Goal: Task Accomplishment & Management: Manage account settings

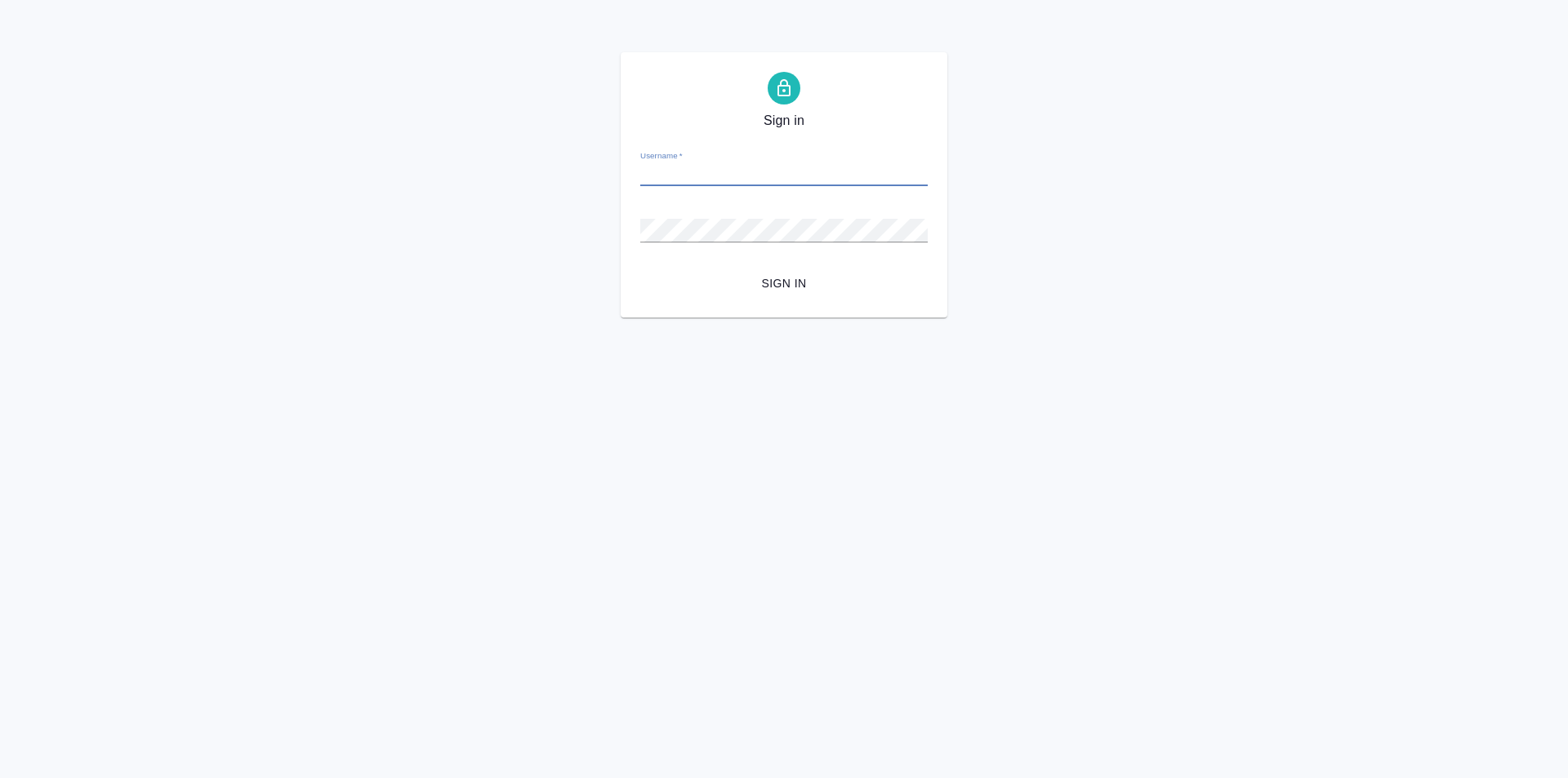
drag, startPoint x: 763, startPoint y: 142, endPoint x: 773, endPoint y: 180, distance: 39.3
click at [763, 148] on form "Username   * Password   * urlPath   * /Order/67e115421cdeeb7c10d3e9f1/files Sig…" at bounding box center [784, 217] width 287 height 161
click at [774, 190] on form "Username   * Password   * urlPath   * /Order/67e115421cdeeb7c10d3e9f1/files Sig…" at bounding box center [784, 217] width 287 height 161
click at [768, 170] on input "Username   *" at bounding box center [784, 175] width 287 height 23
type input "m.galisheva@awatera.com"
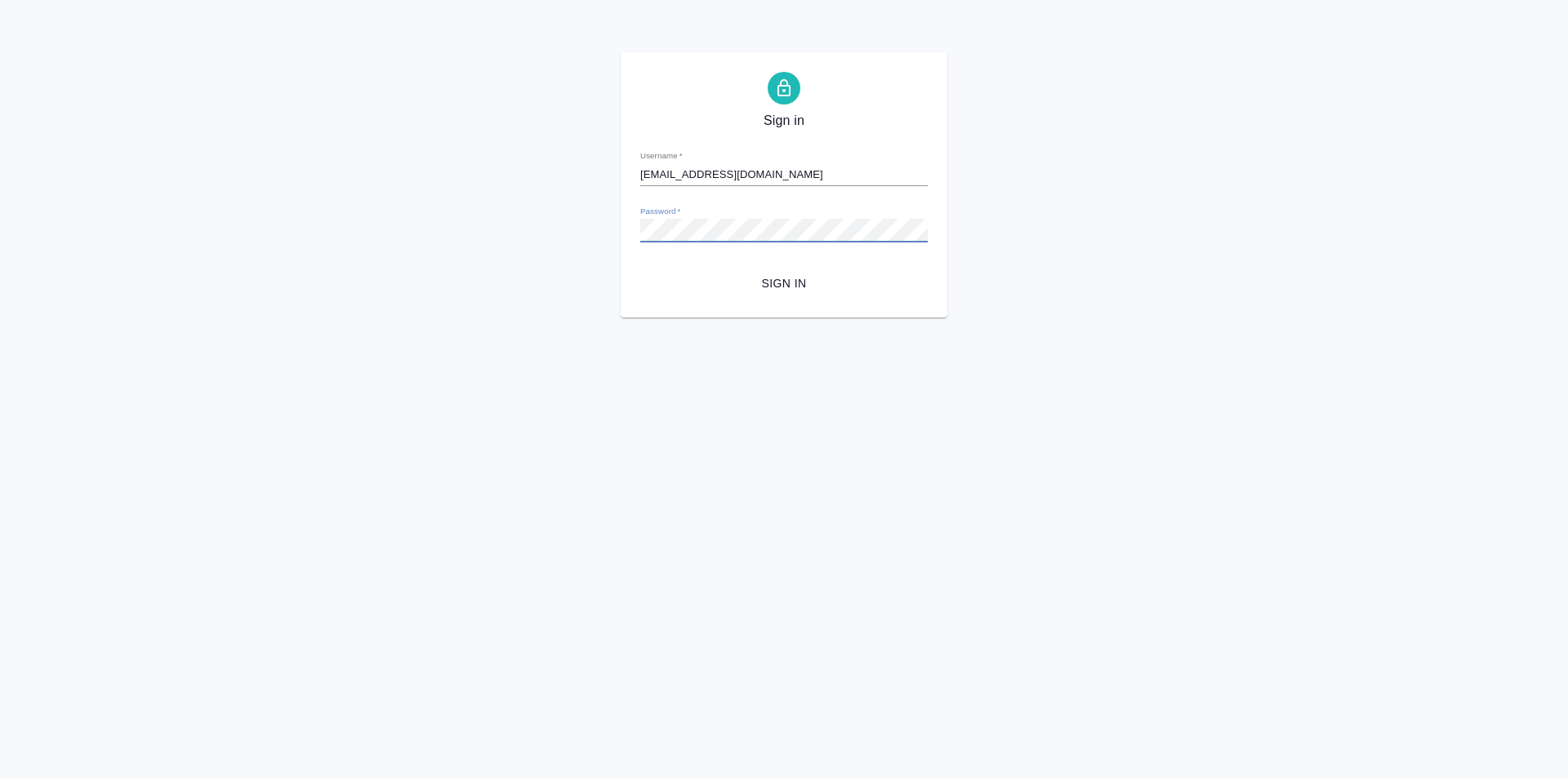
click at [640, 269] on button "Sign in" at bounding box center [784, 284] width 287 height 30
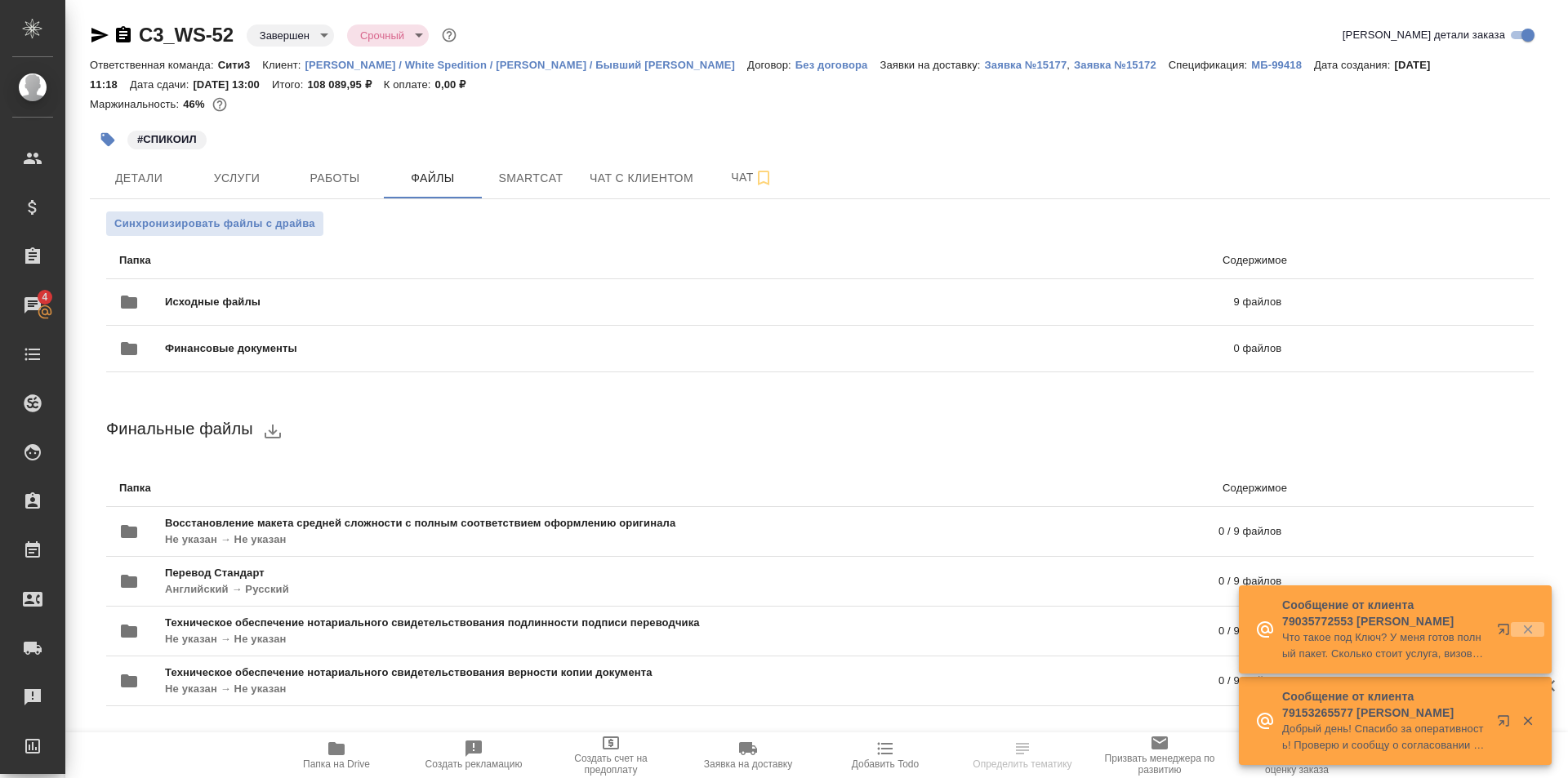
click at [1530, 629] on icon "button" at bounding box center [1527, 629] width 15 height 15
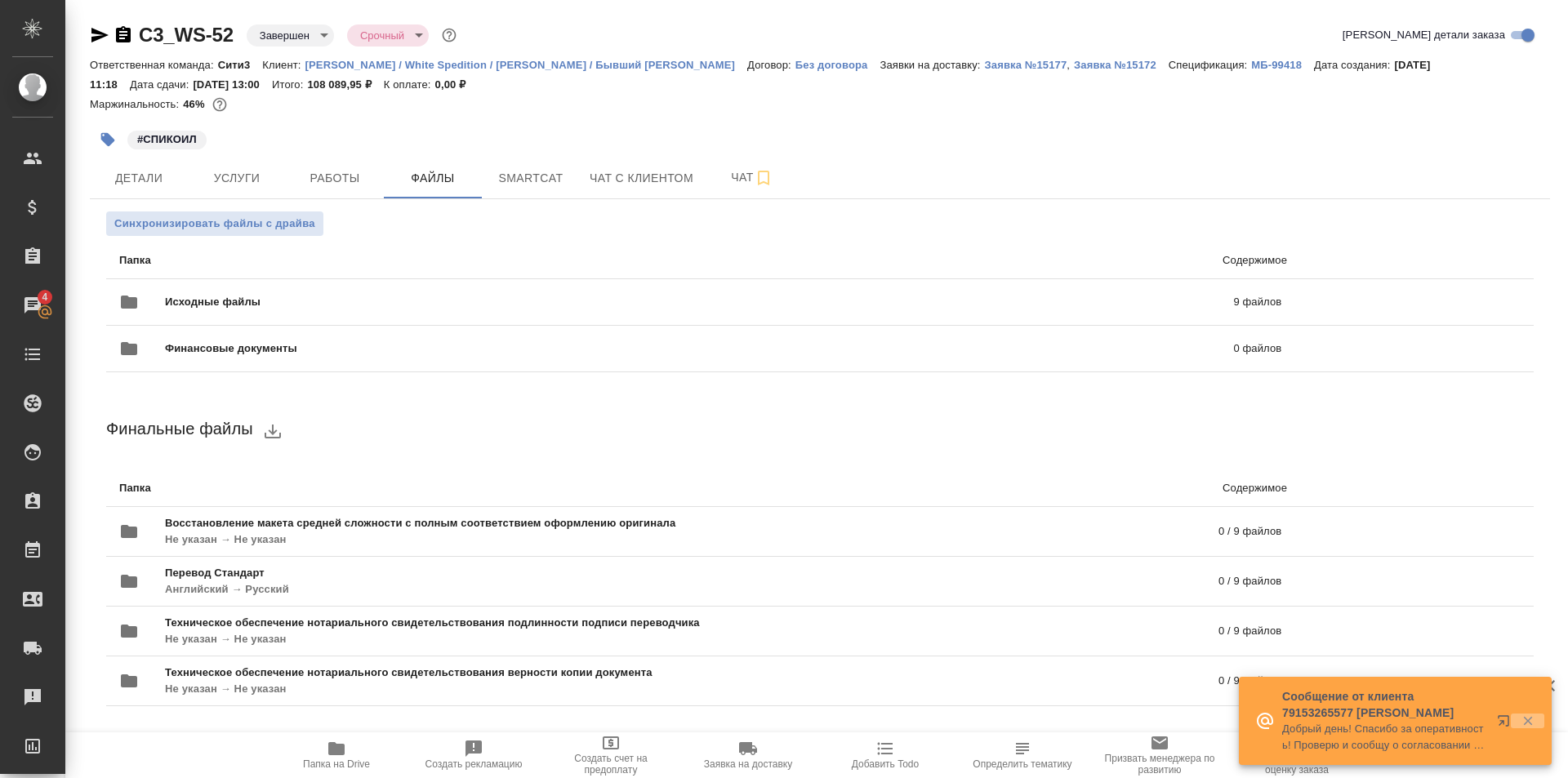
click at [1532, 721] on icon "button" at bounding box center [1527, 721] width 15 height 15
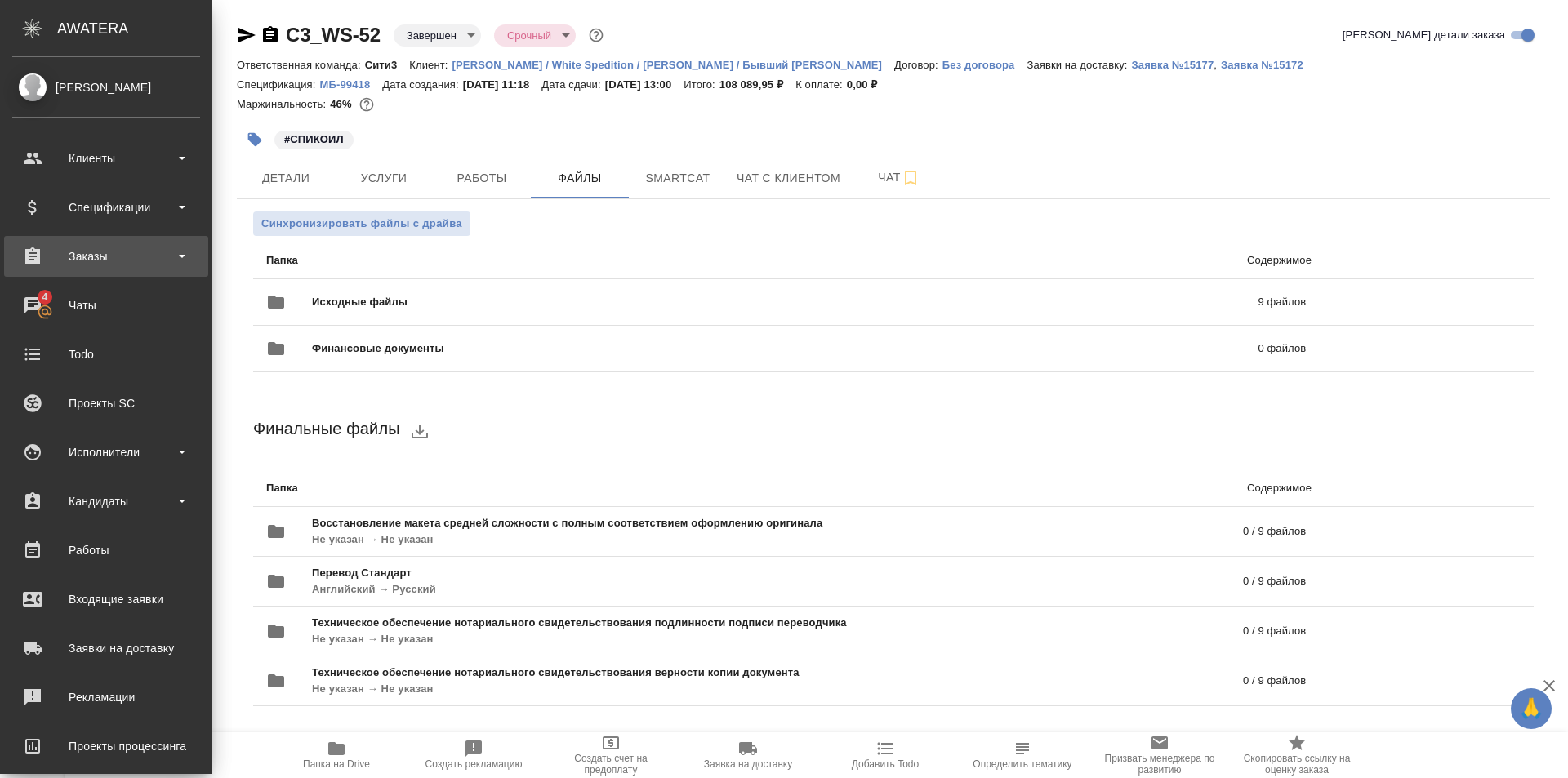
click at [155, 263] on div "Заказы" at bounding box center [106, 256] width 187 height 25
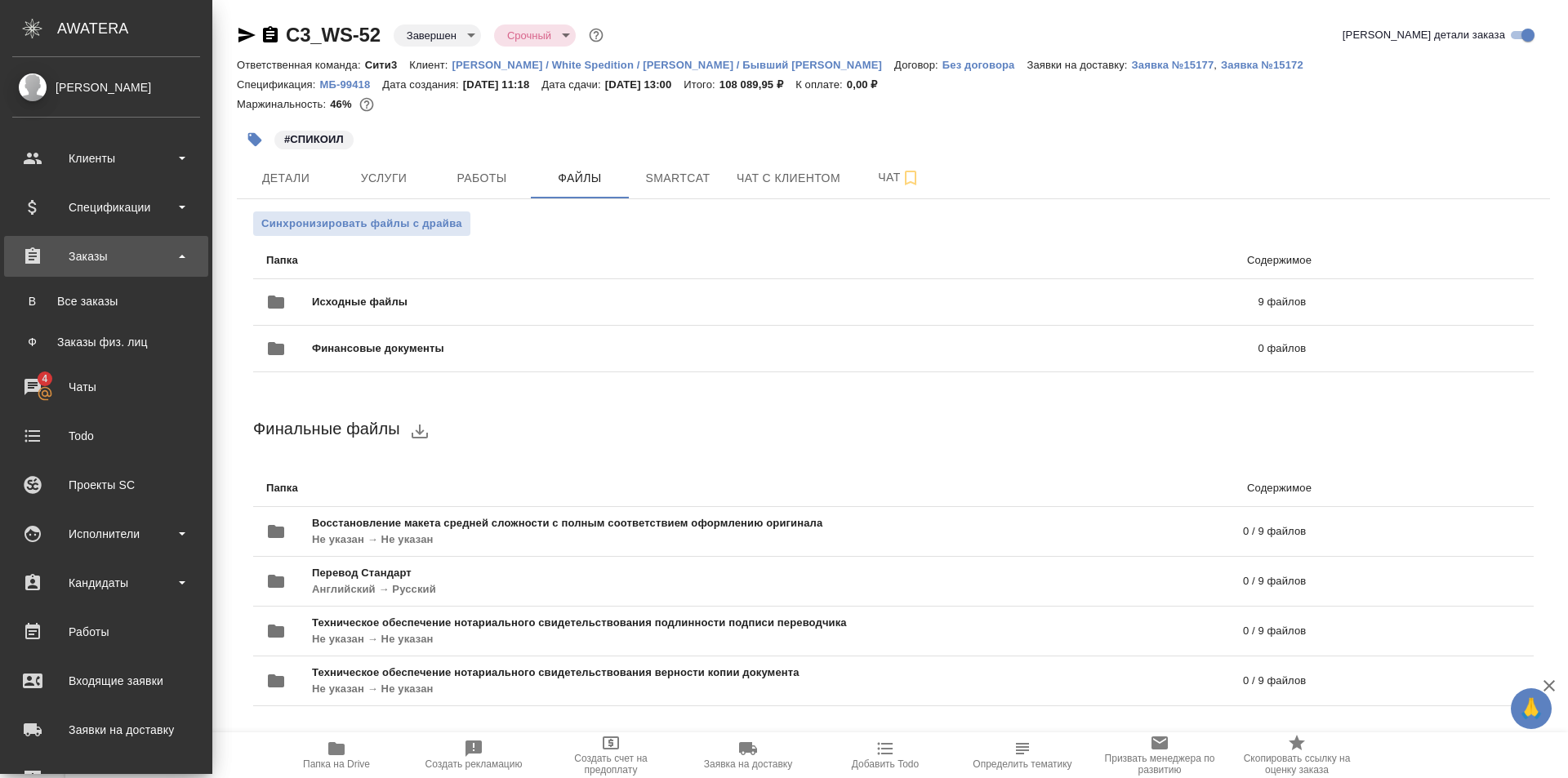
click at [157, 258] on div "Заказы" at bounding box center [106, 256] width 187 height 25
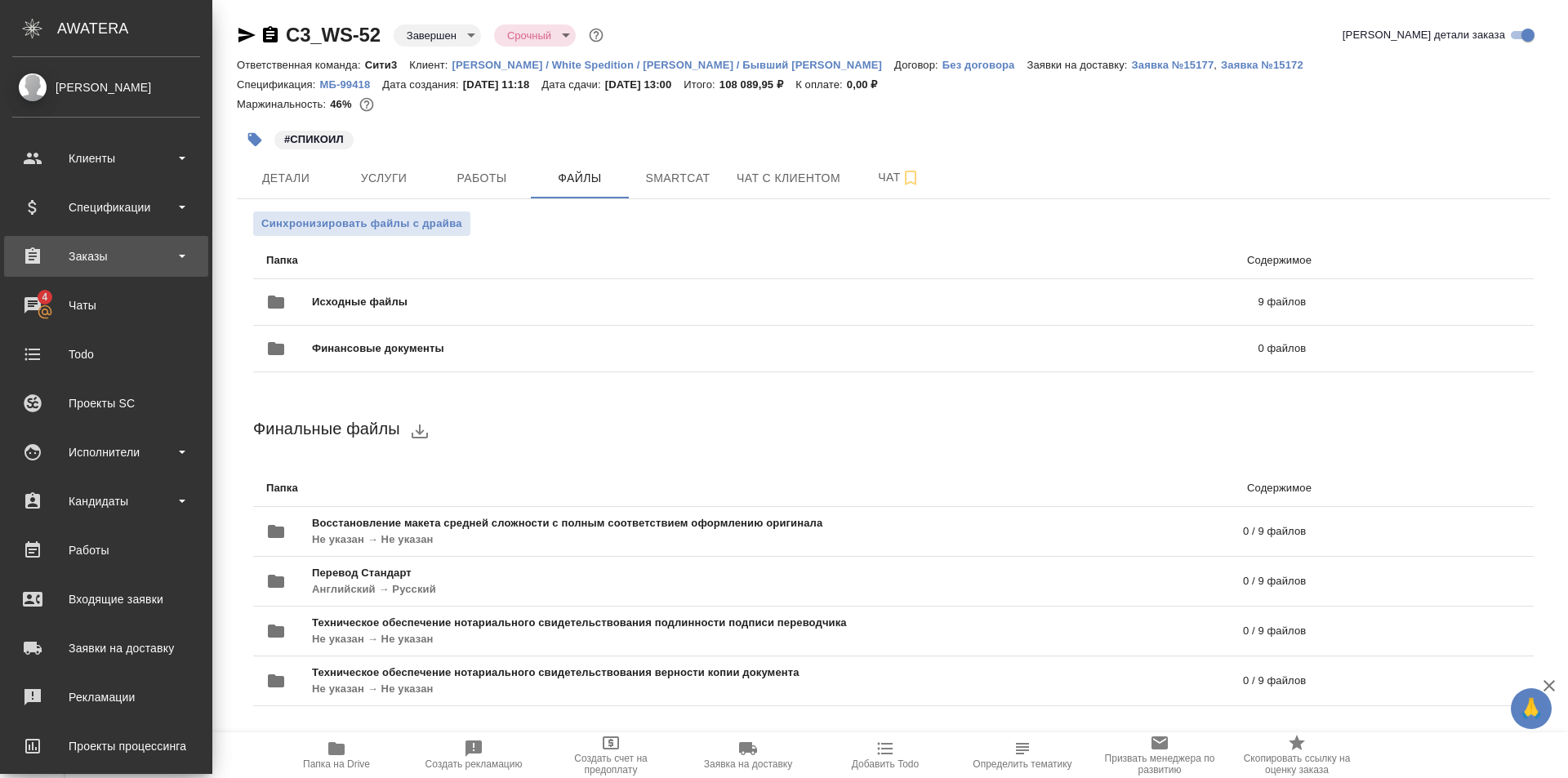
click at [156, 262] on div "Заказы" at bounding box center [106, 256] width 187 height 25
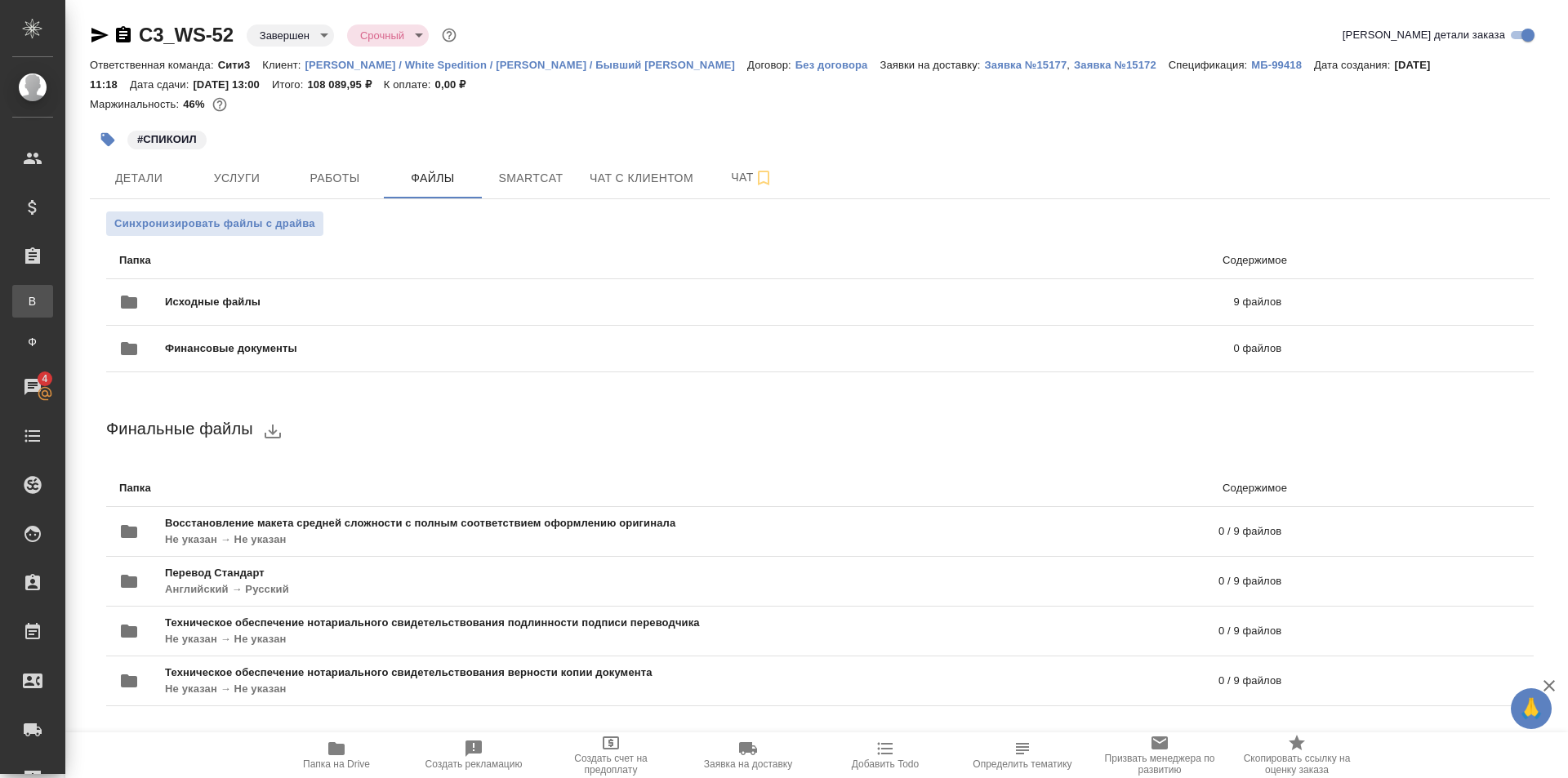
click at [53, 287] on link "В Все заказы" at bounding box center [33, 301] width 41 height 33
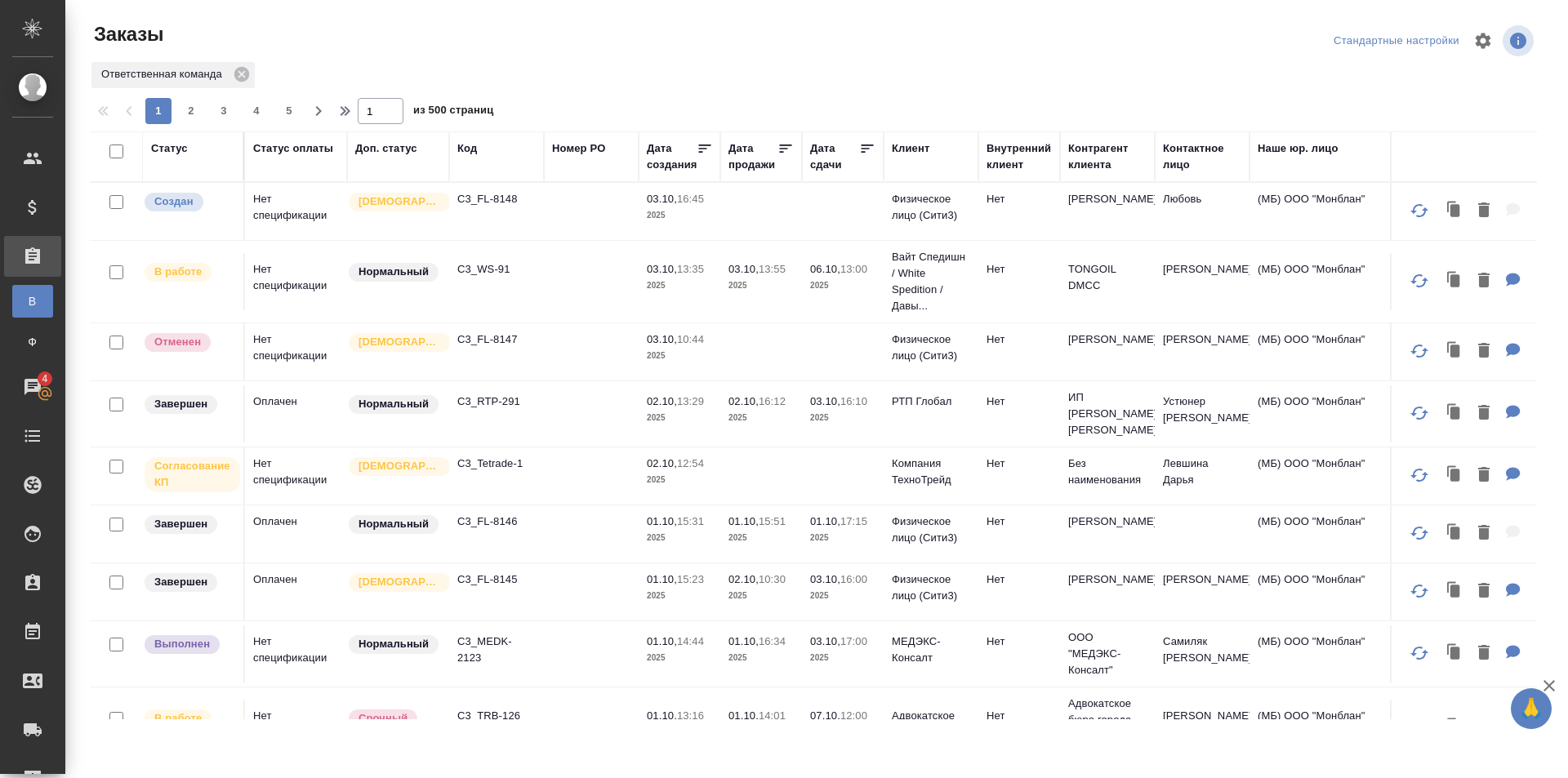
click at [602, 305] on td at bounding box center [591, 281] width 95 height 57
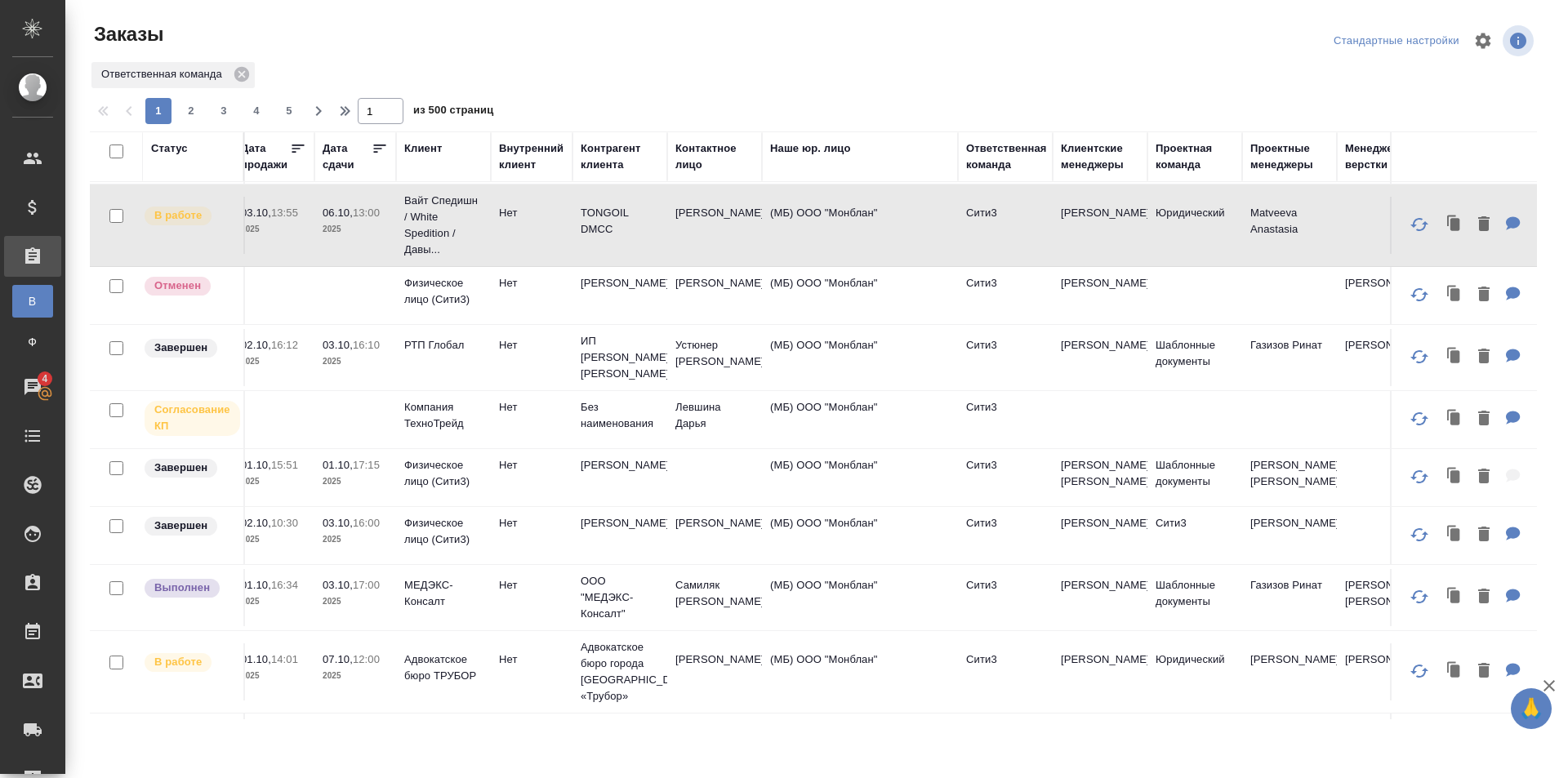
scroll to position [81, 487]
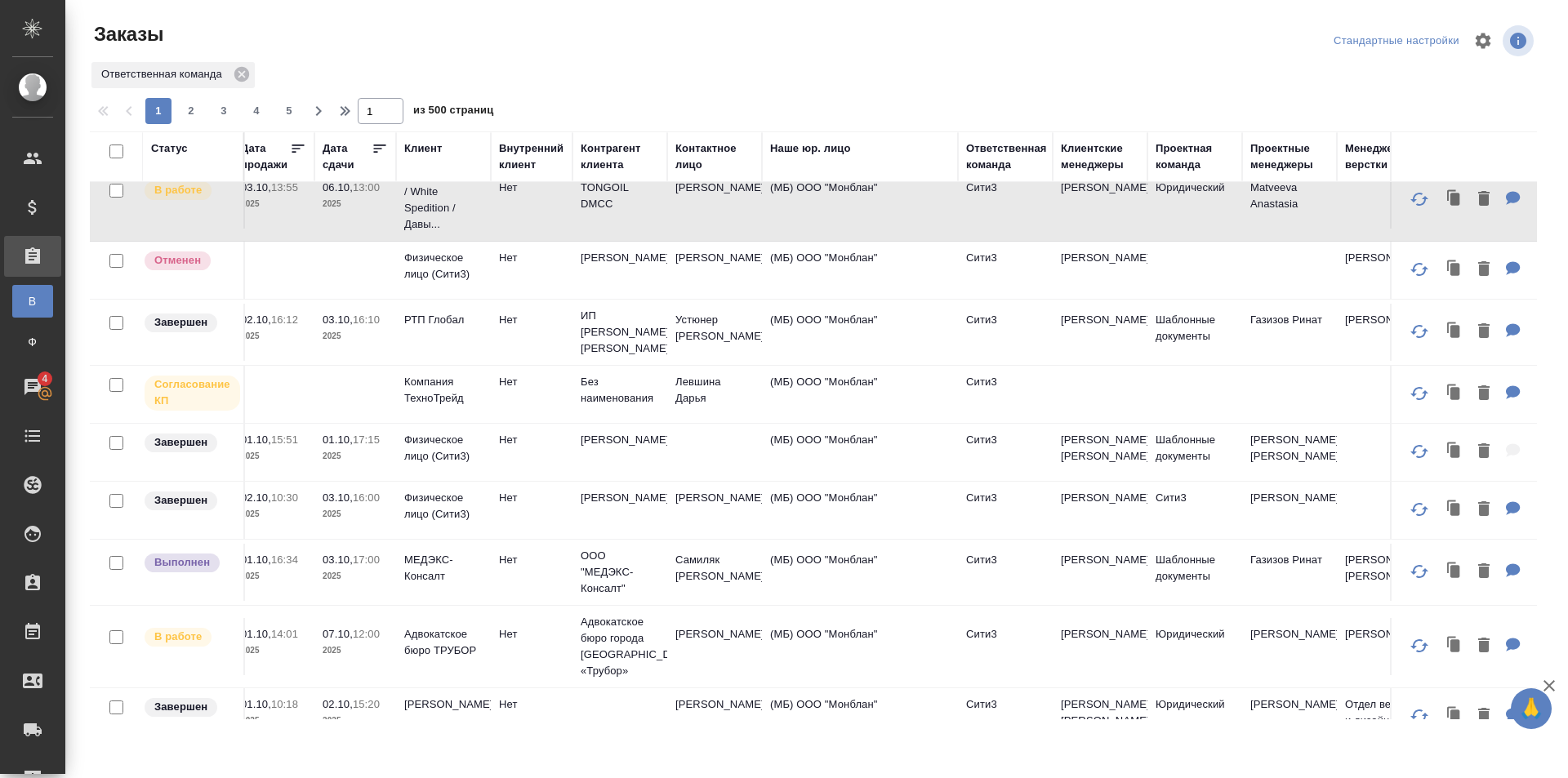
click at [933, 675] on td "(МБ) ООО "Монблан"" at bounding box center [860, 646] width 196 height 57
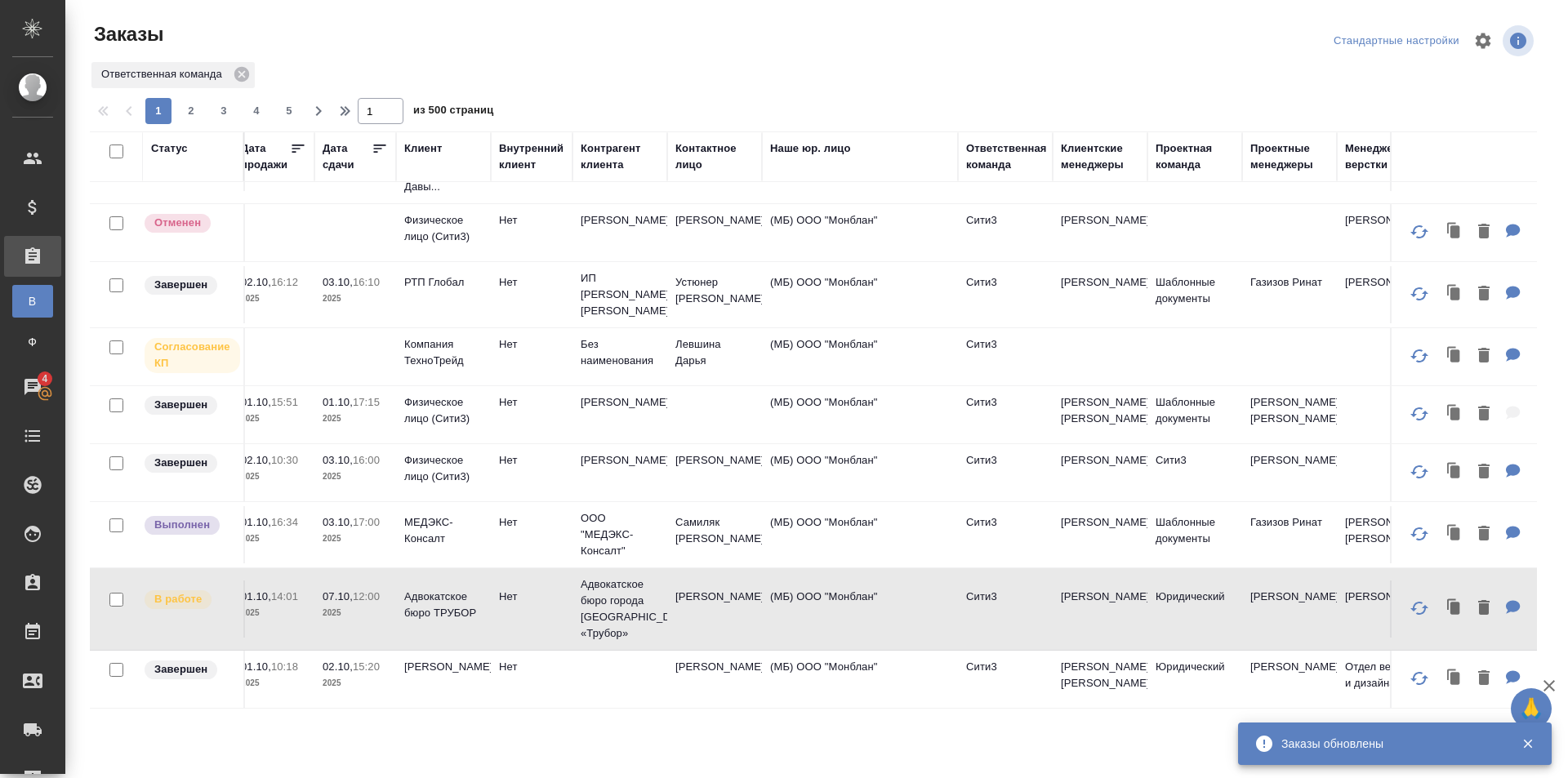
scroll to position [245, 487]
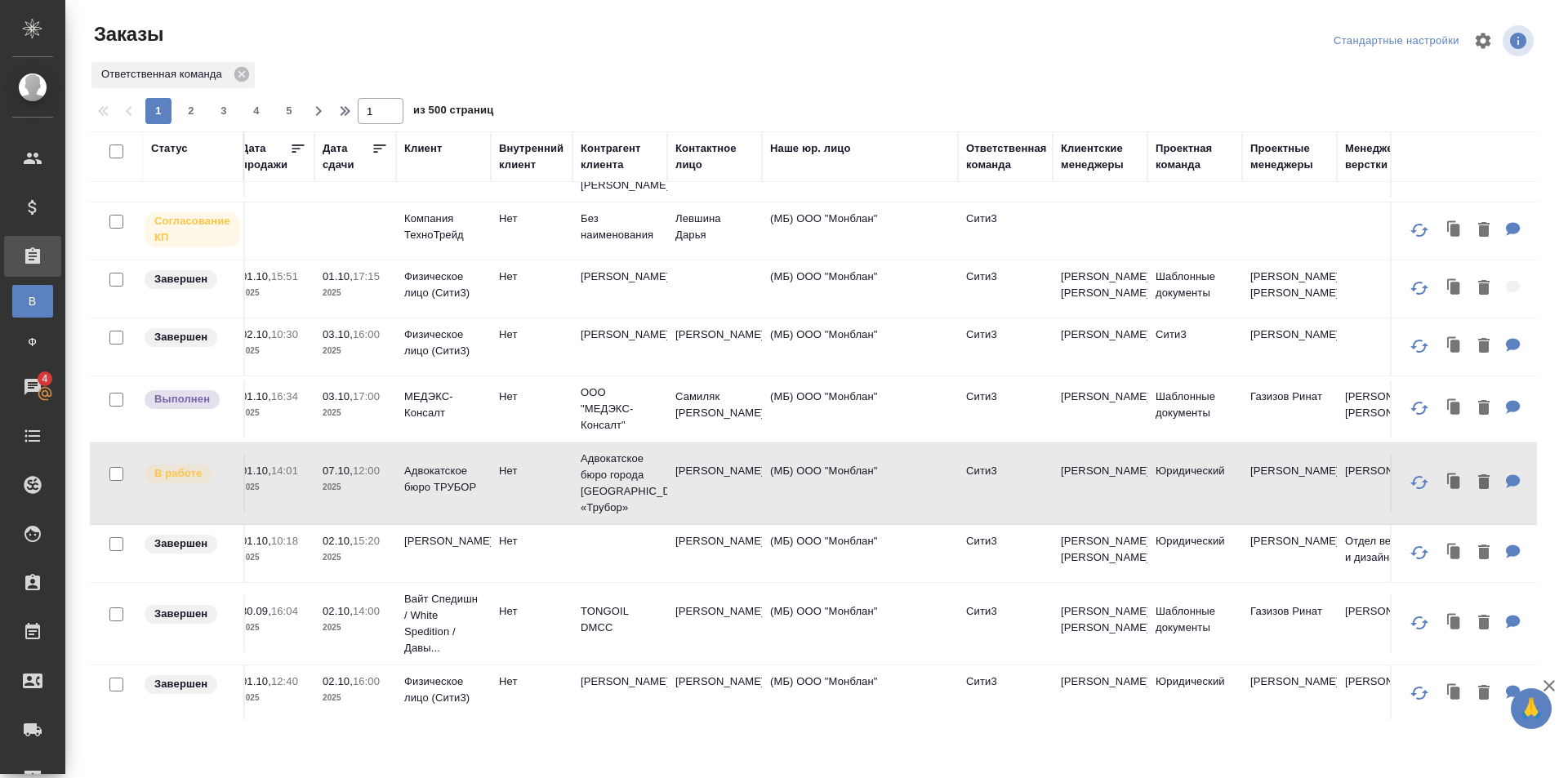
click at [1023, 438] on td "Сити3" at bounding box center [1005, 408] width 95 height 57
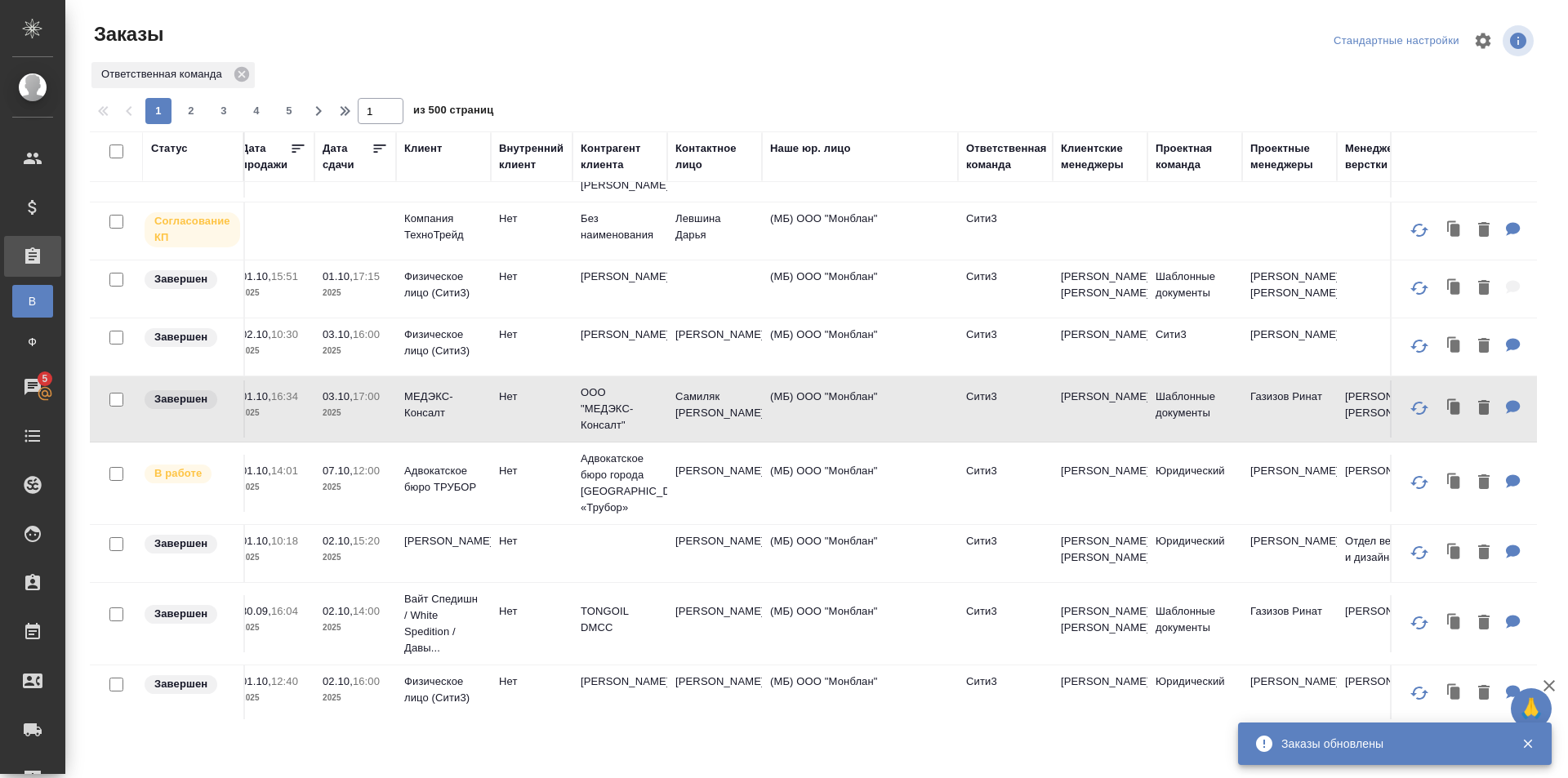
click at [940, 512] on td "(МБ) ООО "Монблан"" at bounding box center [860, 483] width 196 height 57
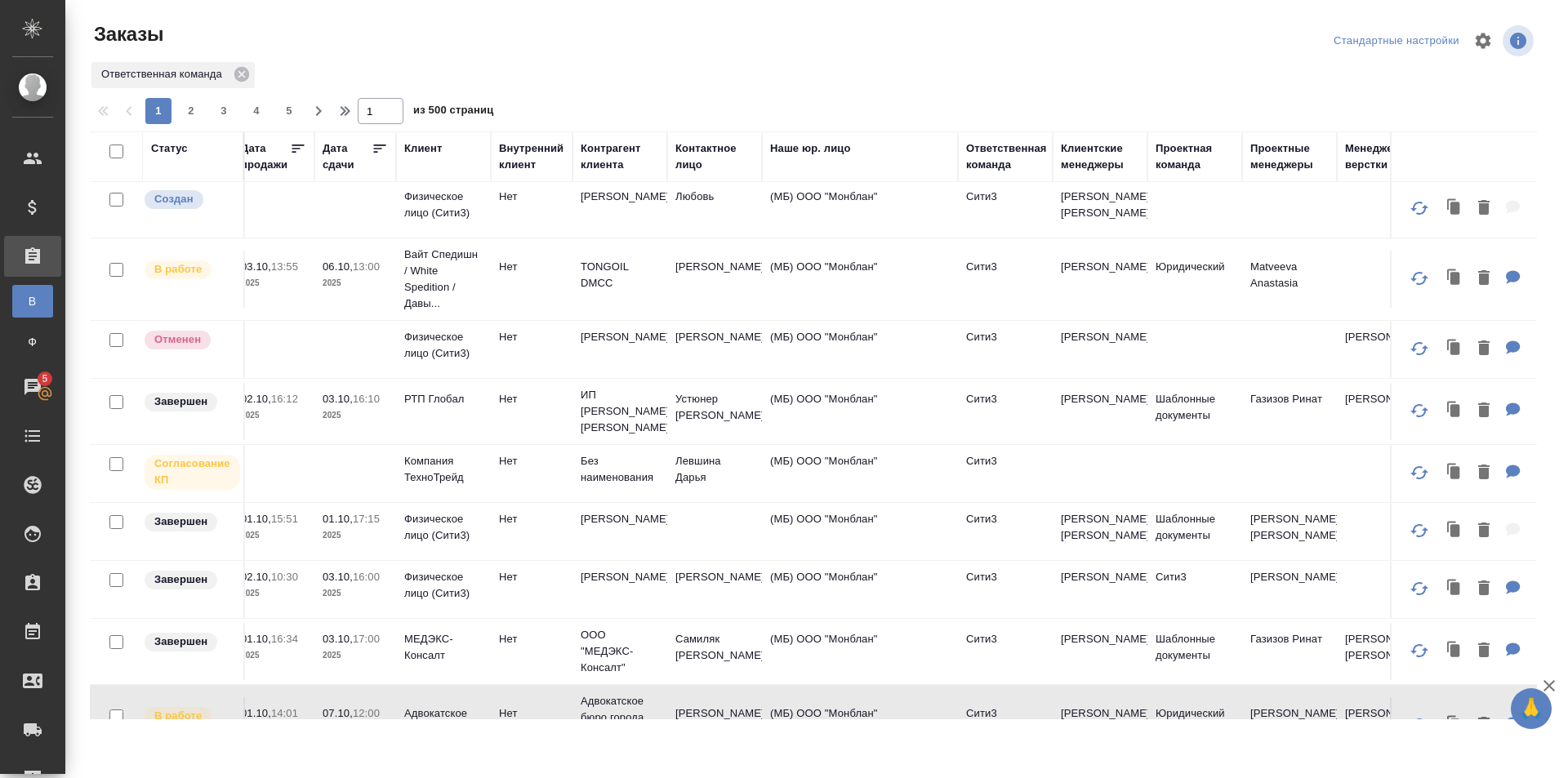
scroll to position [0, 487]
click at [197, 113] on span "2" at bounding box center [191, 111] width 27 height 16
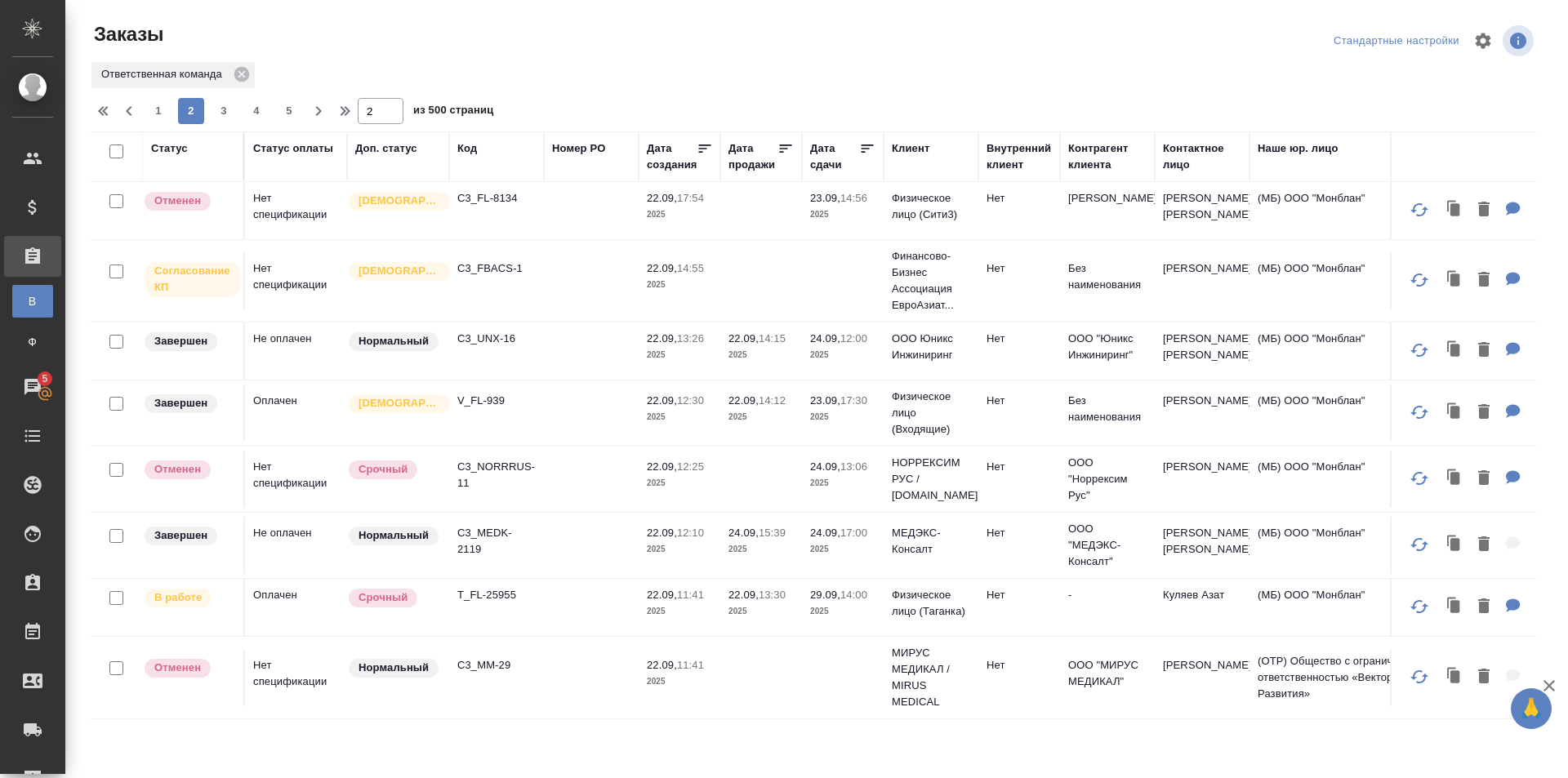
scroll to position [1219, 0]
click at [165, 108] on span "1" at bounding box center [158, 111] width 27 height 16
type input "1"
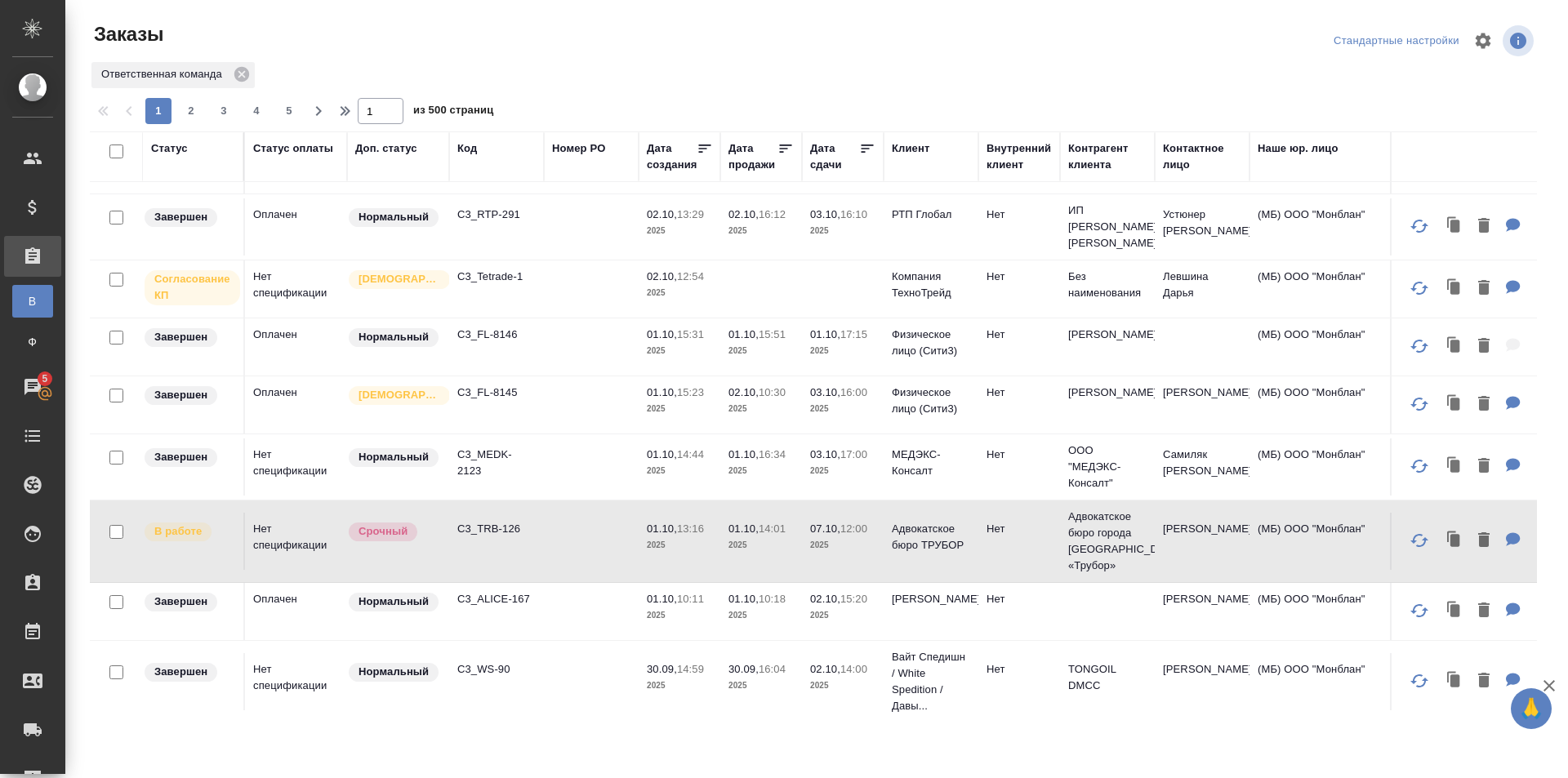
scroll to position [125, 0]
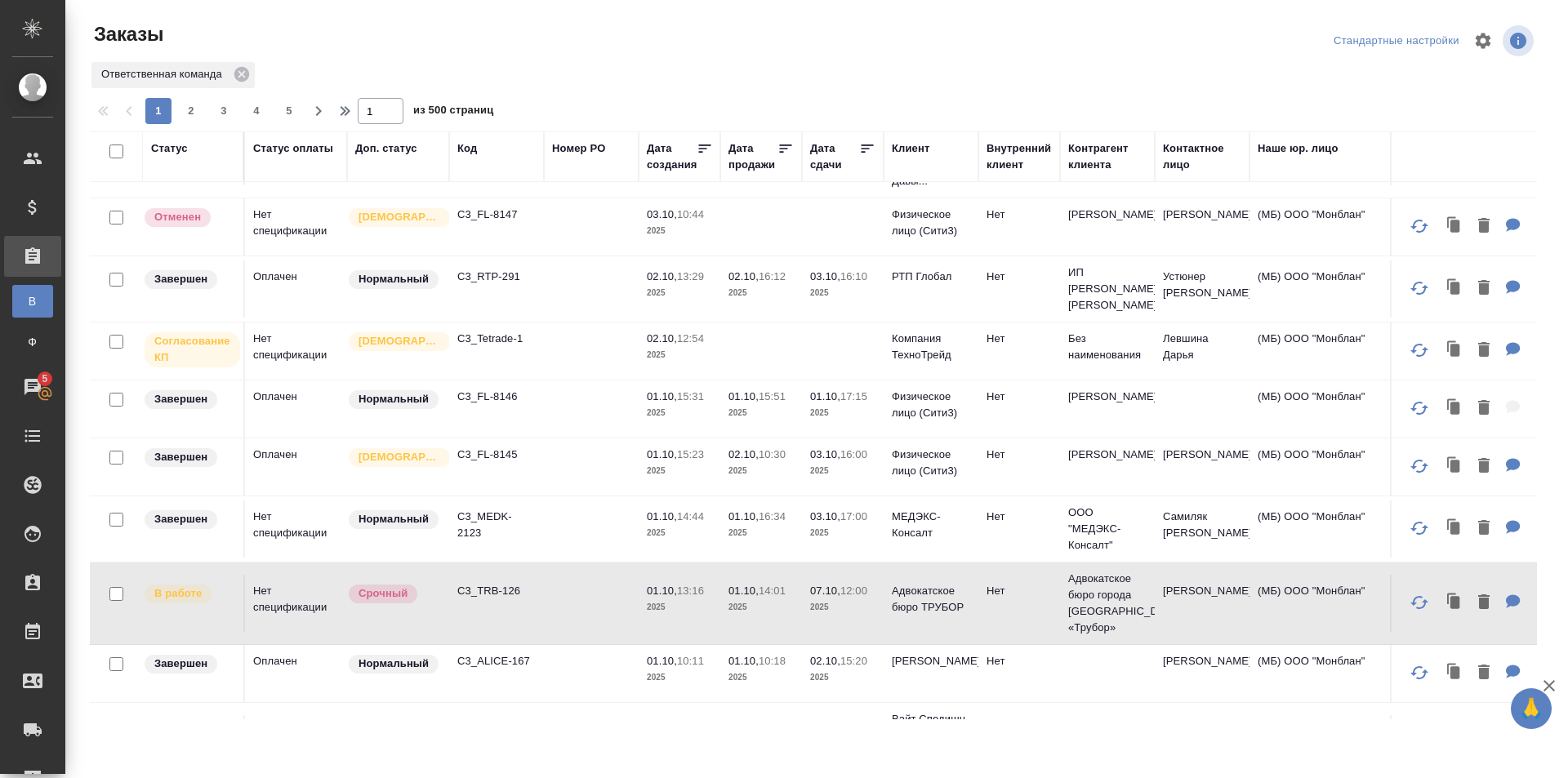
click at [612, 369] on td at bounding box center [591, 351] width 95 height 57
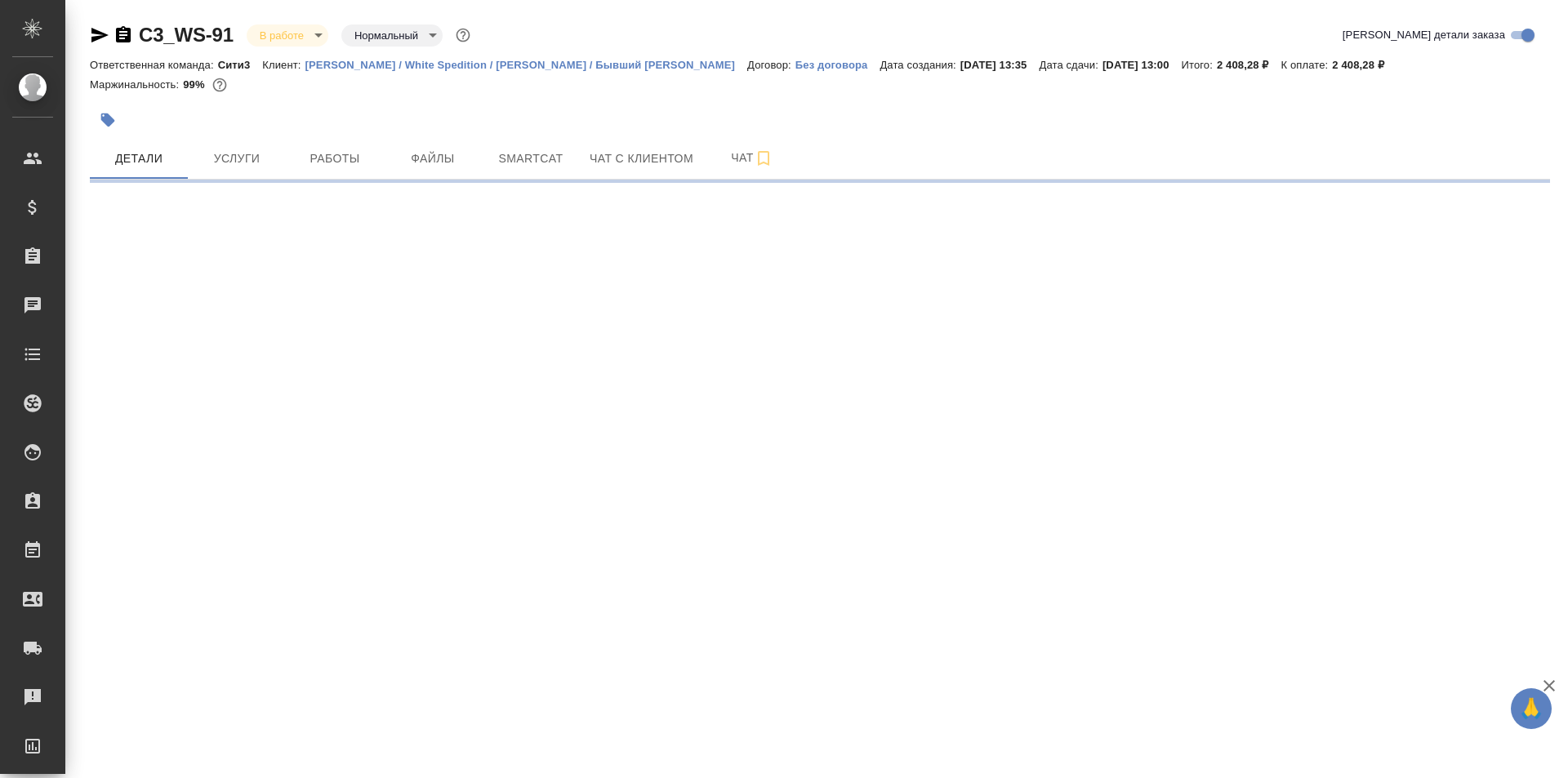
select select "RU"
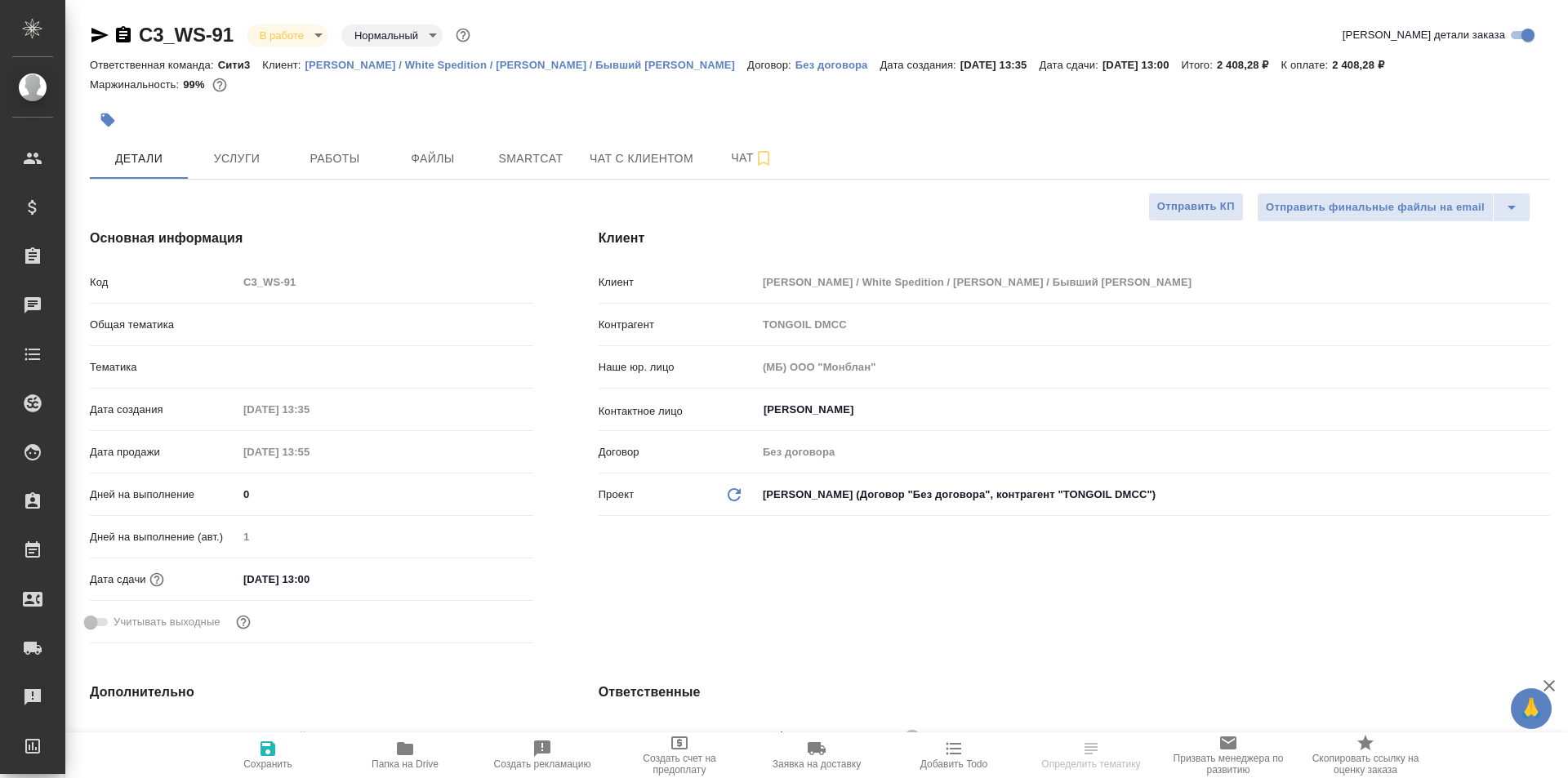
type textarea "x"
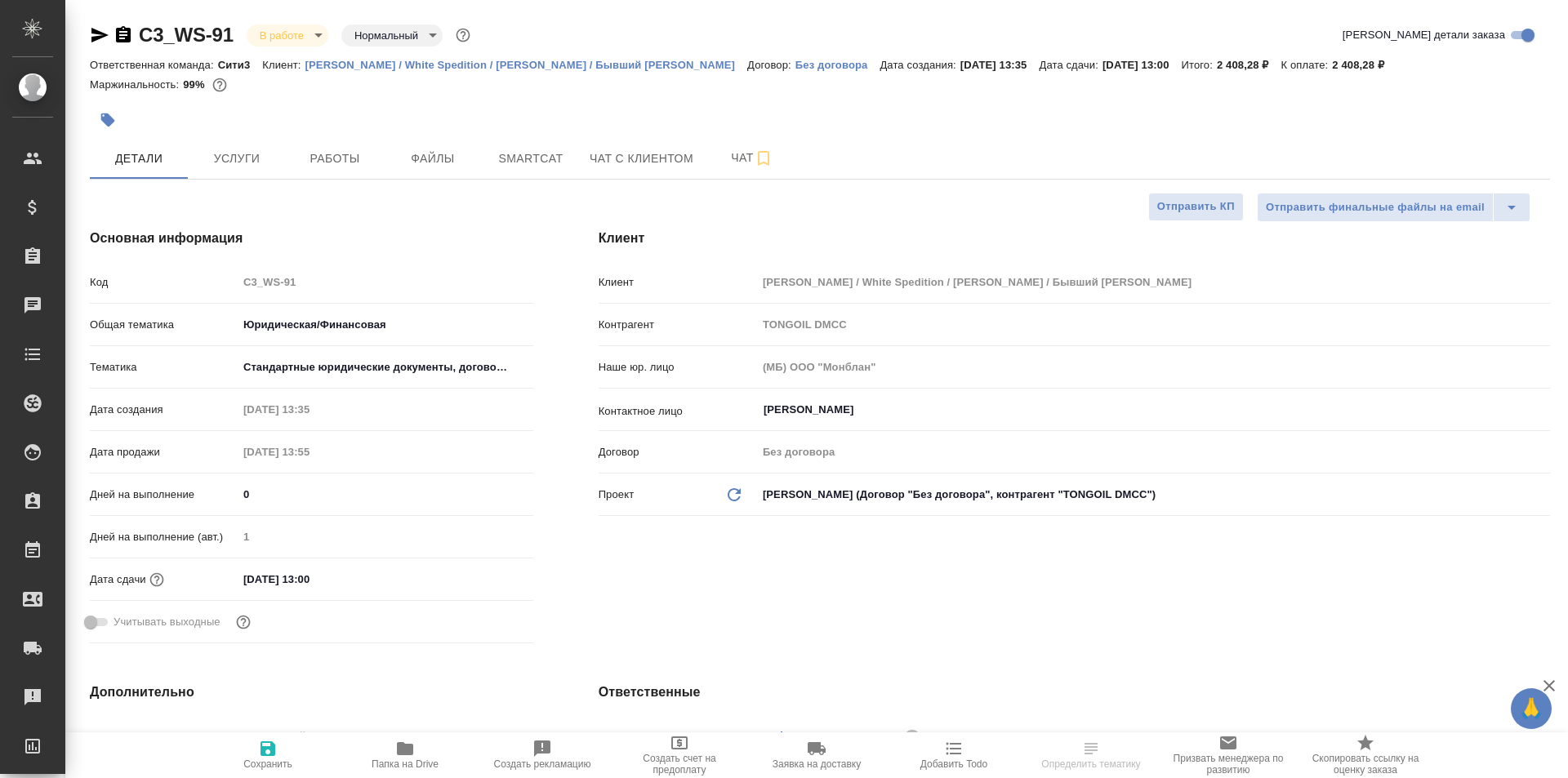
type textarea "x"
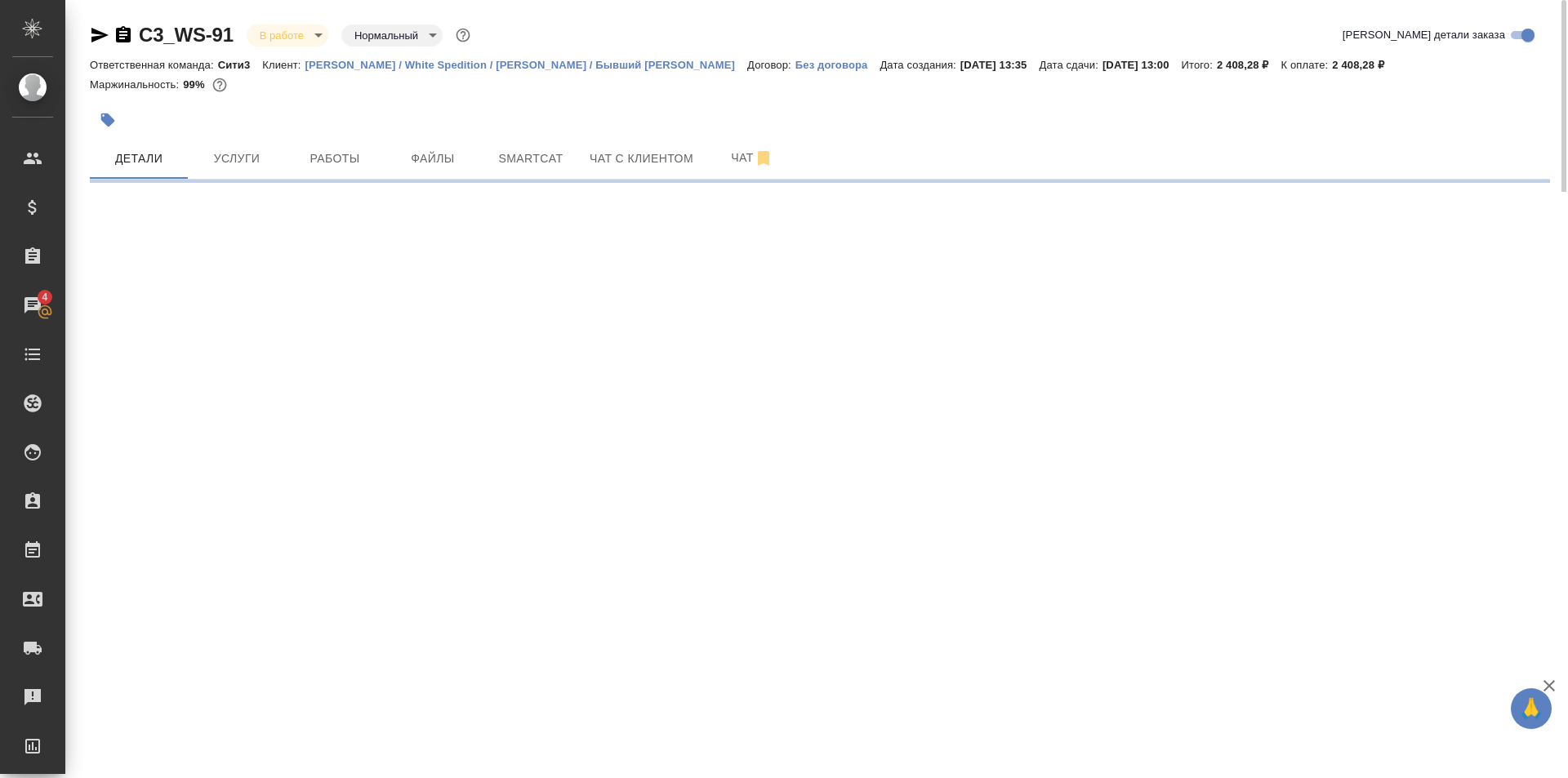
select select "RU"
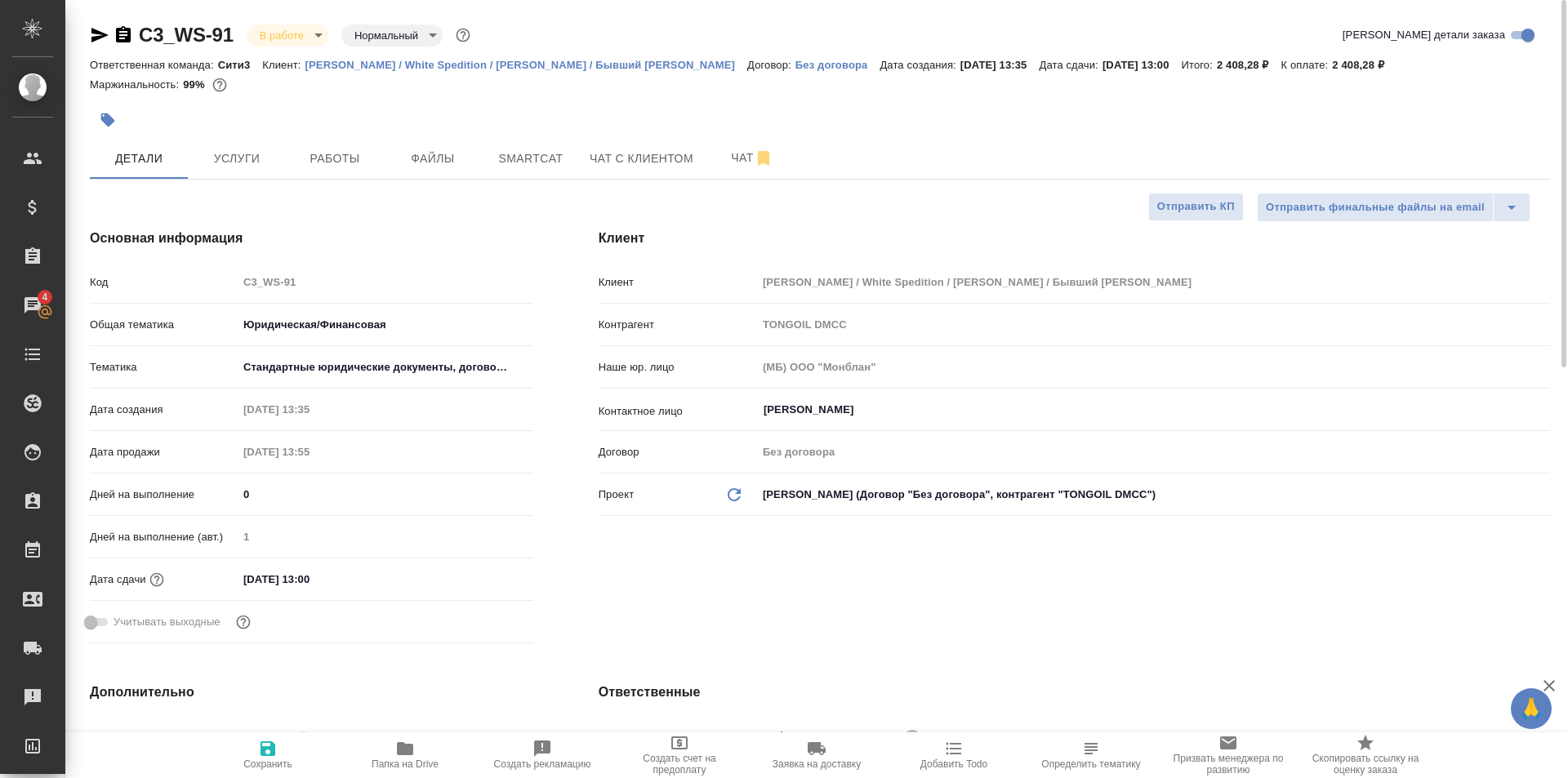
type textarea "x"
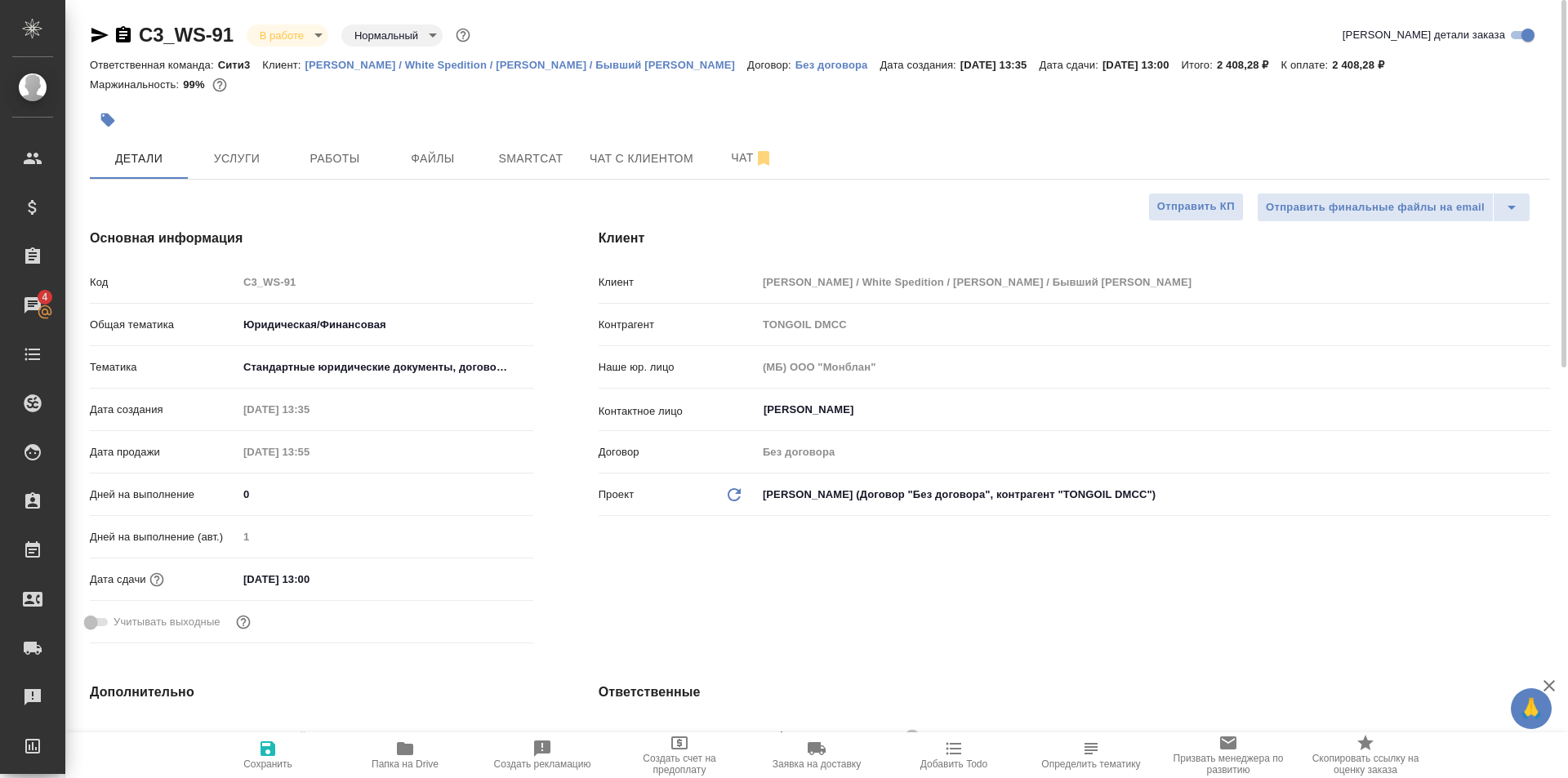
type textarea "x"
click at [310, 152] on span "Работы" at bounding box center [334, 158] width 79 height 20
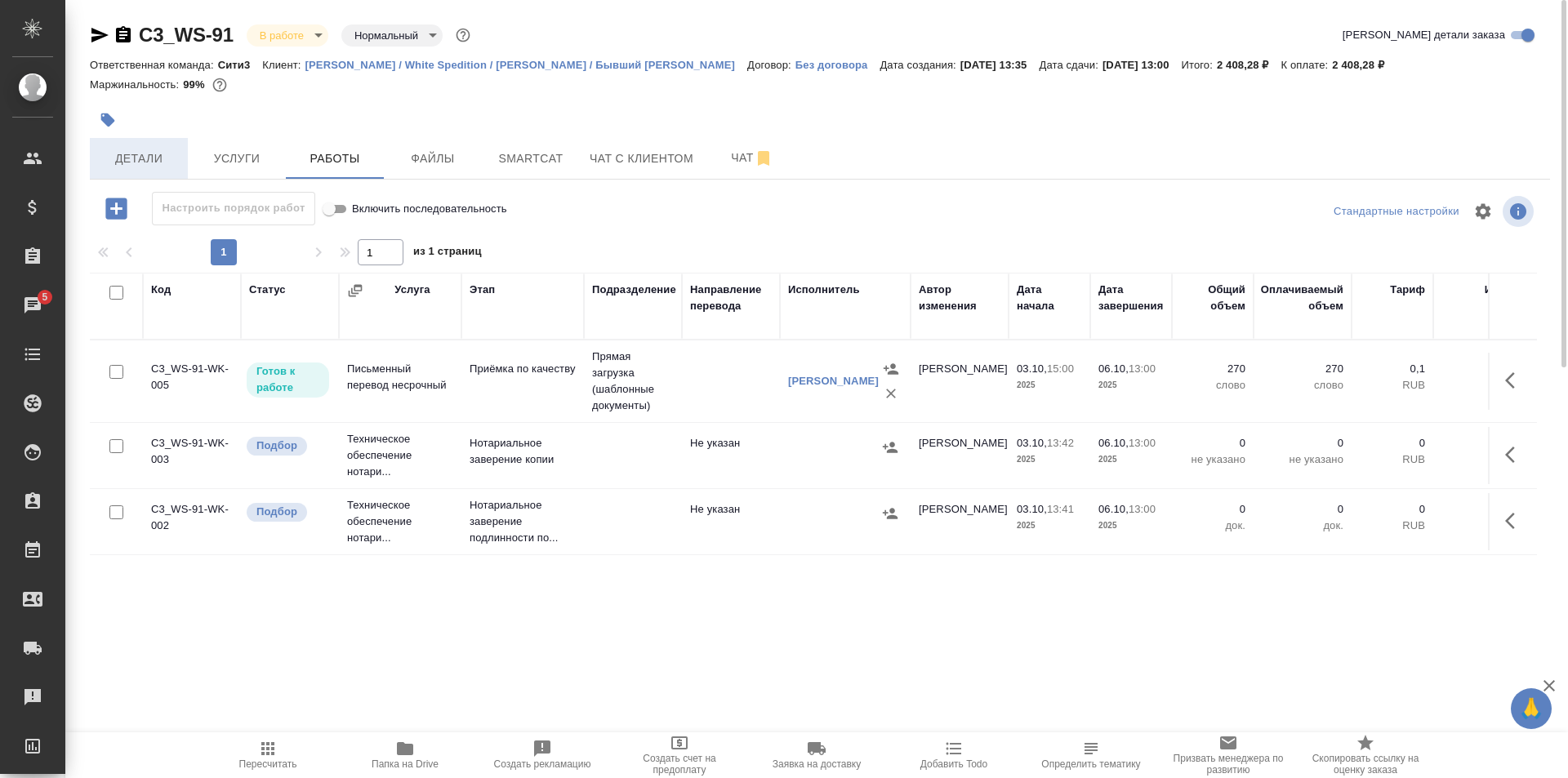
click at [174, 143] on button "Детали" at bounding box center [139, 158] width 98 height 41
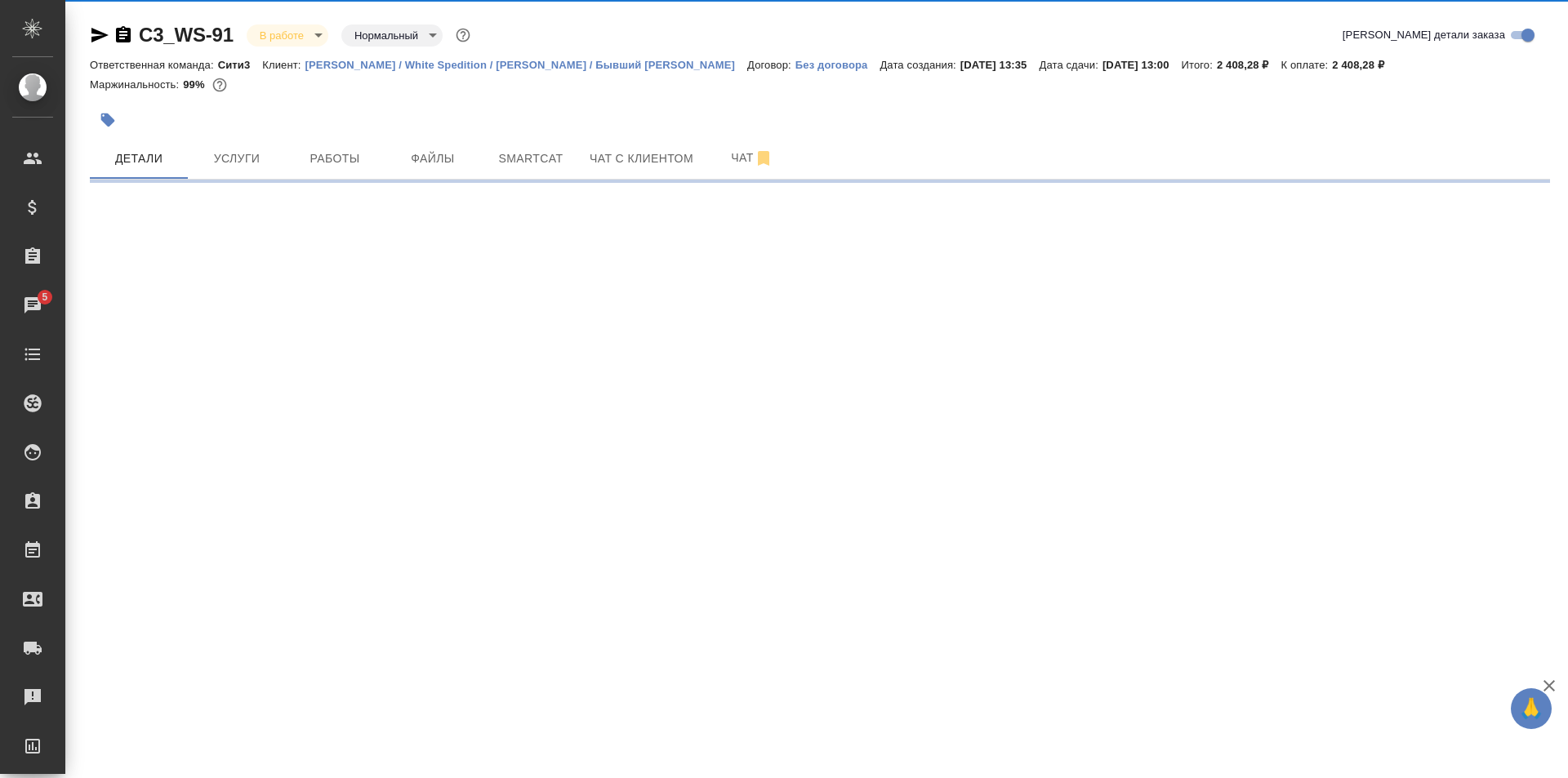
select select "RU"
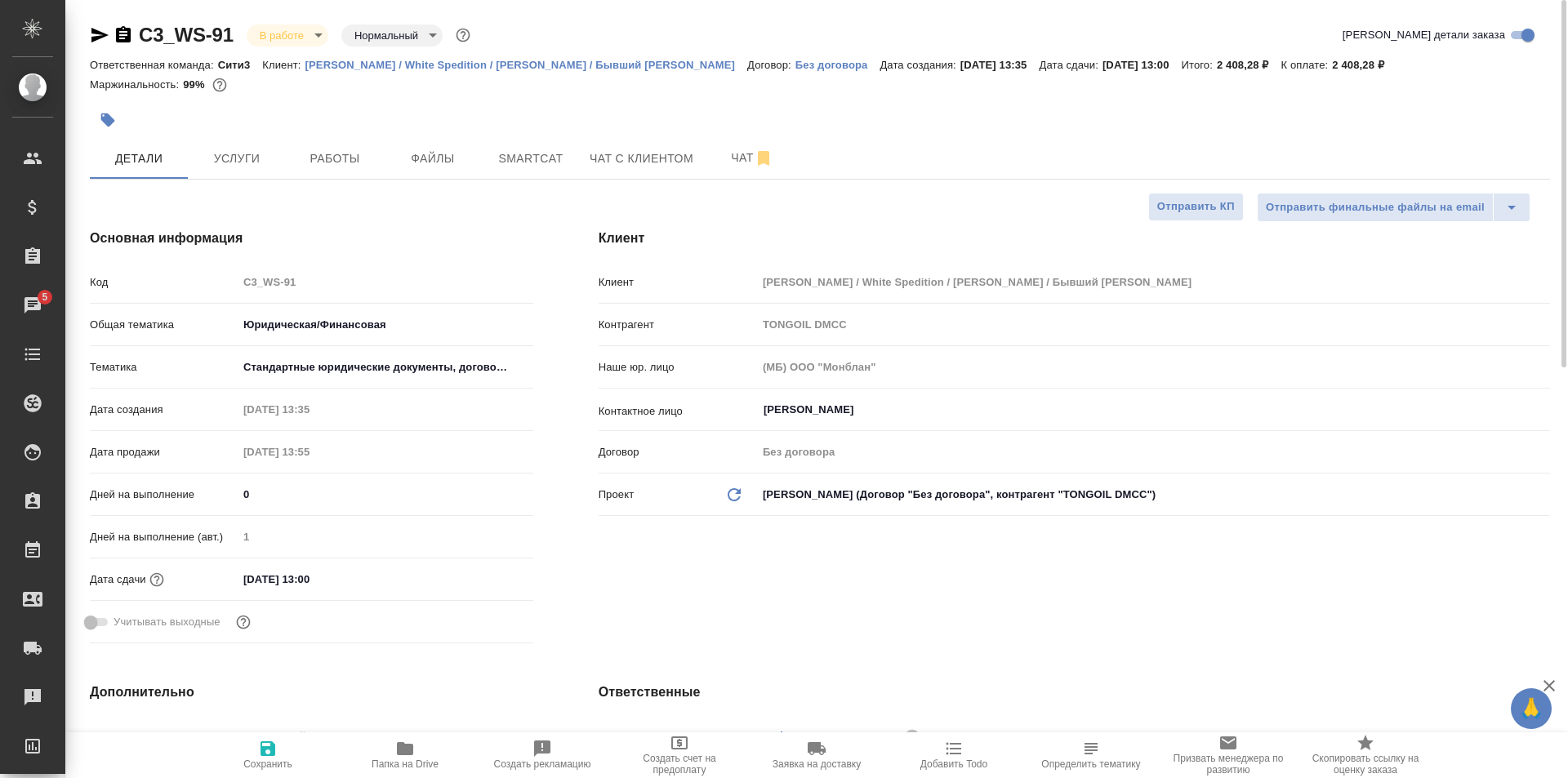
type textarea "x"
click at [259, 156] on span "Услуги" at bounding box center [236, 158] width 79 height 20
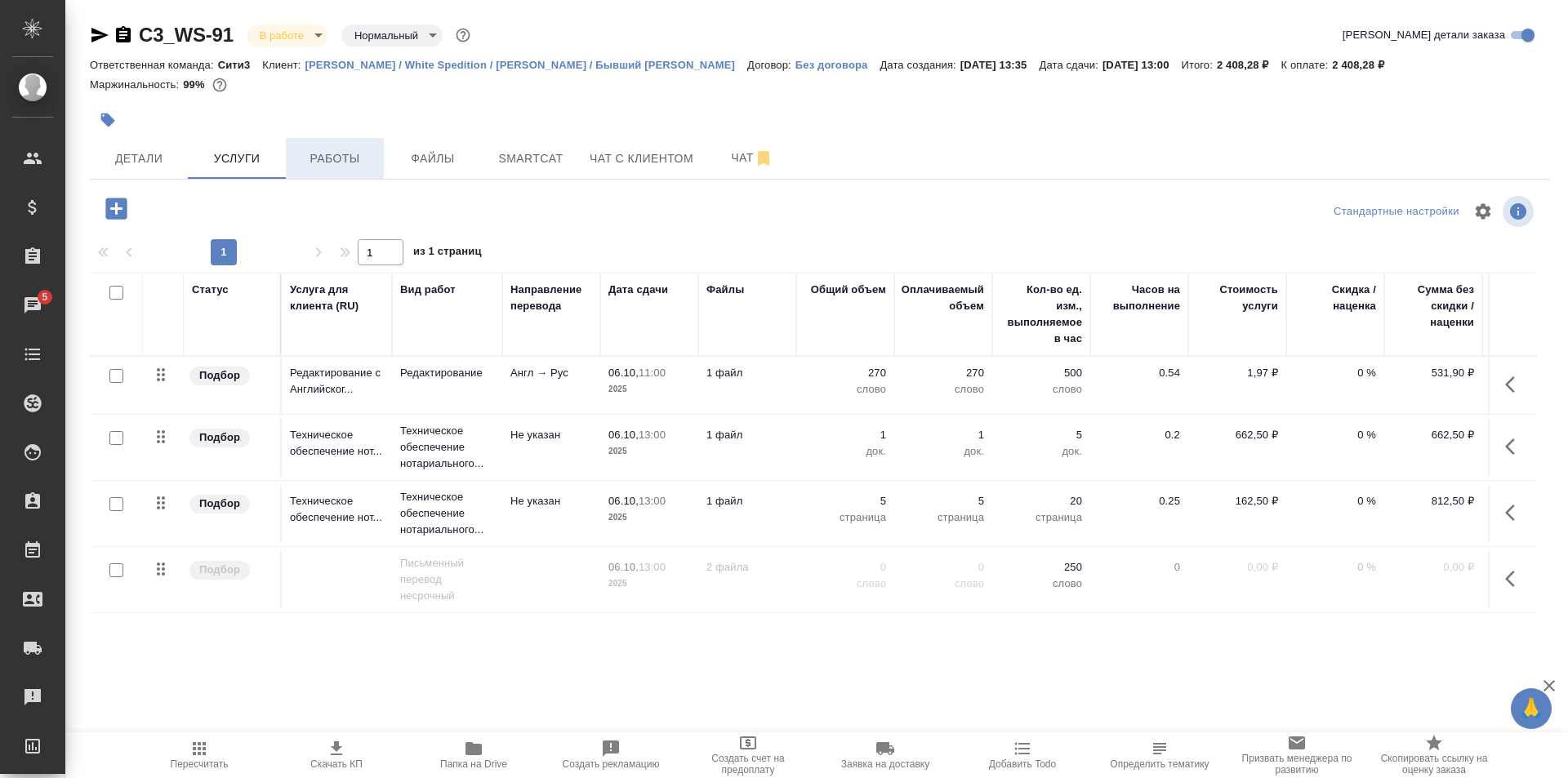
click at [366, 153] on span "Работы" at bounding box center [334, 158] width 79 height 20
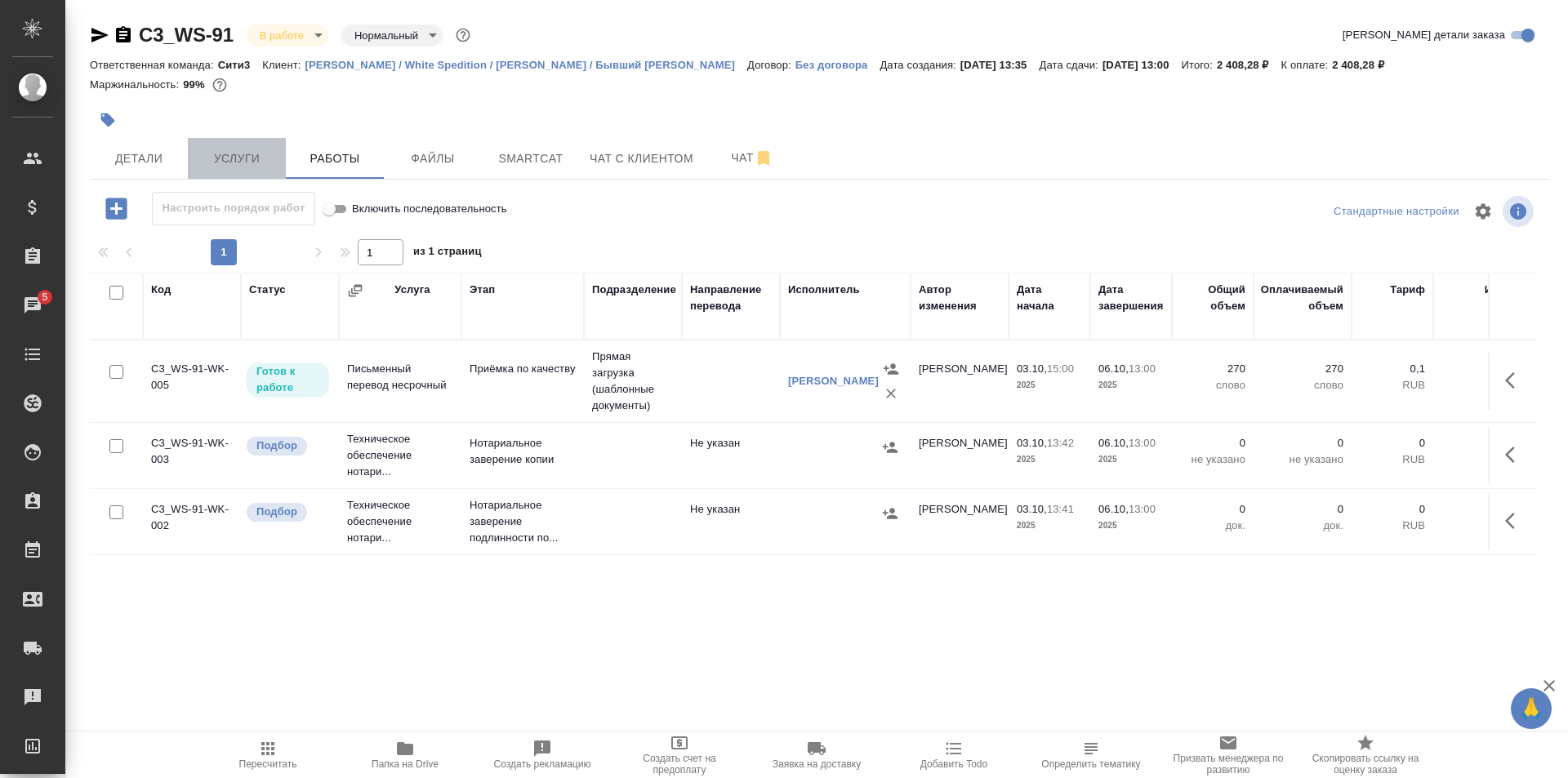
click at [252, 164] on span "Услуги" at bounding box center [236, 158] width 79 height 20
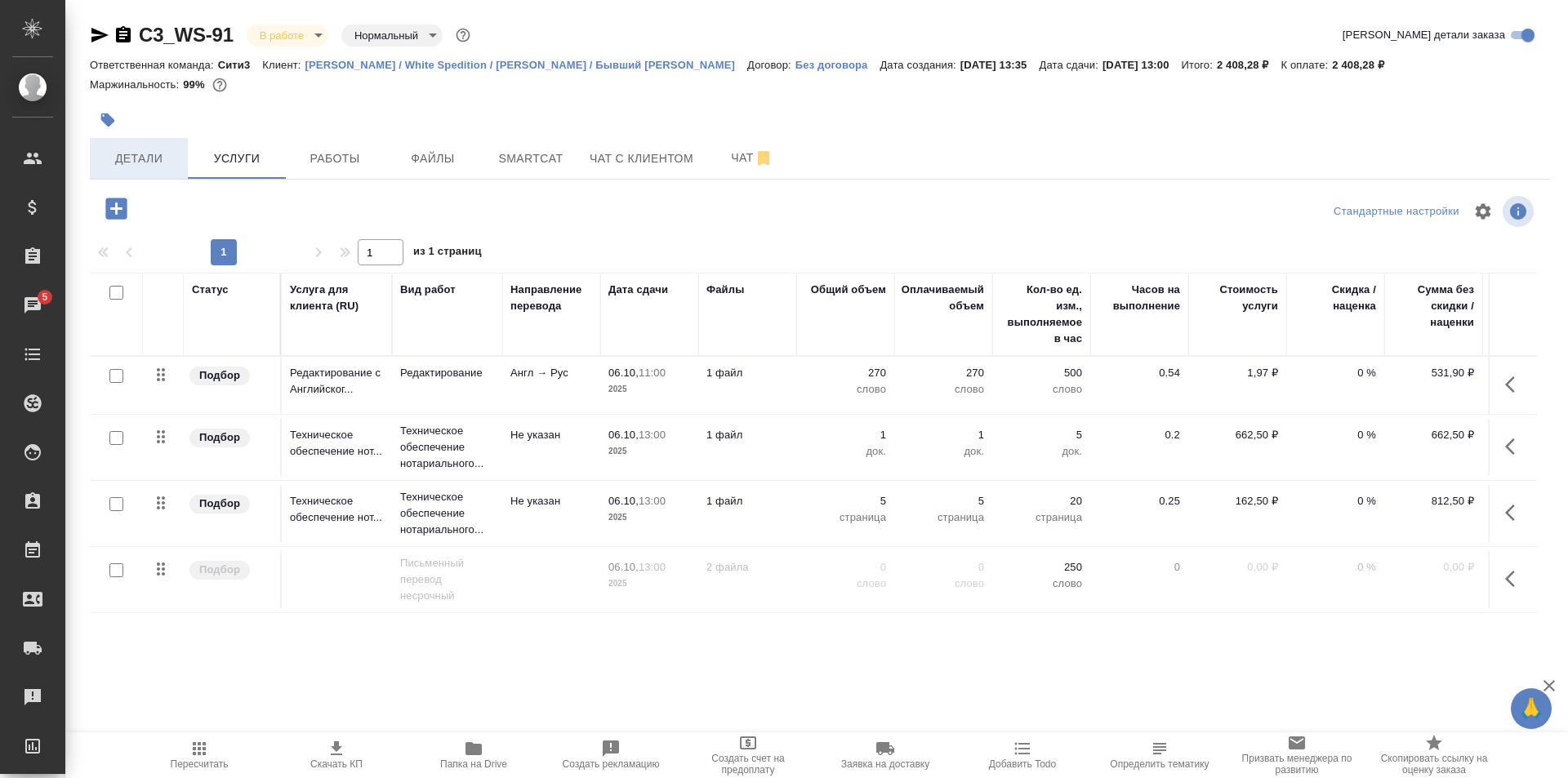
click at [133, 153] on span "Детали" at bounding box center [139, 158] width 79 height 20
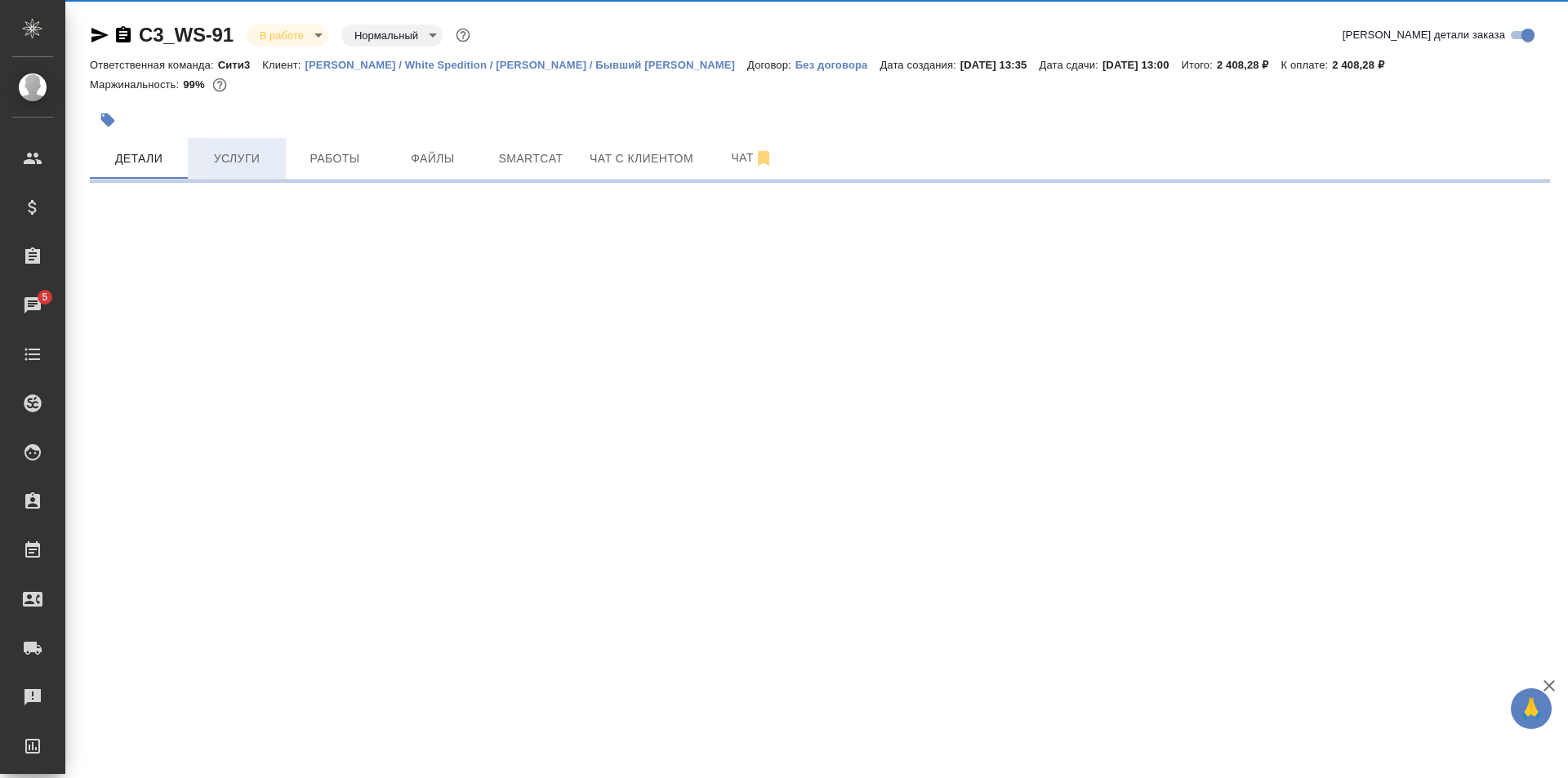
select select "RU"
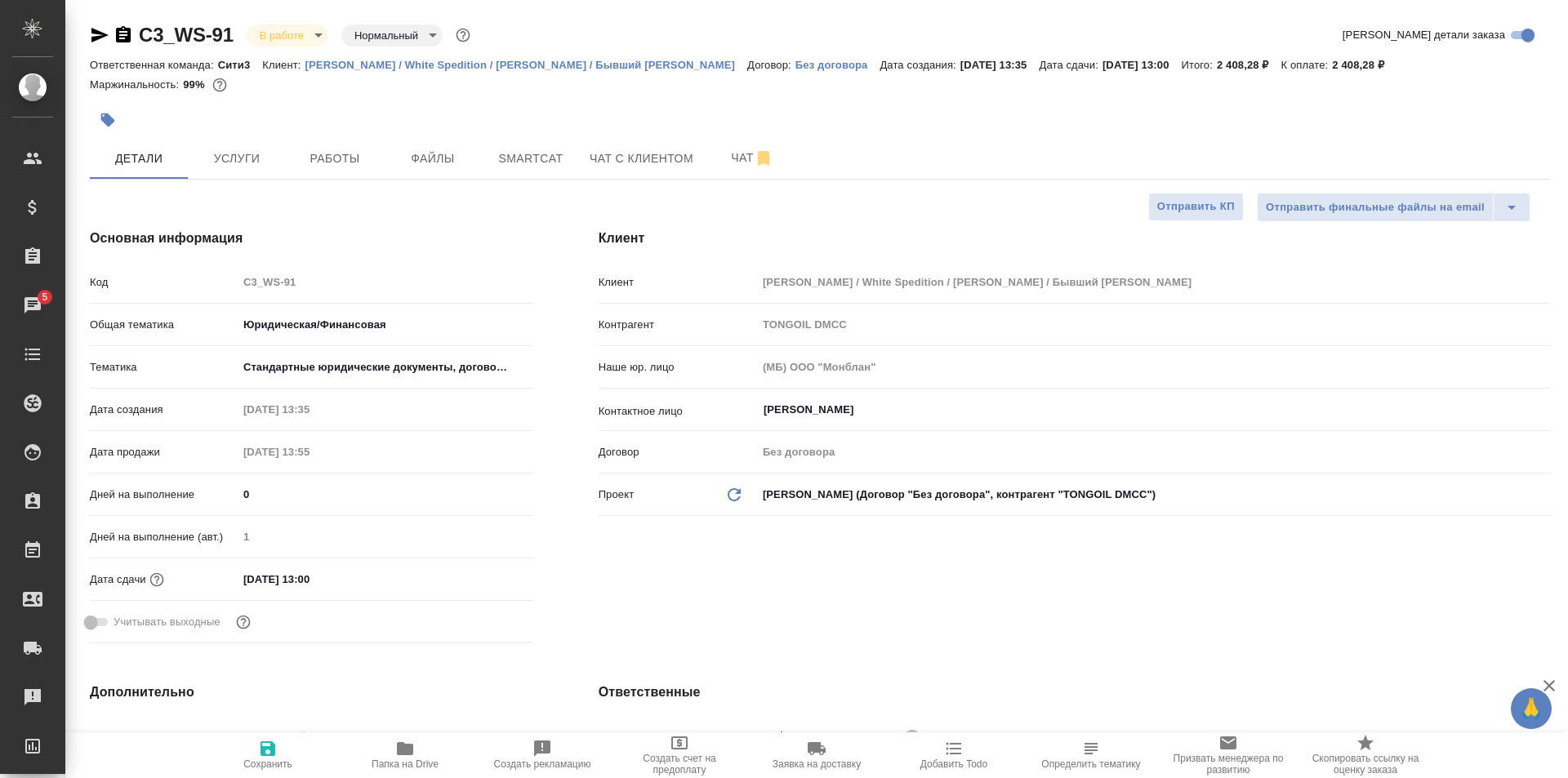
type textarea "x"
click at [267, 159] on span "Услуги" at bounding box center [236, 158] width 79 height 20
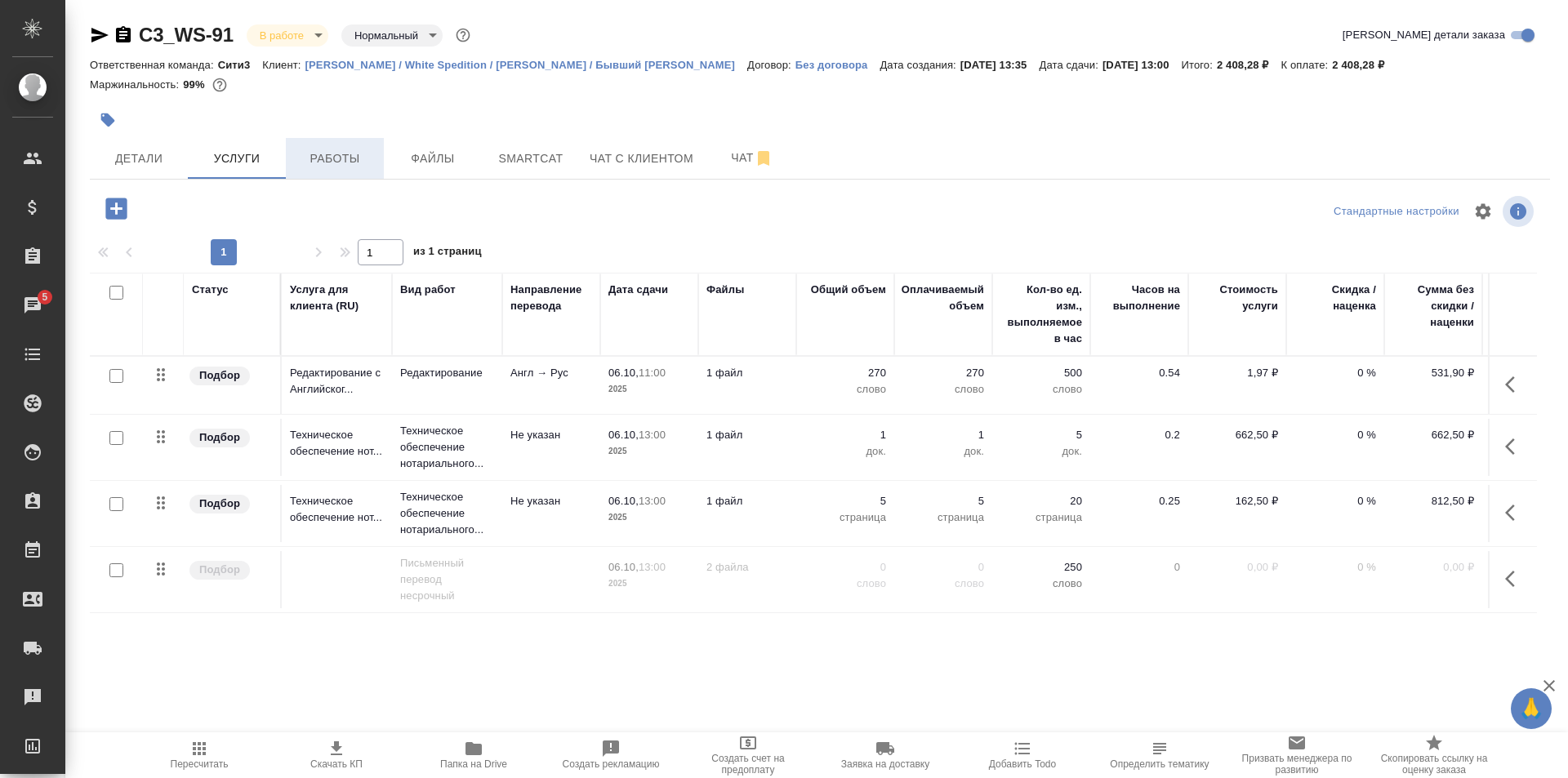
click at [353, 159] on span "Работы" at bounding box center [334, 158] width 79 height 20
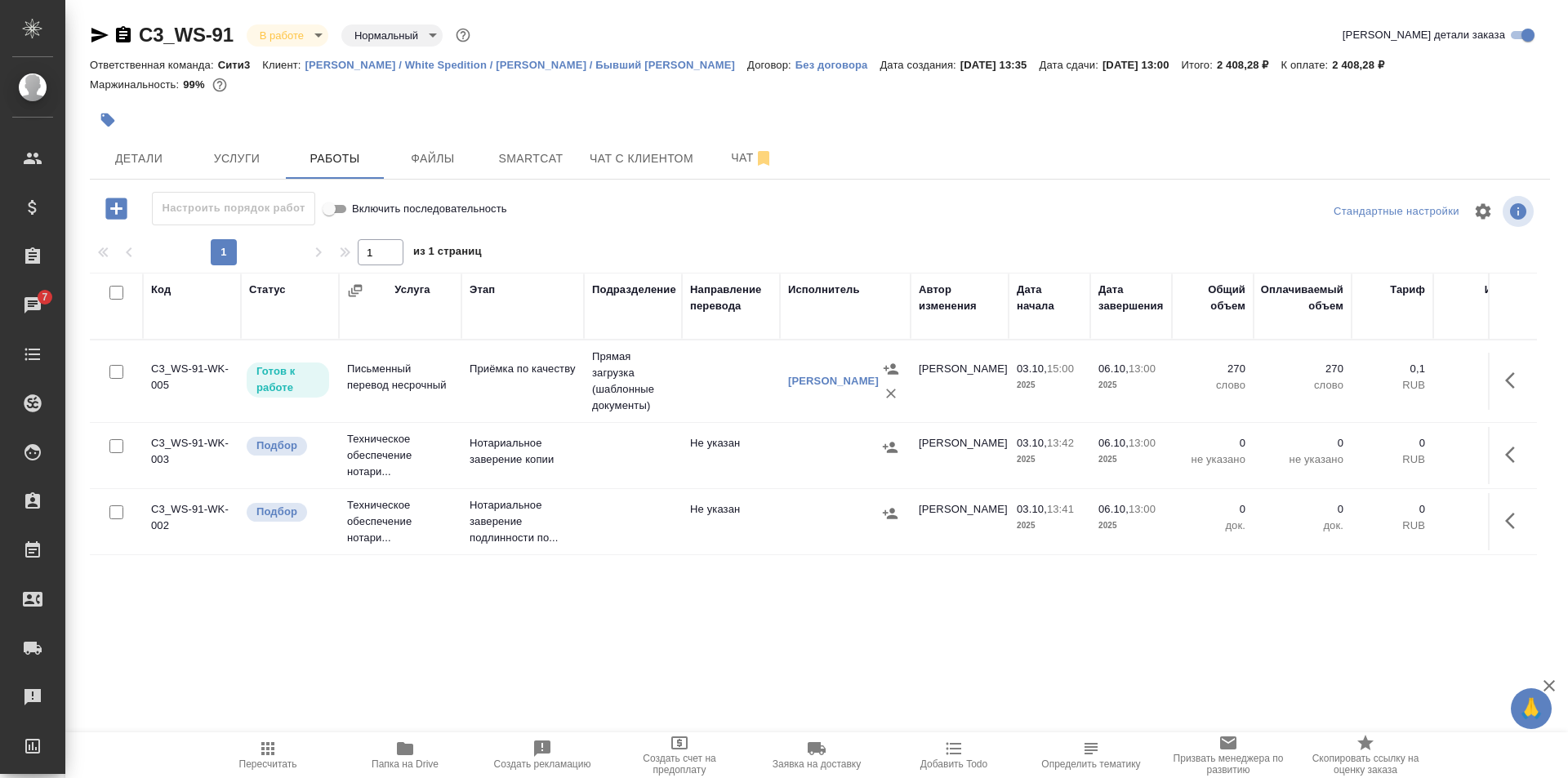
click at [101, 35] on icon "button" at bounding box center [100, 35] width 19 height 19
click at [240, 136] on div at bounding box center [577, 119] width 974 height 36
click at [256, 168] on span "Услуги" at bounding box center [236, 158] width 79 height 20
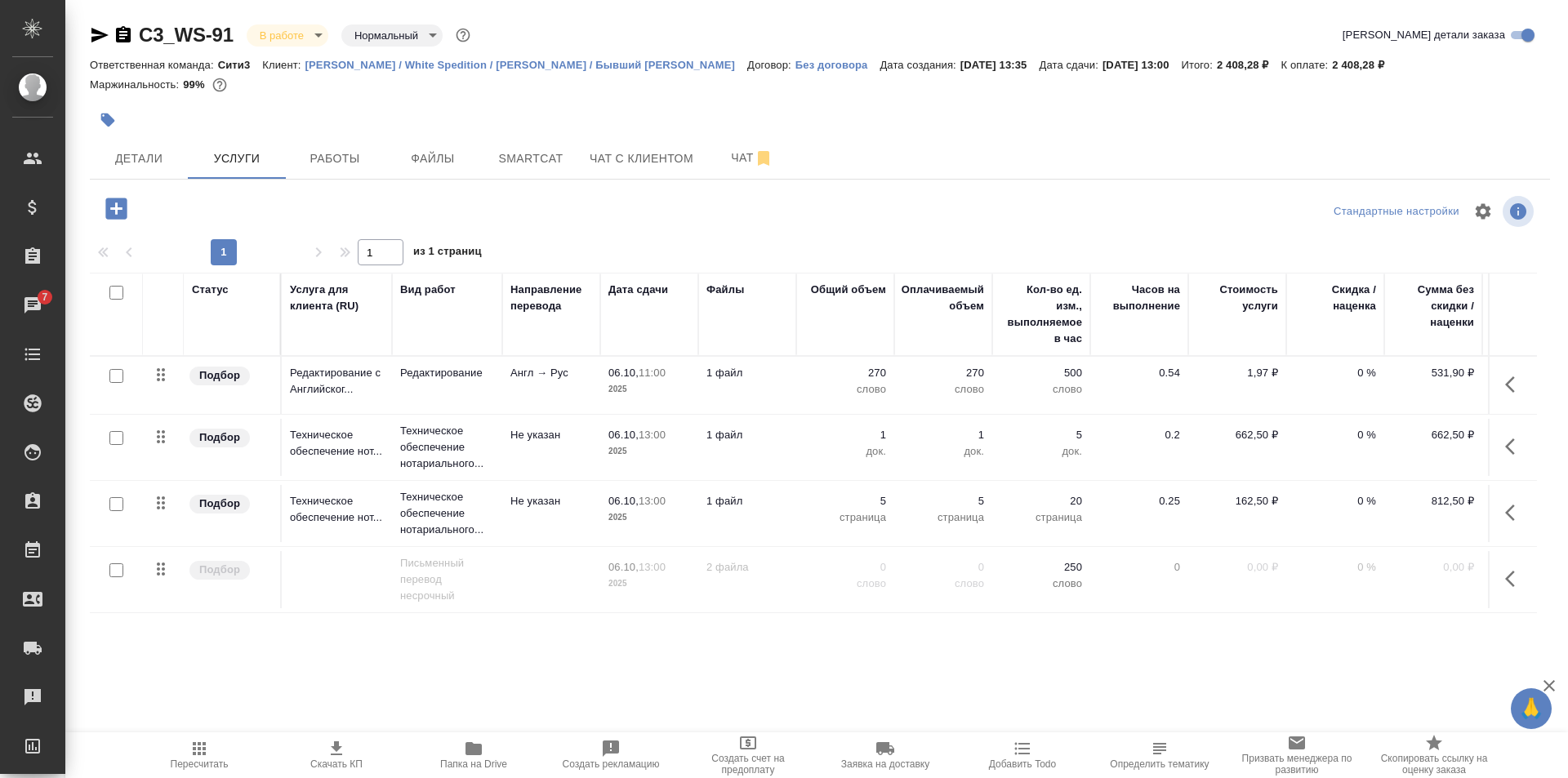
click at [116, 35] on icon "button" at bounding box center [123, 34] width 15 height 16
click at [120, 37] on icon "button" at bounding box center [123, 34] width 15 height 16
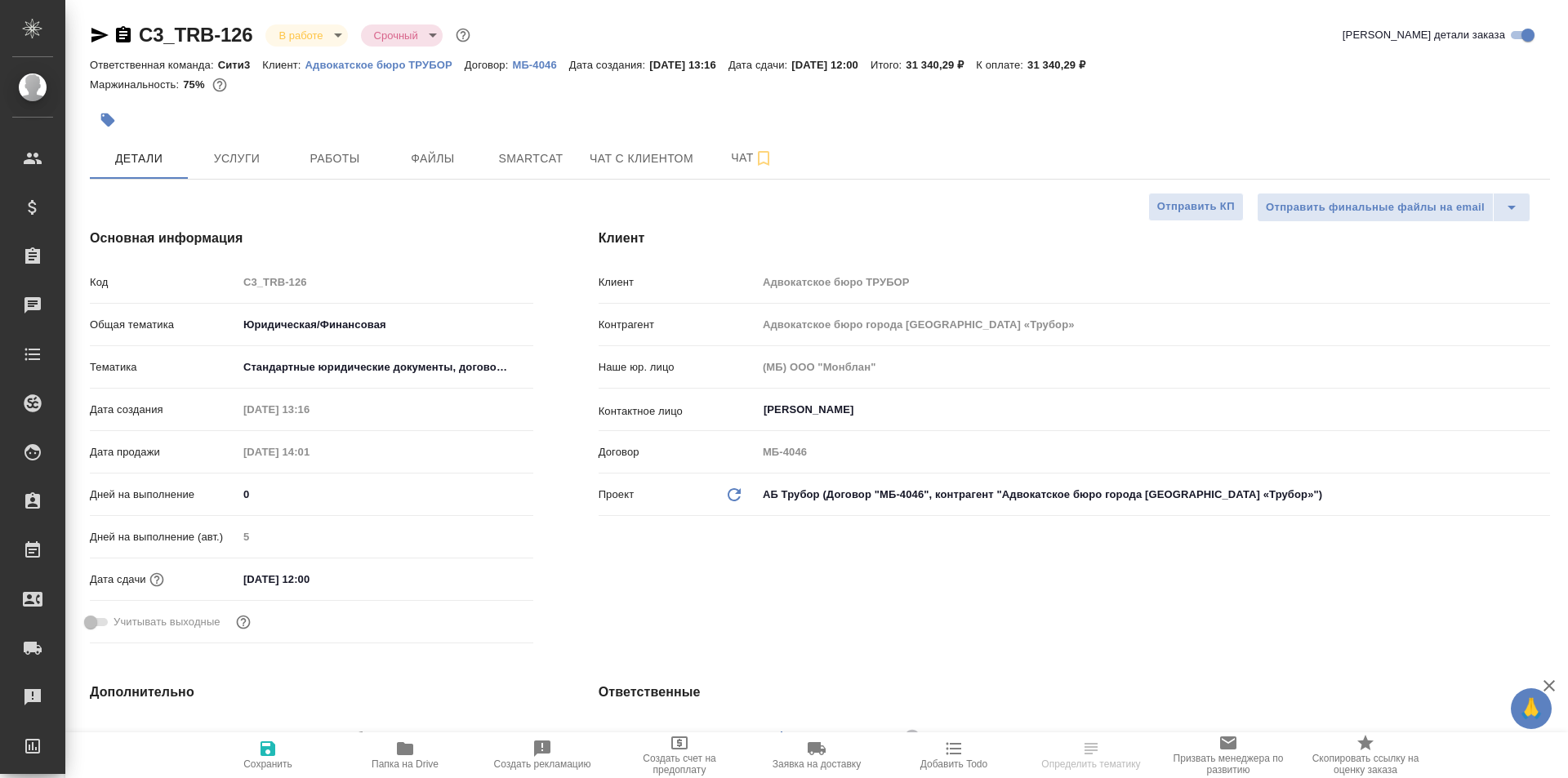
select select "RU"
type textarea "x"
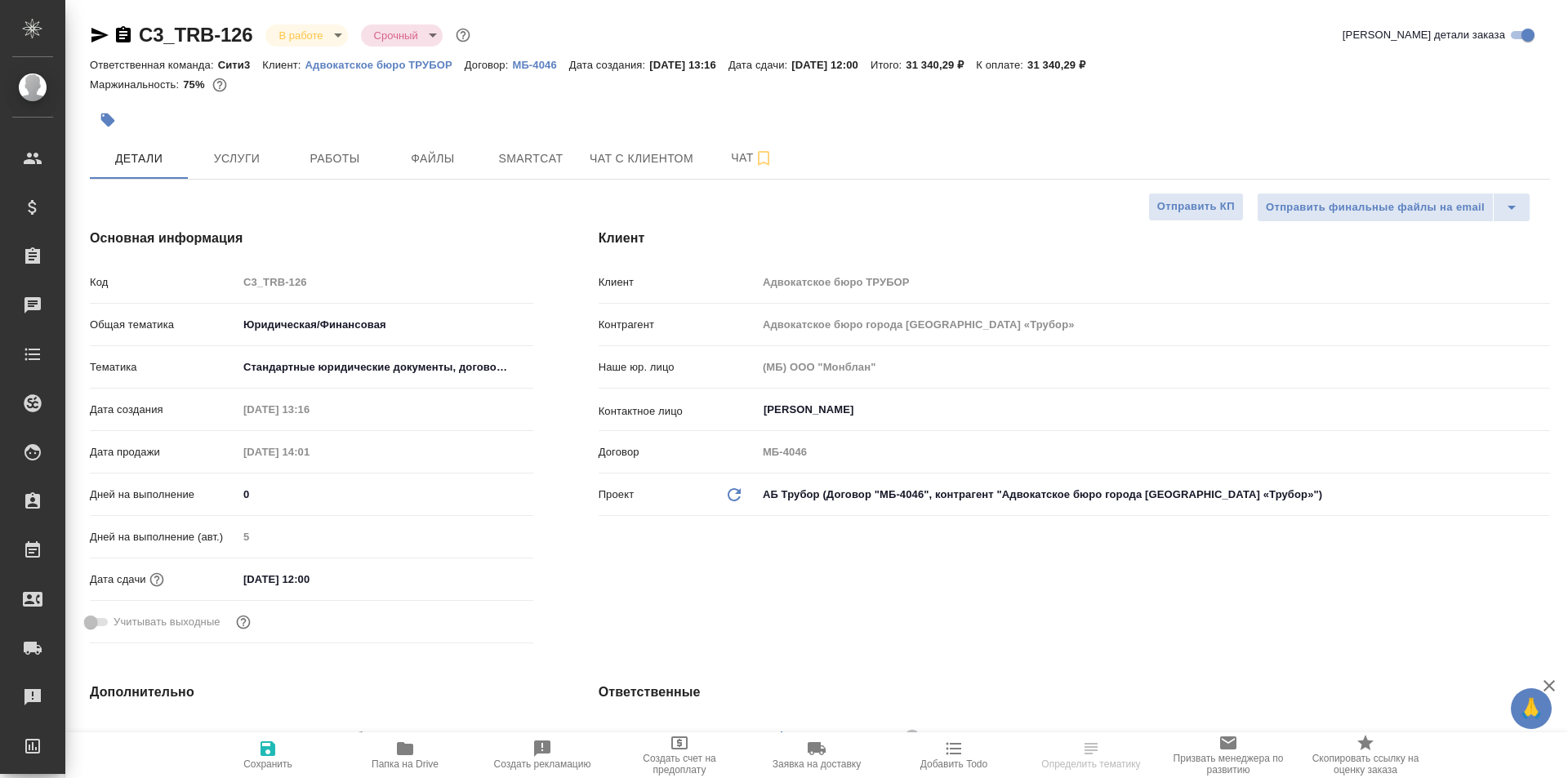
type textarea "x"
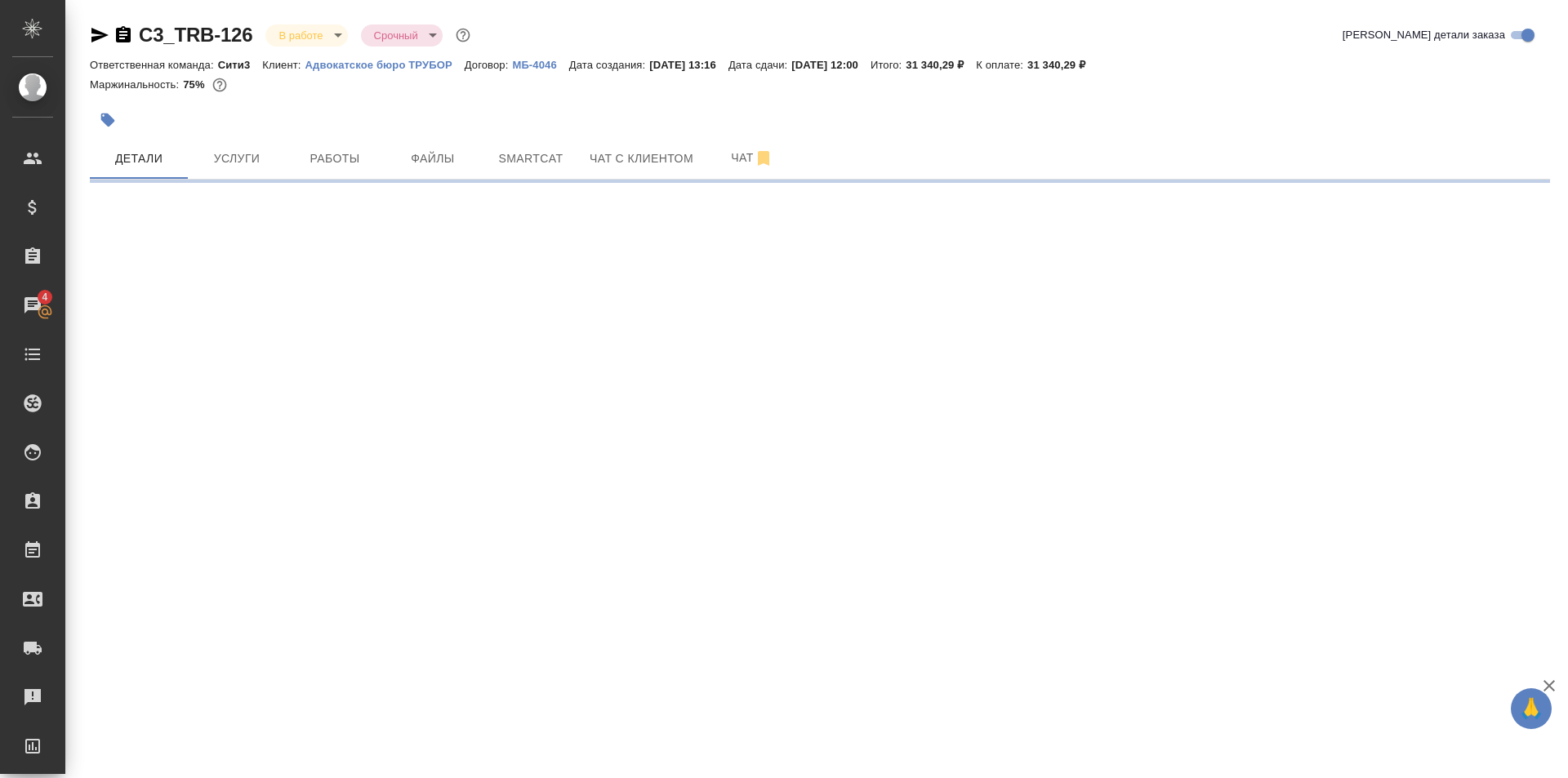
select select "RU"
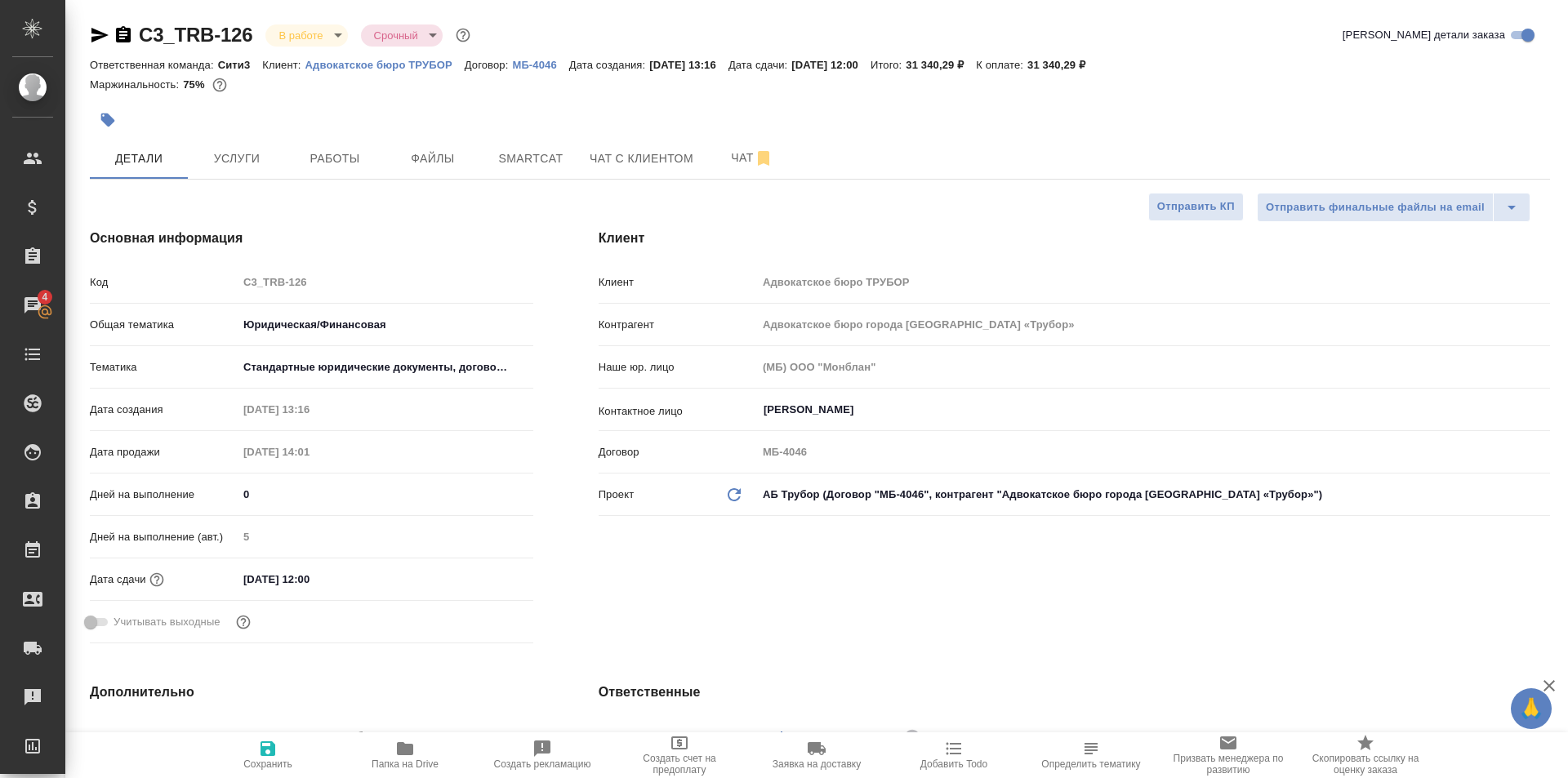
type textarea "x"
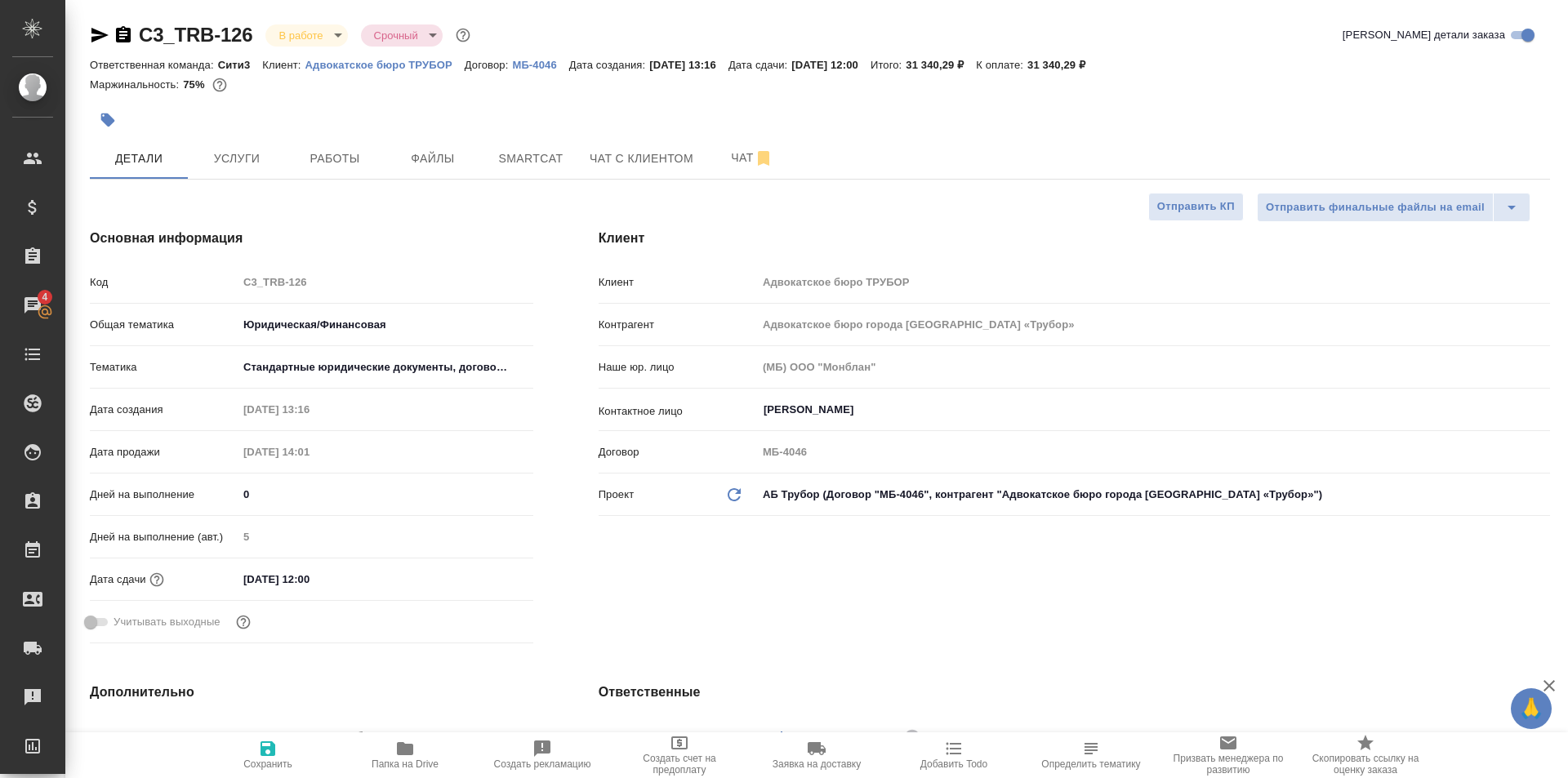
type textarea "x"
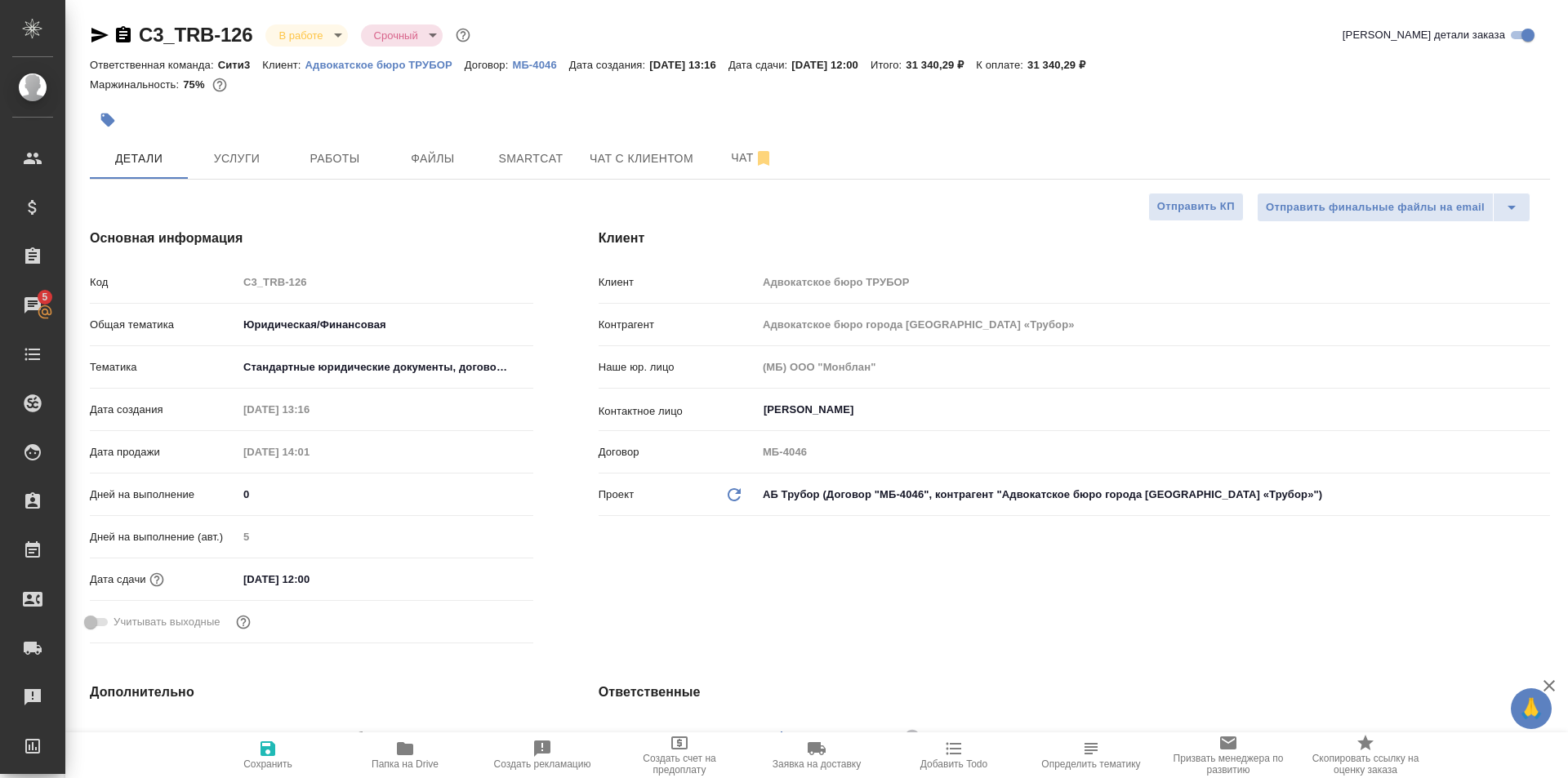
type textarea "x"
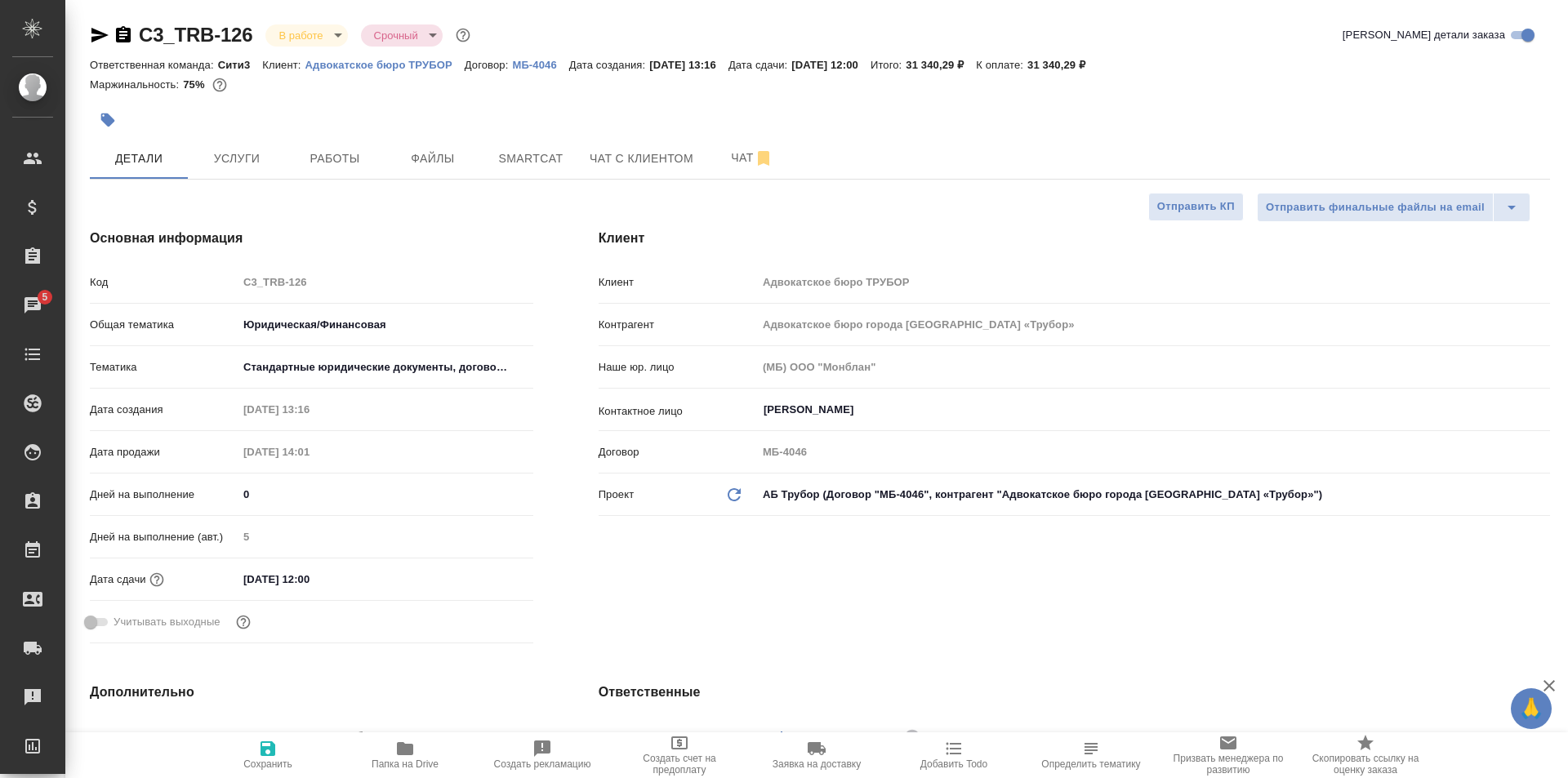
type textarea "x"
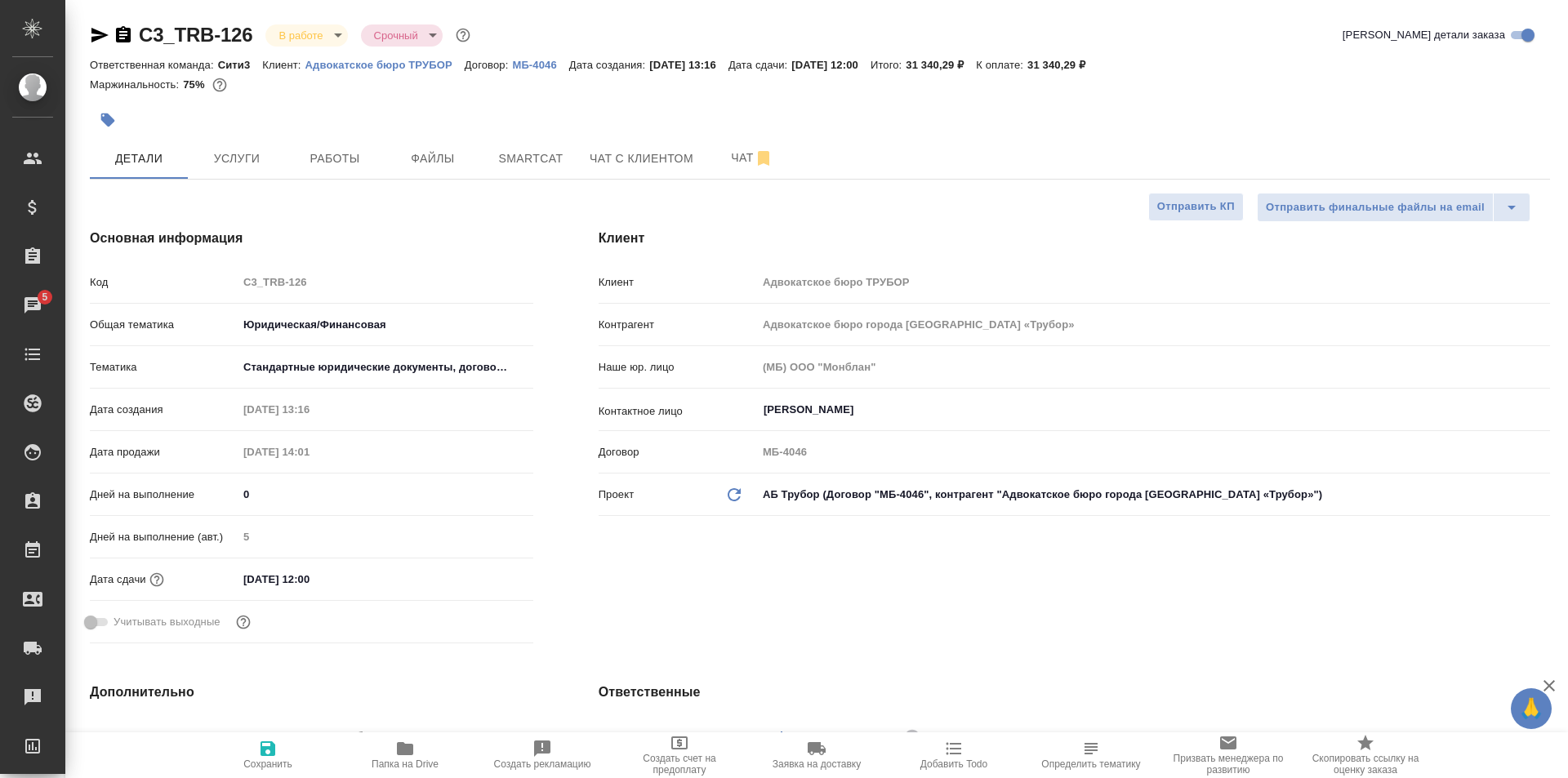
type textarea "x"
click at [328, 157] on span "Работы" at bounding box center [334, 158] width 79 height 20
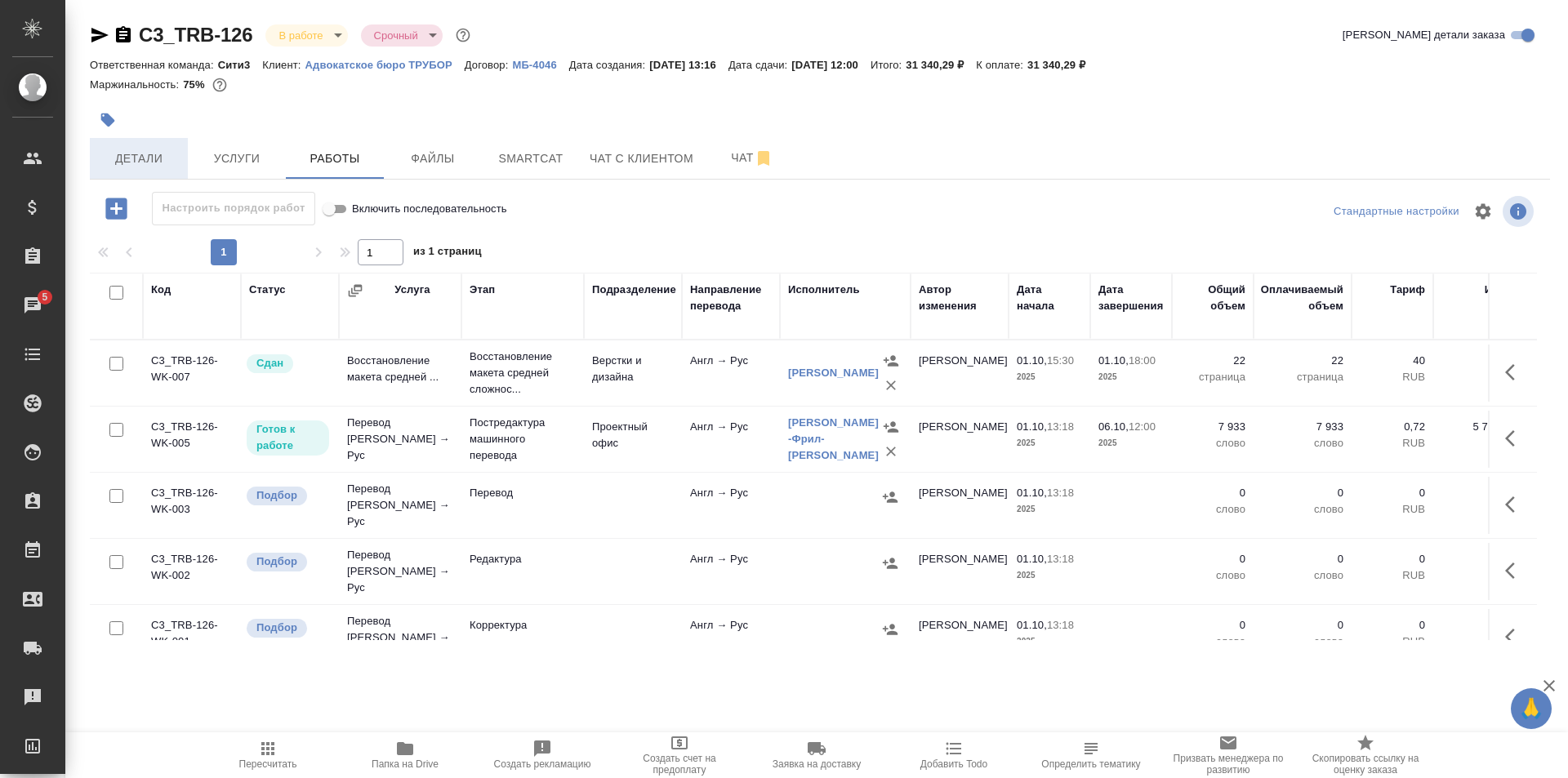
click at [151, 149] on span "Детали" at bounding box center [139, 158] width 79 height 20
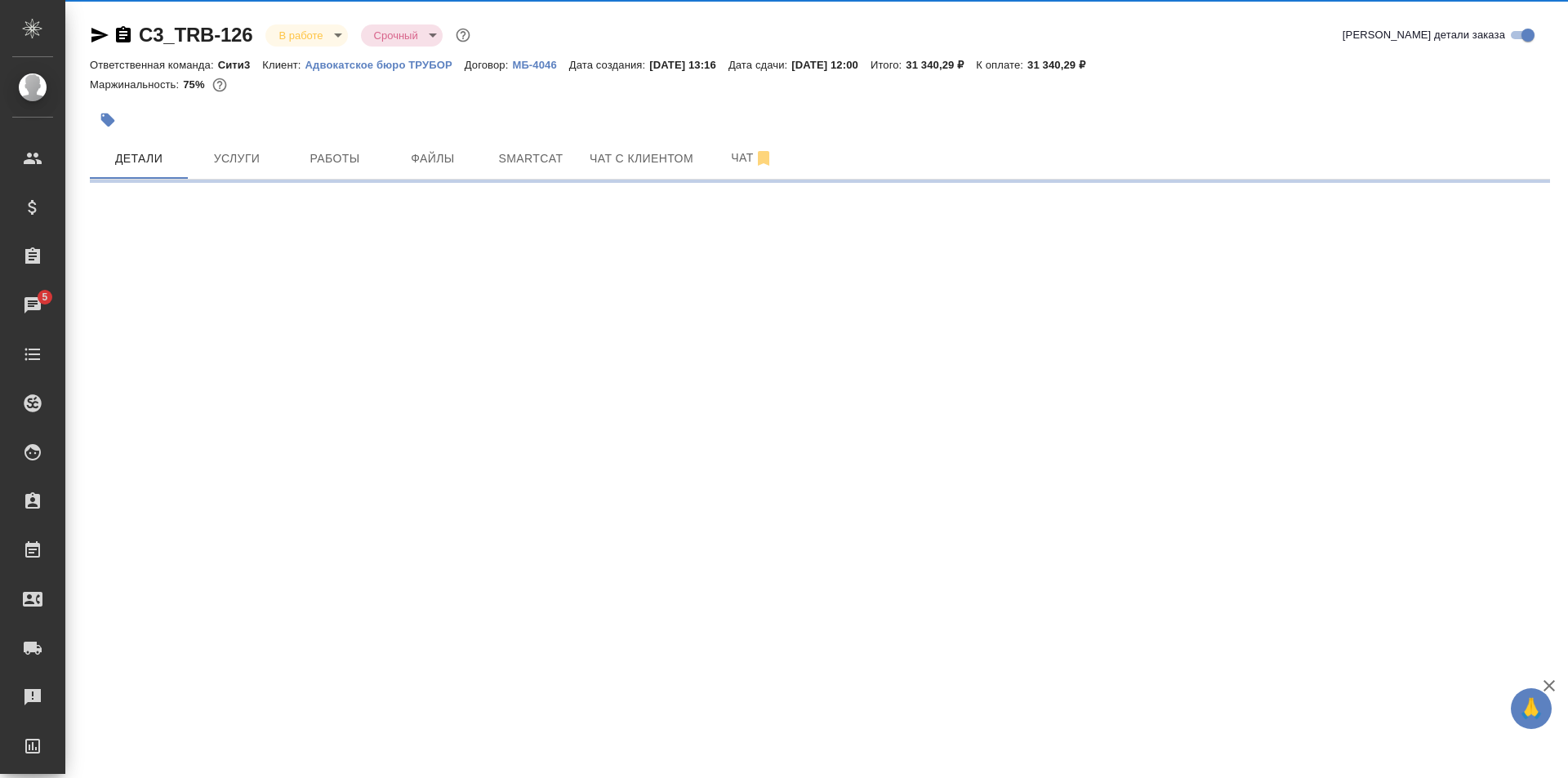
select select "RU"
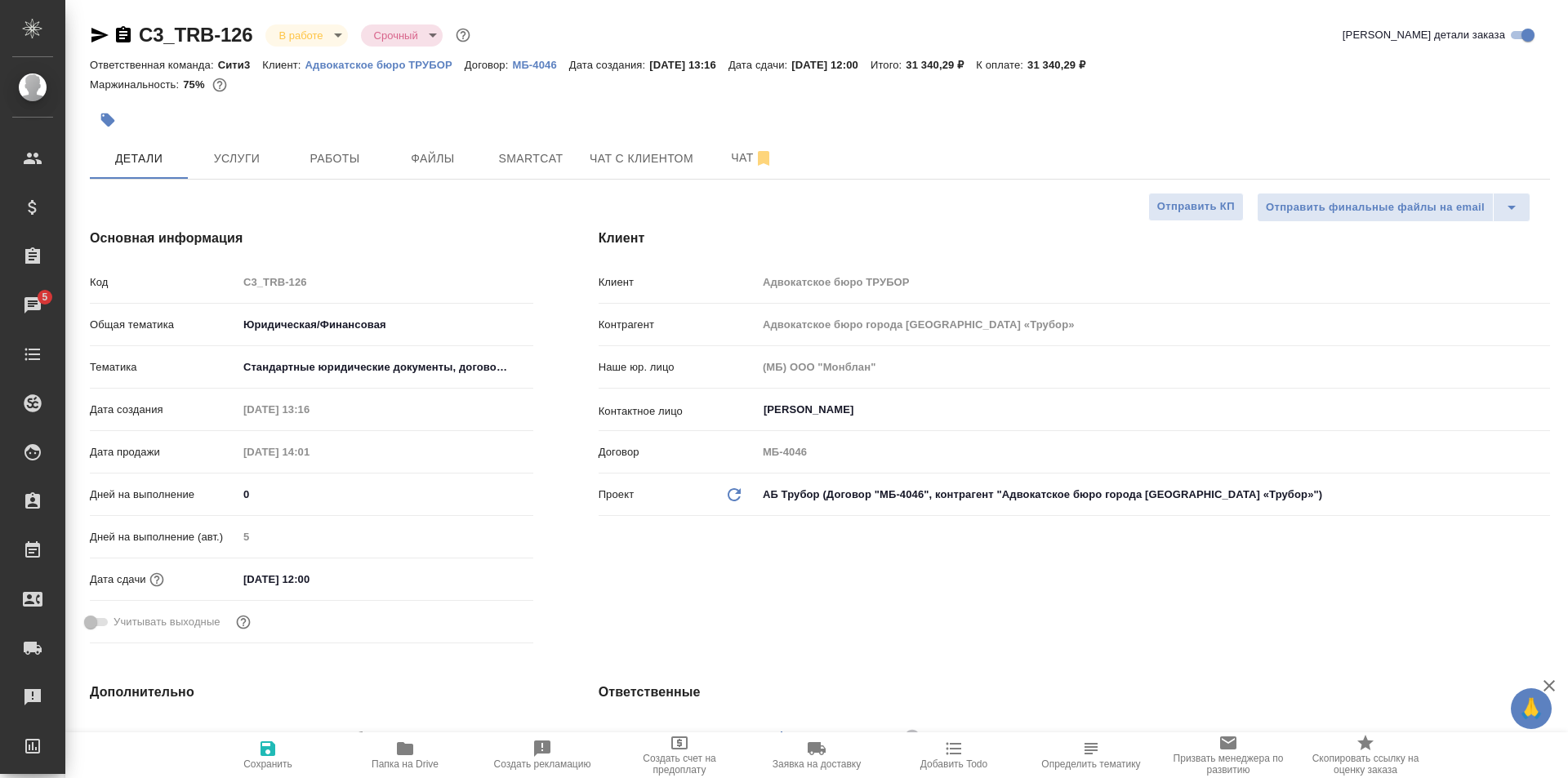
type textarea "x"
click at [256, 147] on button "Услуги" at bounding box center [236, 158] width 98 height 41
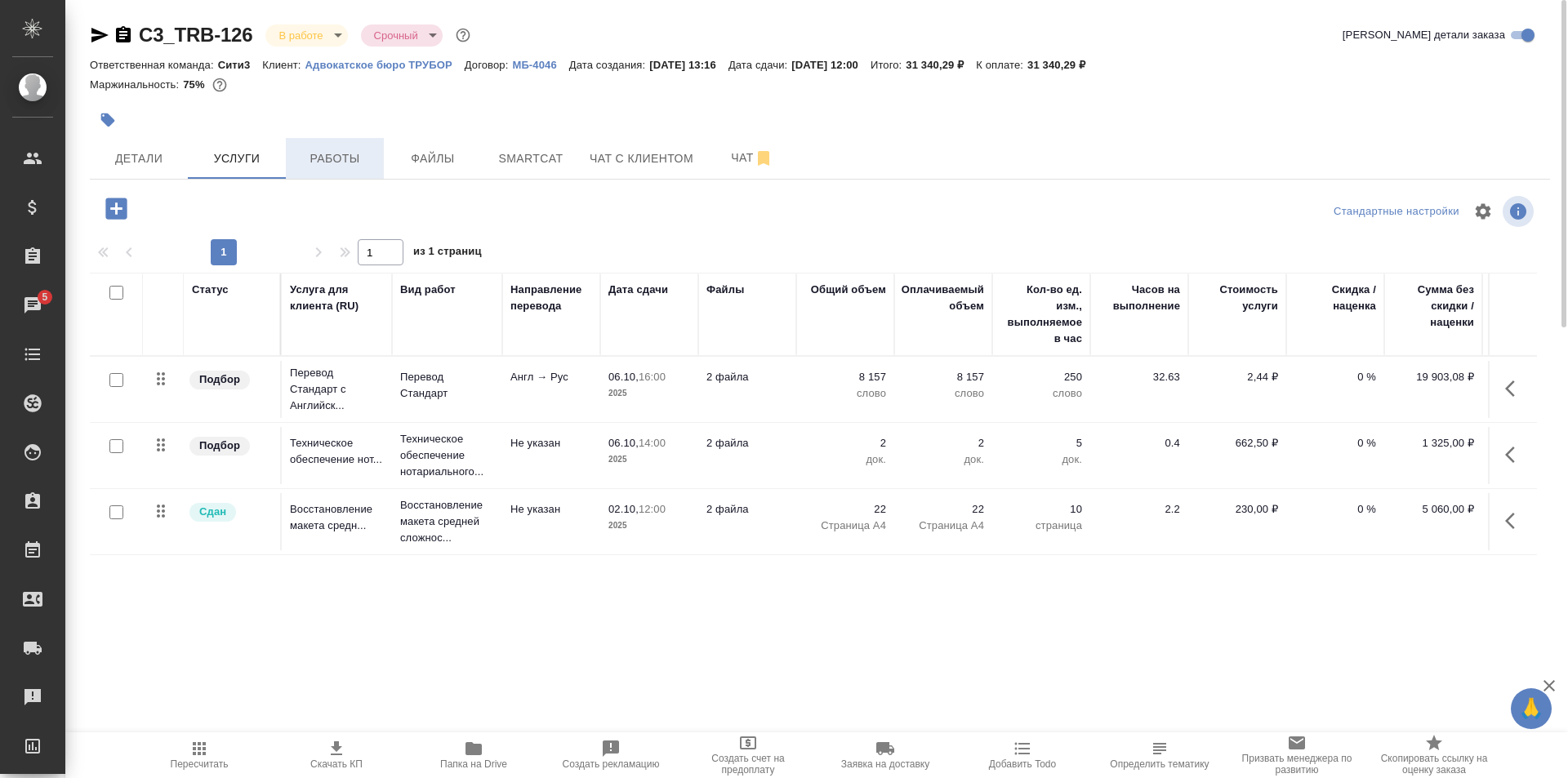
click at [343, 151] on span "Работы" at bounding box center [334, 158] width 79 height 20
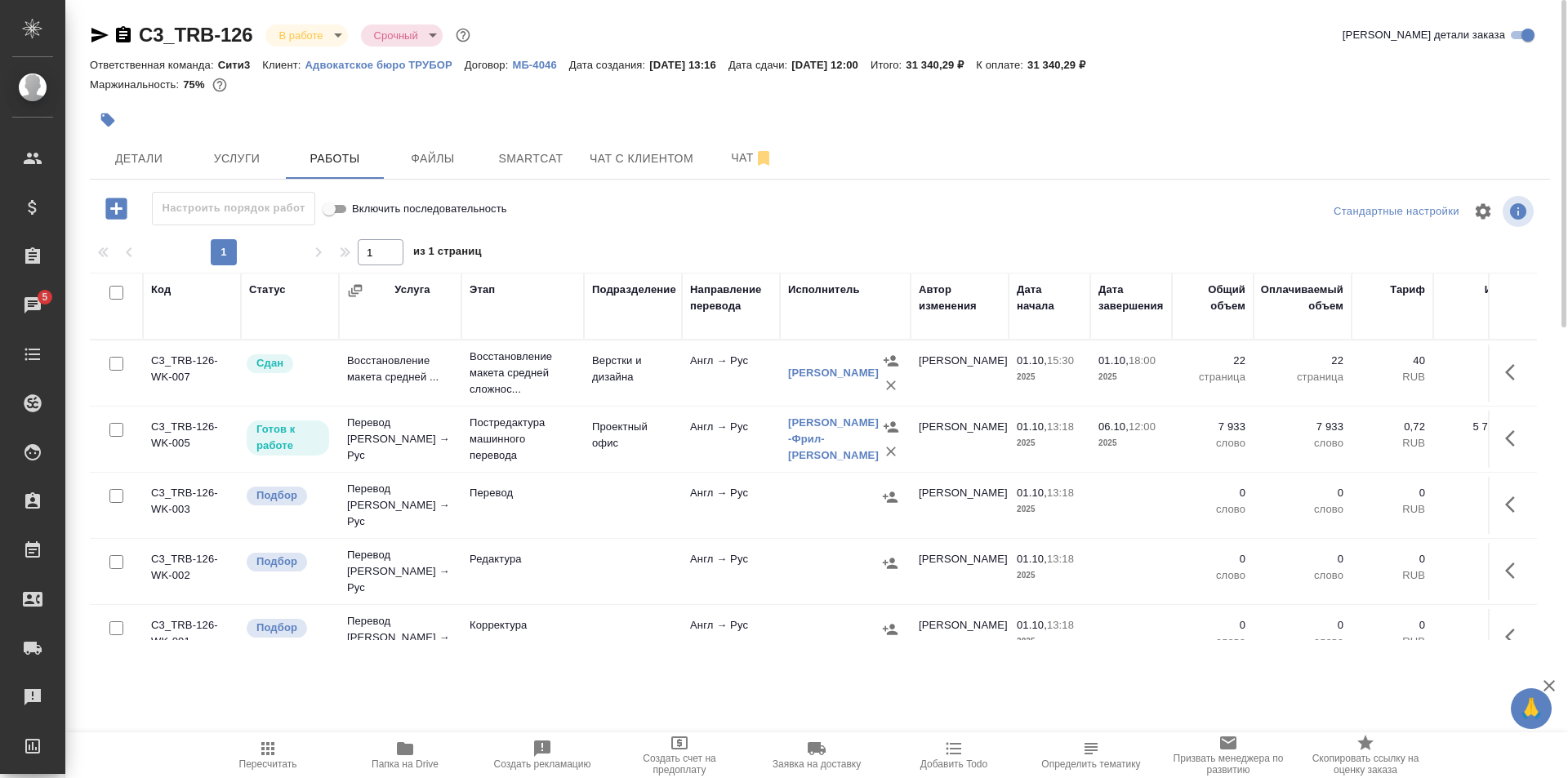
click at [669, 453] on td "Проектный офис" at bounding box center [632, 439] width 98 height 57
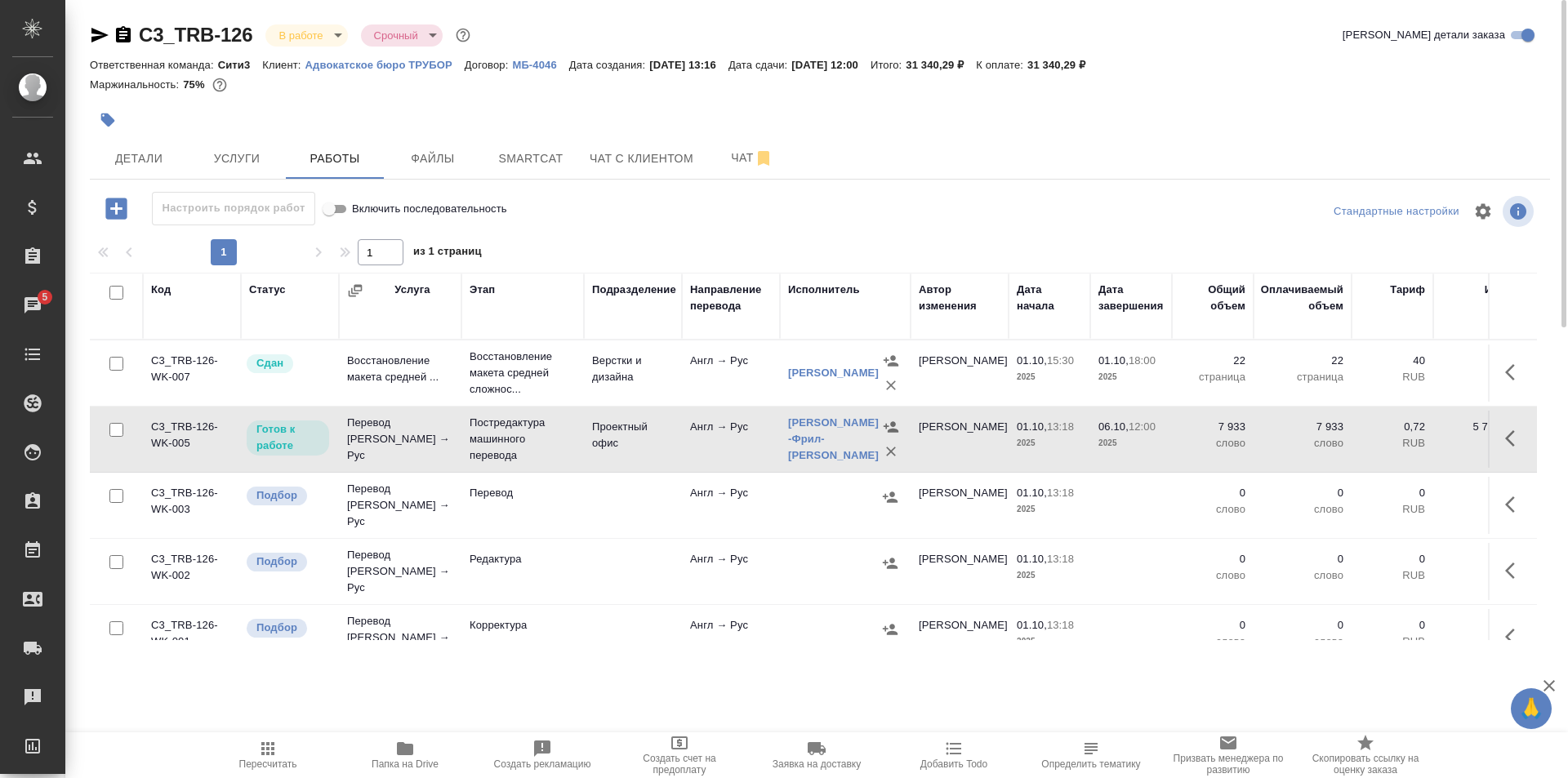
click at [669, 453] on td "Проектный офис" at bounding box center [632, 439] width 98 height 57
click at [664, 444] on td "Проектный офис" at bounding box center [632, 439] width 98 height 57
click at [135, 168] on span "Детали" at bounding box center [139, 158] width 79 height 20
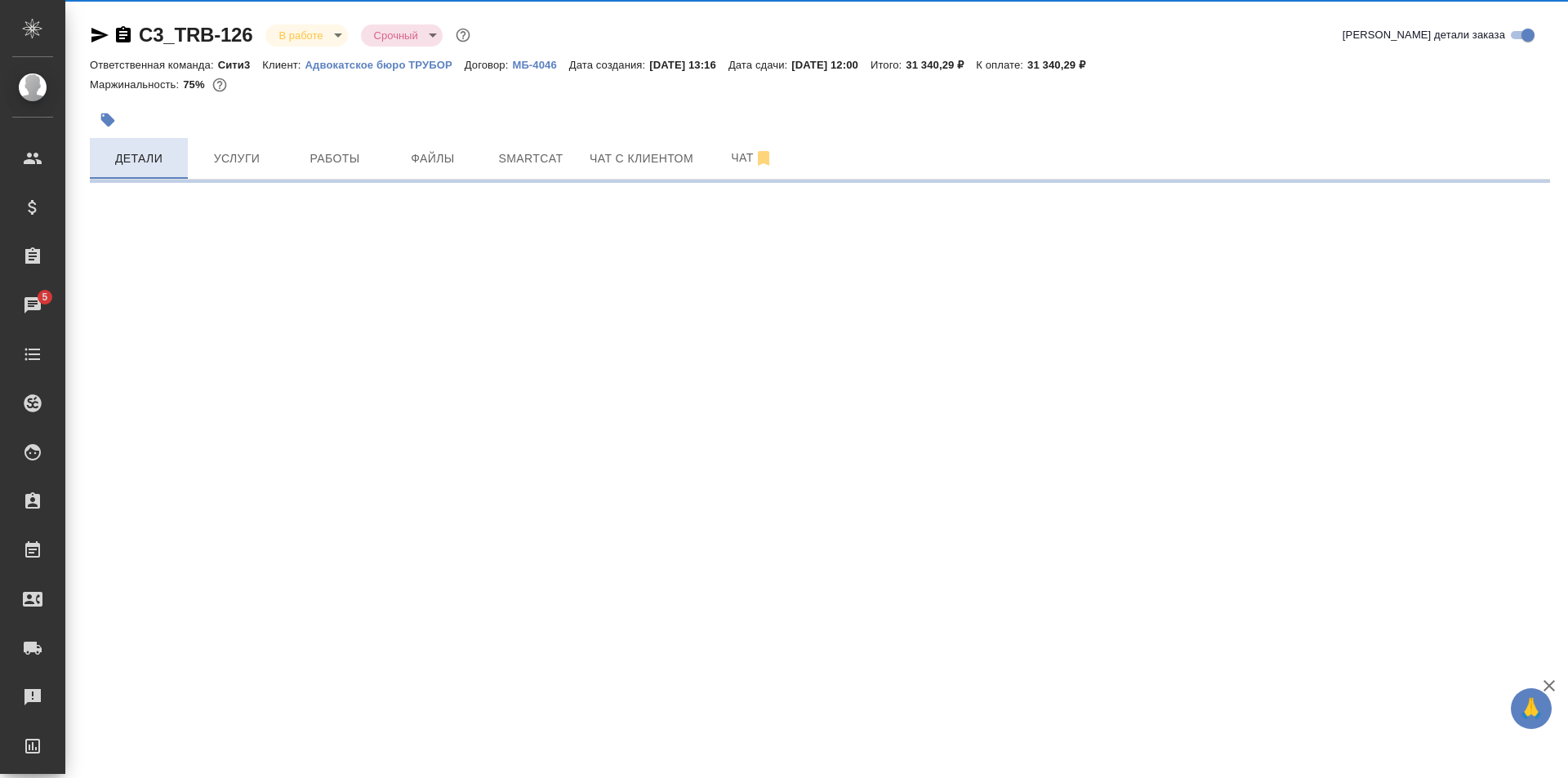
select select "RU"
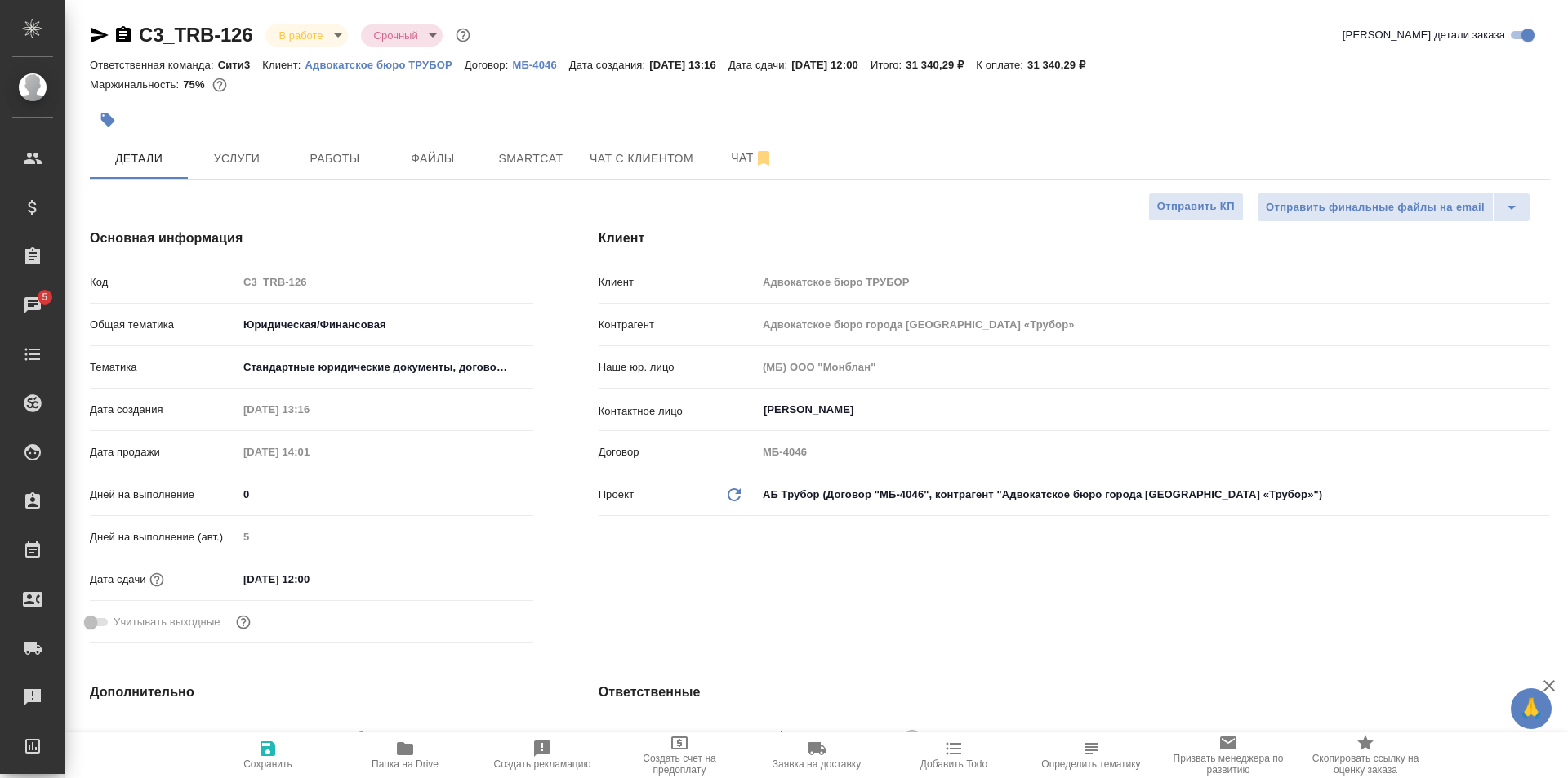
type textarea "x"
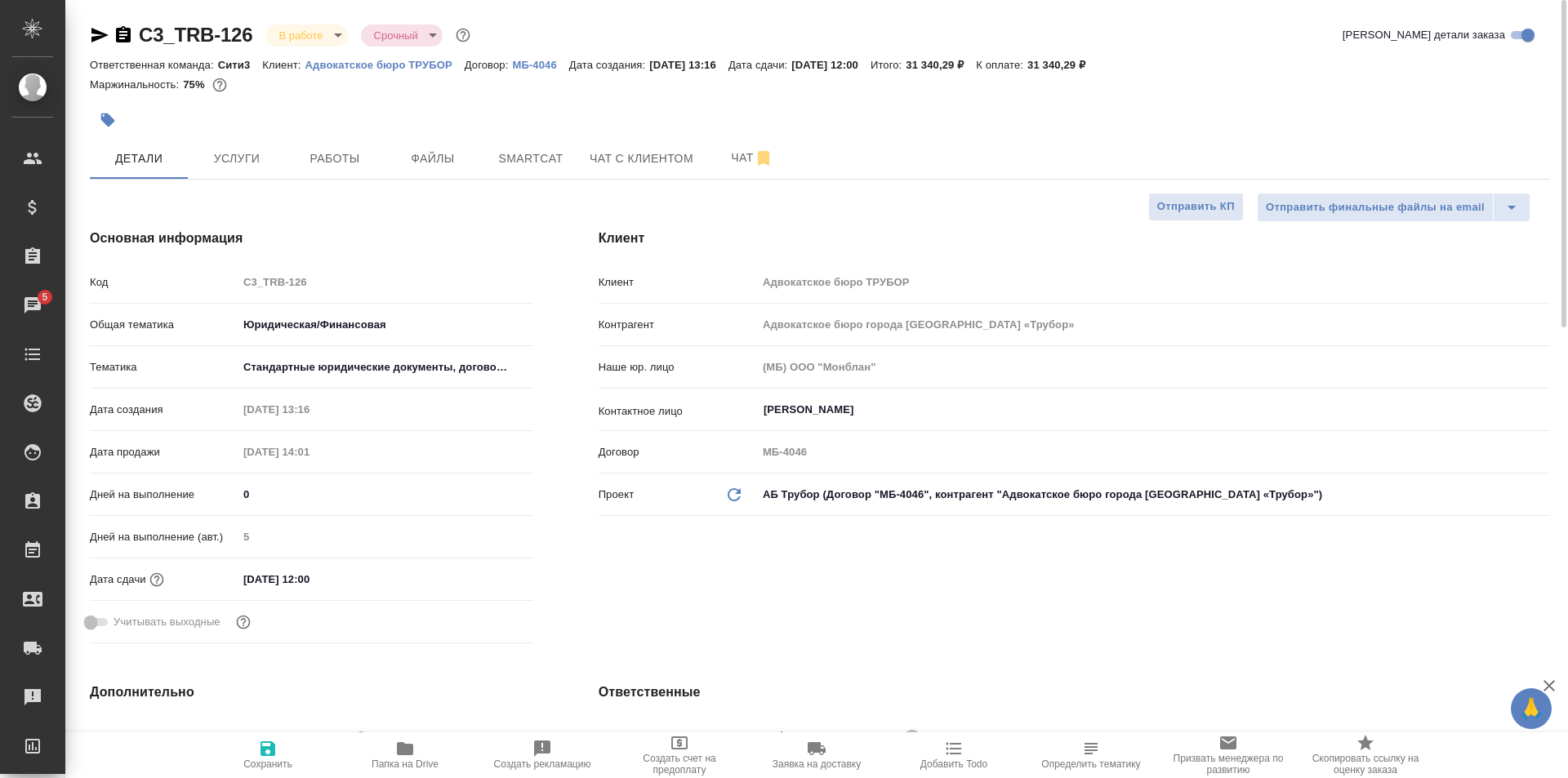
type textarea "x"
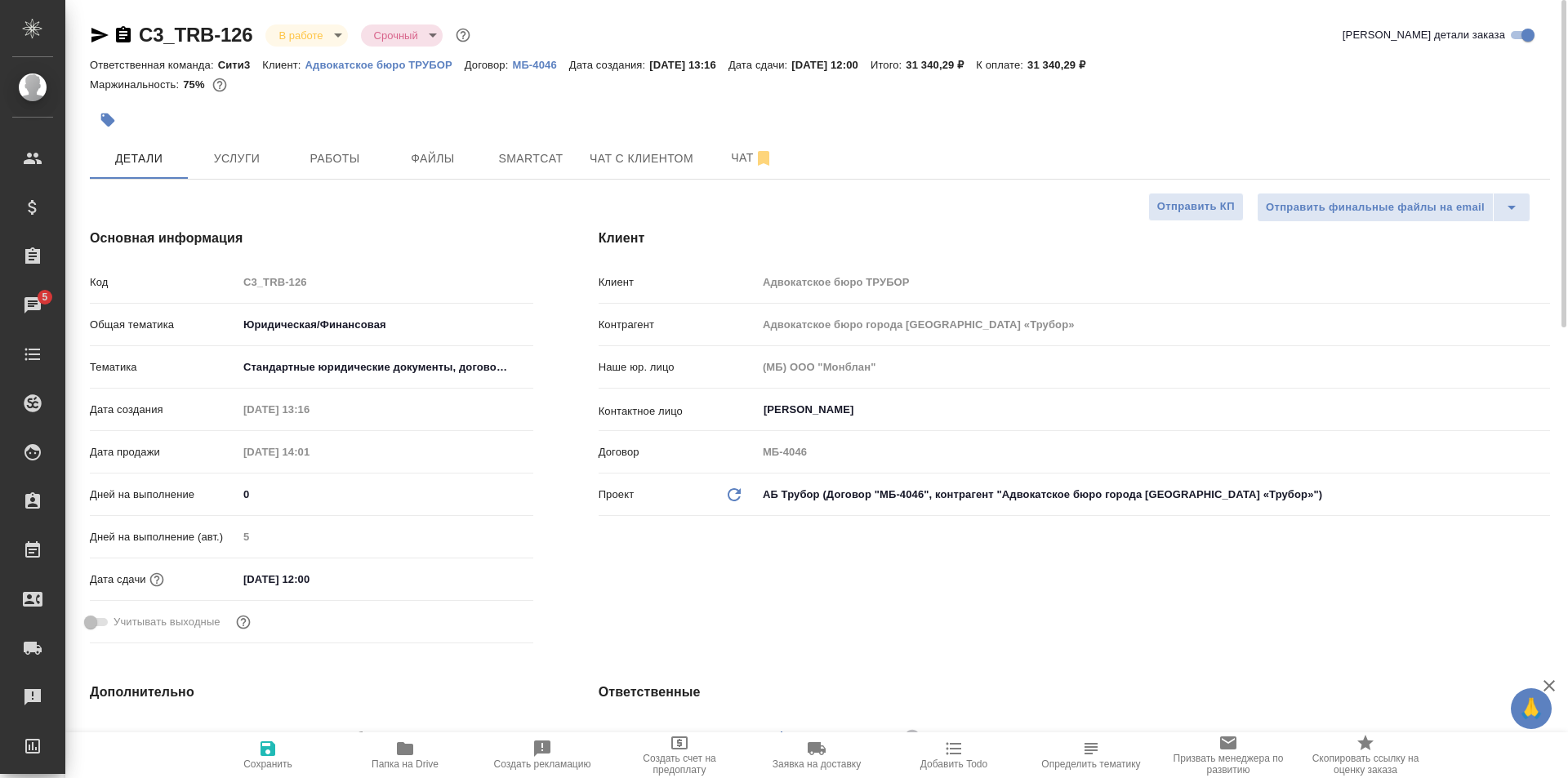
type textarea "x"
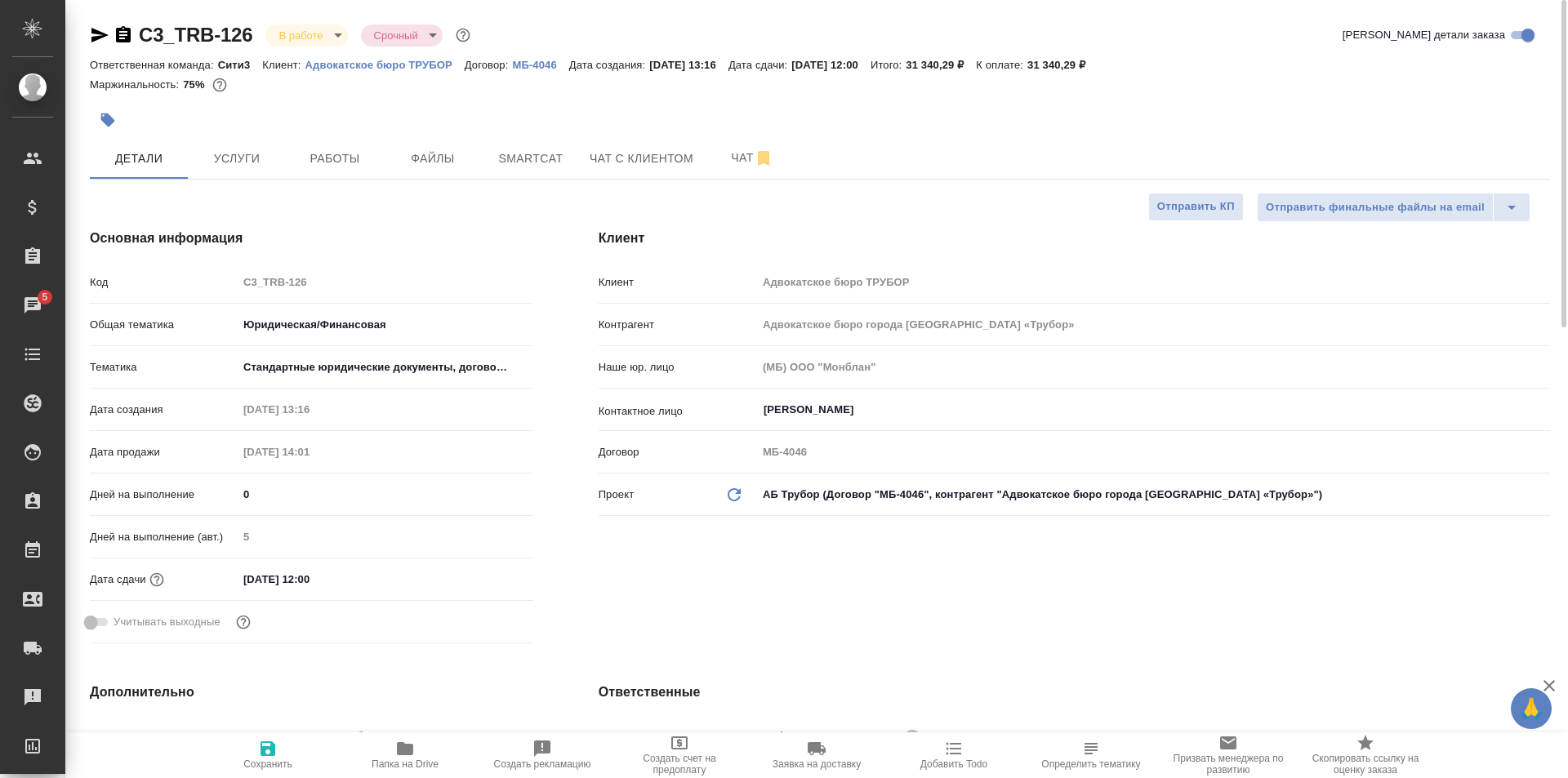
type textarea "x"
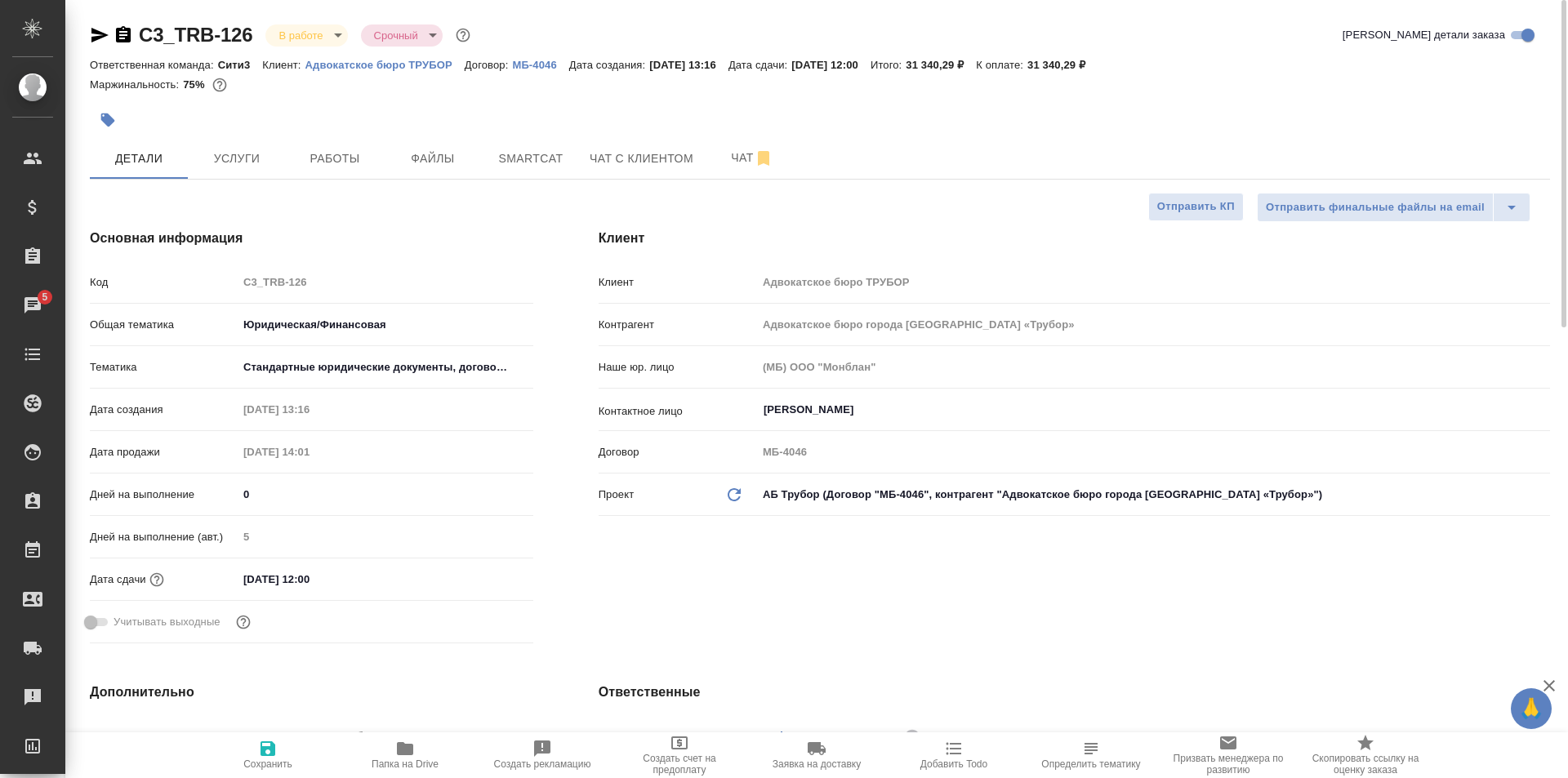
type textarea "x"
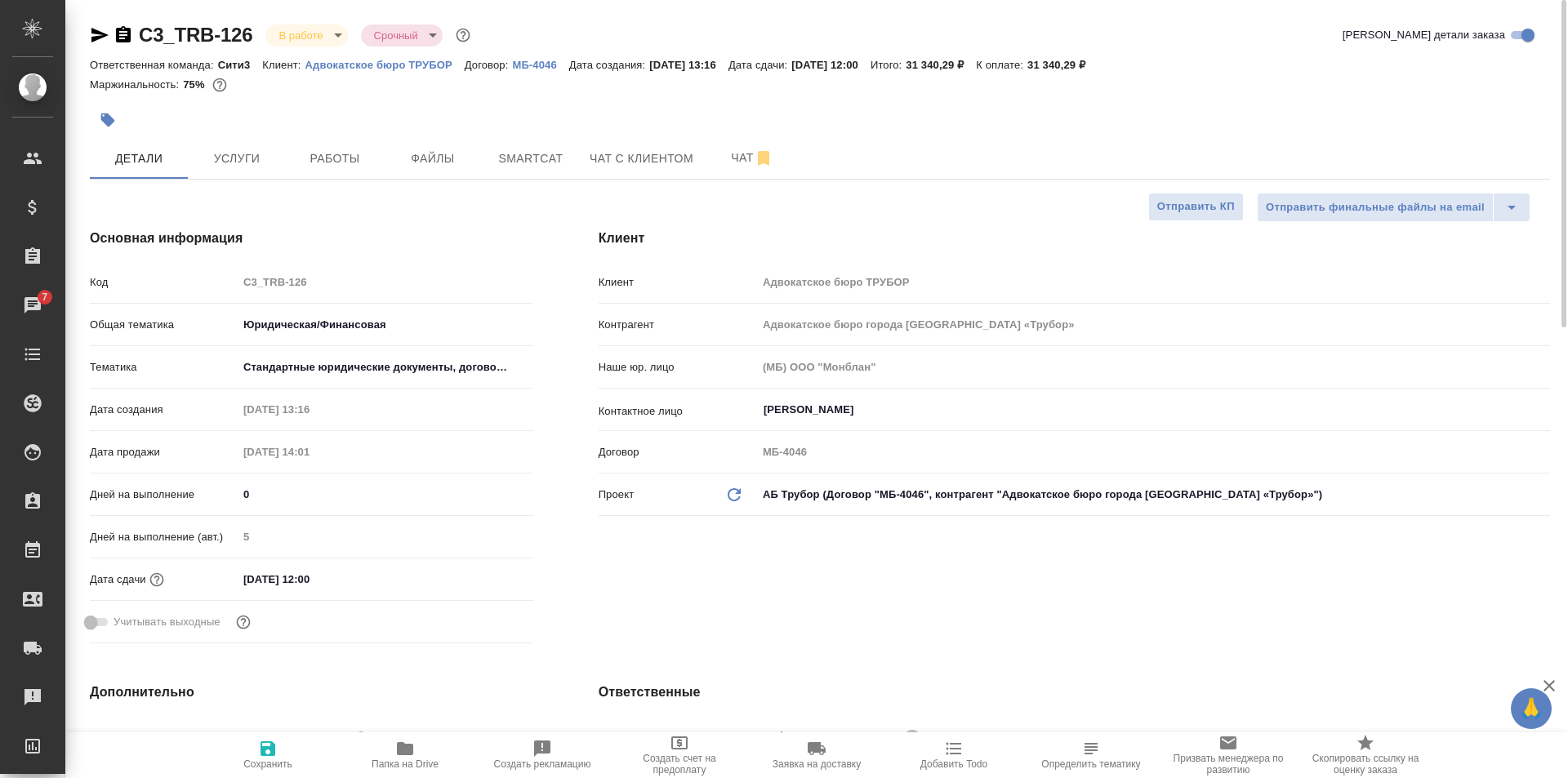
type textarea "x"
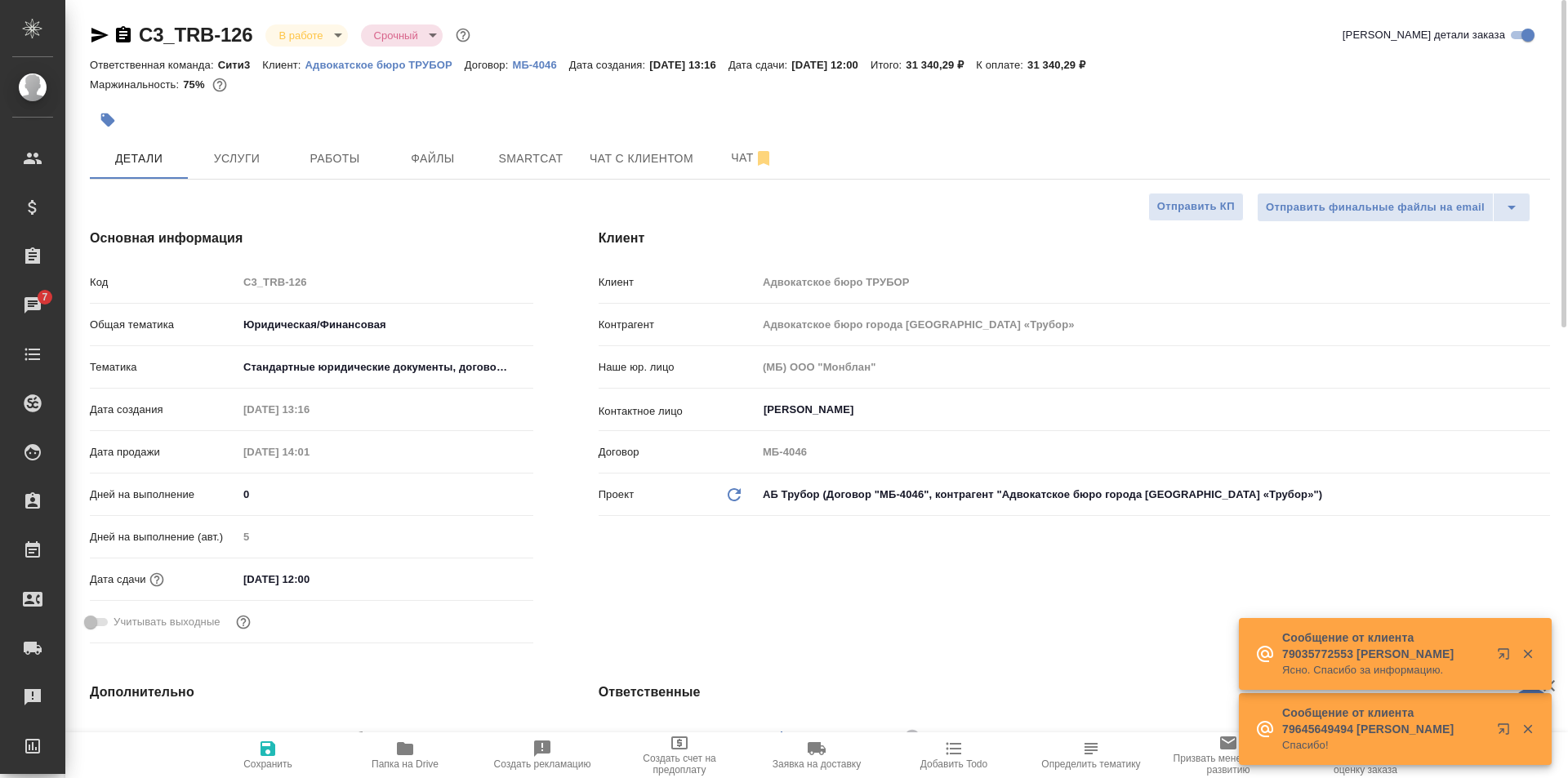
type textarea "x"
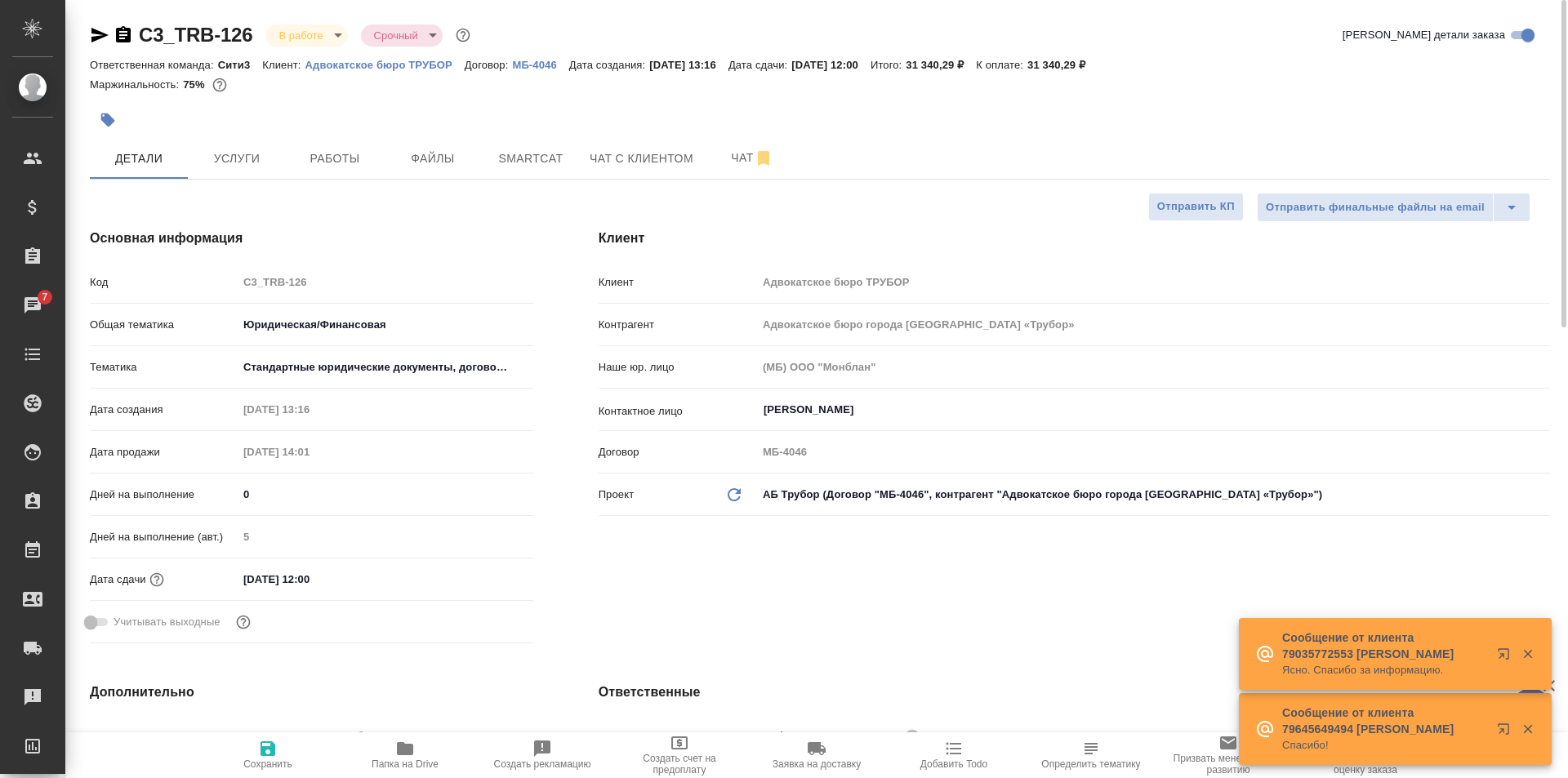
type textarea "x"
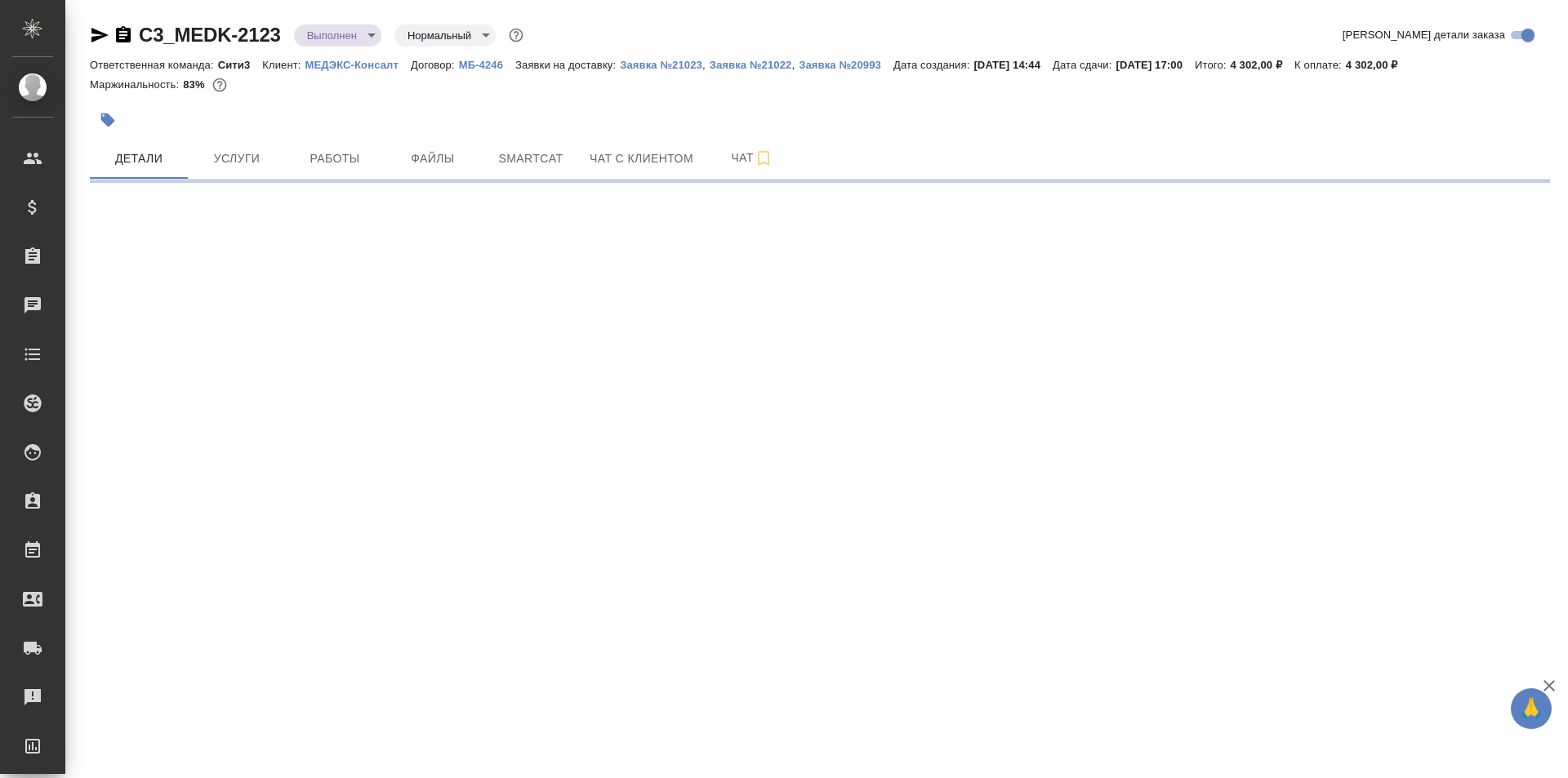
select select "RU"
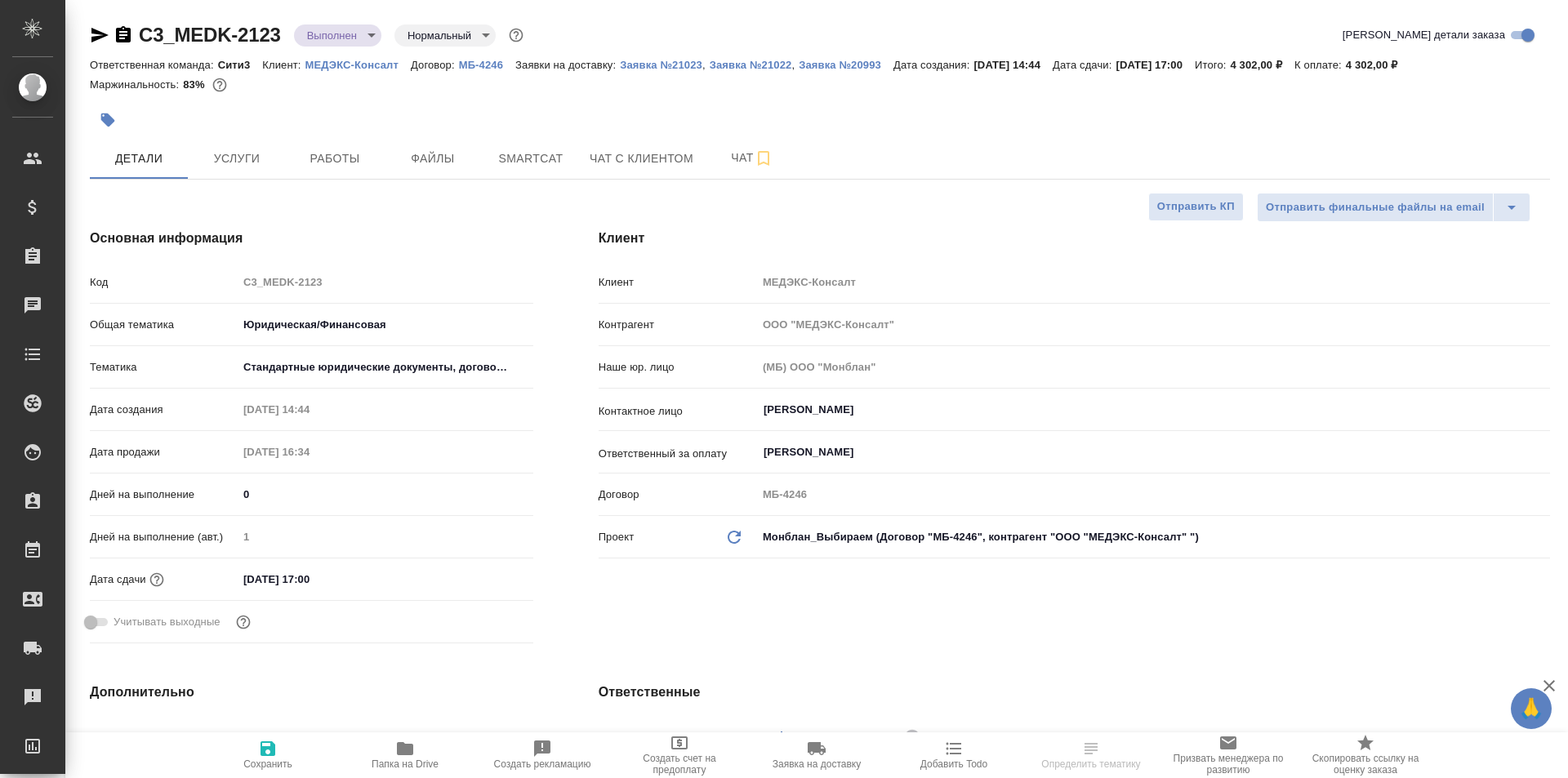
type textarea "x"
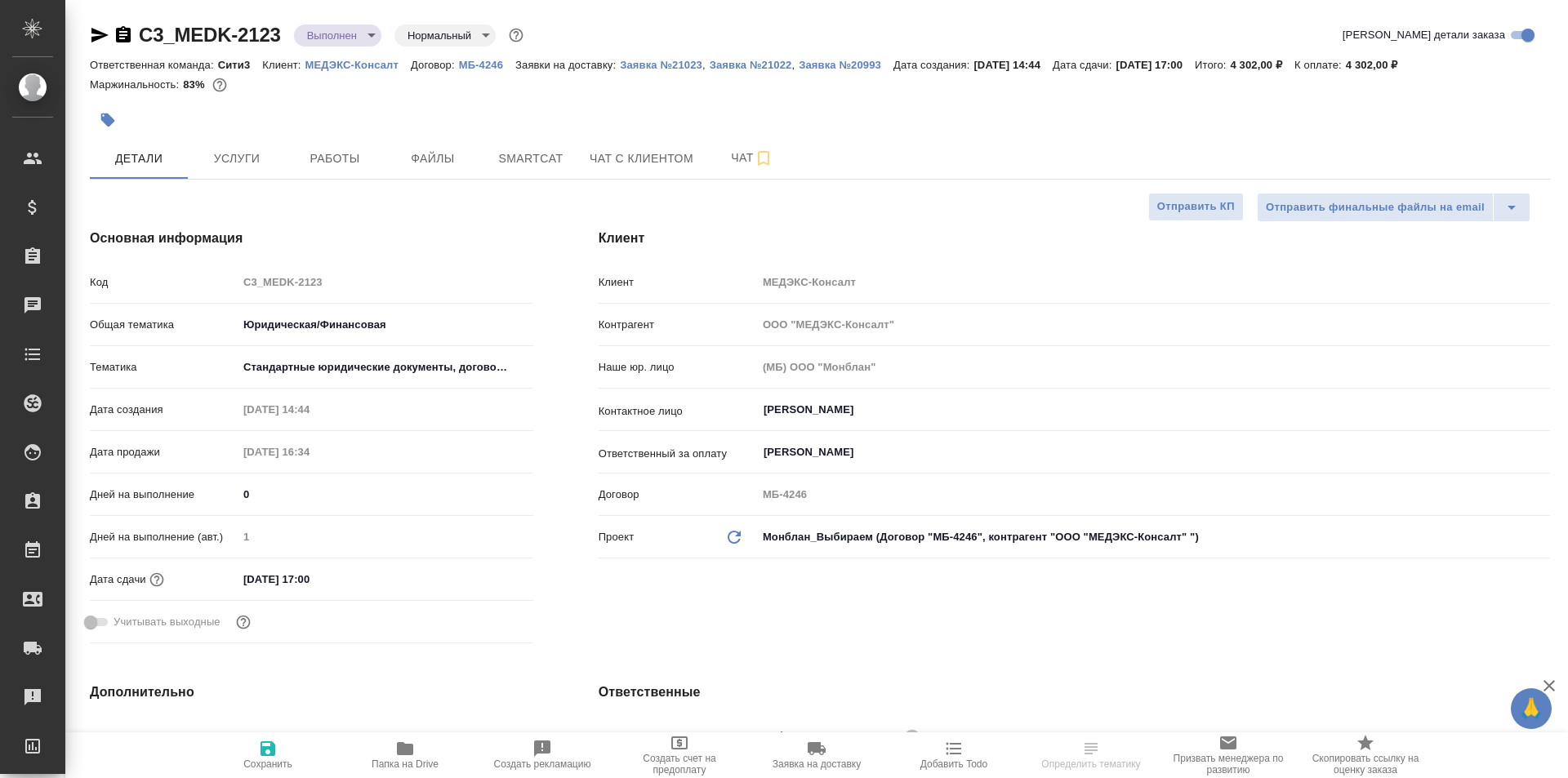
type textarea "x"
click at [361, 33] on body "🙏 .cls-1 fill:#fff; AWATERA Galisheva [PERSON_NAME] Спецификации Заказы Чаты To…" at bounding box center [784, 389] width 1568 height 778
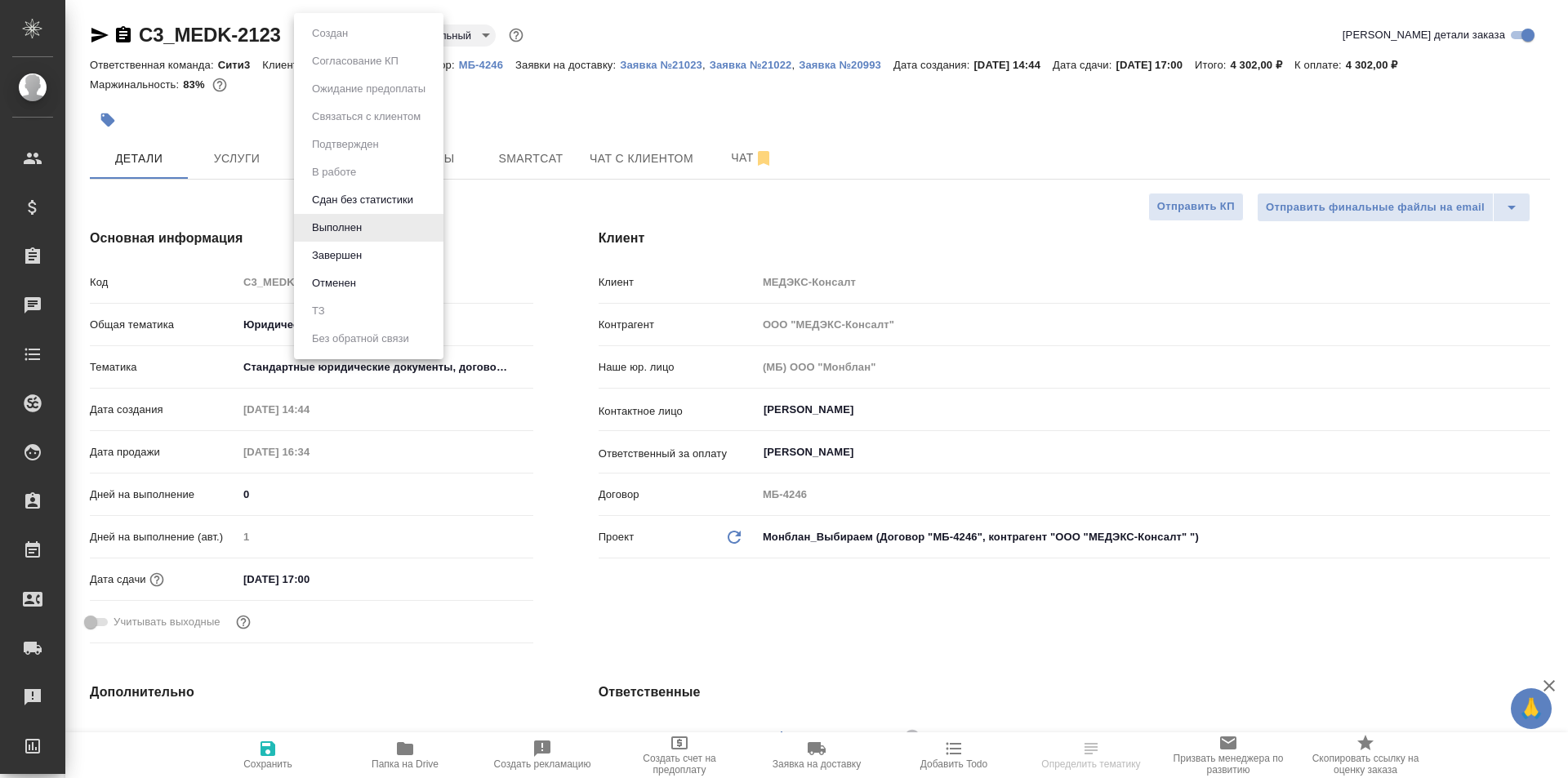
click at [412, 255] on li "Завершен" at bounding box center [368, 255] width 149 height 27
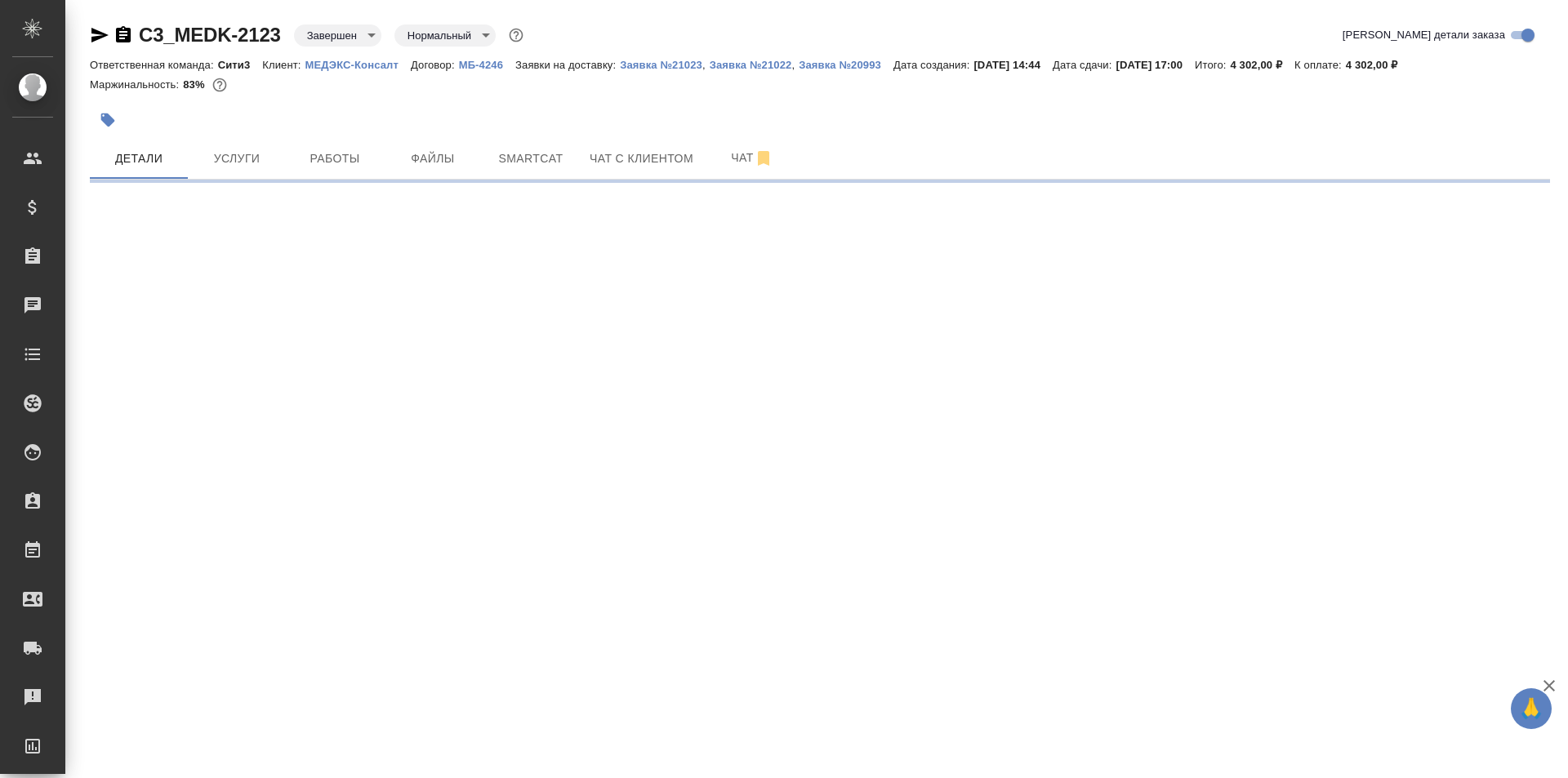
select select "RU"
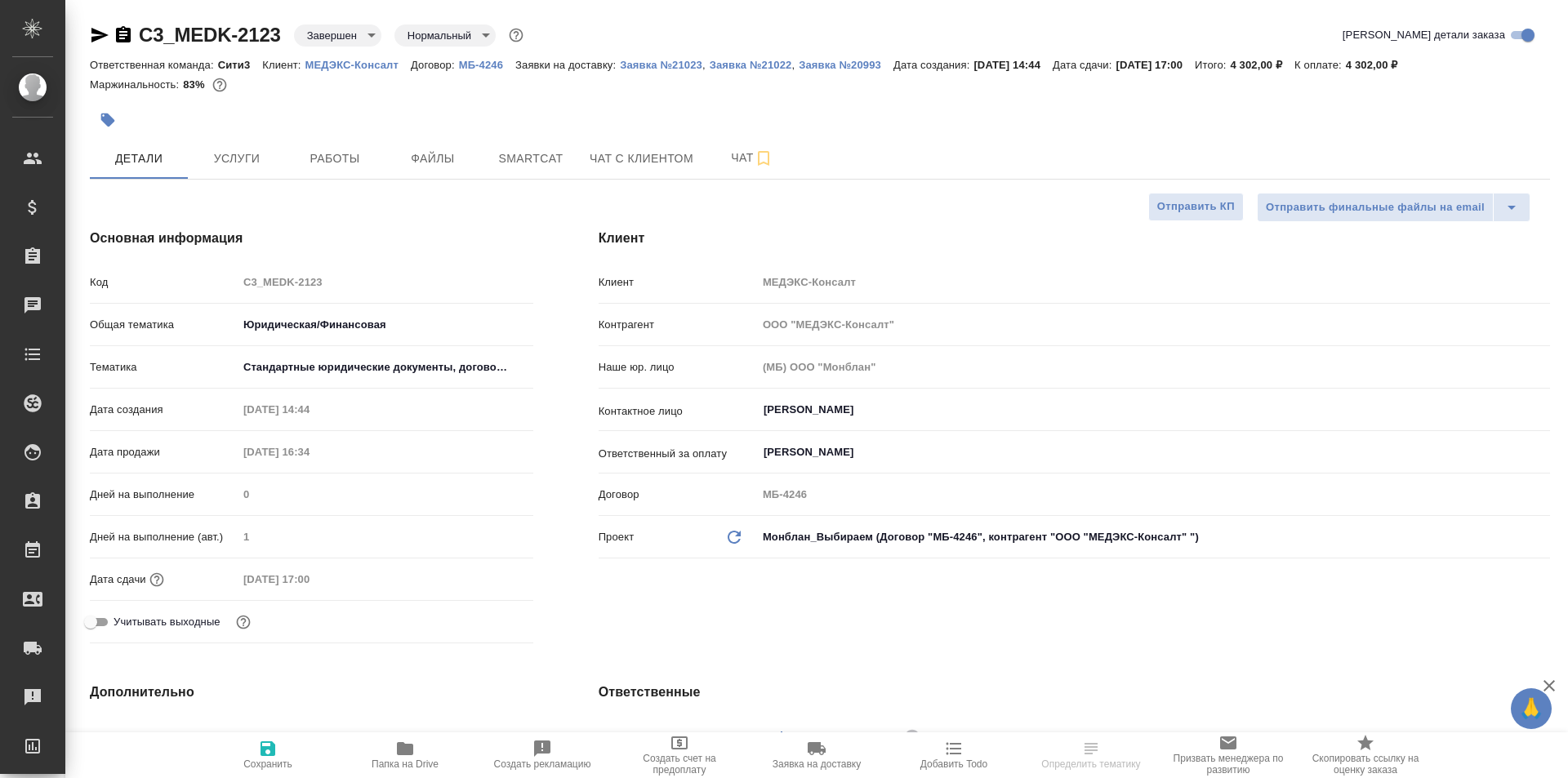
type textarea "x"
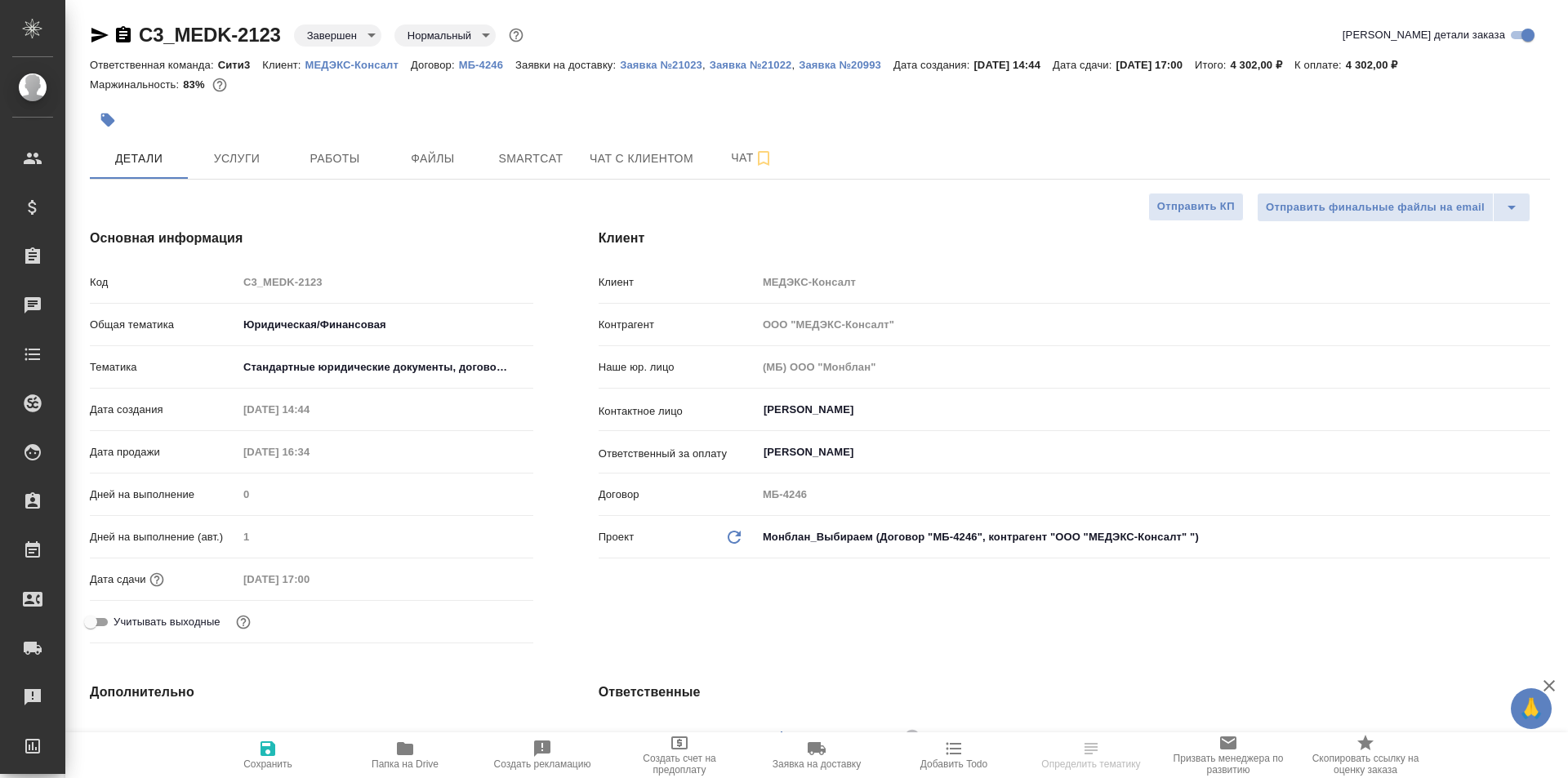
type textarea "x"
click at [229, 156] on span "Услуги" at bounding box center [236, 158] width 79 height 20
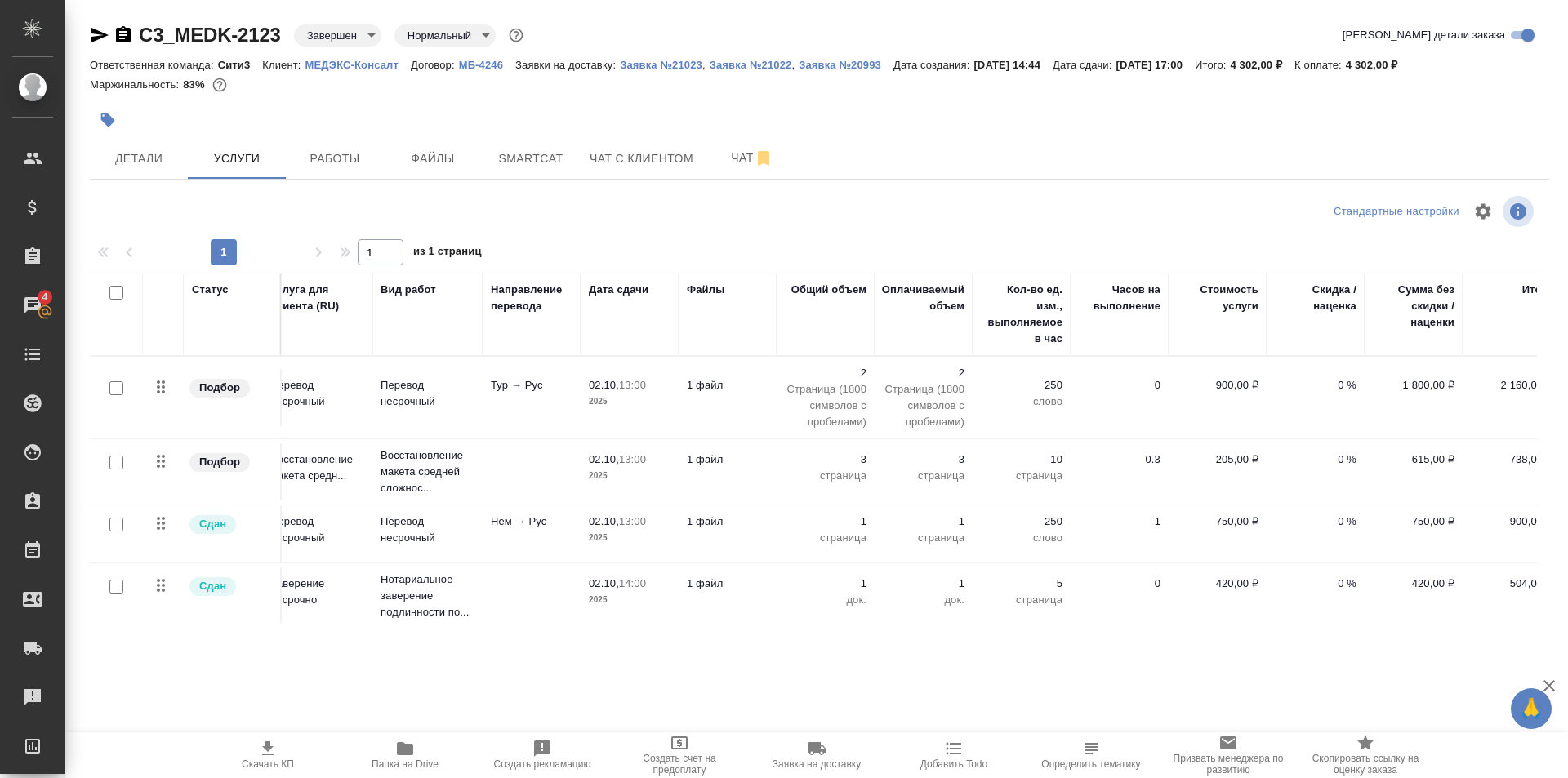
scroll to position [0, 57]
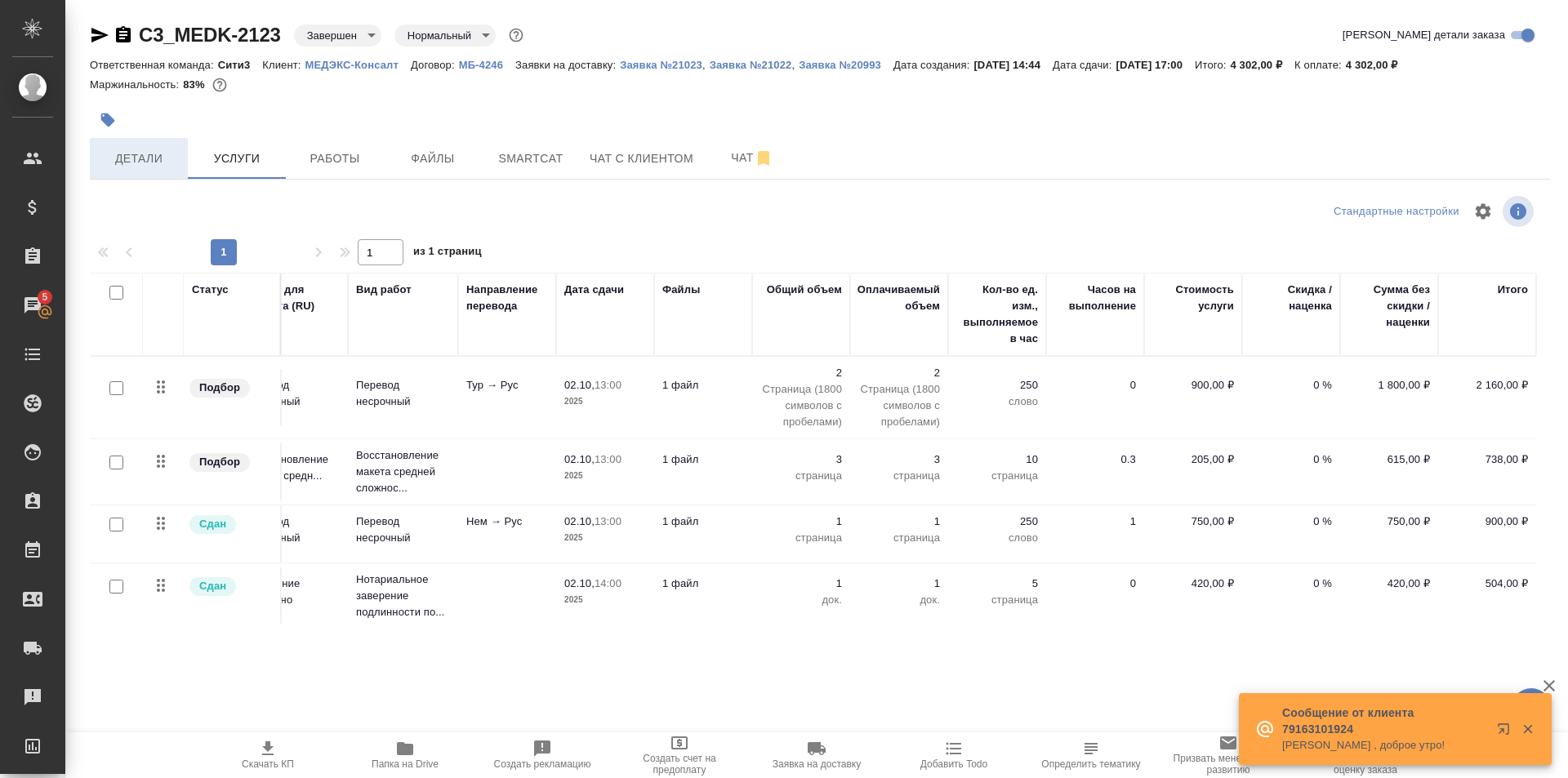
click at [173, 154] on span "Детали" at bounding box center [139, 158] width 79 height 20
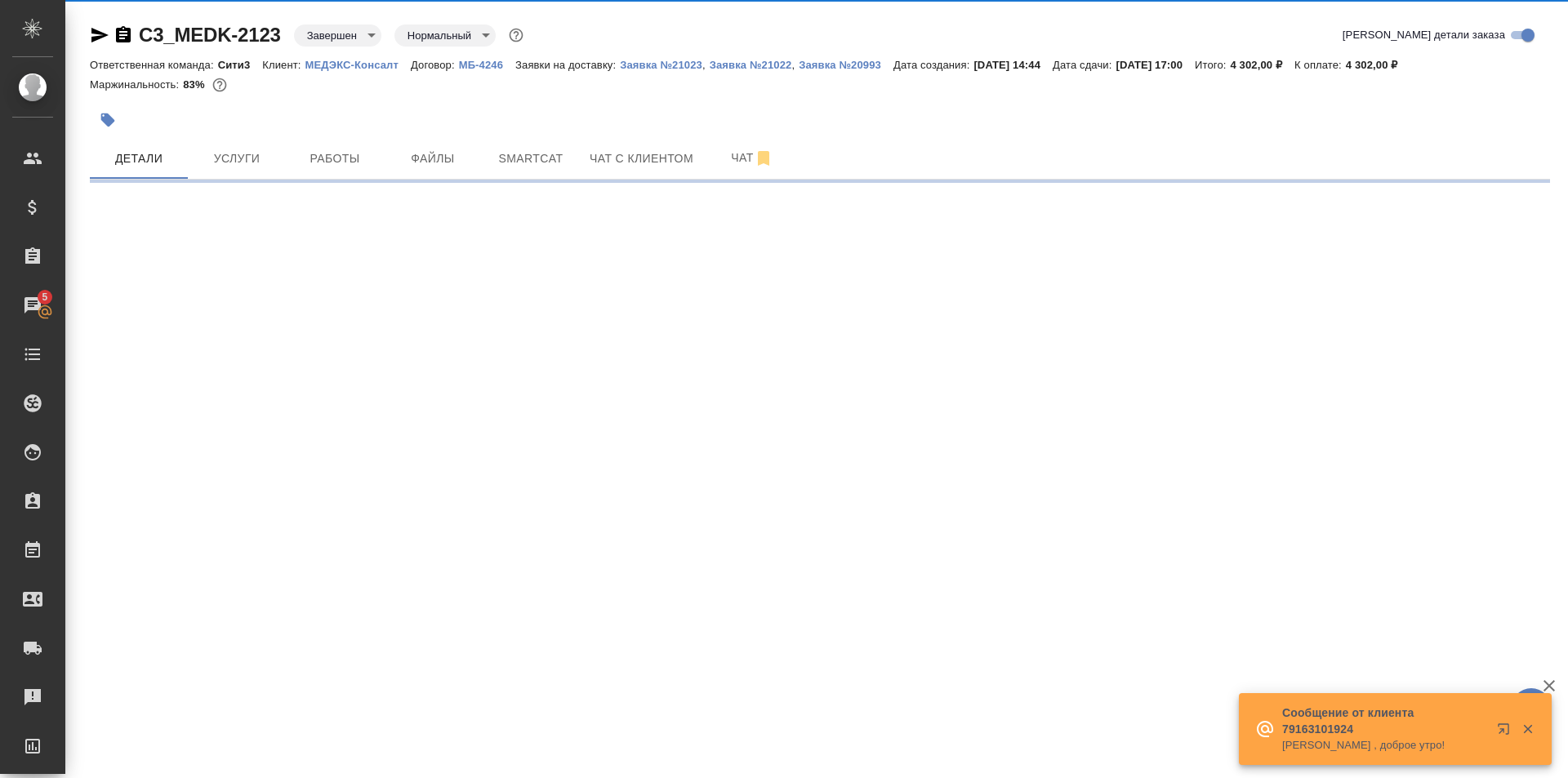
select select "RU"
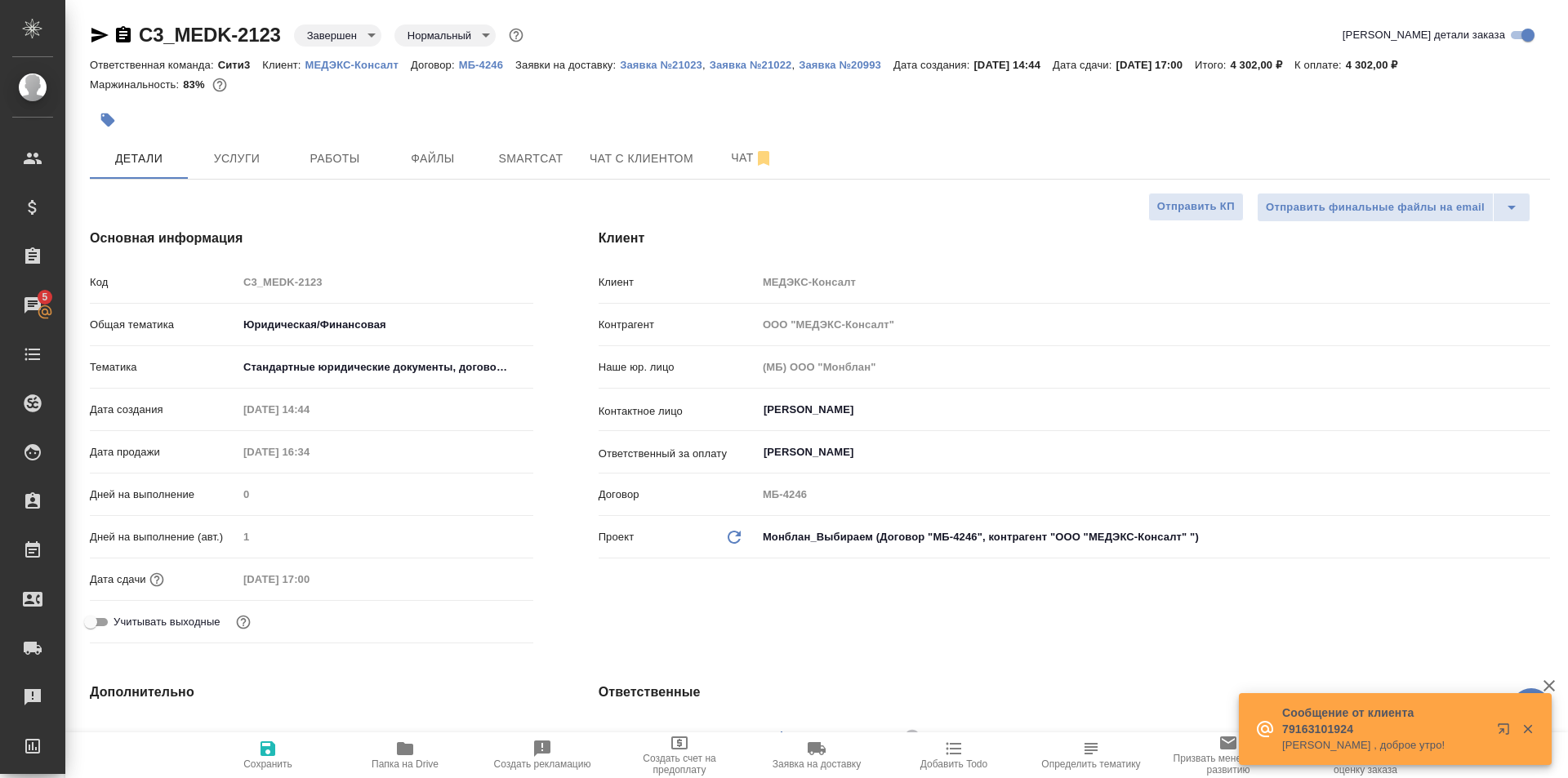
type textarea "x"
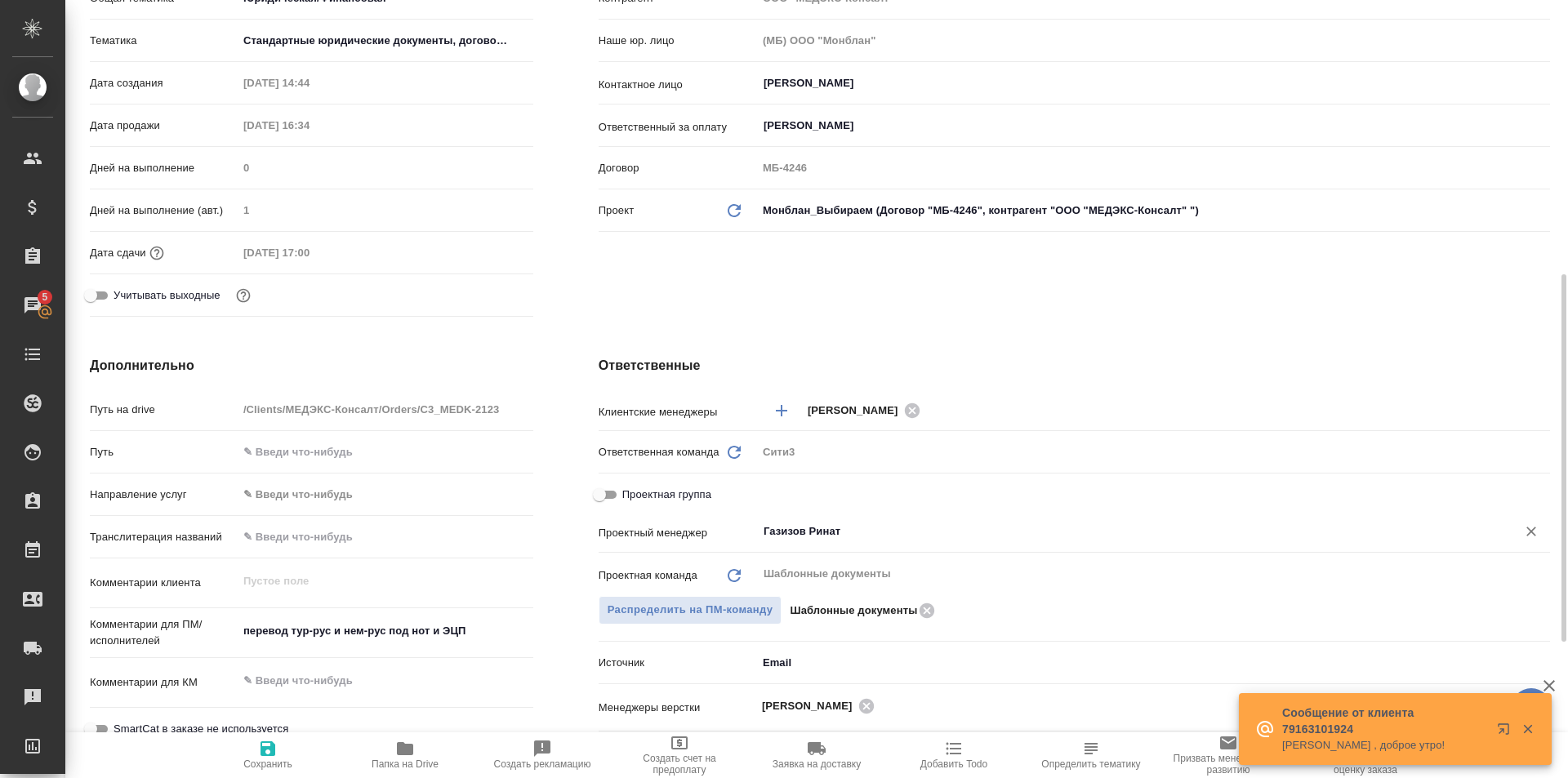
scroll to position [408, 0]
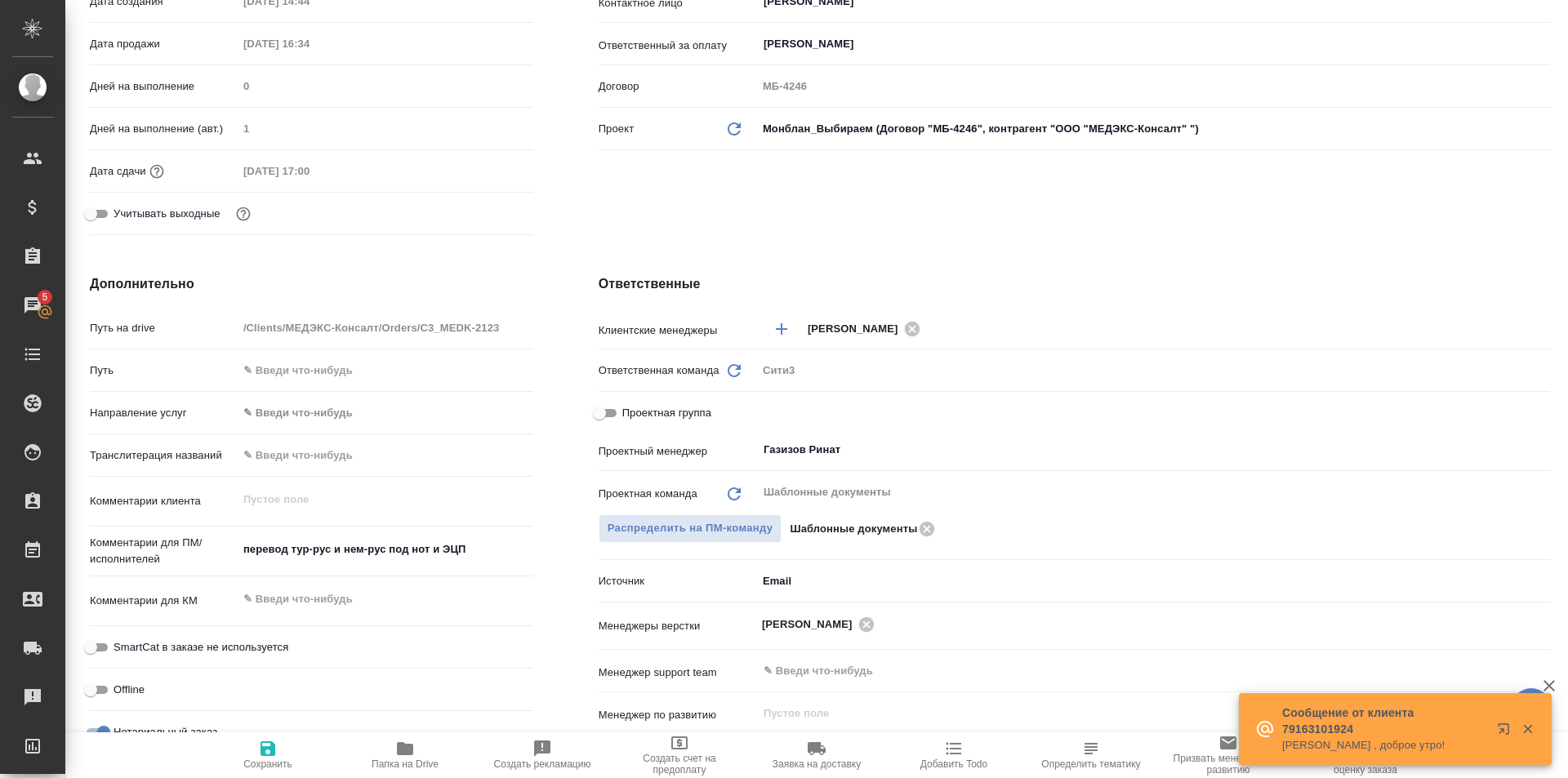
click at [604, 411] on input "Проектная группа" at bounding box center [600, 413] width 58 height 19
checkbox input "true"
type textarea "x"
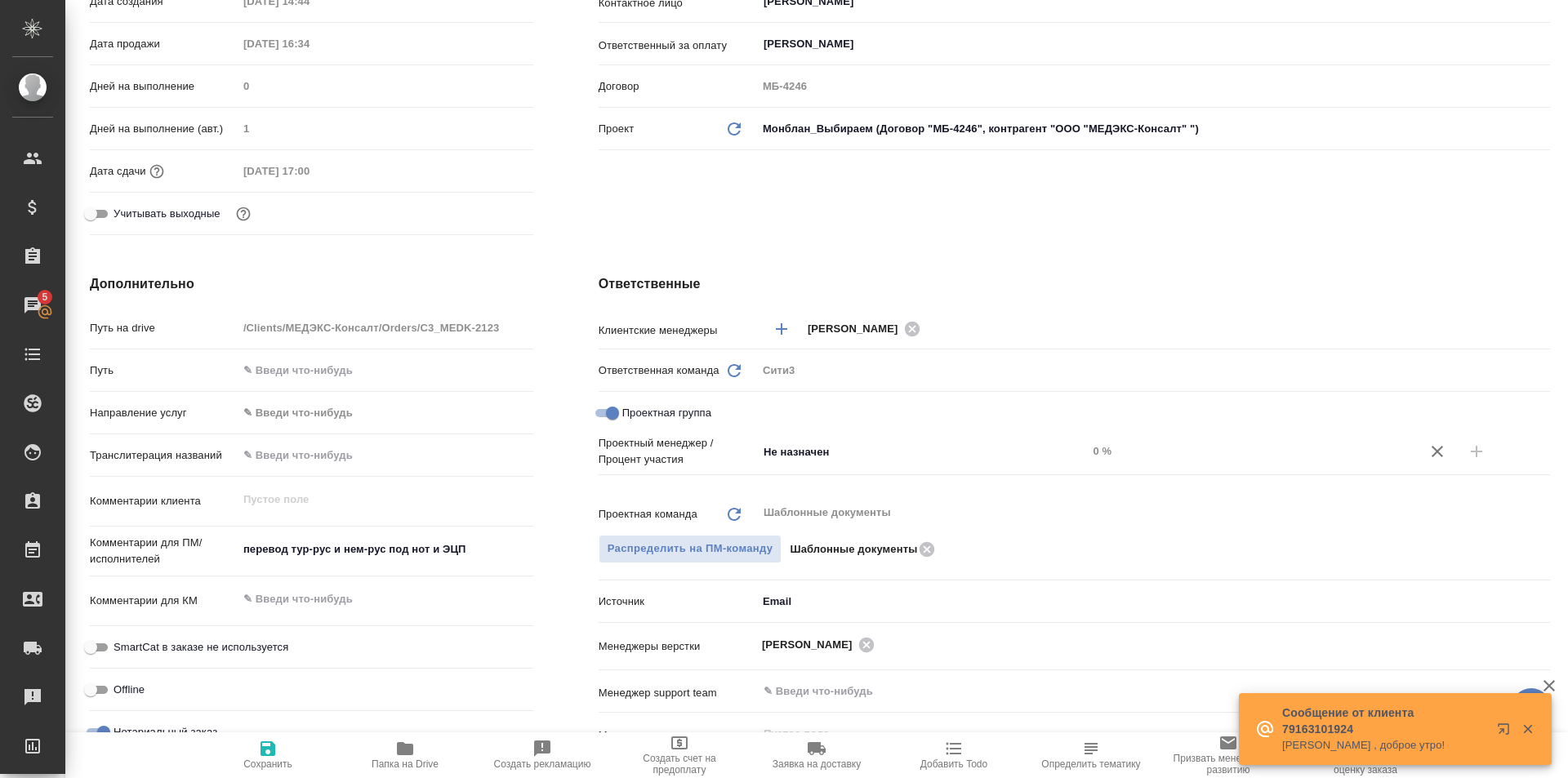
click at [596, 409] on input "Проектная группа" at bounding box center [612, 413] width 58 height 19
checkbox input "false"
type textarea "x"
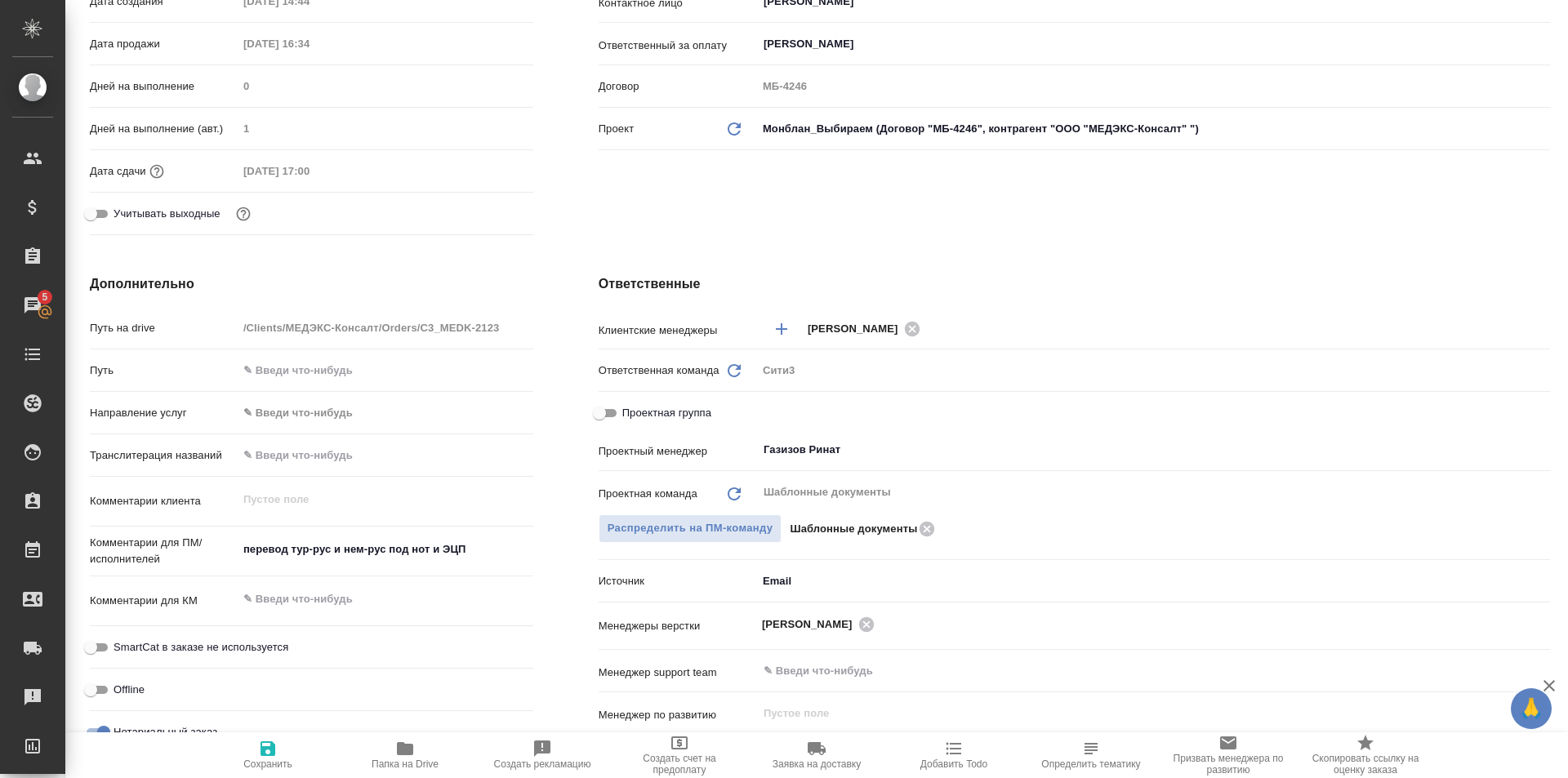
click at [596, 409] on input "Проектная группа" at bounding box center [600, 413] width 58 height 19
checkbox input "true"
type textarea "x"
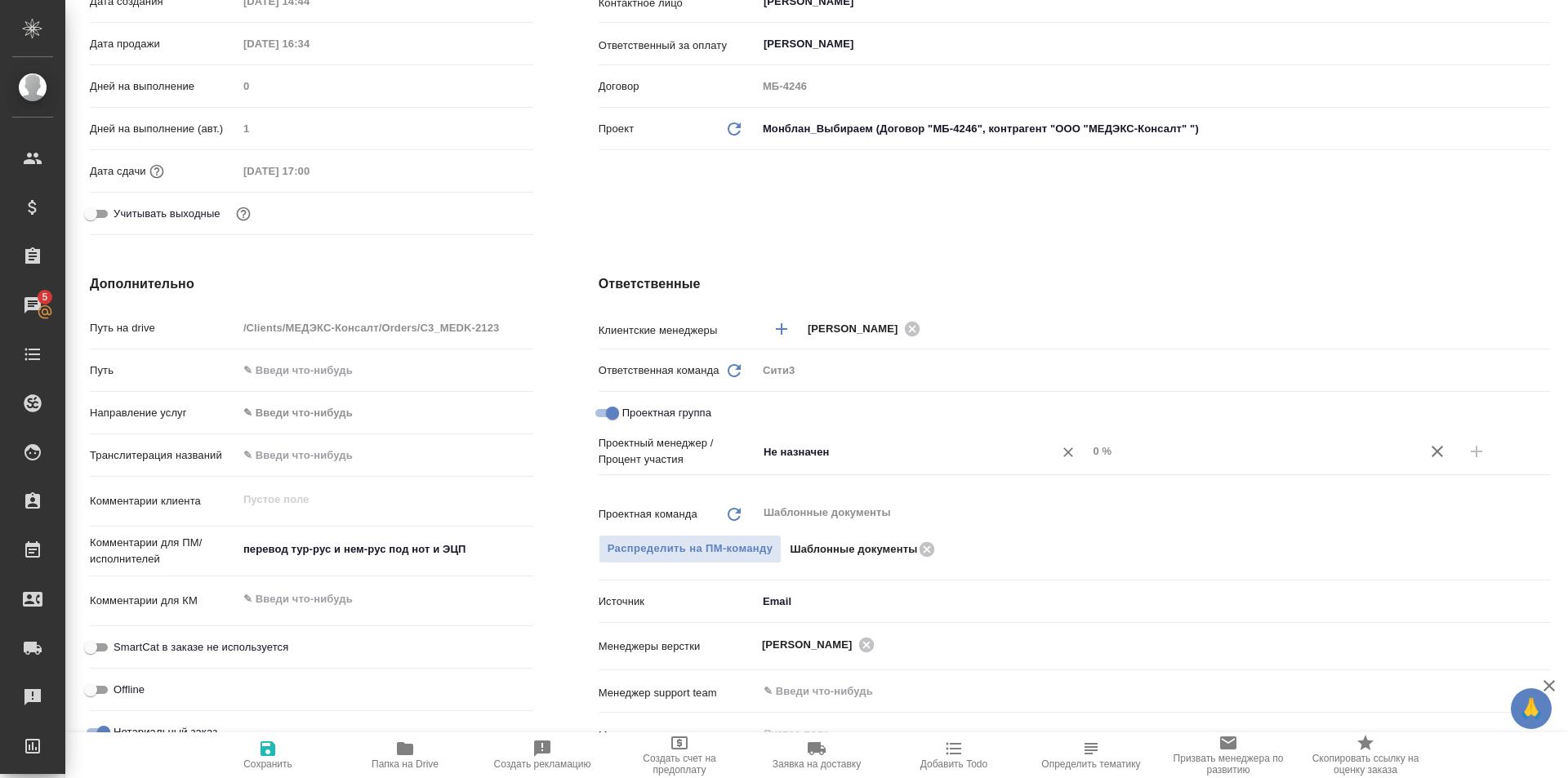
click at [906, 463] on div "Не назначен ​" at bounding box center [922, 451] width 331 height 29
type input "гази"
click at [1013, 492] on li "Газизов Ринат" at bounding box center [914, 488] width 327 height 29
type textarea "x"
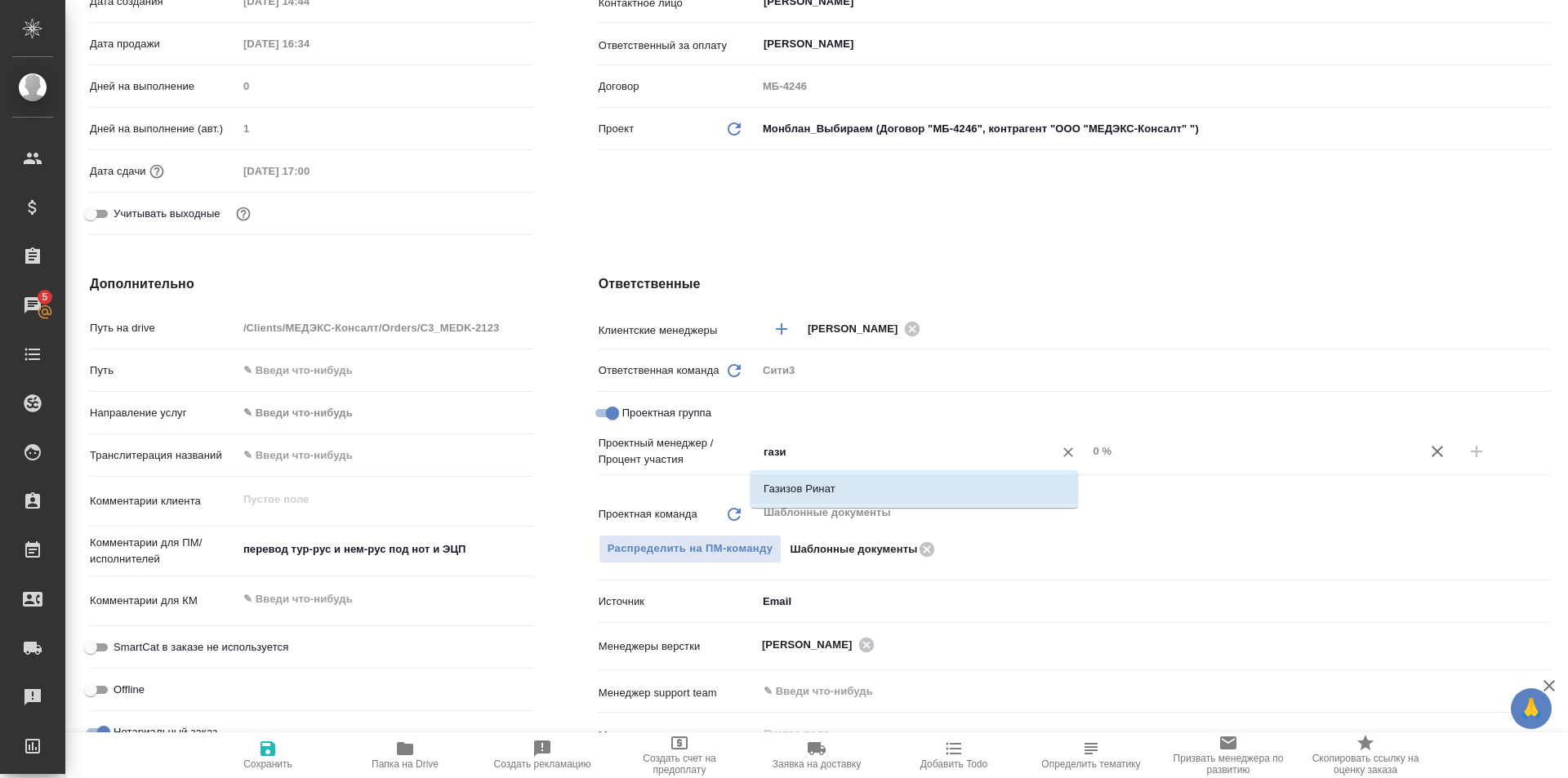
type textarea "x"
click at [1113, 457] on input "0 %" at bounding box center [1252, 451] width 329 height 24
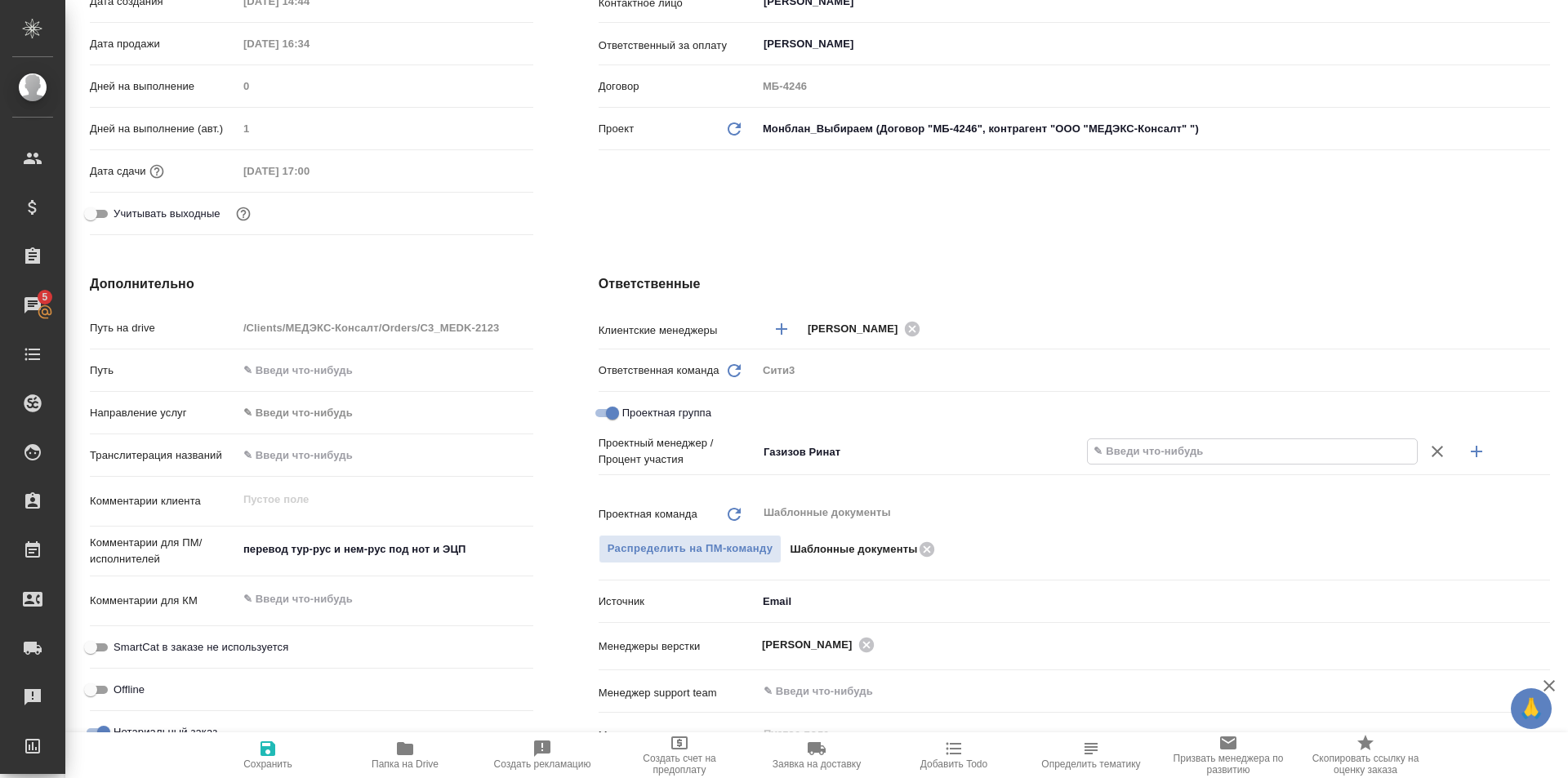
type textarea "x"
type input "8 %"
type textarea "x"
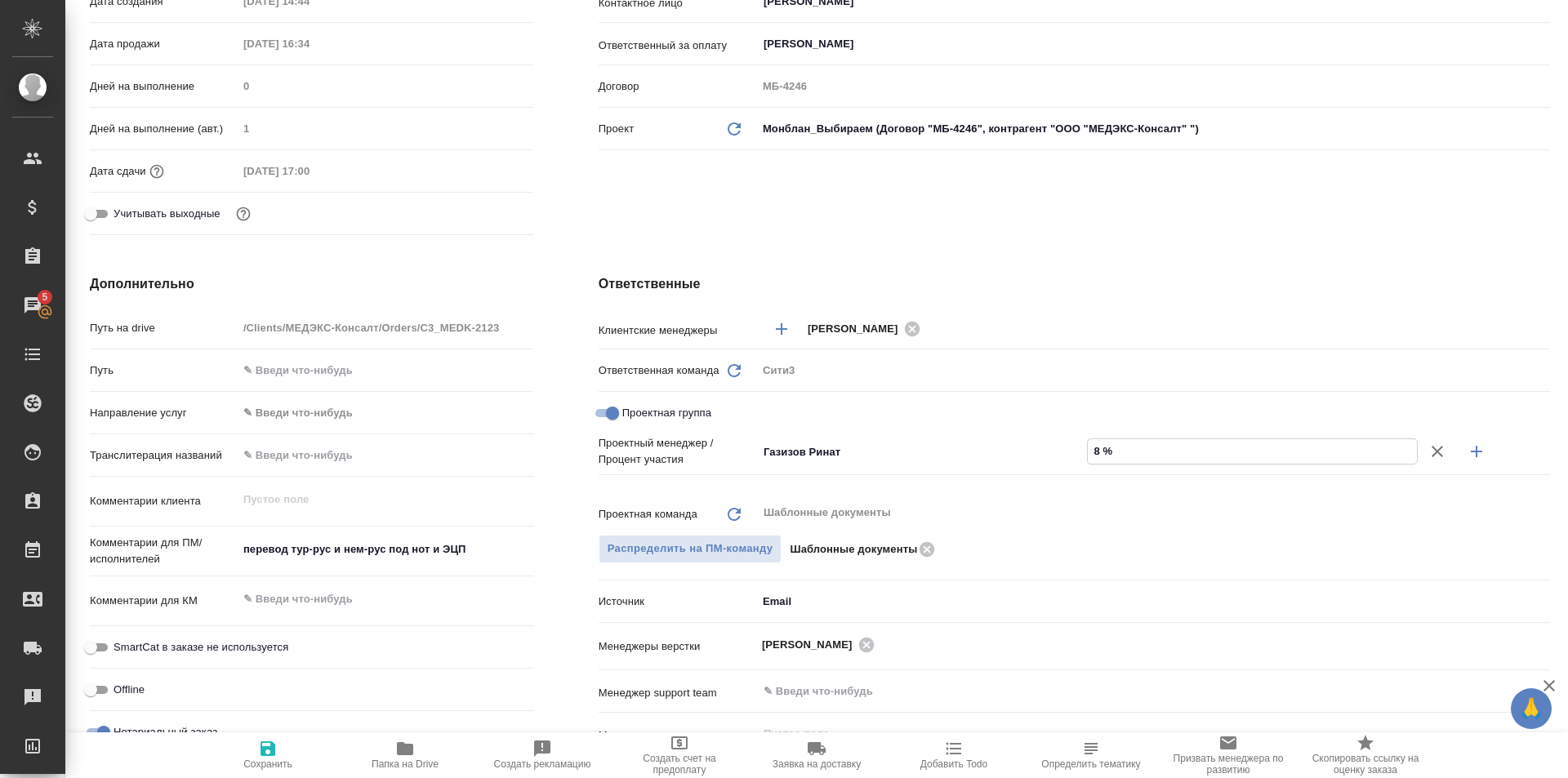
type textarea "x"
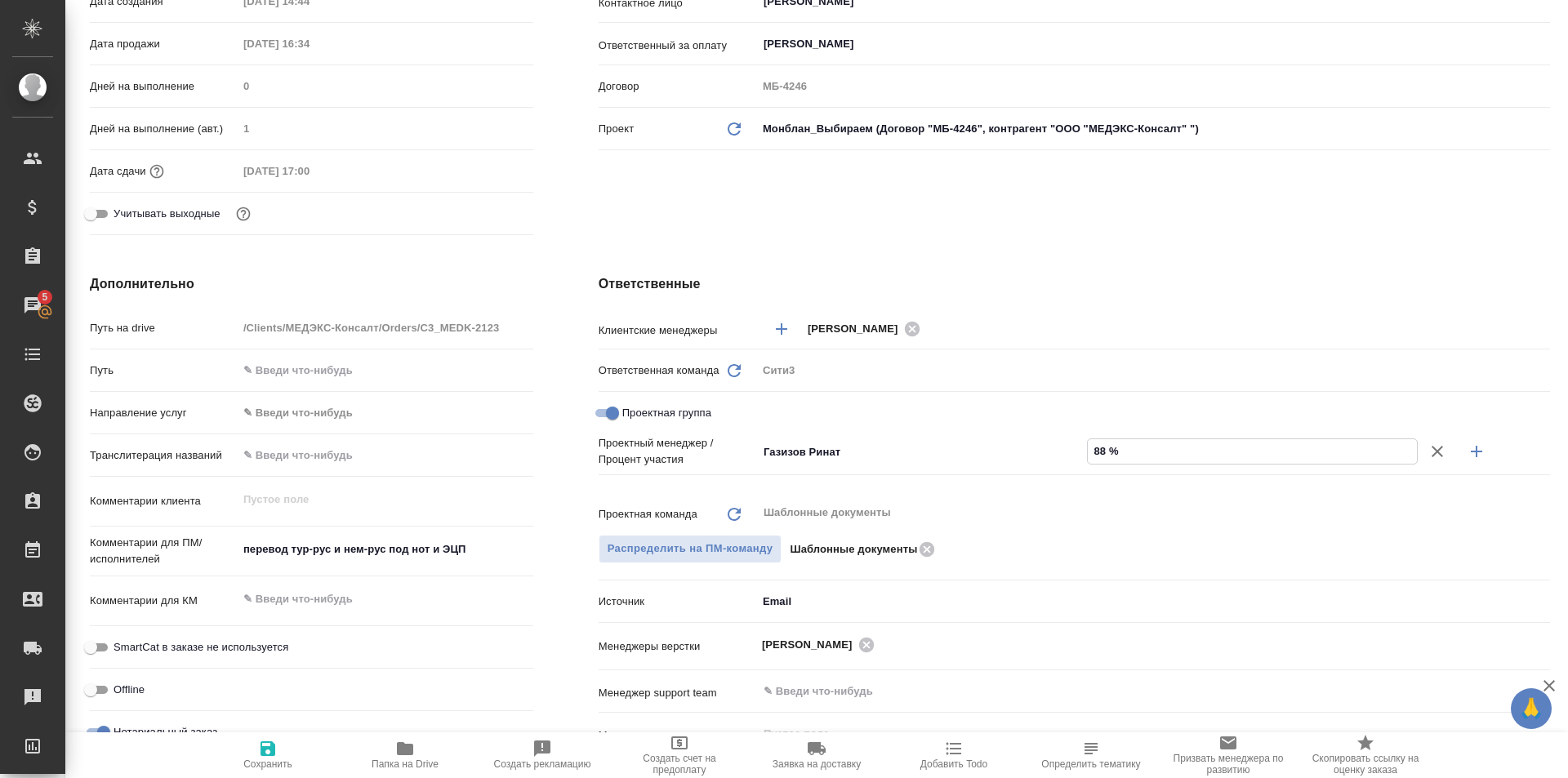
type input "88 %"
click at [1466, 444] on icon "button" at bounding box center [1476, 452] width 19 height 19
type textarea "x"
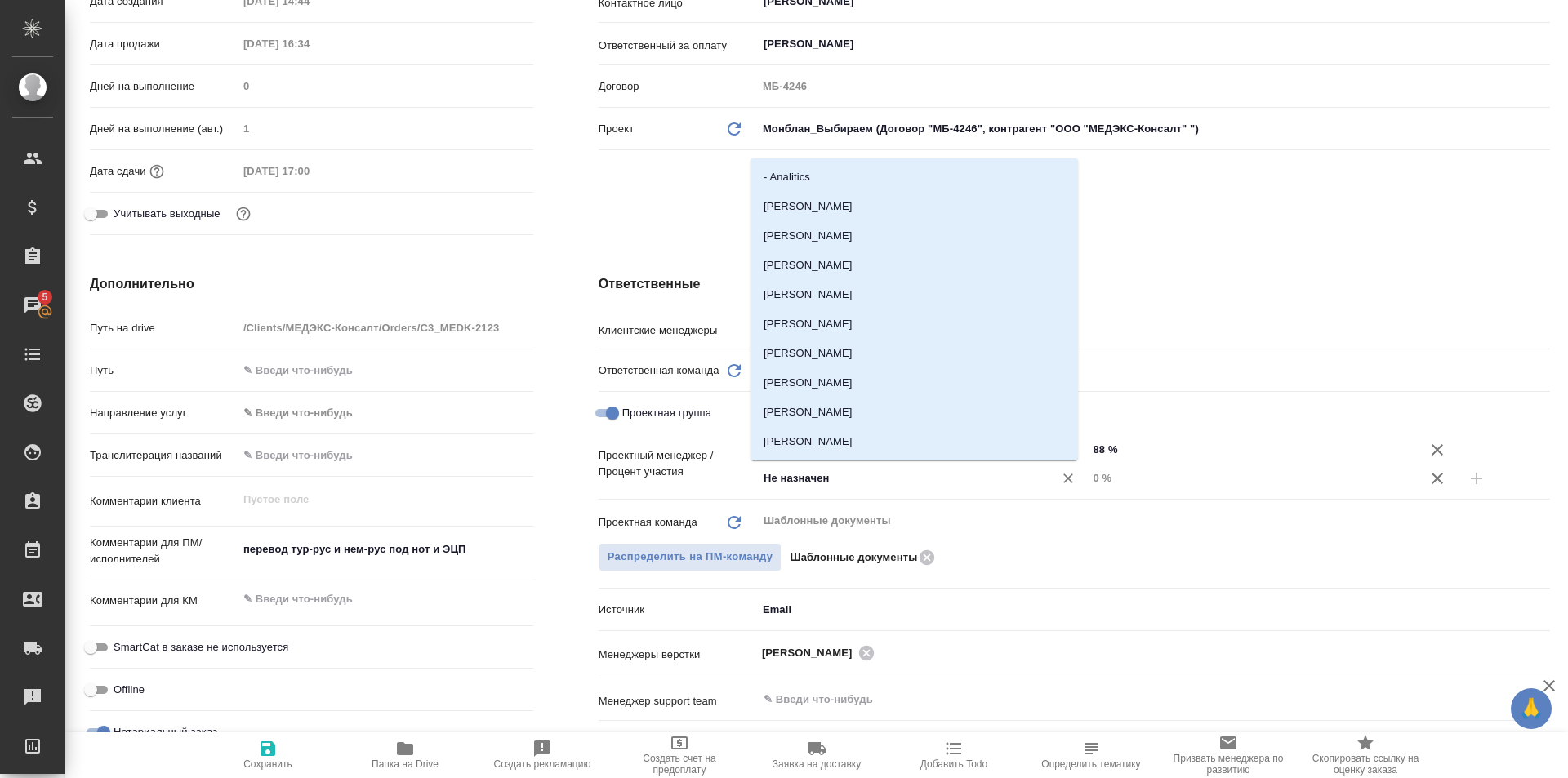
click at [864, 472] on input "Не назначен" at bounding box center [895, 478] width 266 height 19
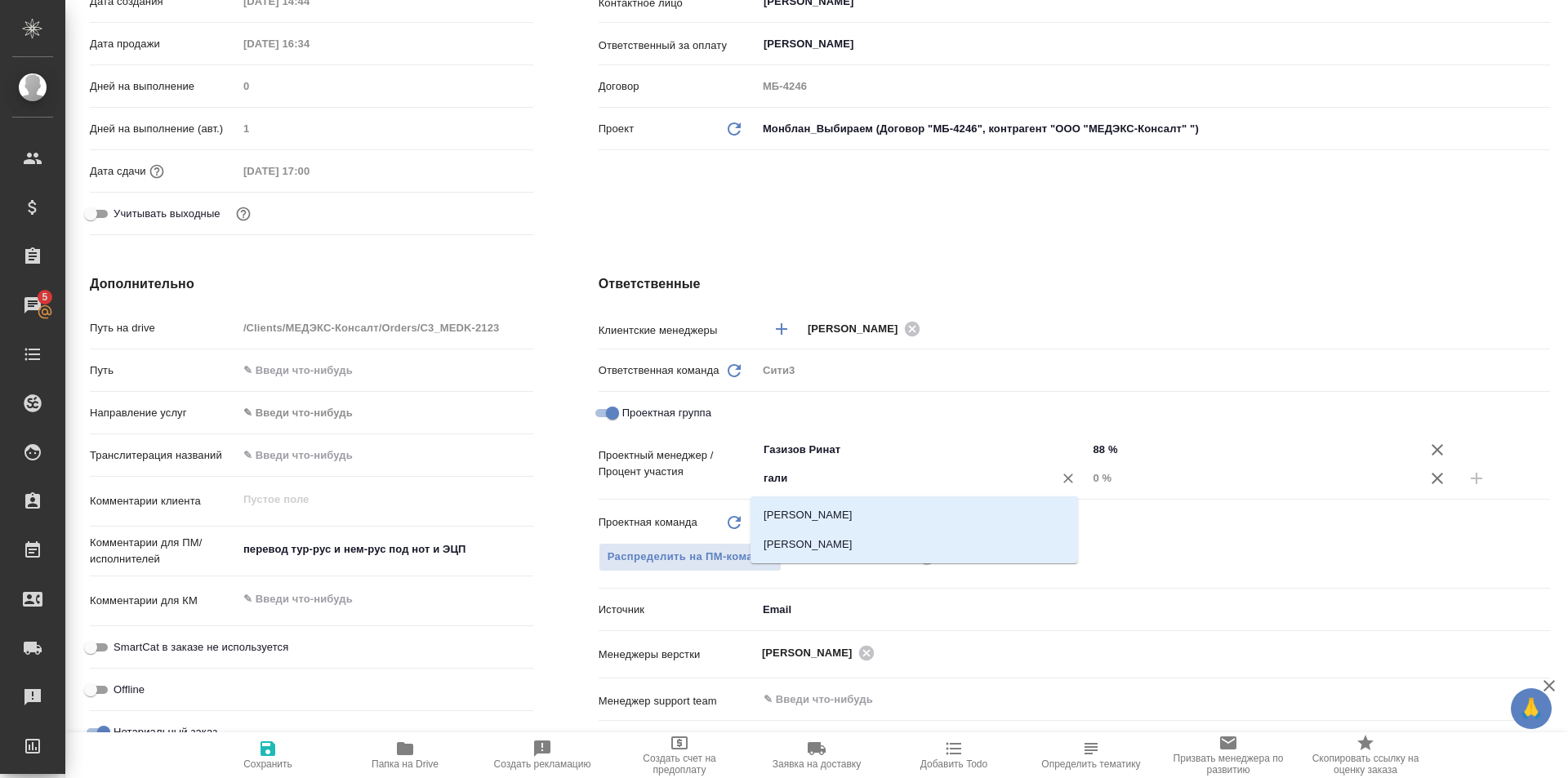
type input "галиш"
click at [883, 508] on li "[PERSON_NAME]" at bounding box center [914, 515] width 327 height 29
type textarea "x"
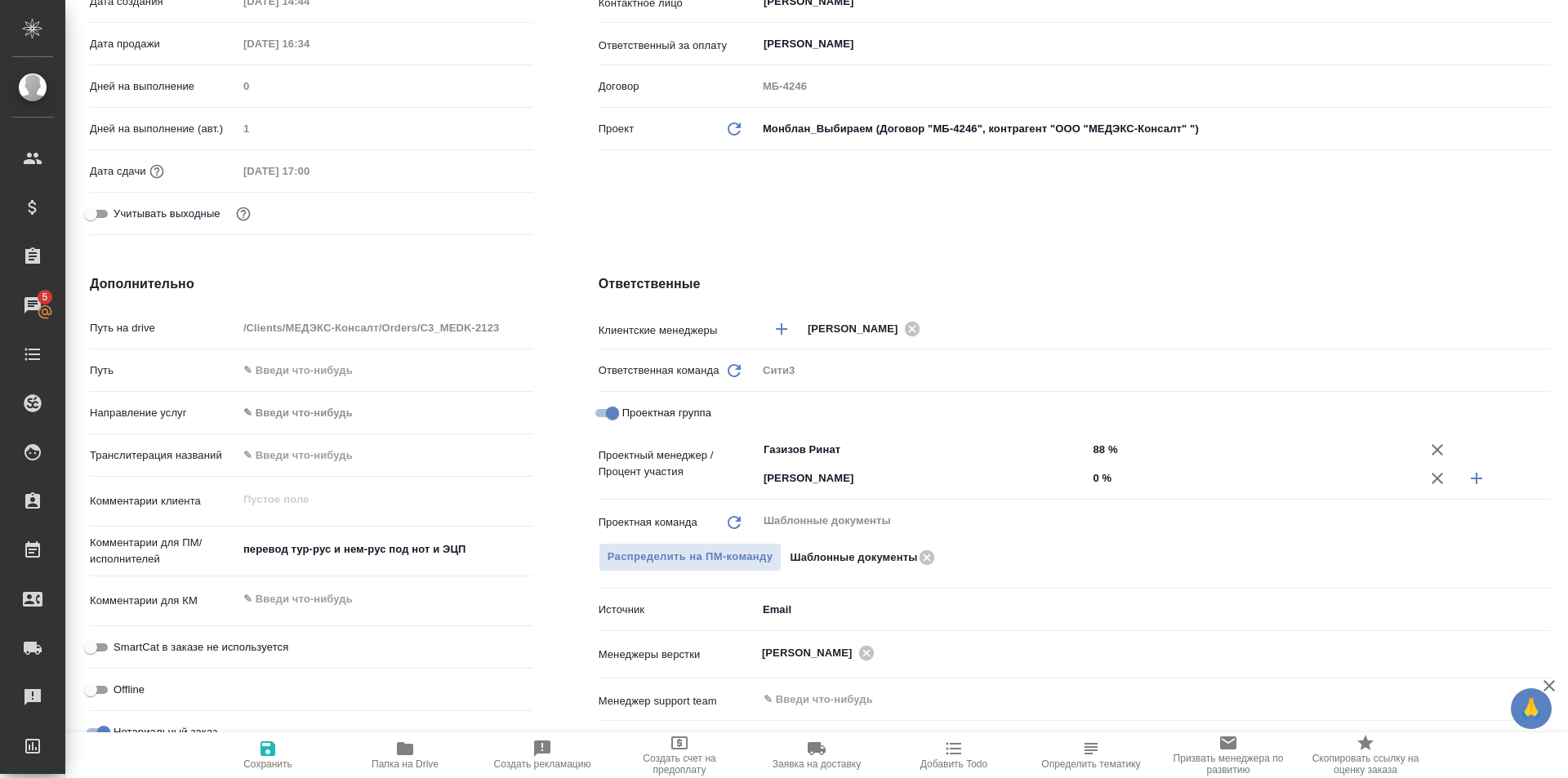
click at [1138, 477] on input "0 %" at bounding box center [1252, 477] width 331 height 24
type textarea "x"
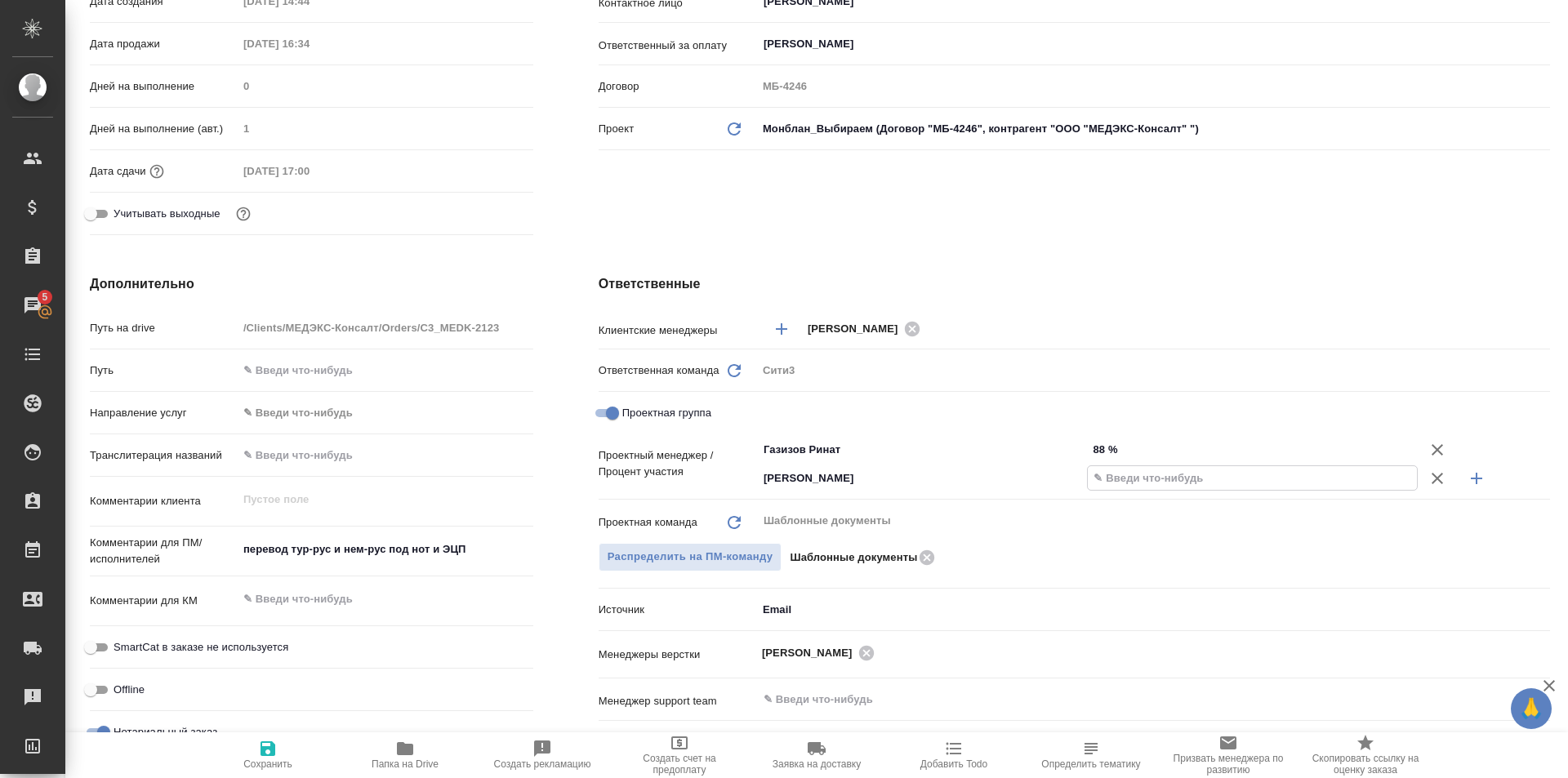
type textarea "x"
type input "12 %"
type textarea "x"
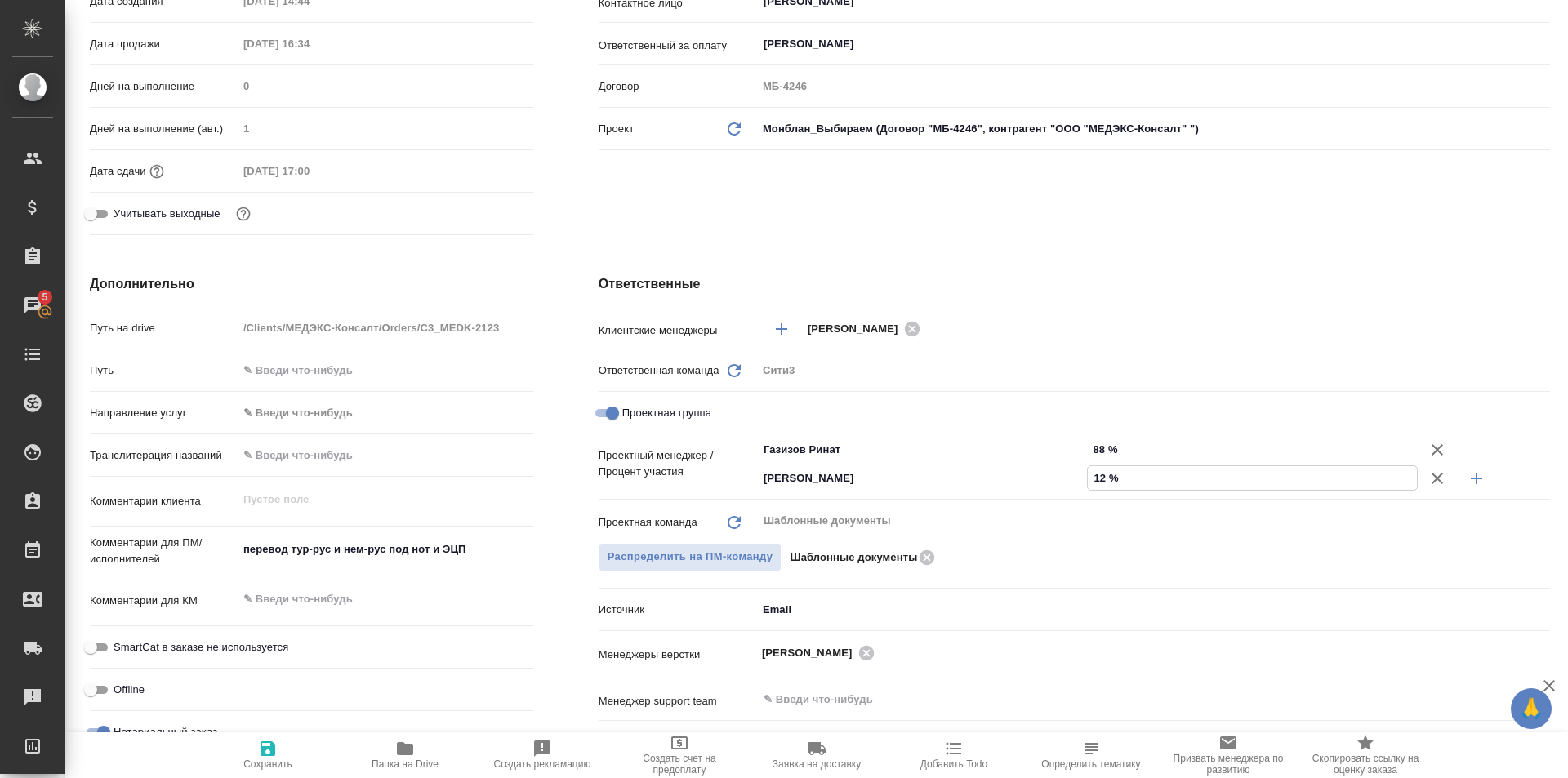
type textarea "x"
click at [1221, 534] on div "Шаблонные документы ​" at bounding box center [1153, 520] width 793 height 29
type input "12 %"
click at [932, 398] on div "Ответственная команда Обновить Сити3 c3" at bounding box center [1075, 378] width 952 height 42
click at [272, 750] on icon "button" at bounding box center [268, 748] width 15 height 15
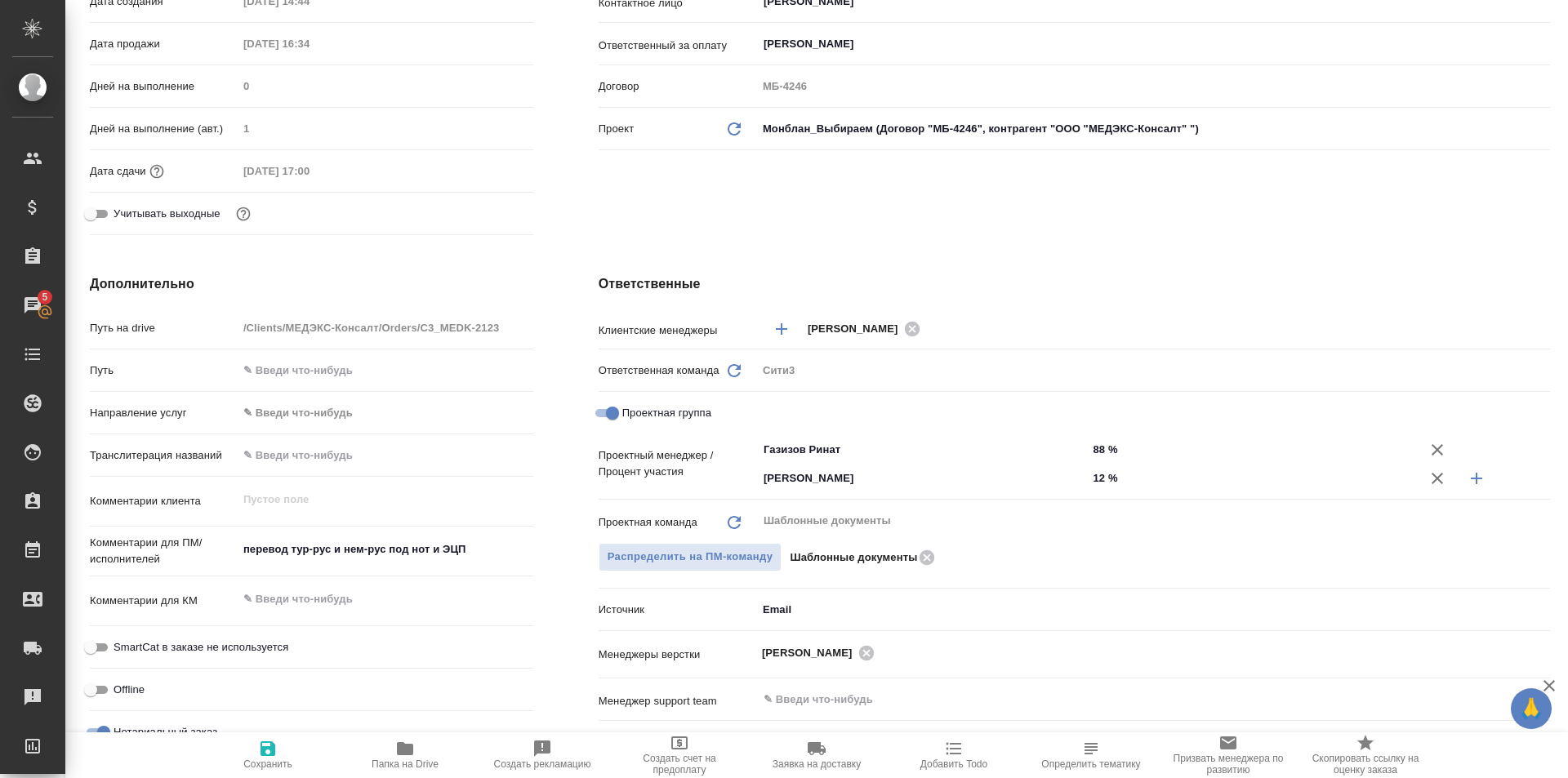
type textarea "x"
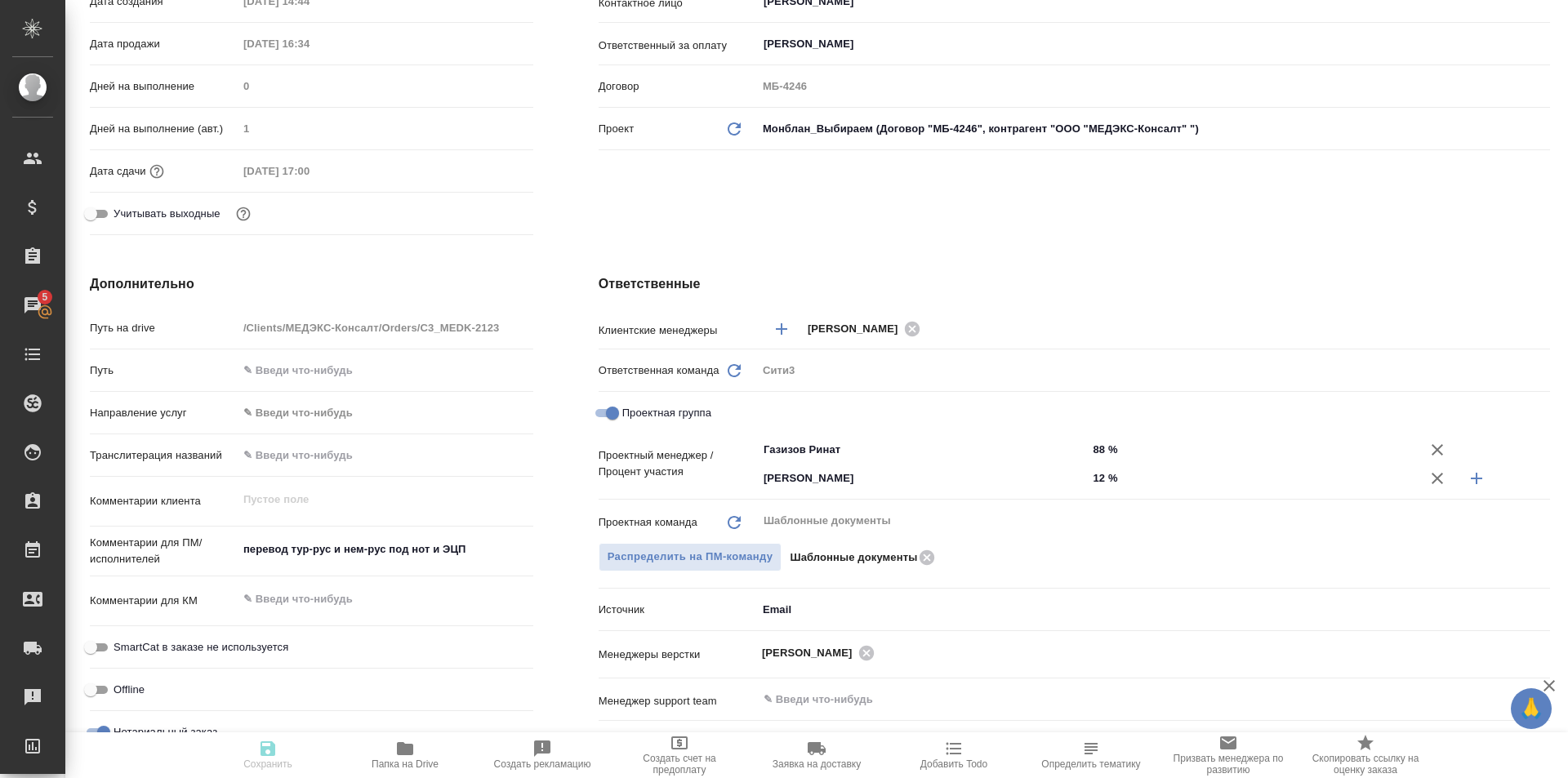
type textarea "x"
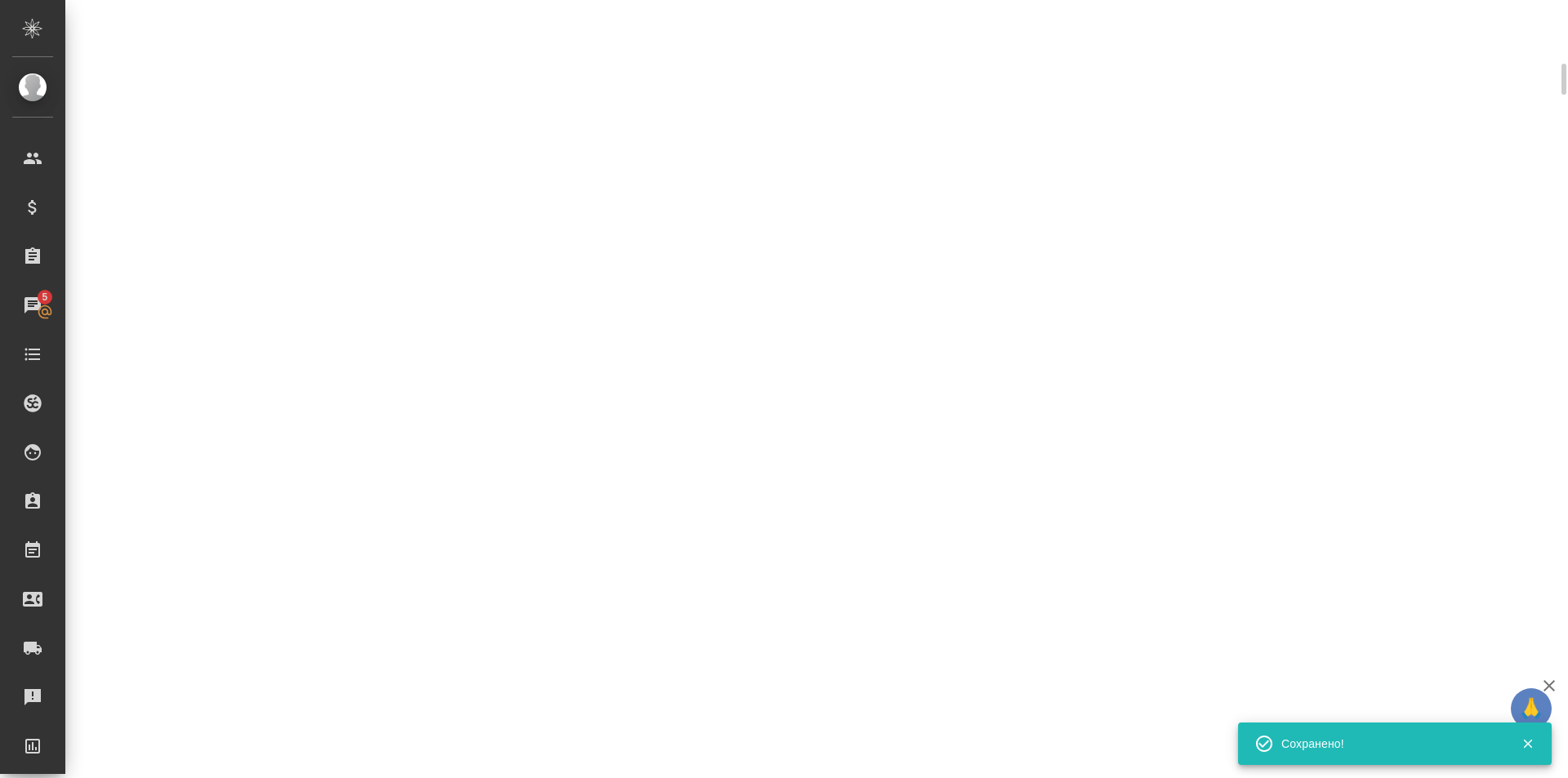
select select "RU"
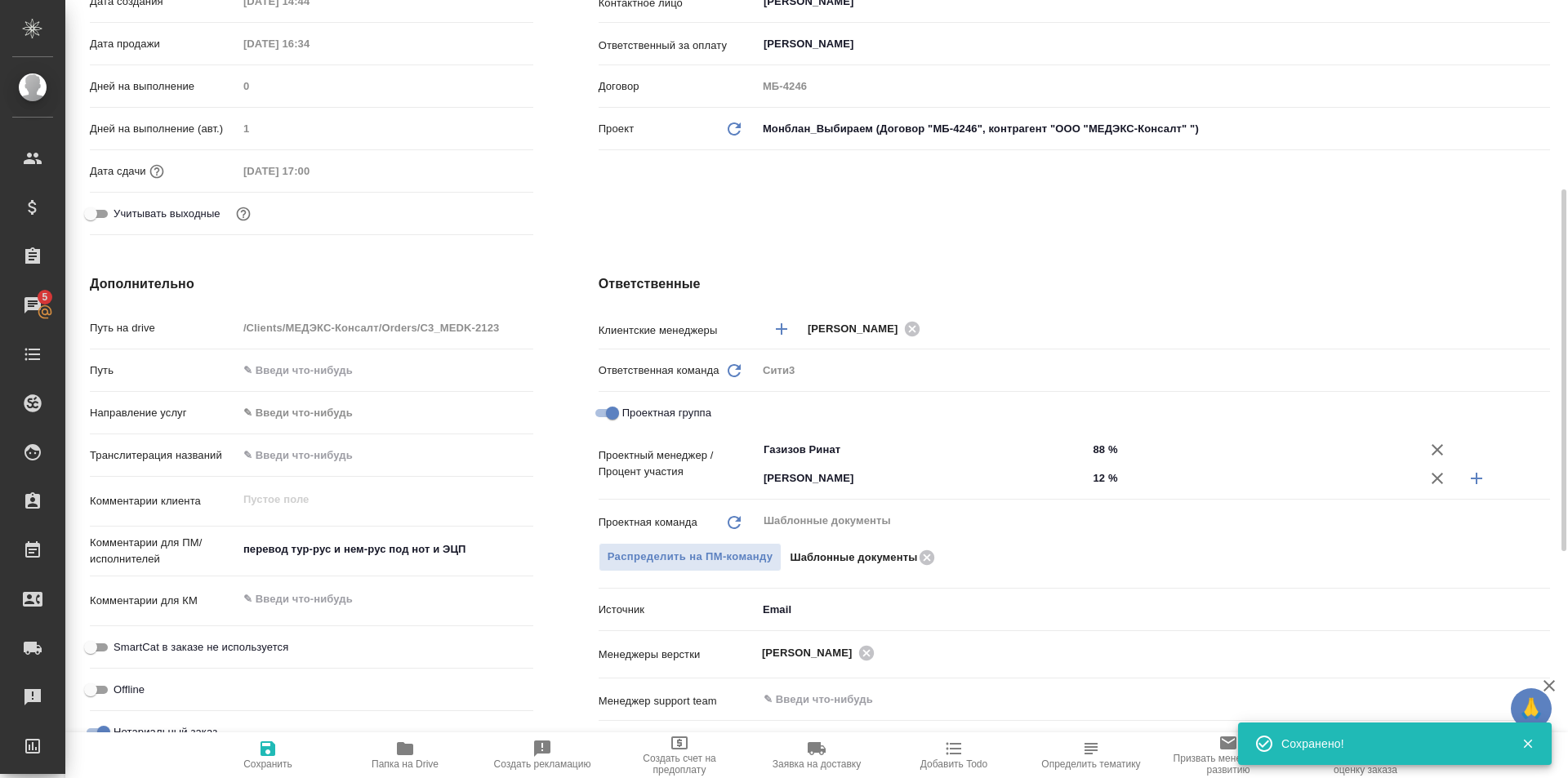
type textarea "x"
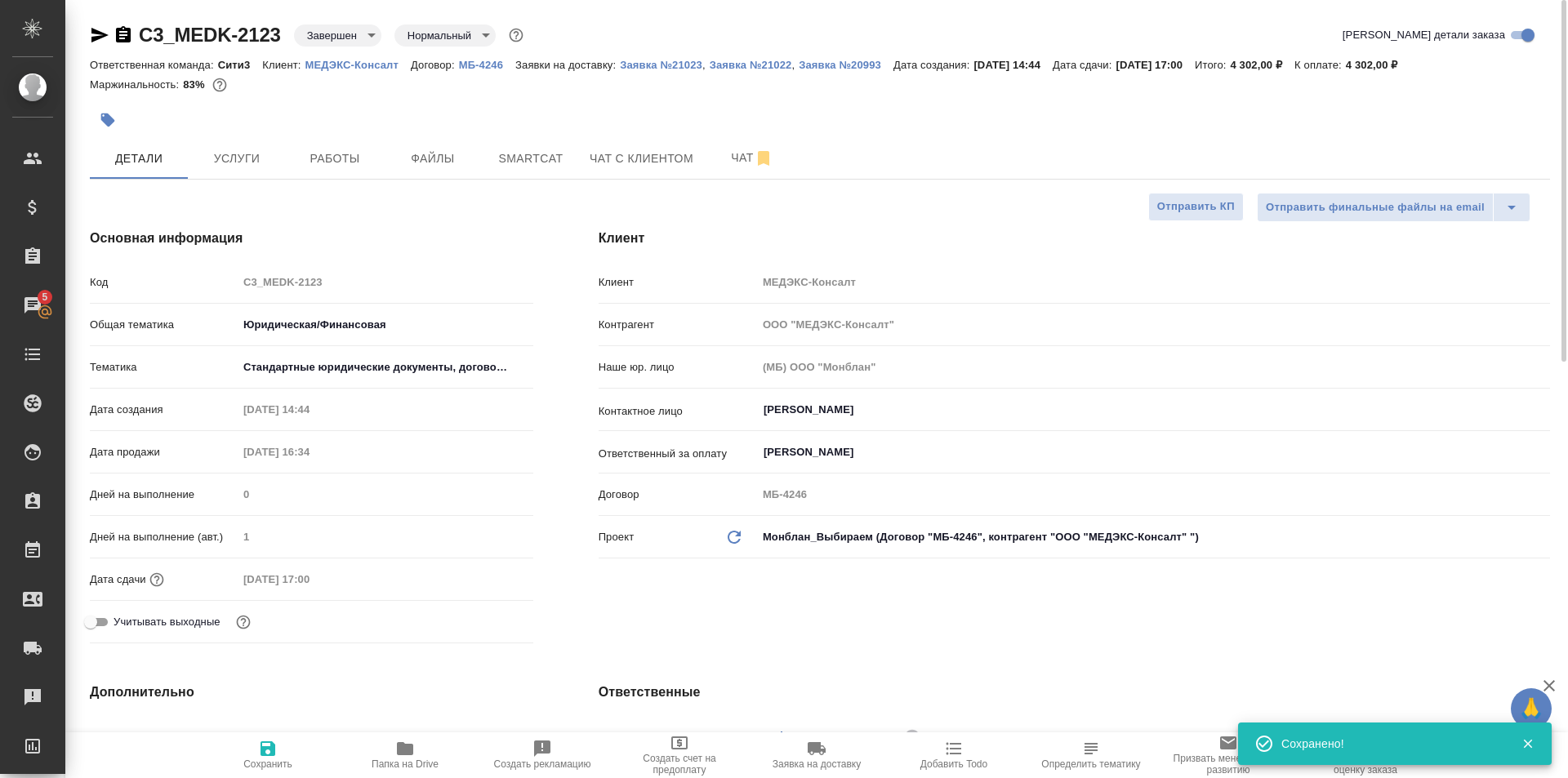
scroll to position [0, 0]
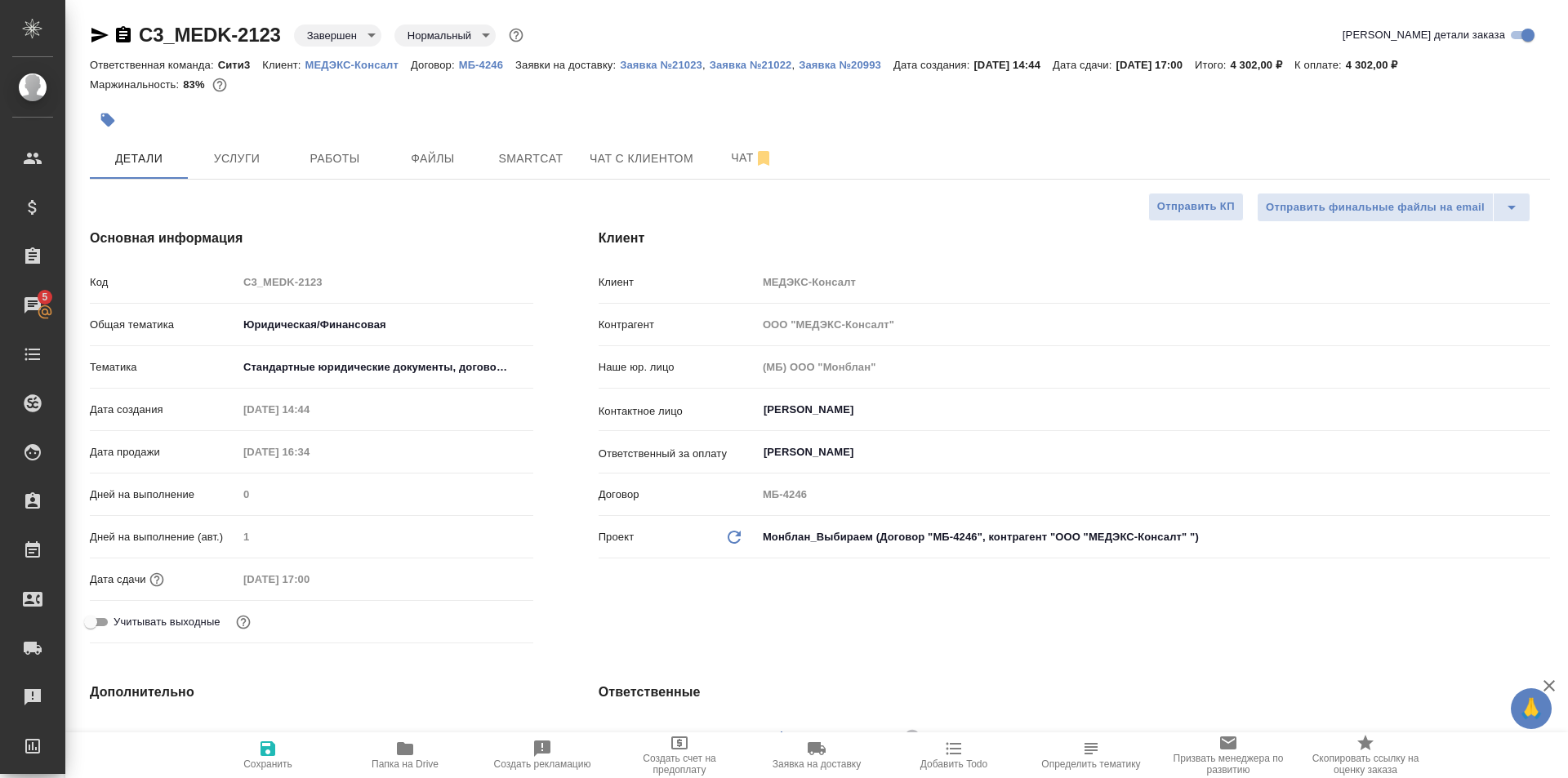
type textarea "x"
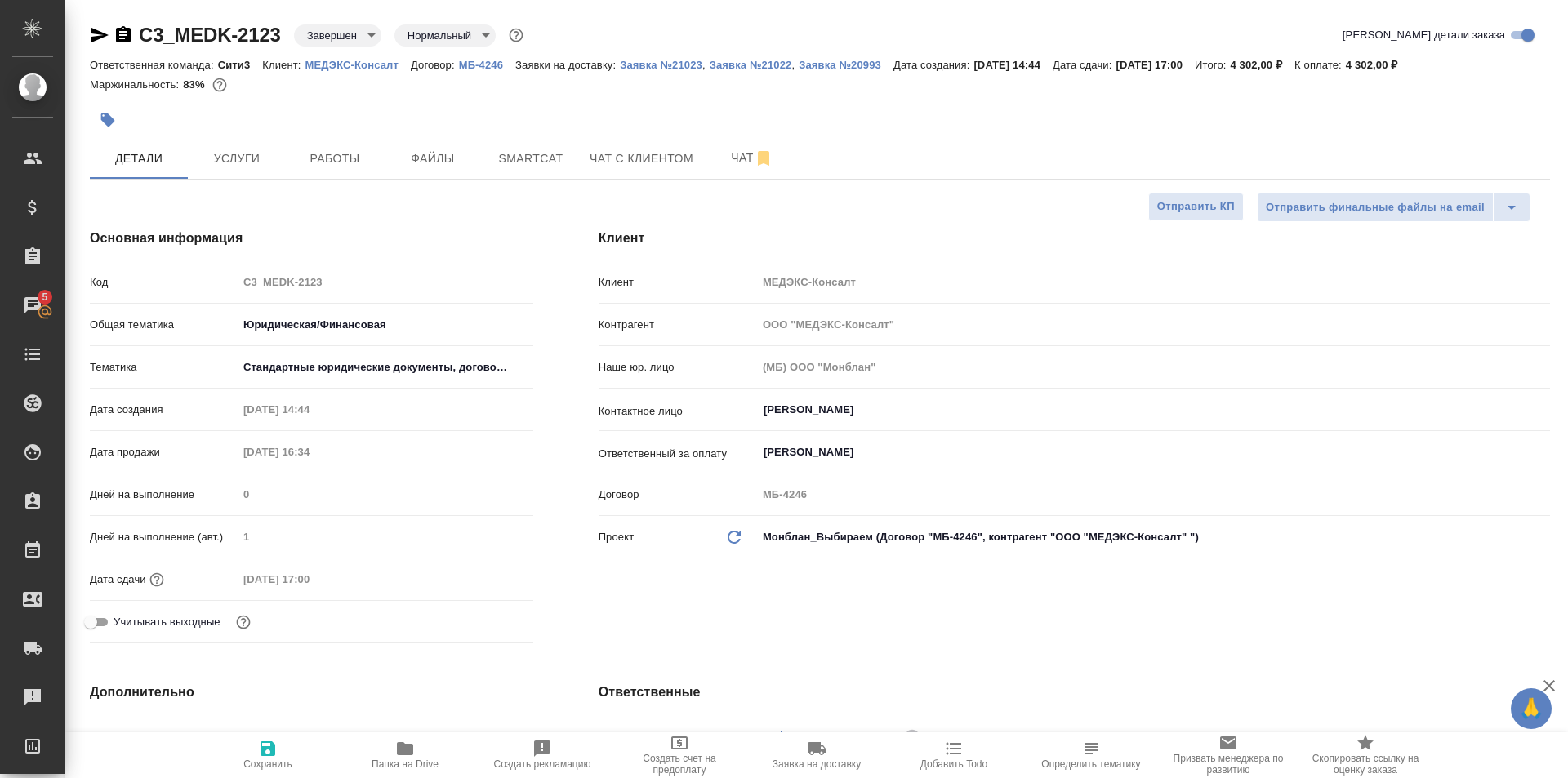
type textarea "x"
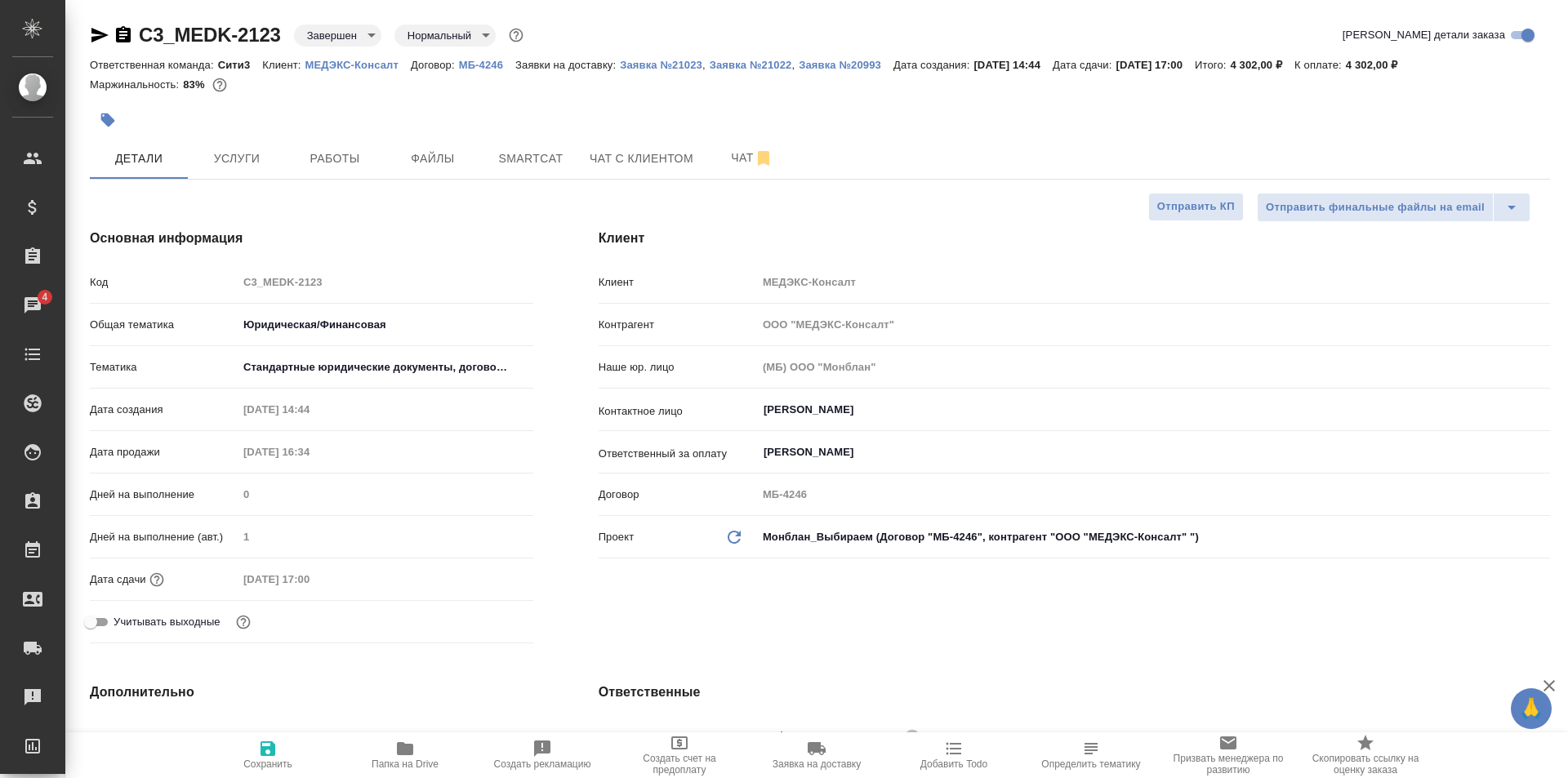
type textarea "x"
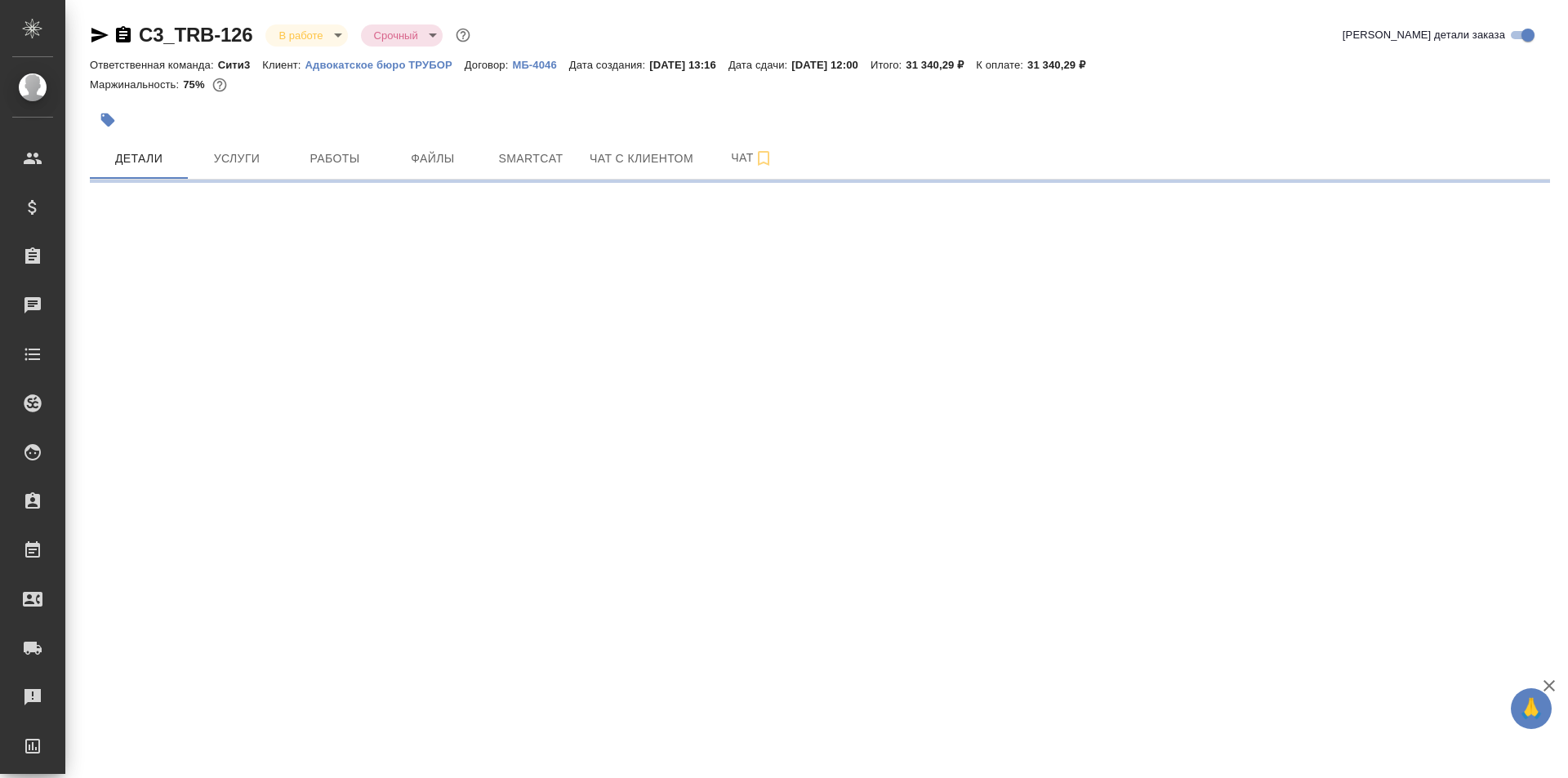
select select "RU"
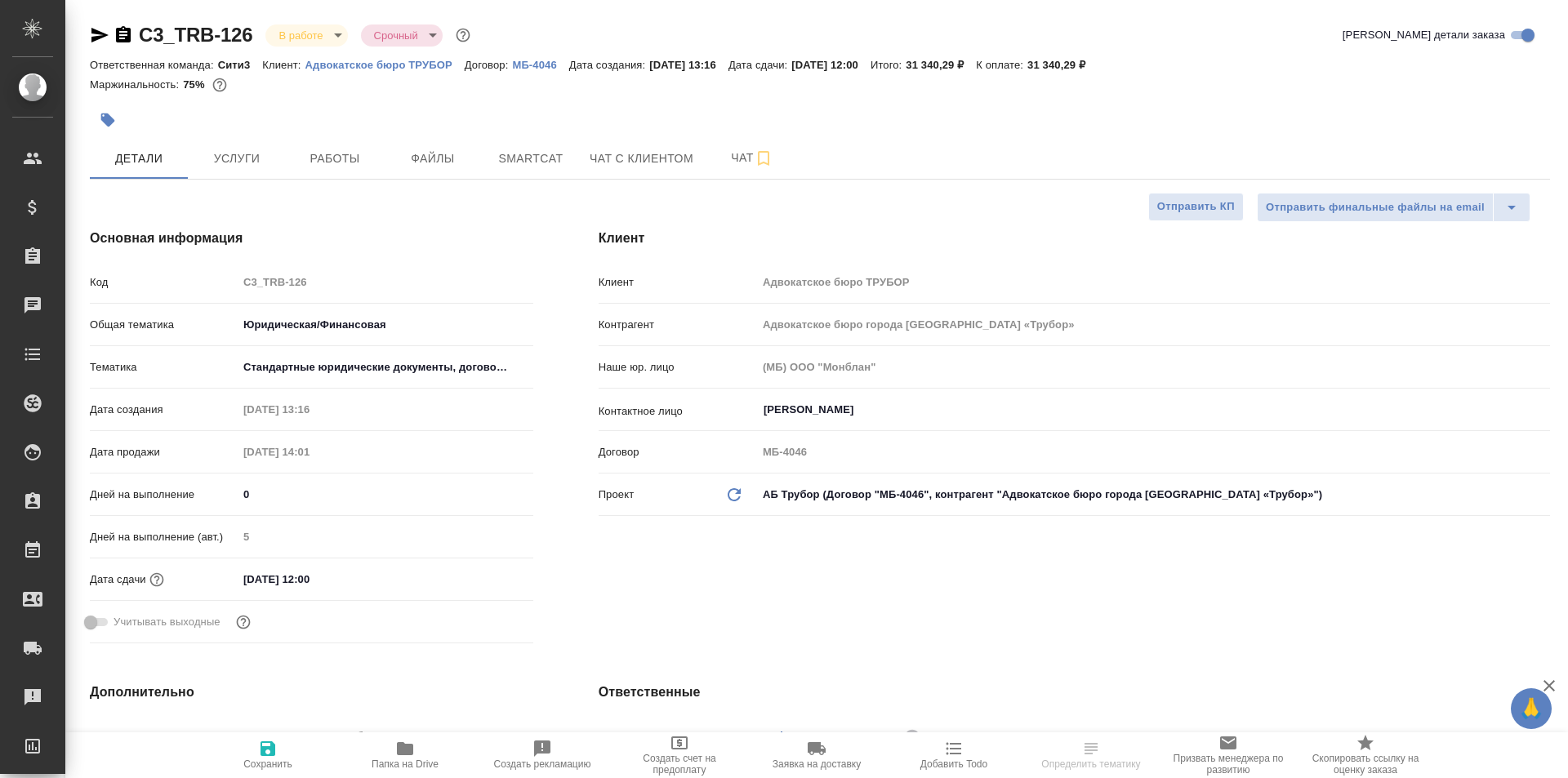
type textarea "x"
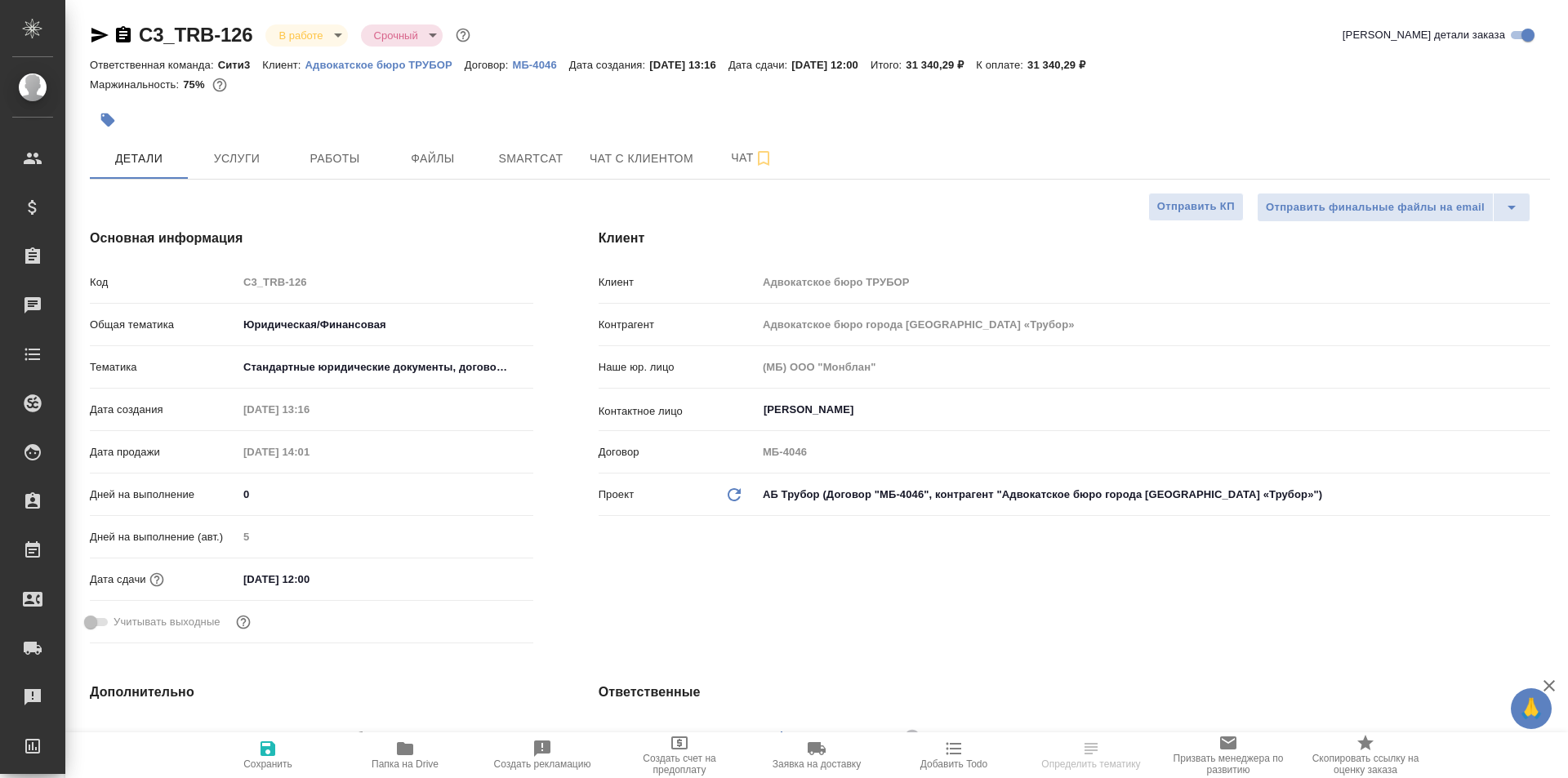
type textarea "x"
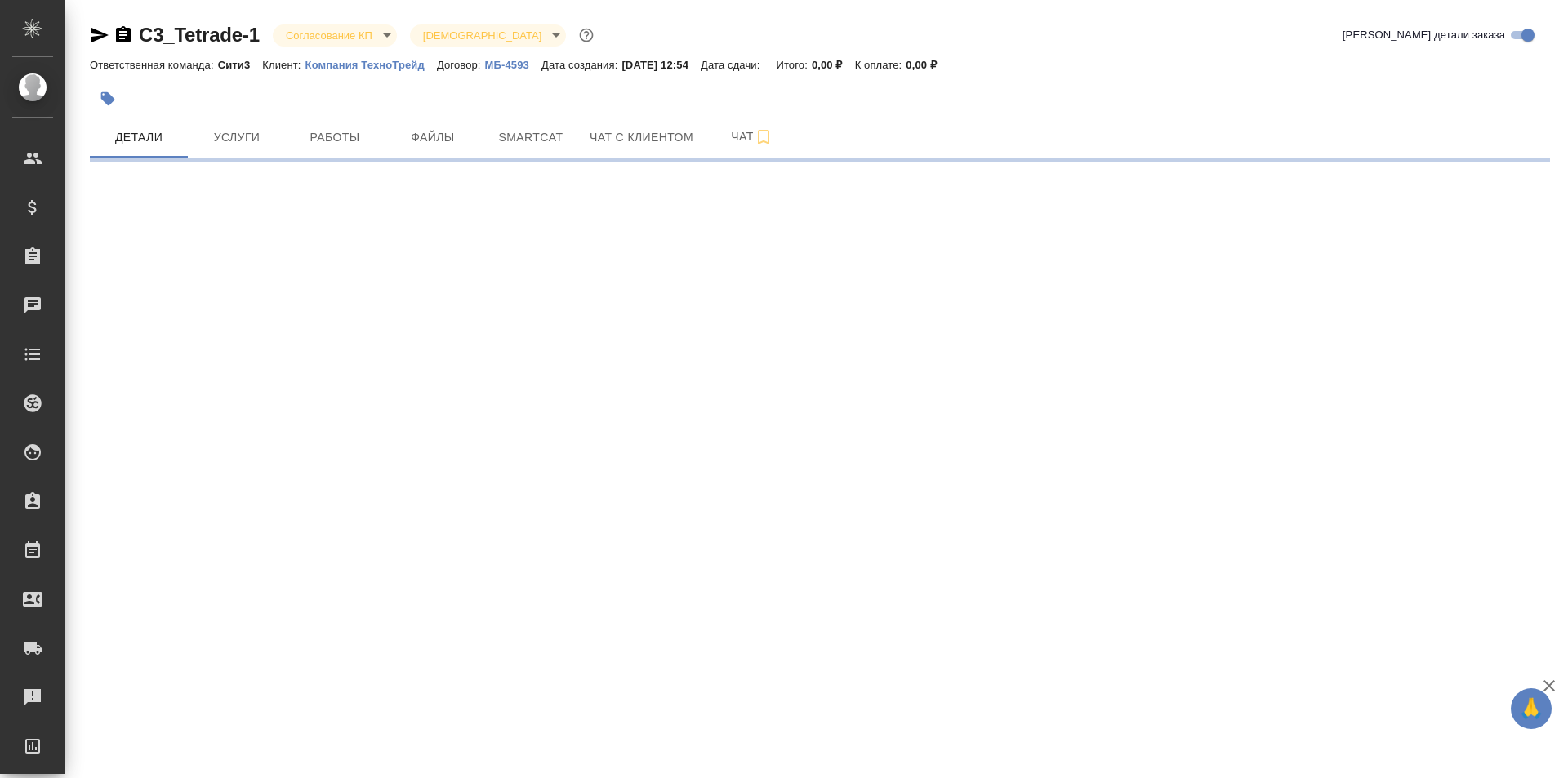
select select "RU"
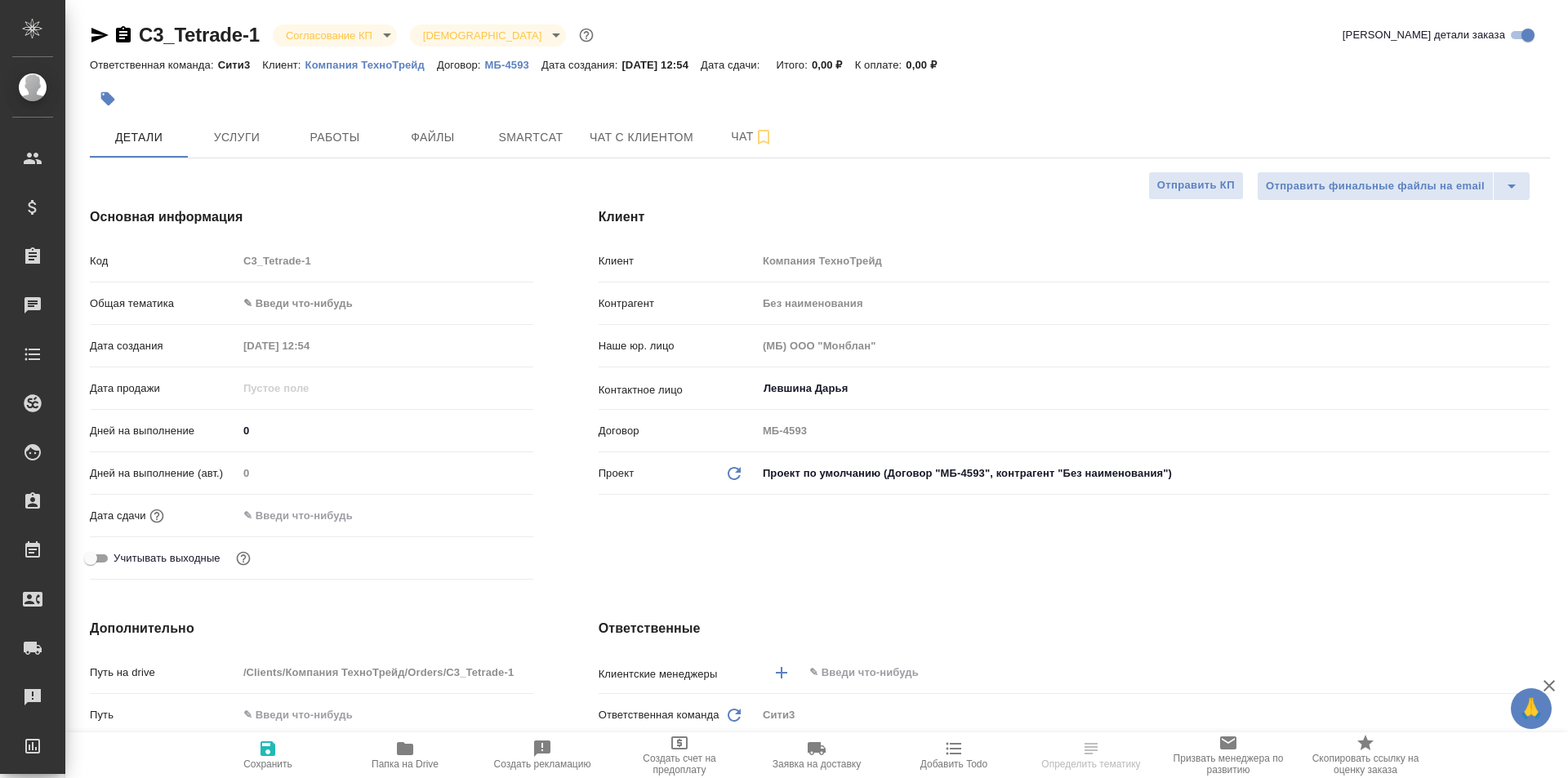
type textarea "x"
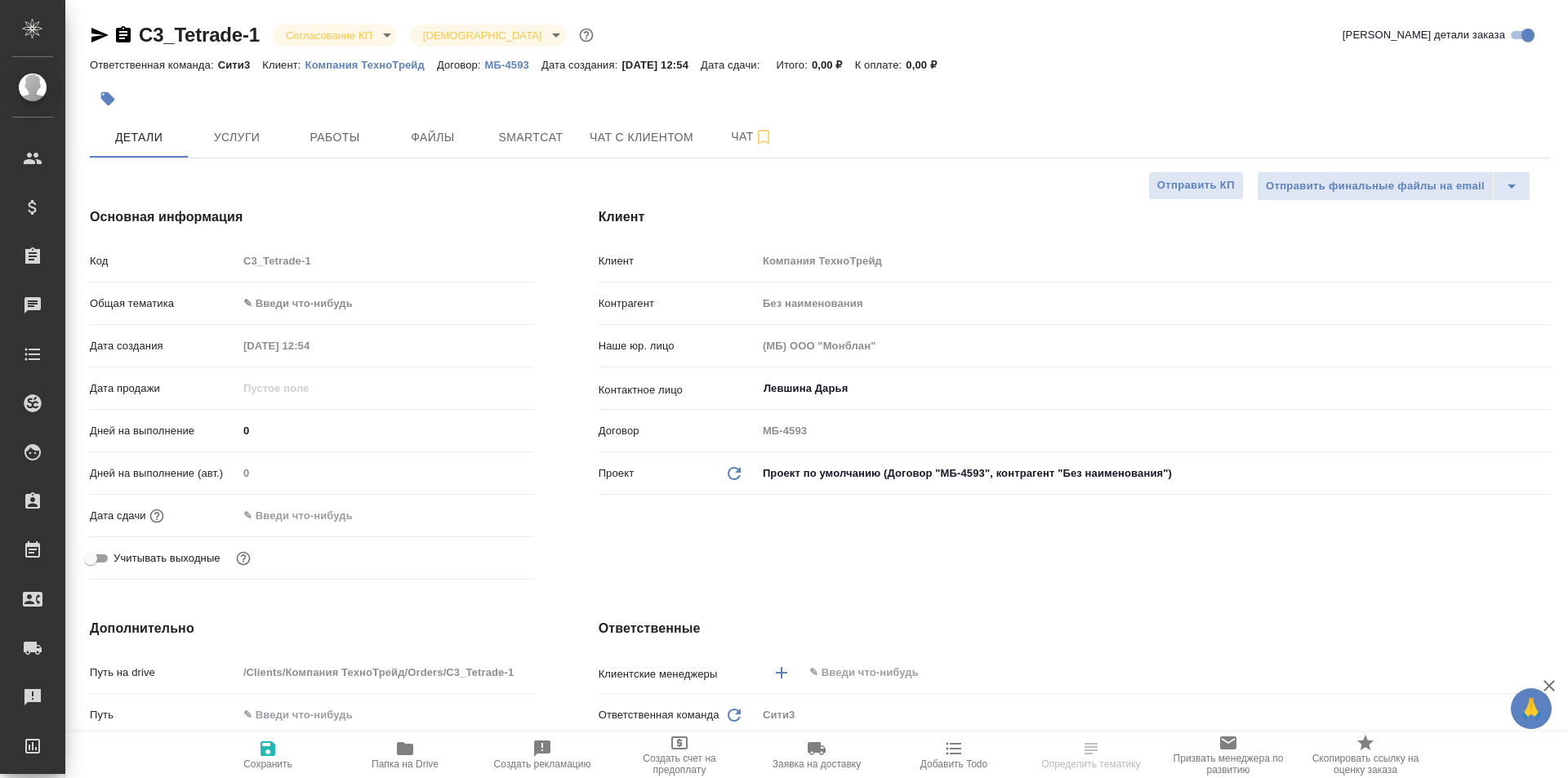
type textarea "x"
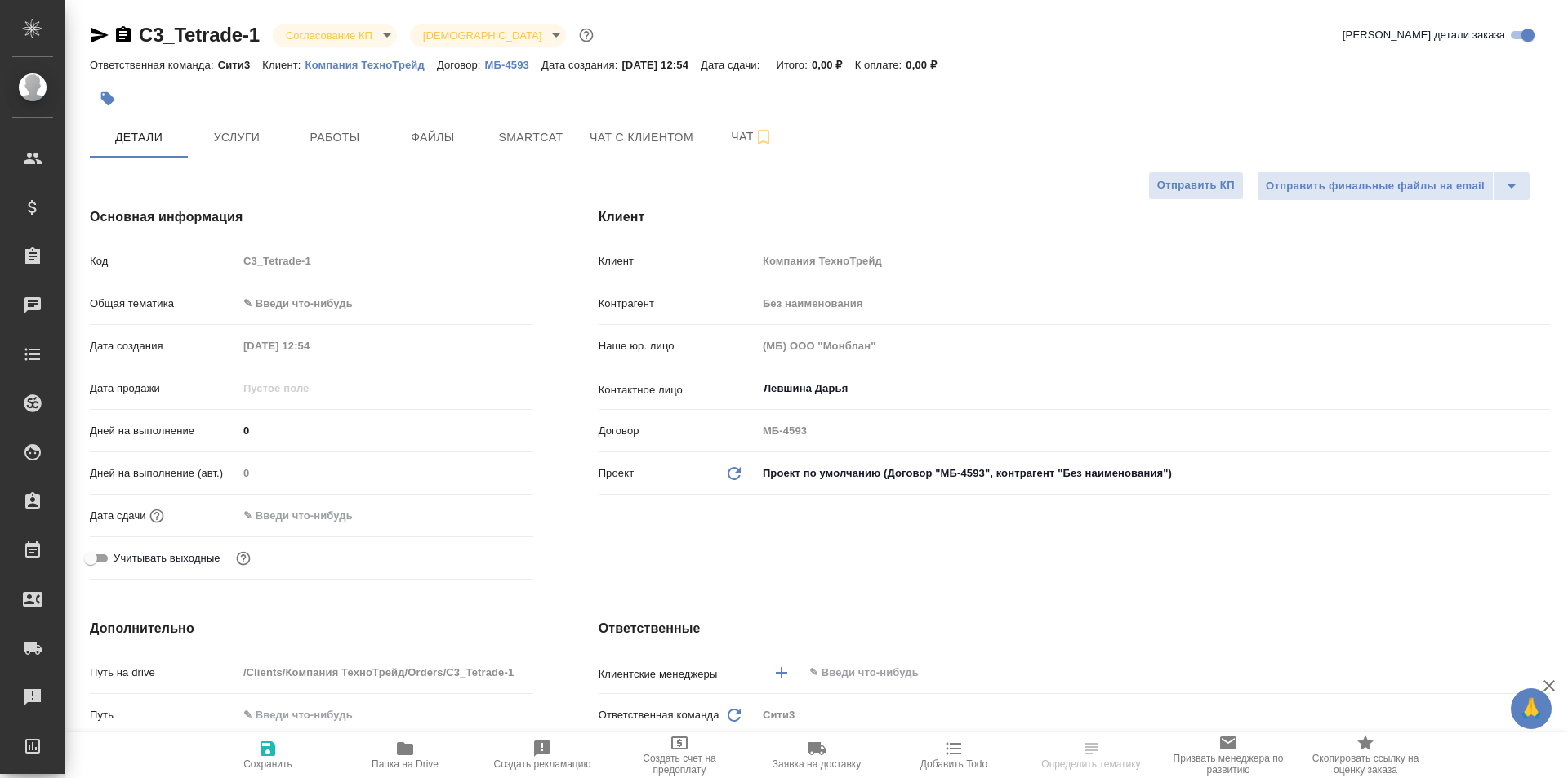
type textarea "x"
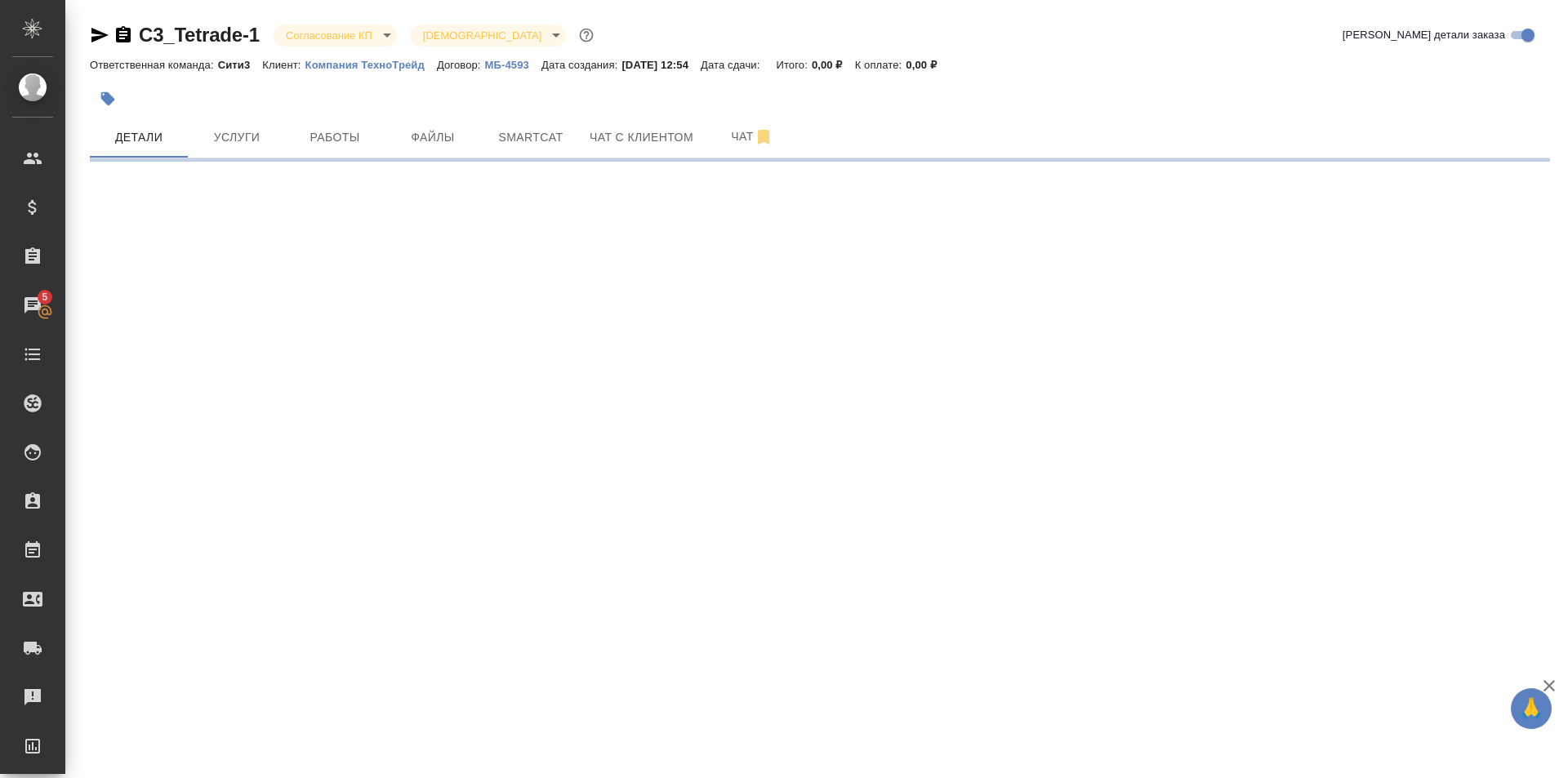
select select "RU"
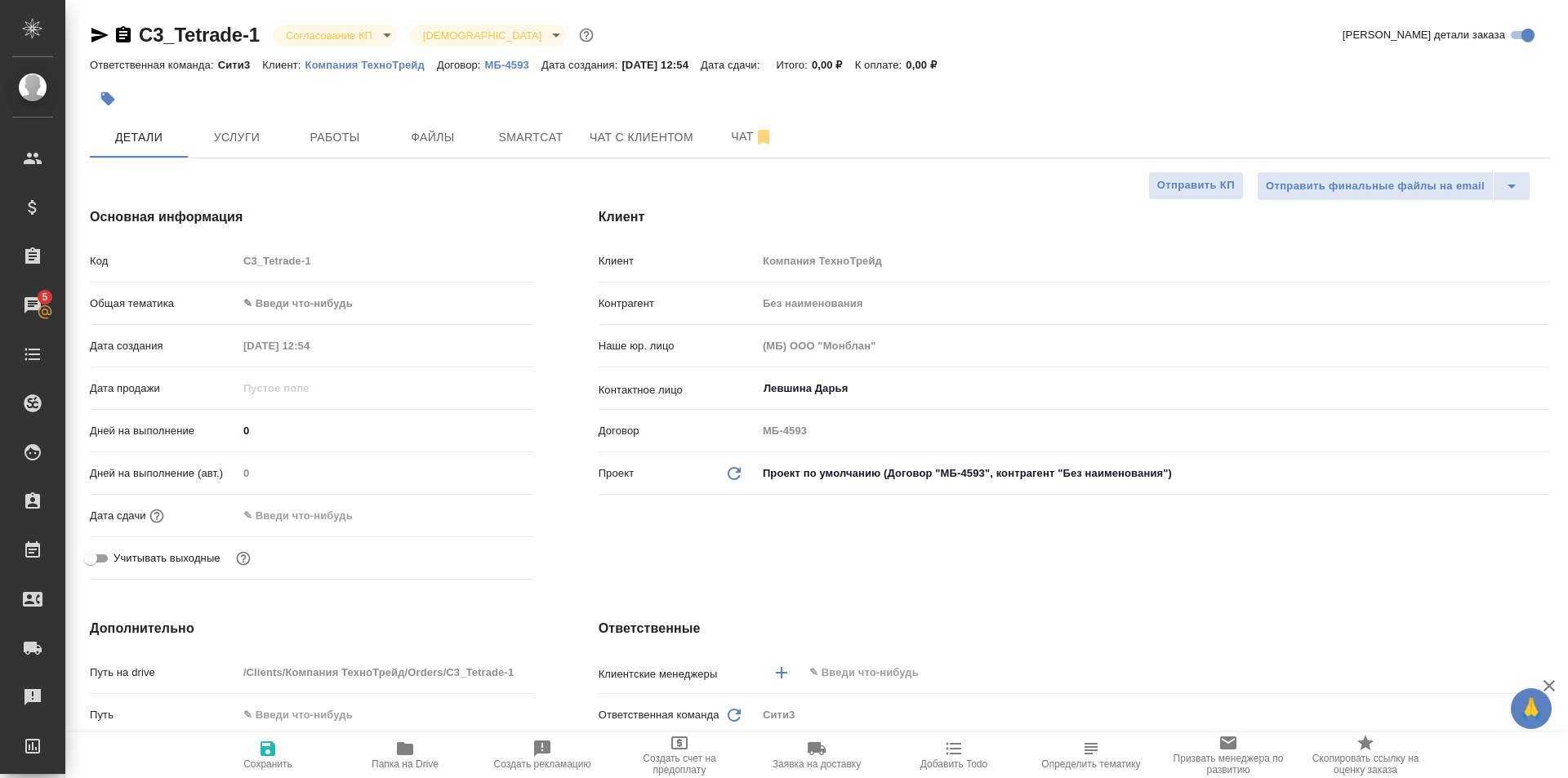
type textarea "x"
click at [714, 127] on span "Чат" at bounding box center [752, 136] width 79 height 20
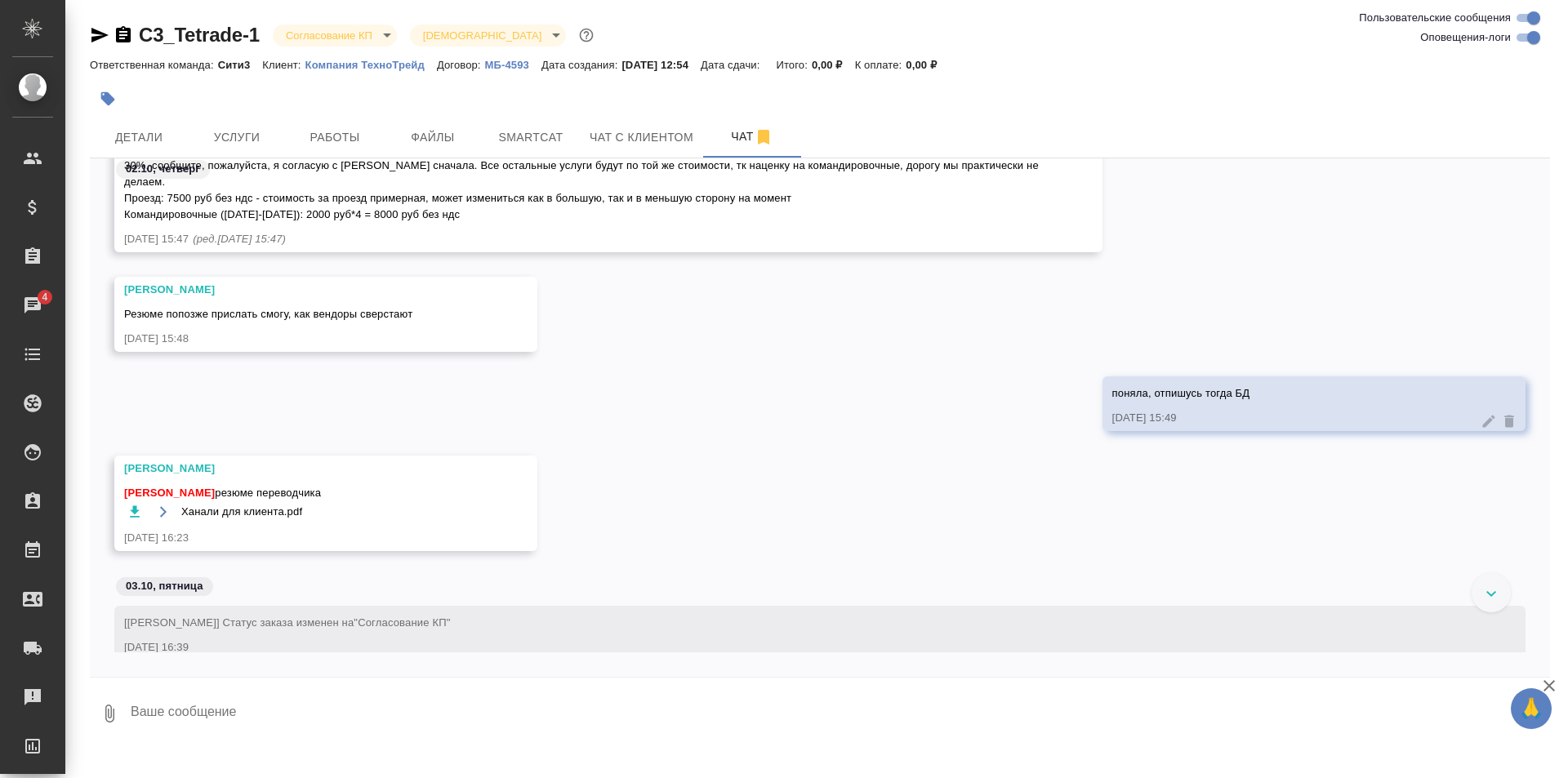
scroll to position [1777, 0]
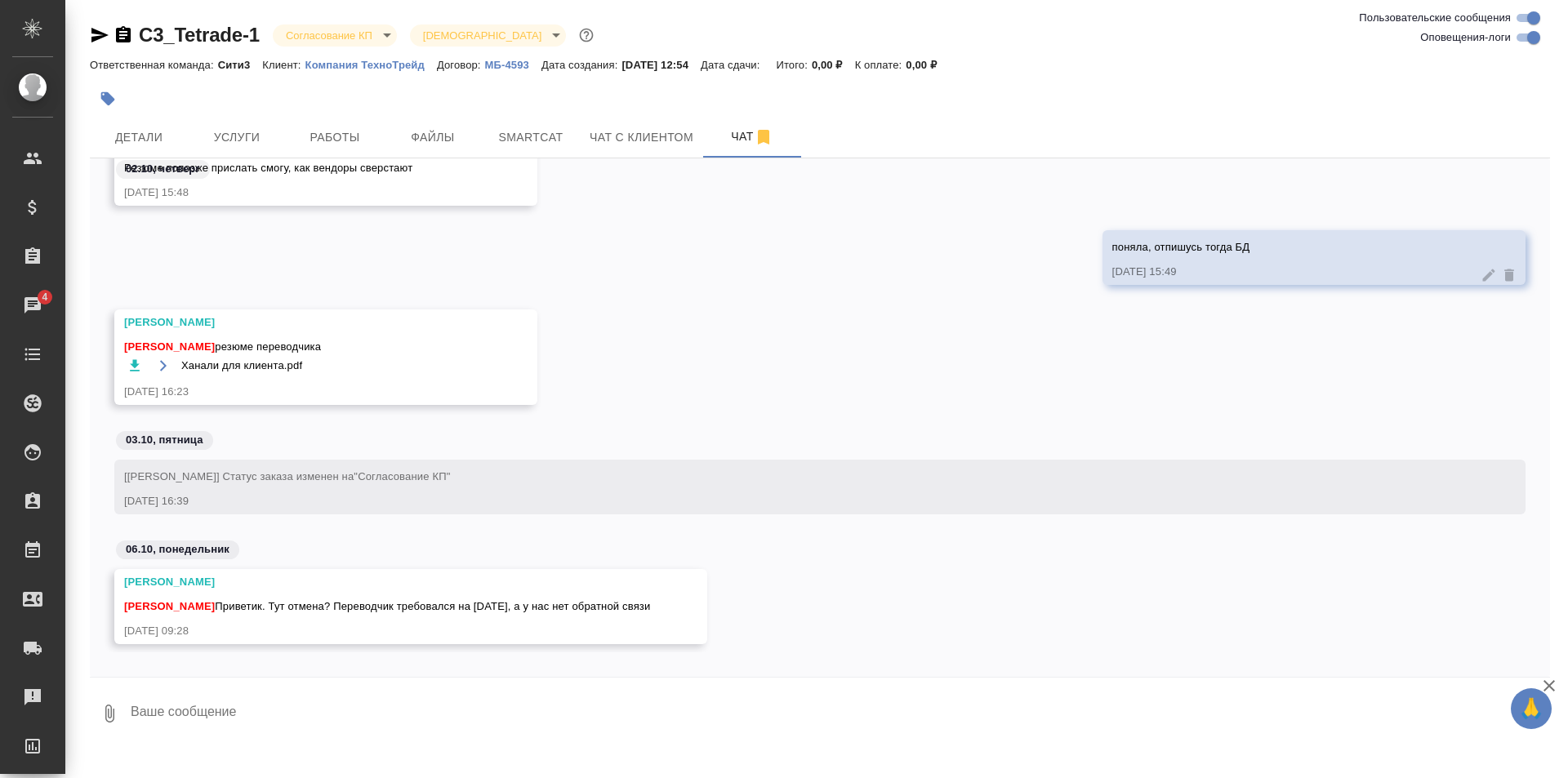
click at [235, 692] on textarea at bounding box center [839, 713] width 1421 height 56
type textarea """
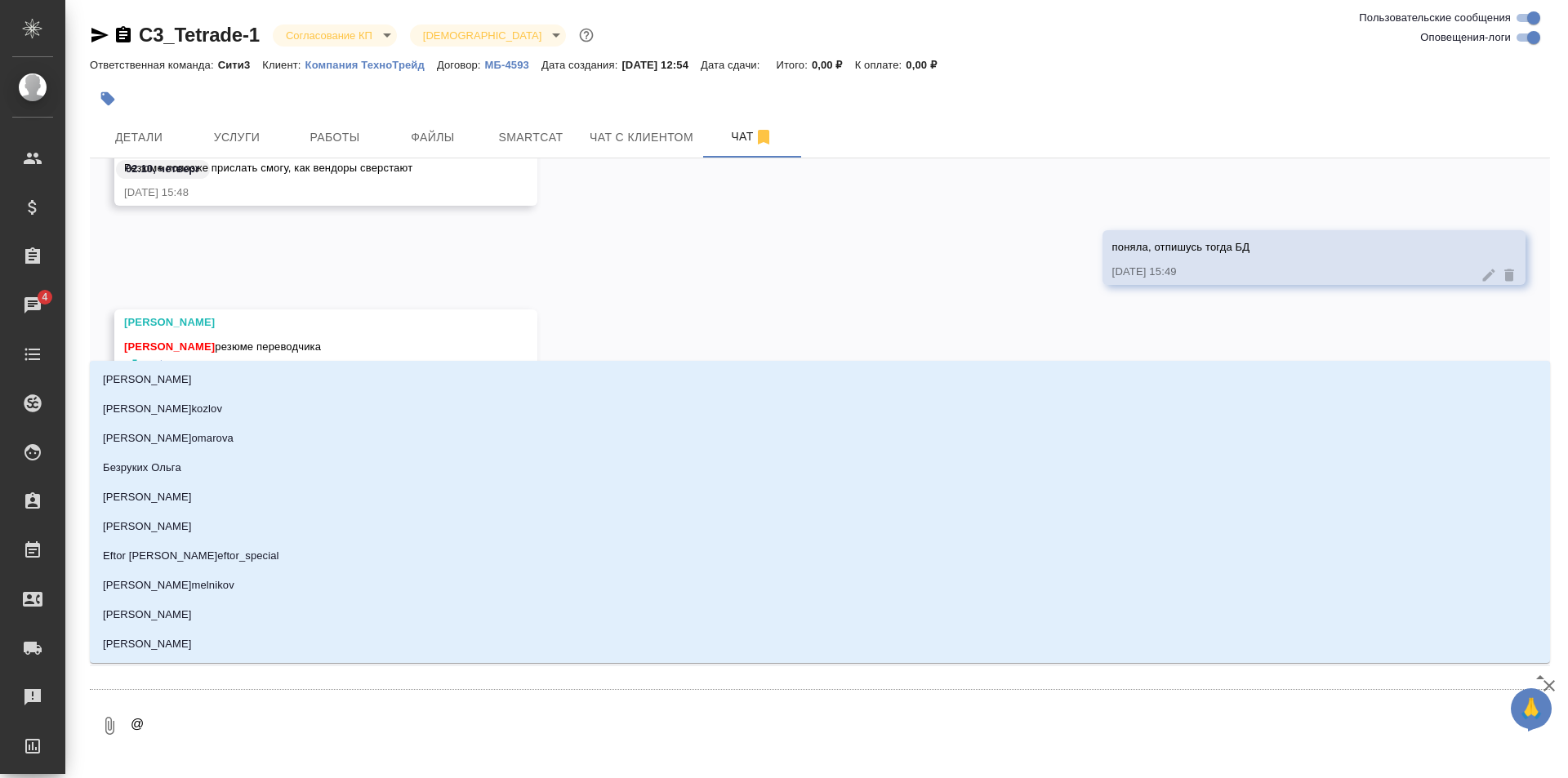
type textarea "@a"
type input "a"
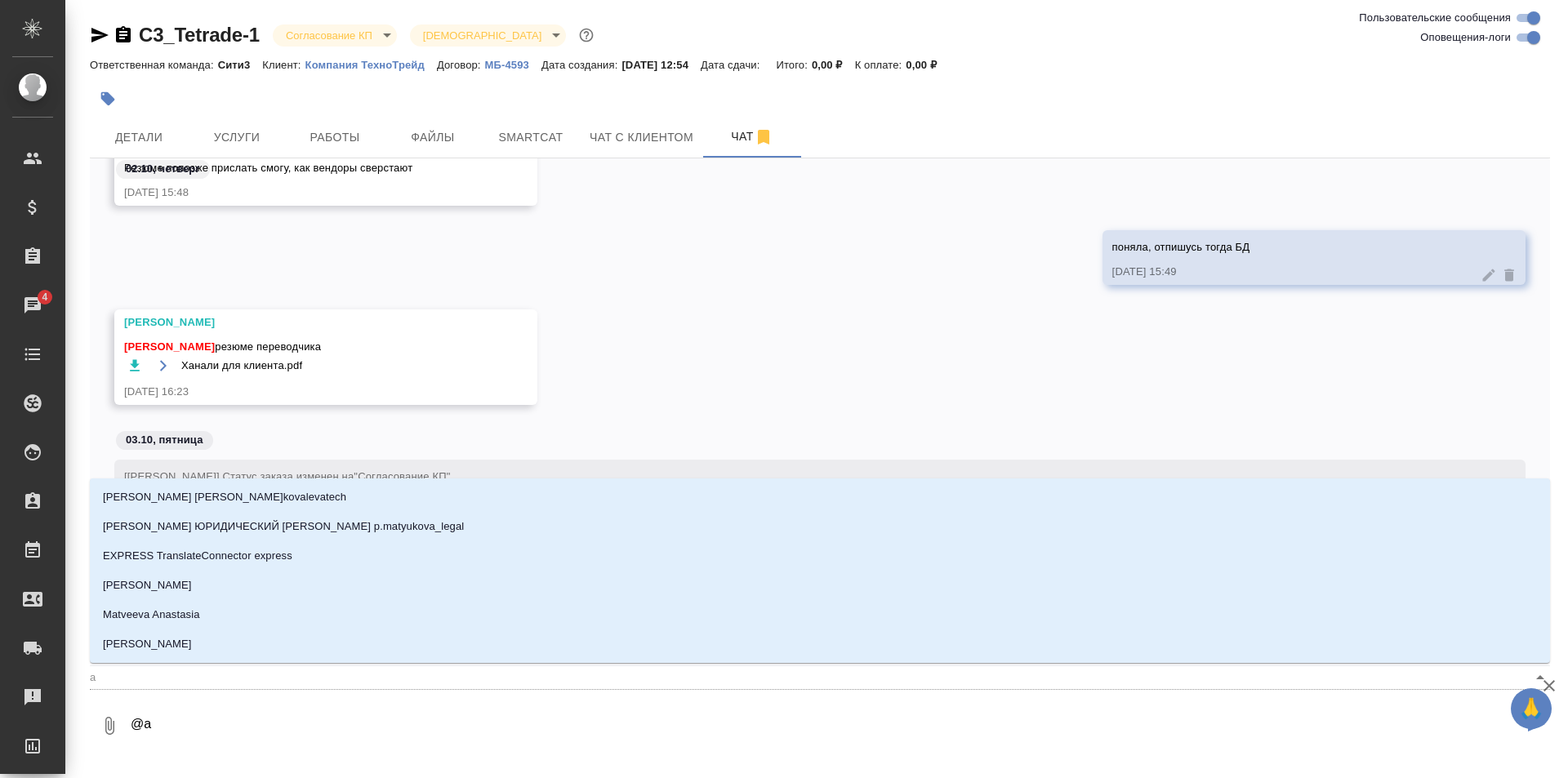
type textarea "@at"
type input "at"
type textarea "@a"
type input "a"
type textarea "@"
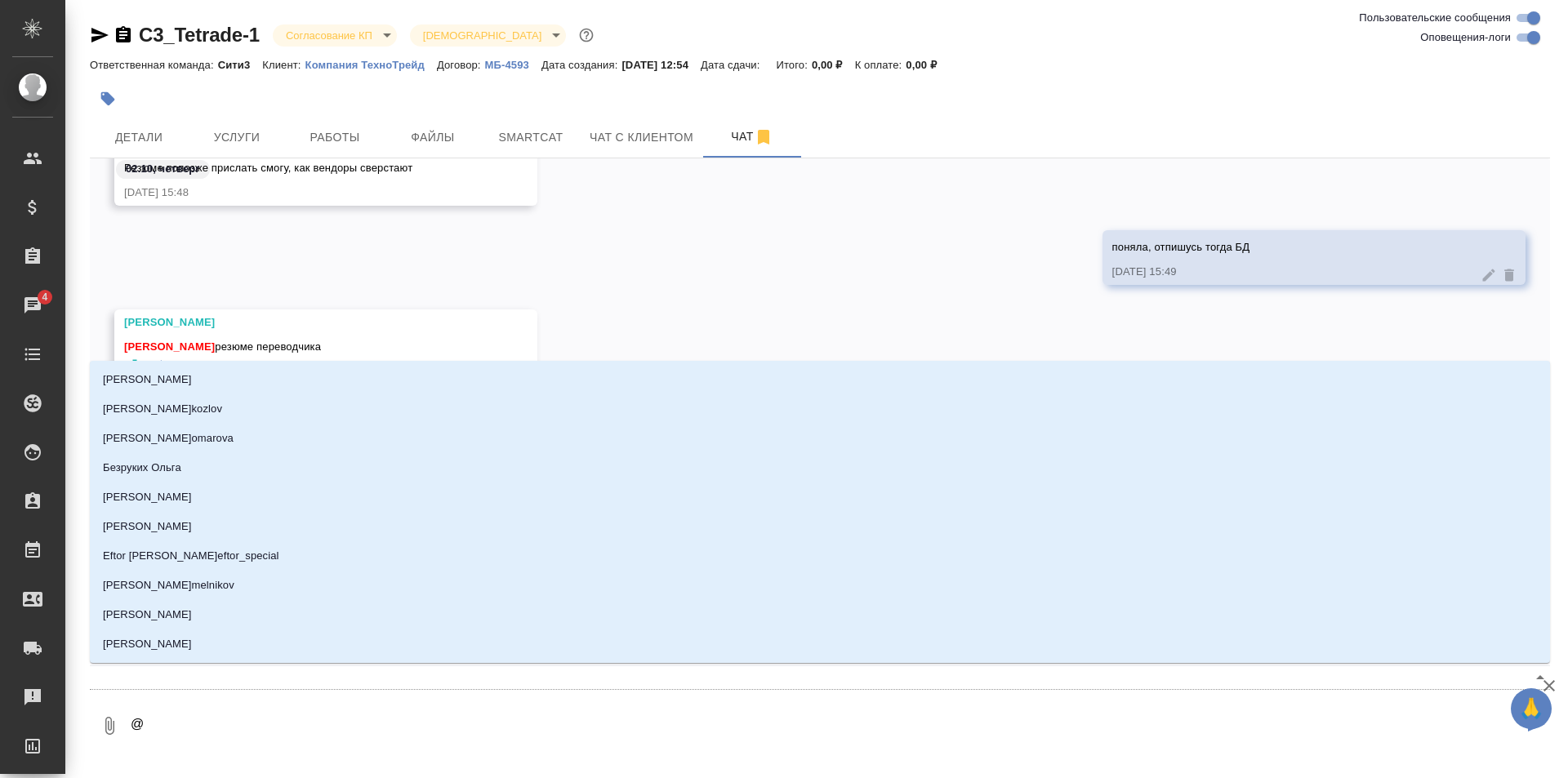
type textarea "@ф"
type input "ф"
type textarea "@фе"
type input "фе"
type textarea "@фед"
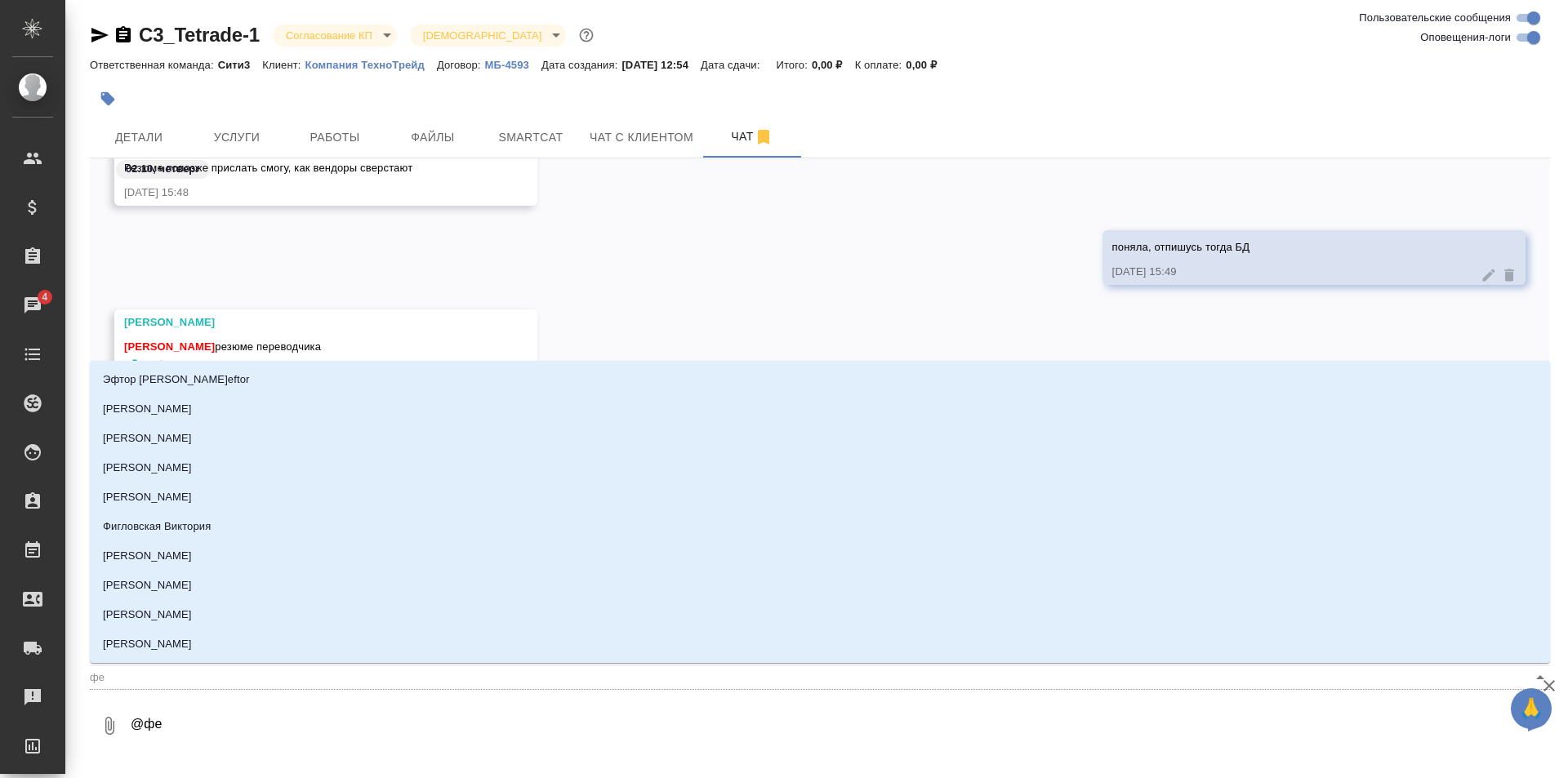
type input "фед"
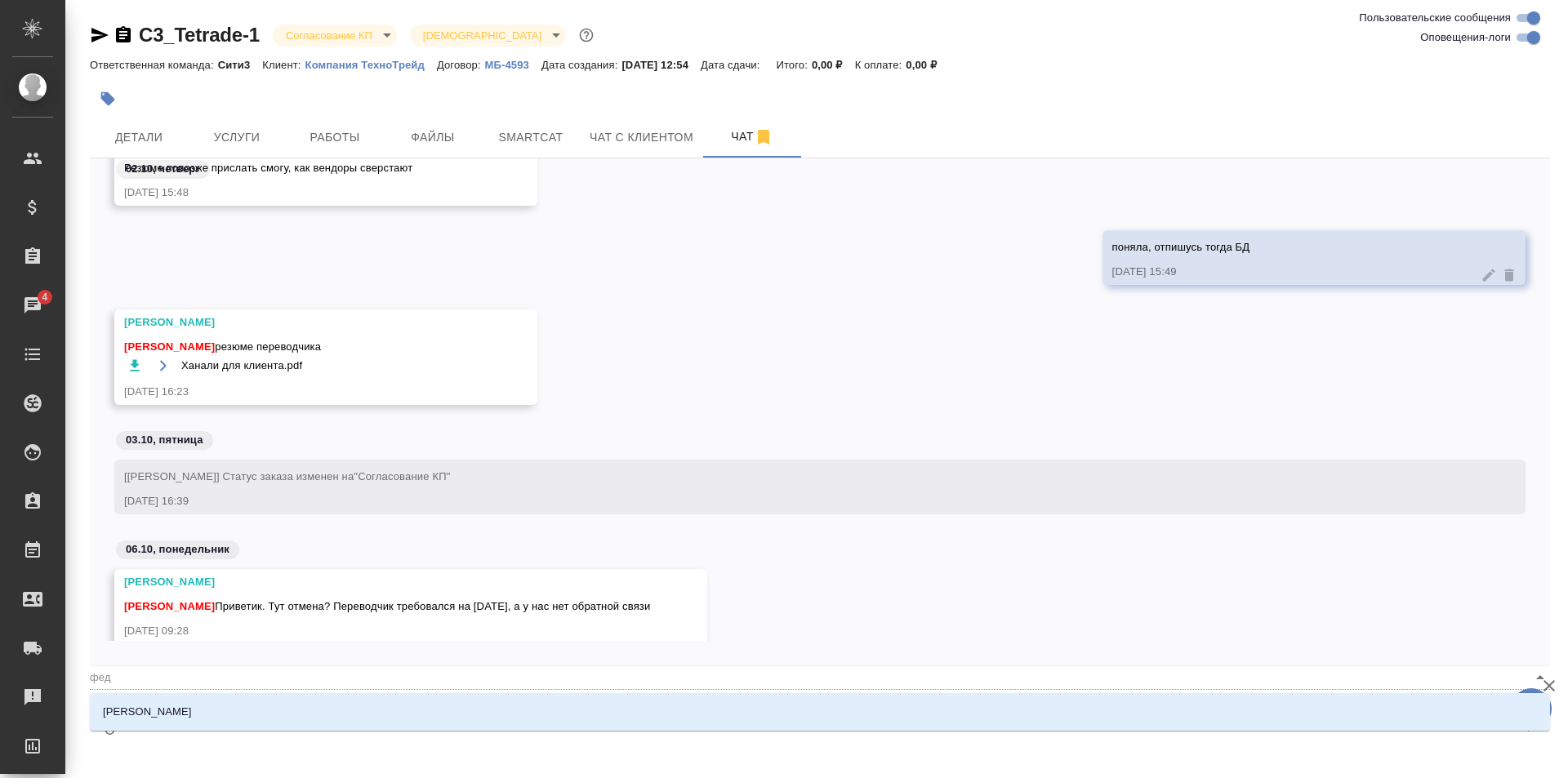
type textarea "@федо"
type input "федо"
type textarea "@[PERSON_NAME]"
type input "федот"
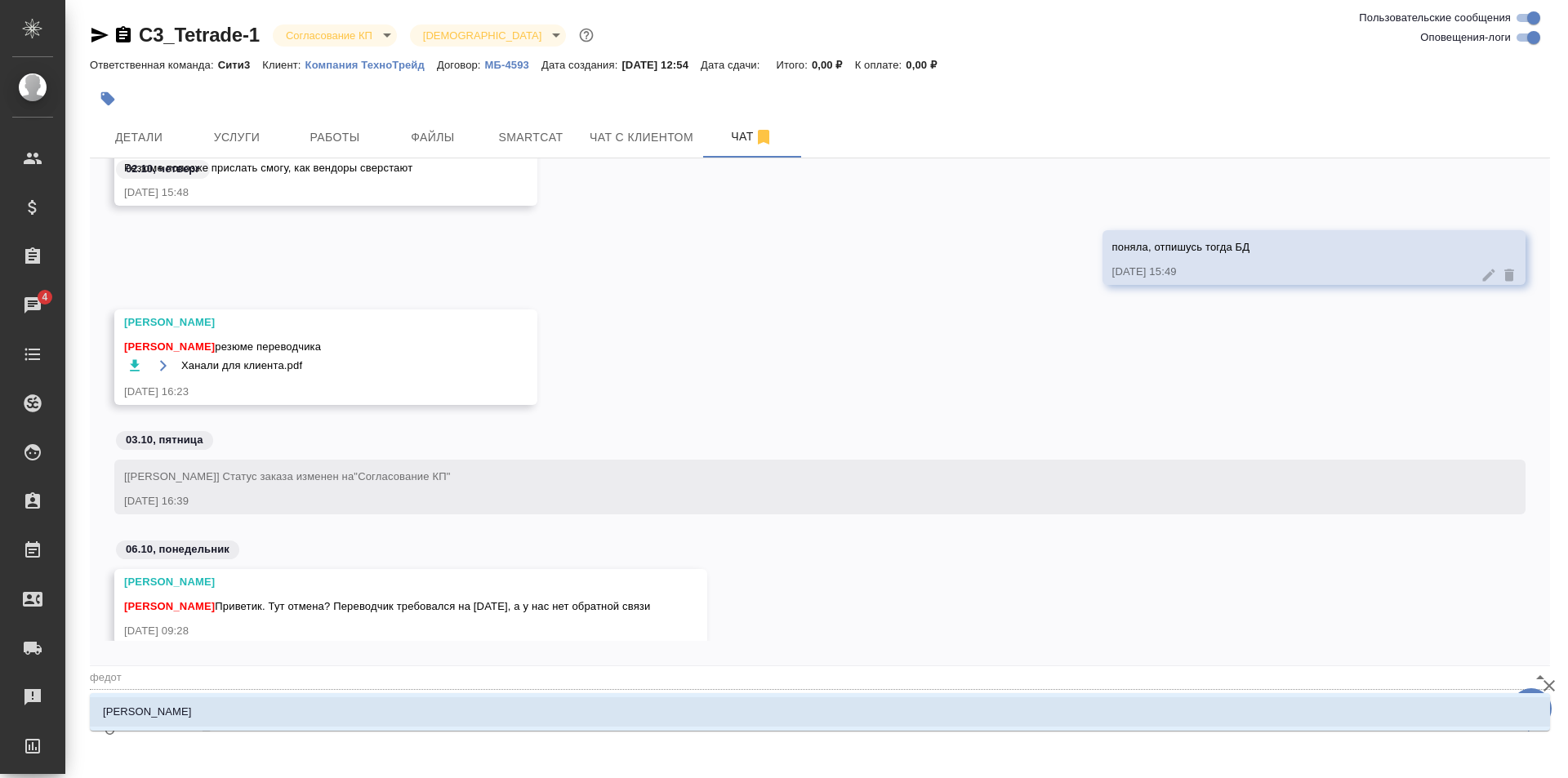
click at [240, 700] on li "[PERSON_NAME]" at bounding box center [820, 712] width 1460 height 29
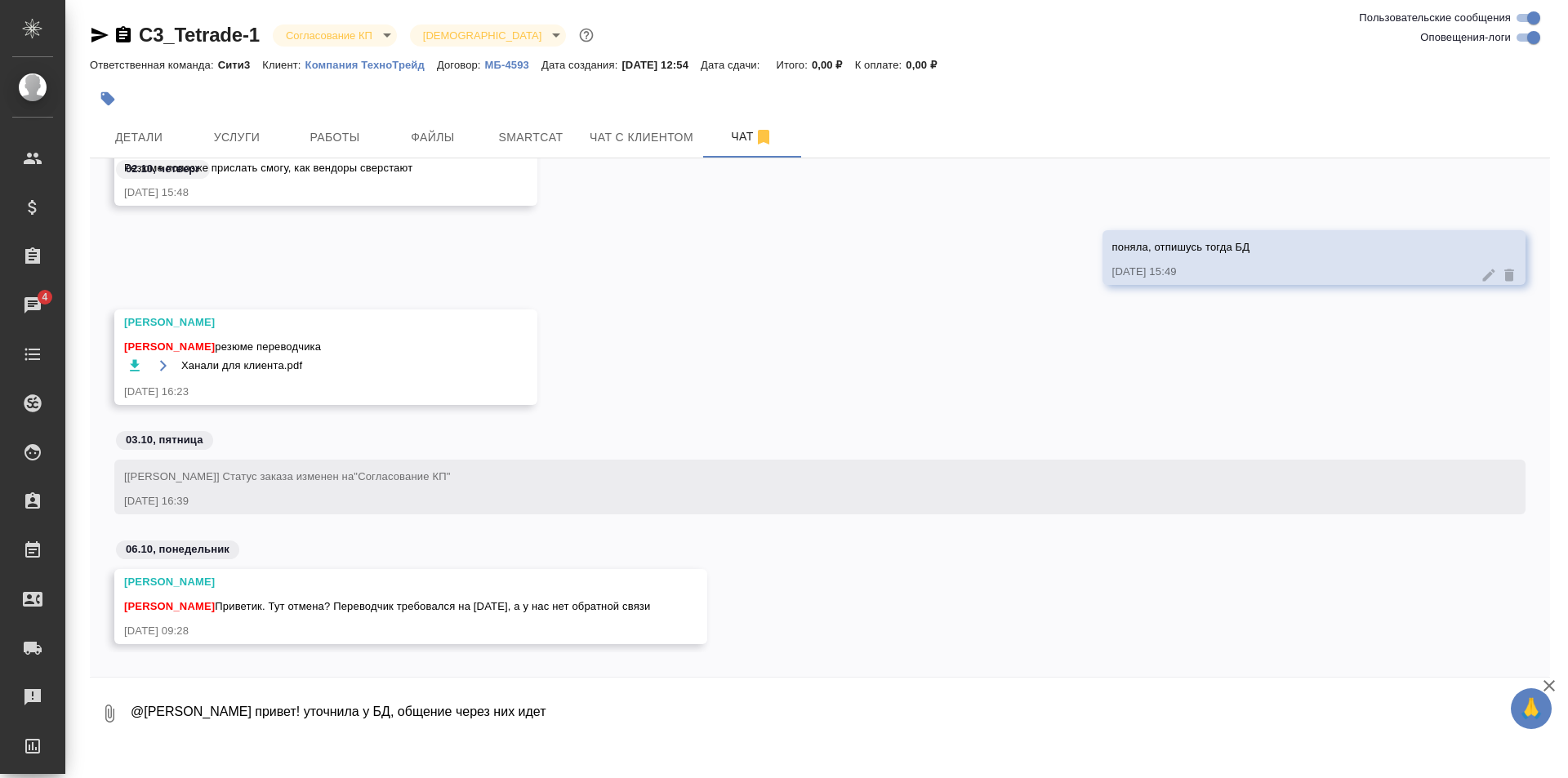
type textarea "@[PERSON_NAME] привет! уточнила у БД, общение через них идет"
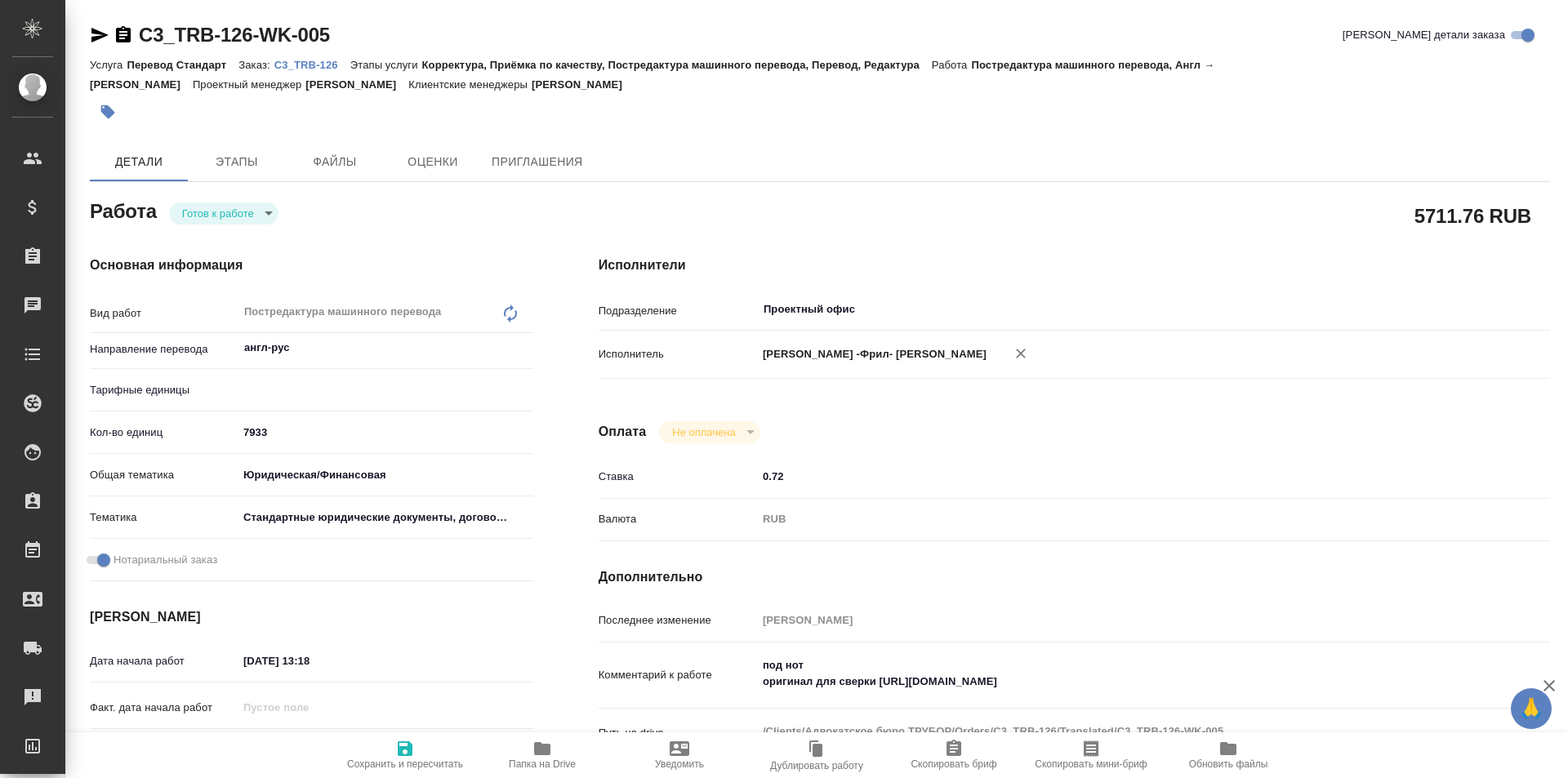
type textarea "x"
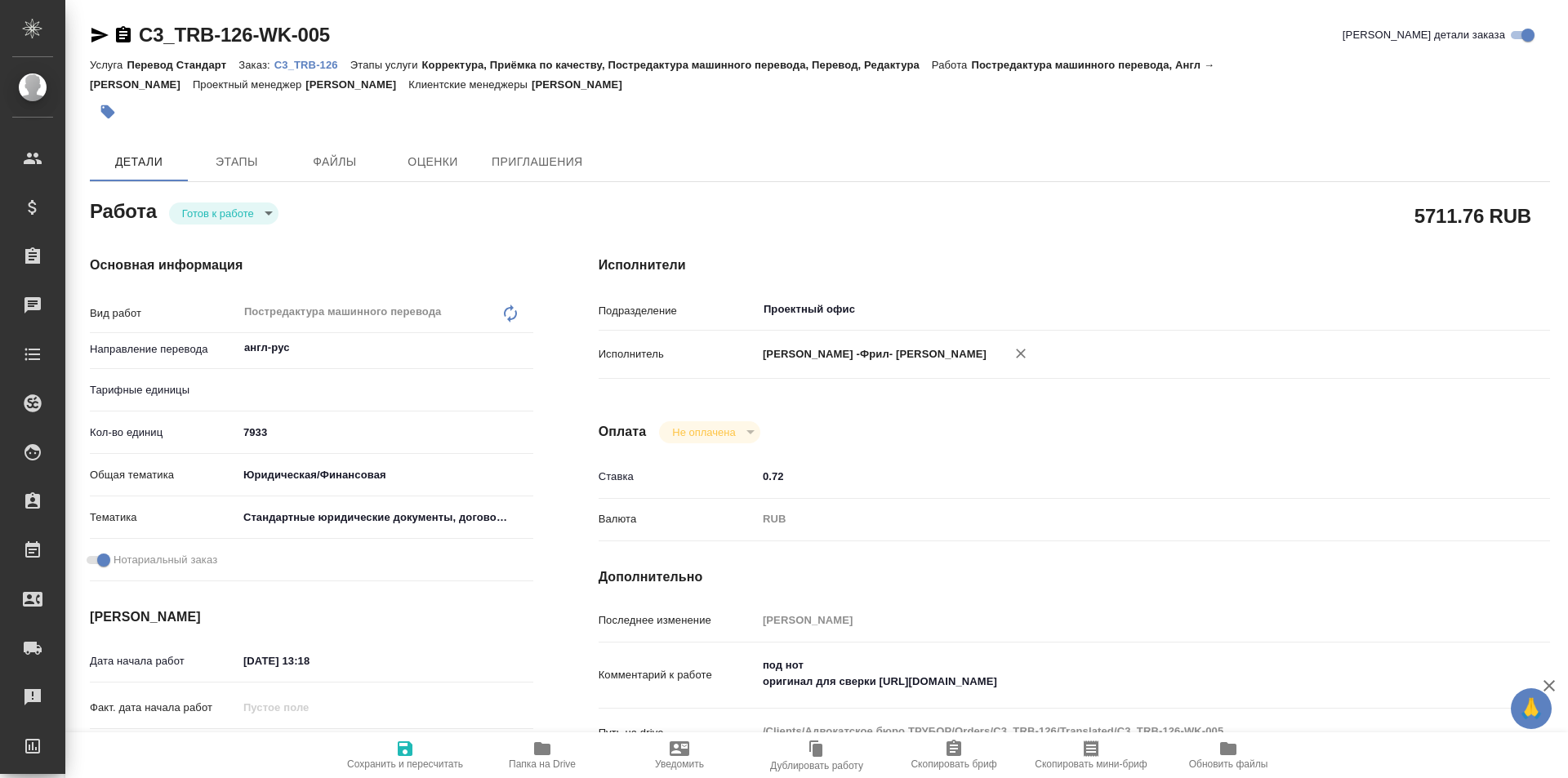
type textarea "x"
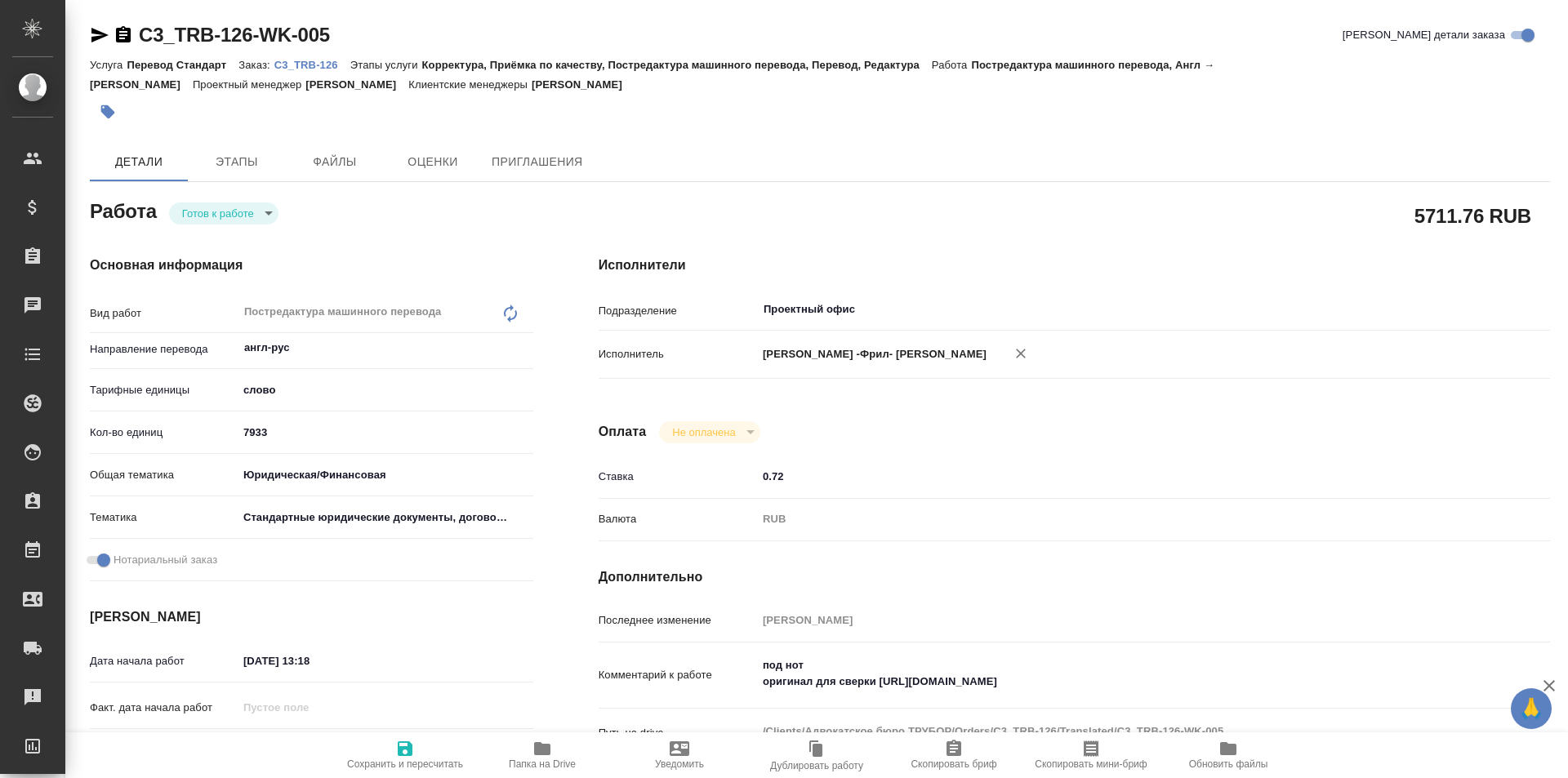
type textarea "x"
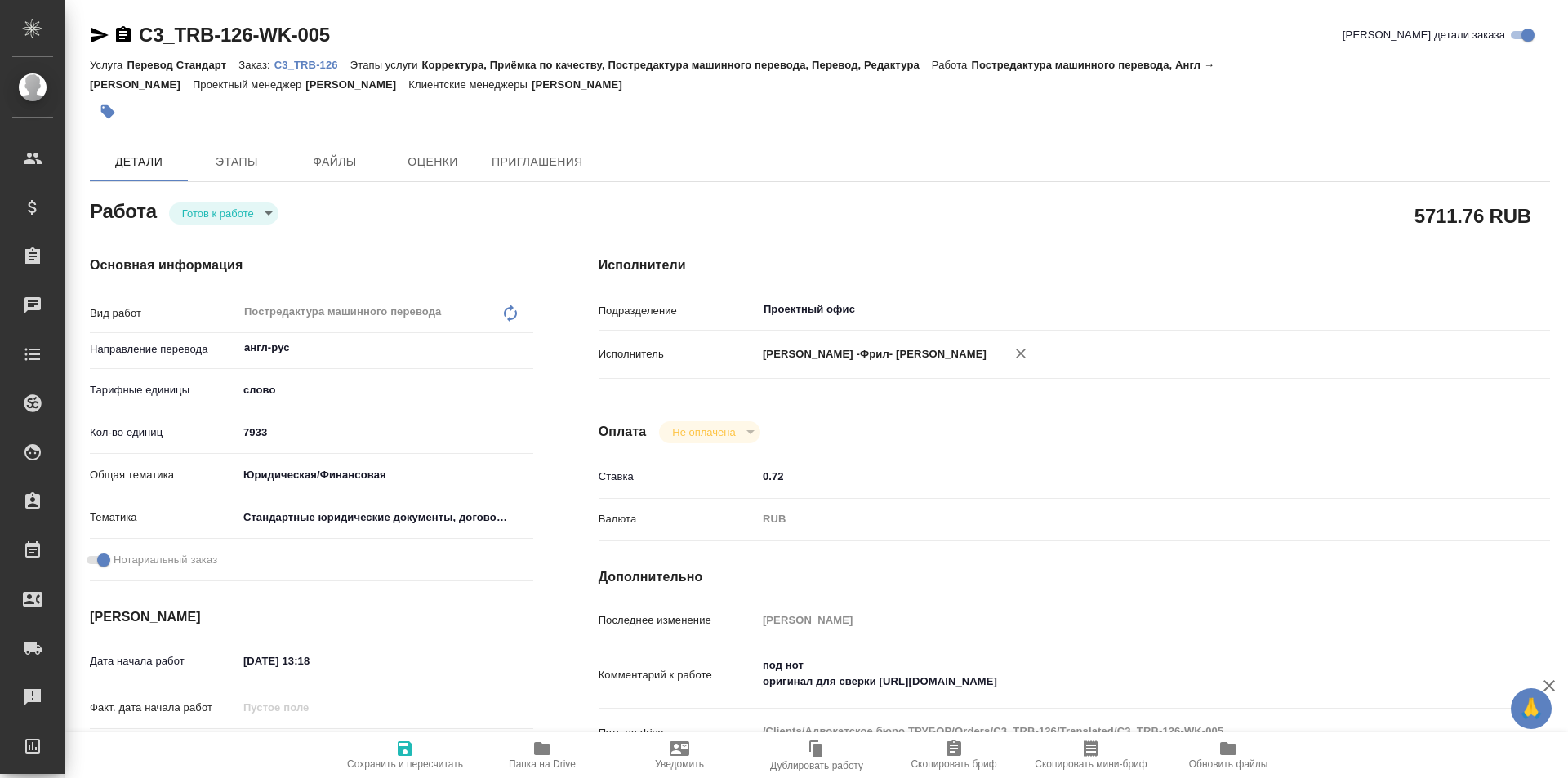
type textarea "x"
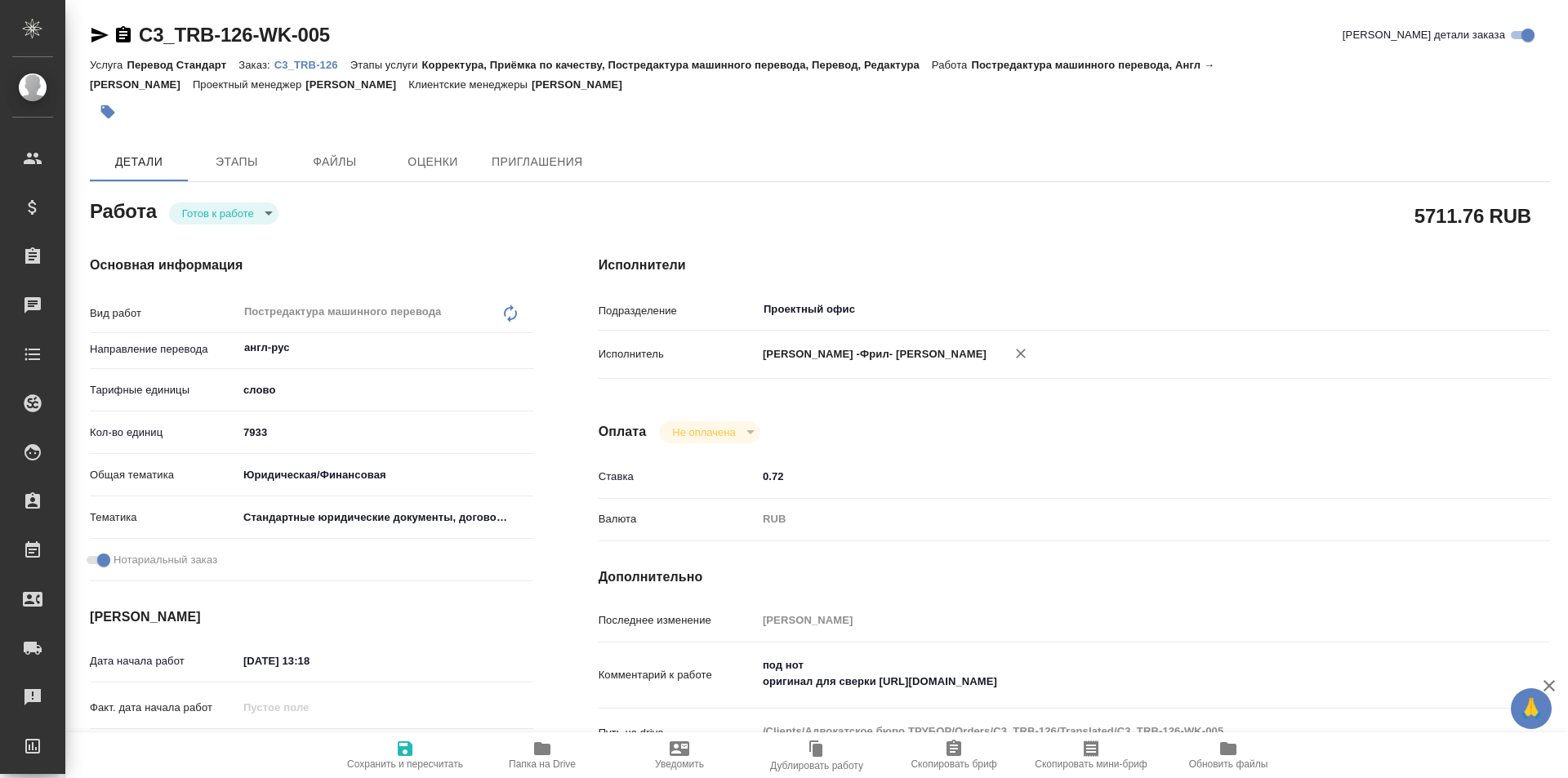
type textarea "x"
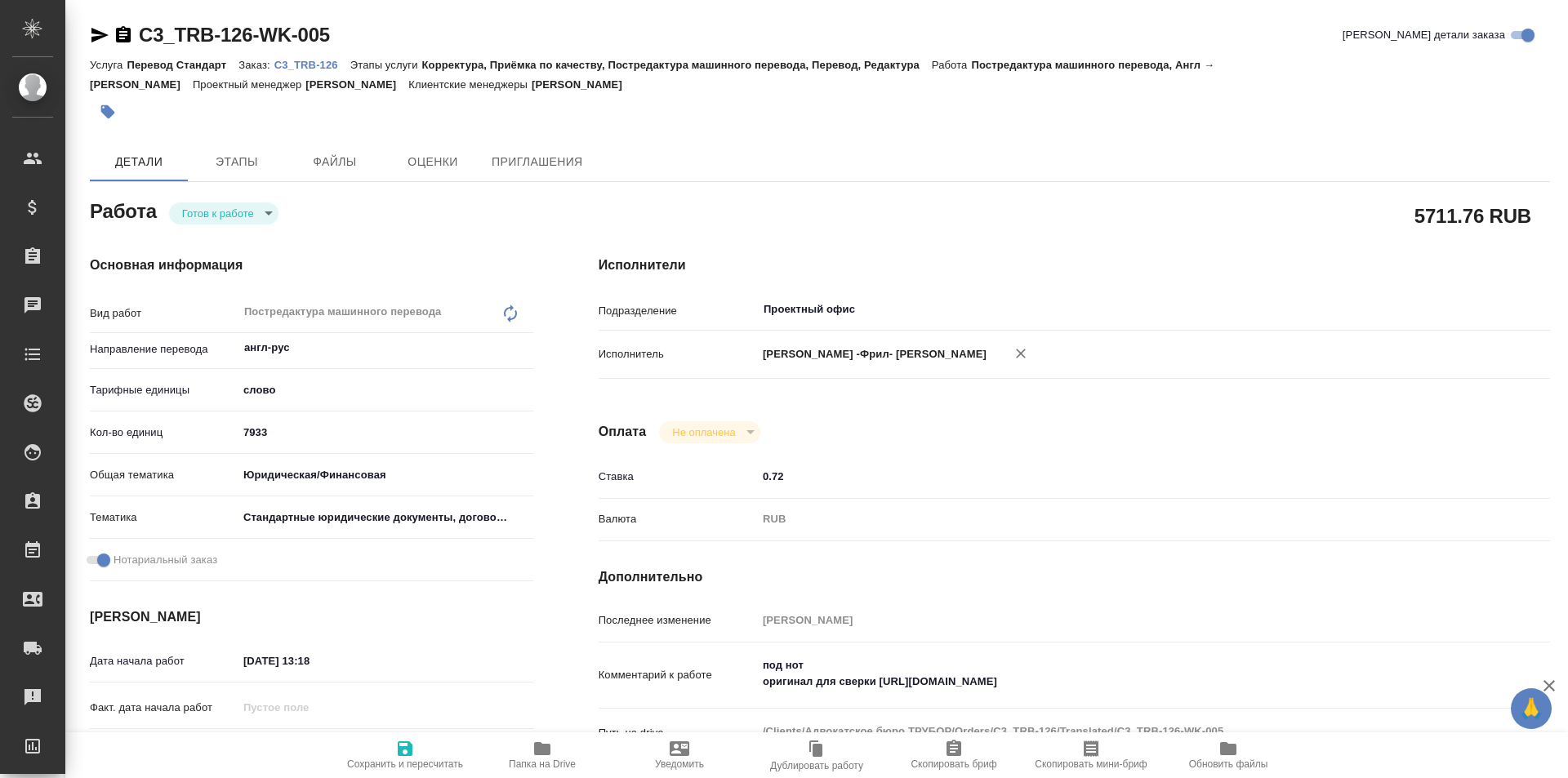
type textarea "x"
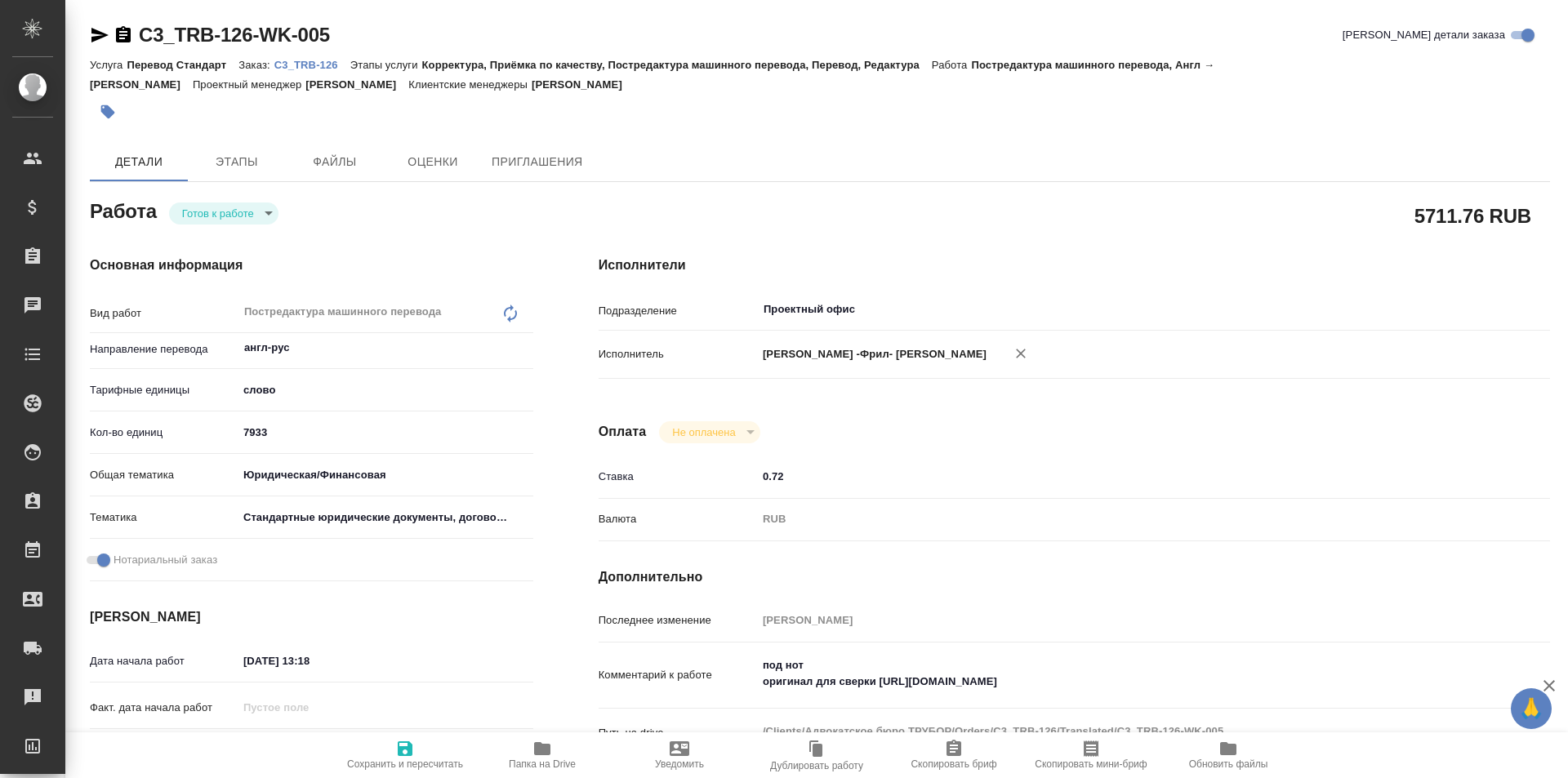
type textarea "x"
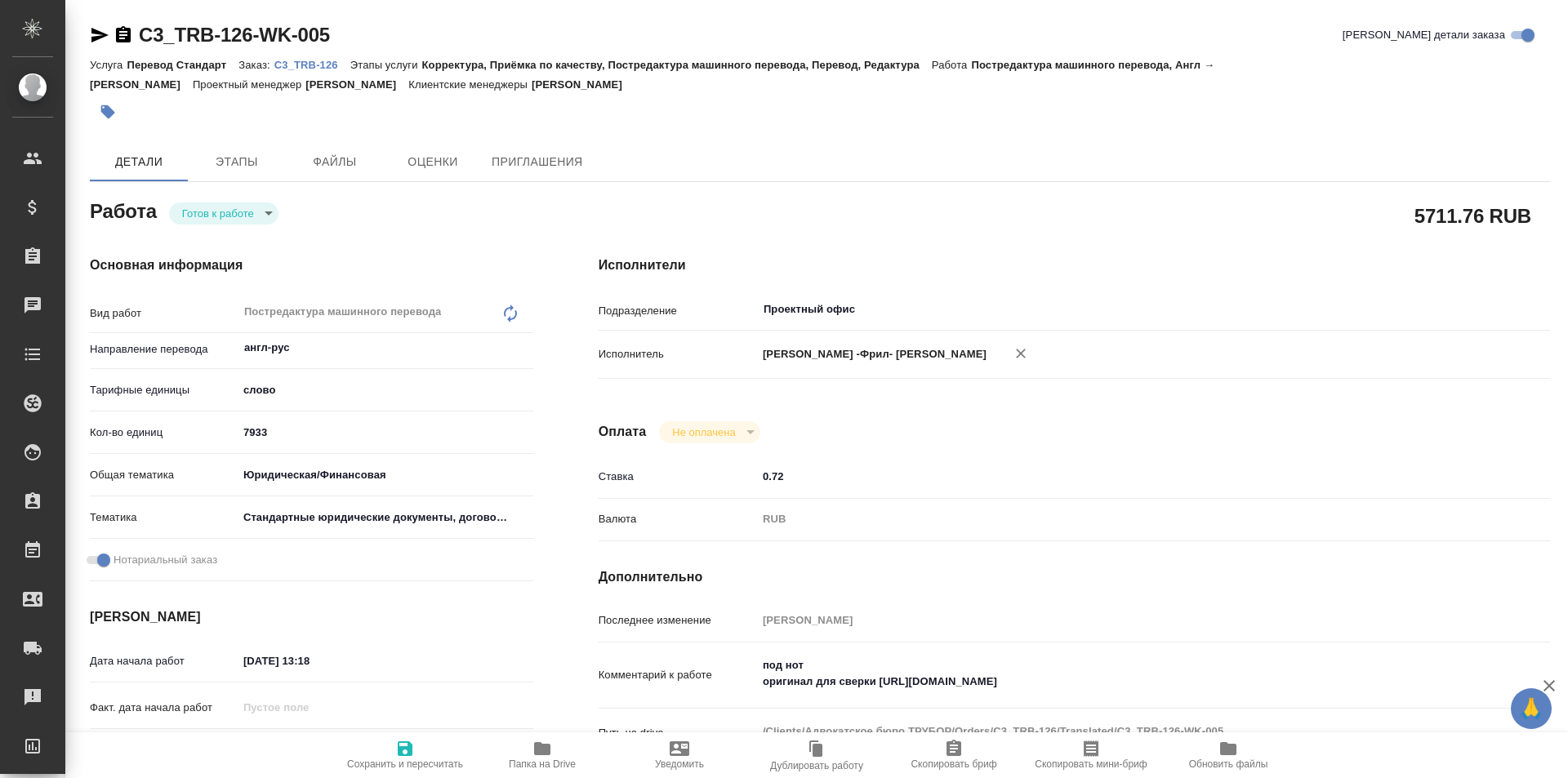
type textarea "x"
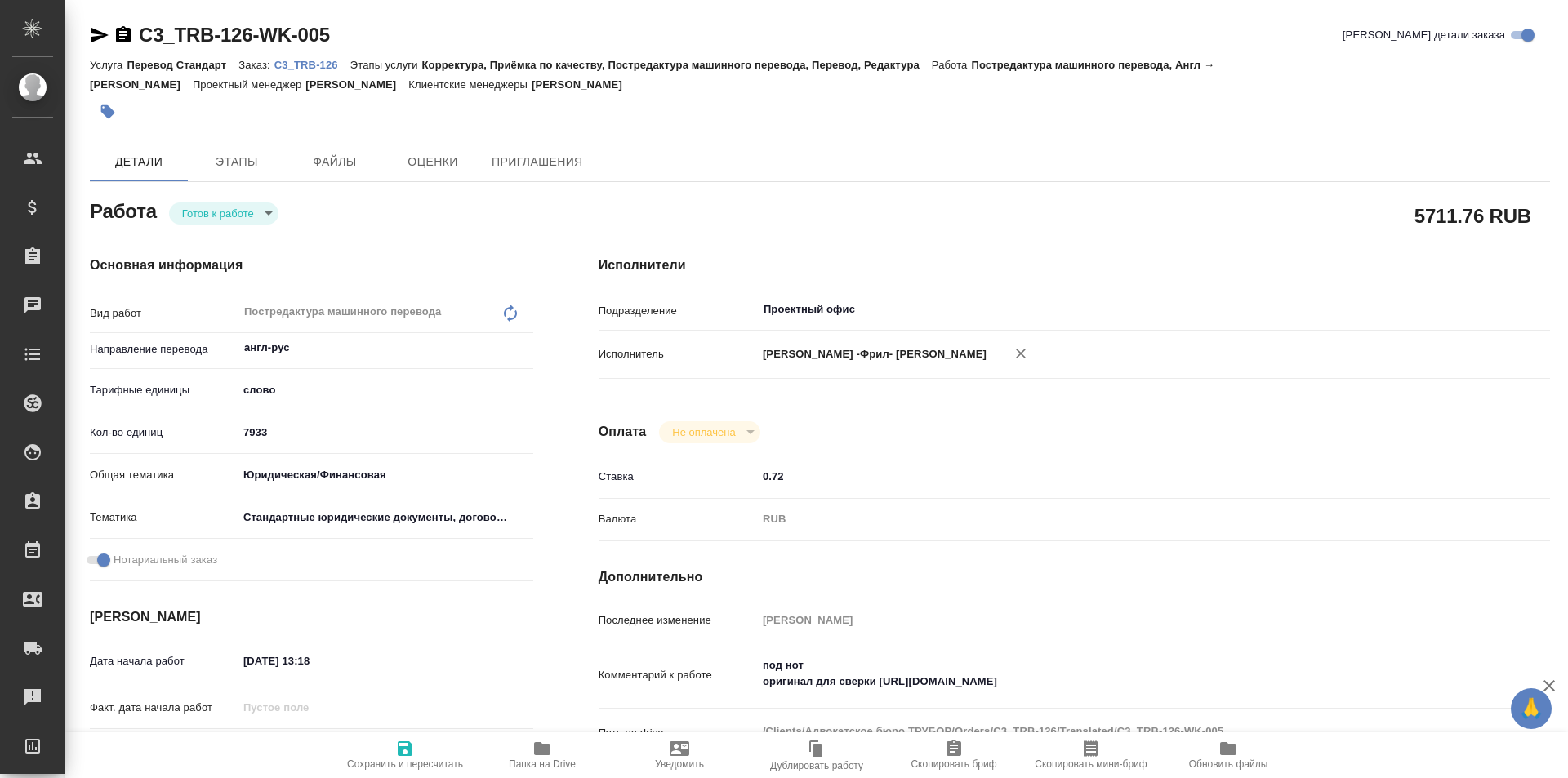
type textarea "x"
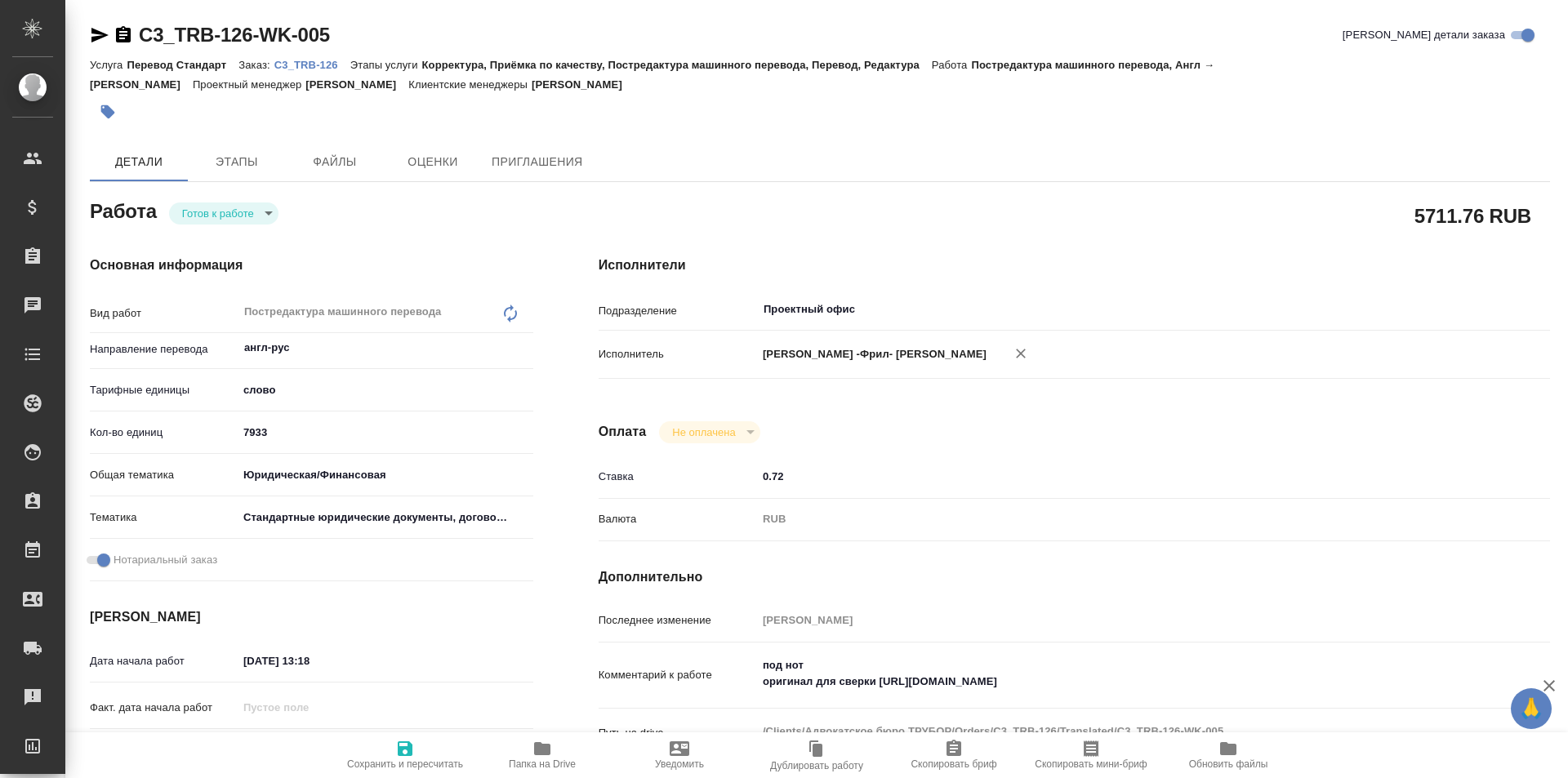
type textarea "x"
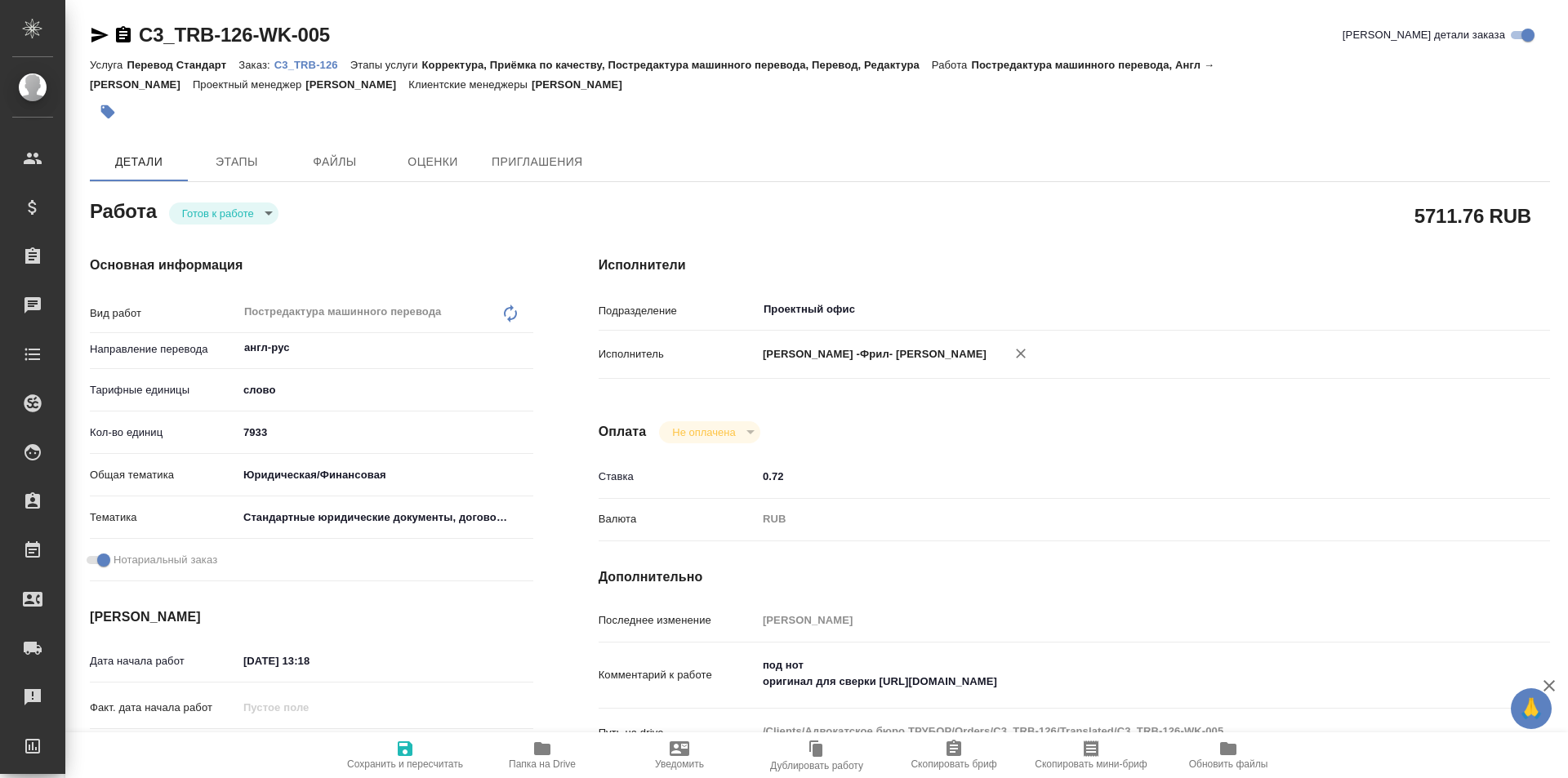
type textarea "x"
